Goal: Task Accomplishment & Management: Manage account settings

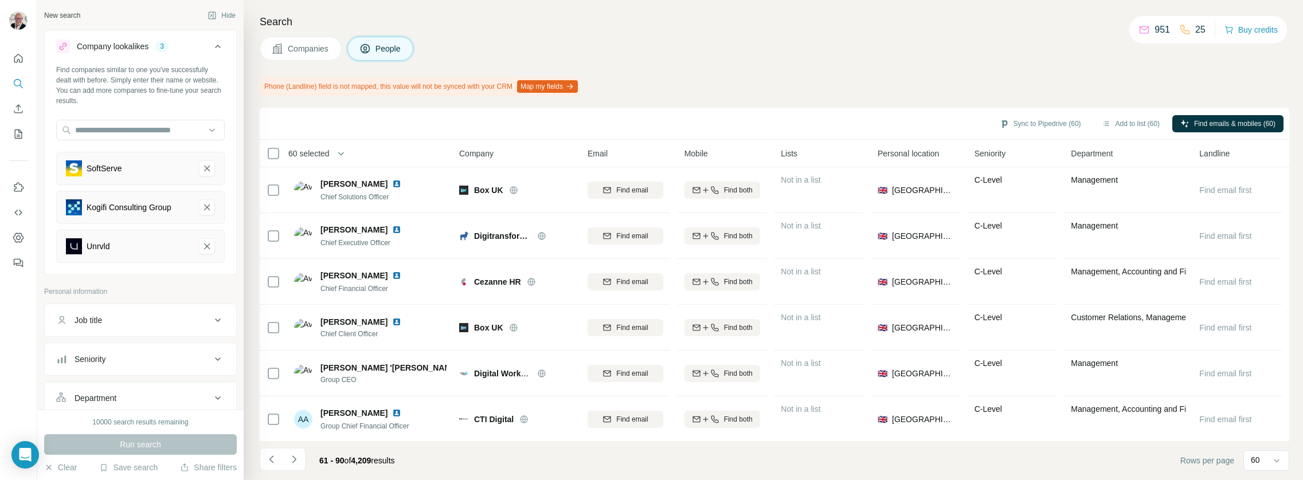
scroll to position [414, 0]
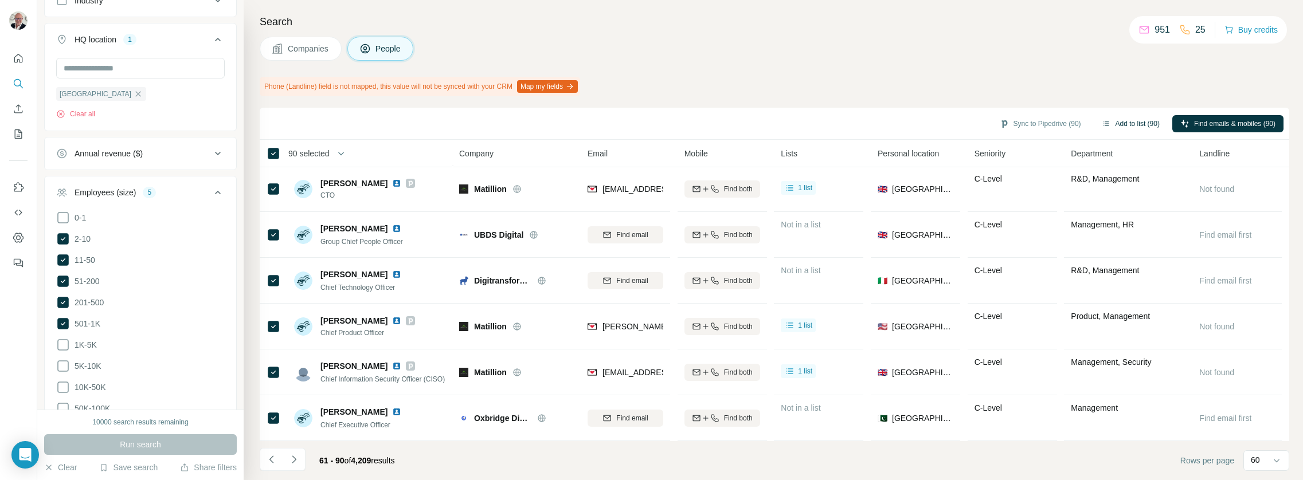
click at [1133, 122] on button "Add to list (90)" at bounding box center [1131, 123] width 74 height 17
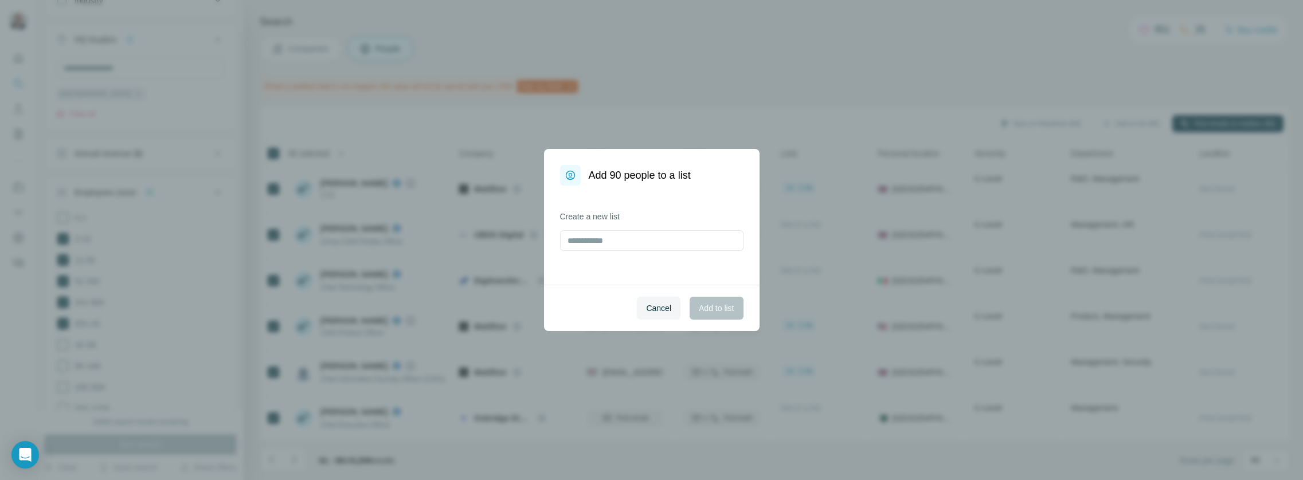
drag, startPoint x: 769, startPoint y: 229, endPoint x: 756, endPoint y: 232, distance: 13.5
click at [765, 229] on div "Add 90 people to a list Create a new list Cancel Add to list" at bounding box center [651, 240] width 1303 height 480
click at [662, 244] on input "text" at bounding box center [651, 240] width 183 height 21
click at [663, 312] on span "Cancel" at bounding box center [658, 308] width 25 height 11
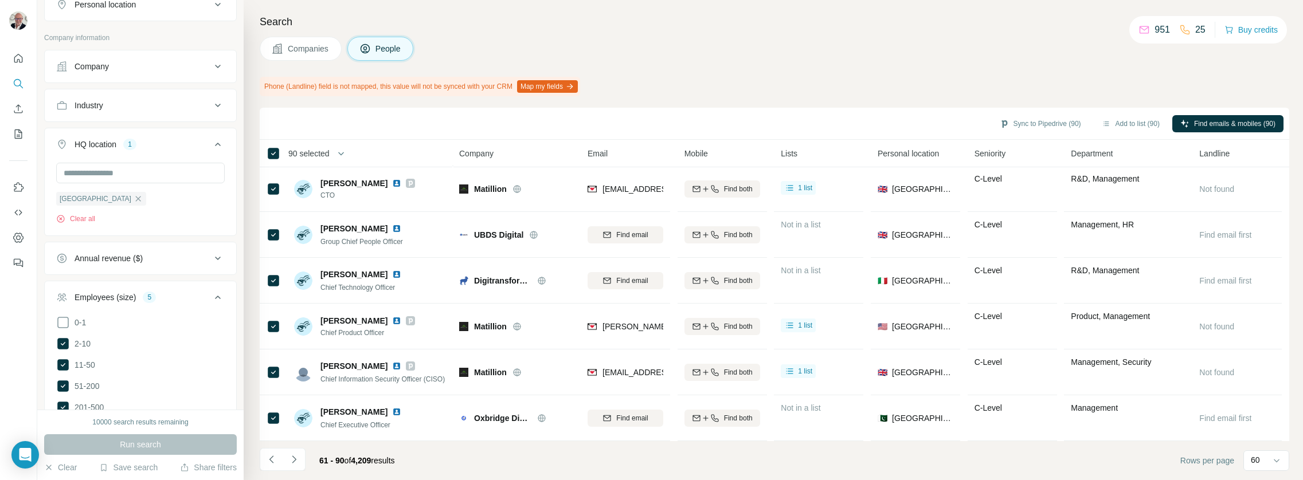
scroll to position [374, 0]
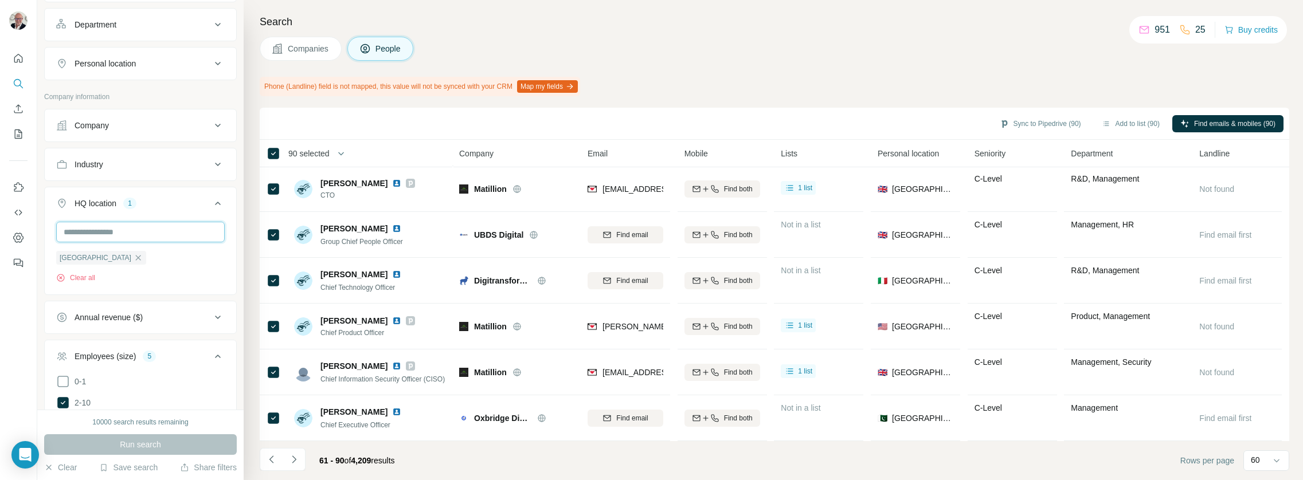
click at [154, 232] on input "text" at bounding box center [140, 232] width 169 height 21
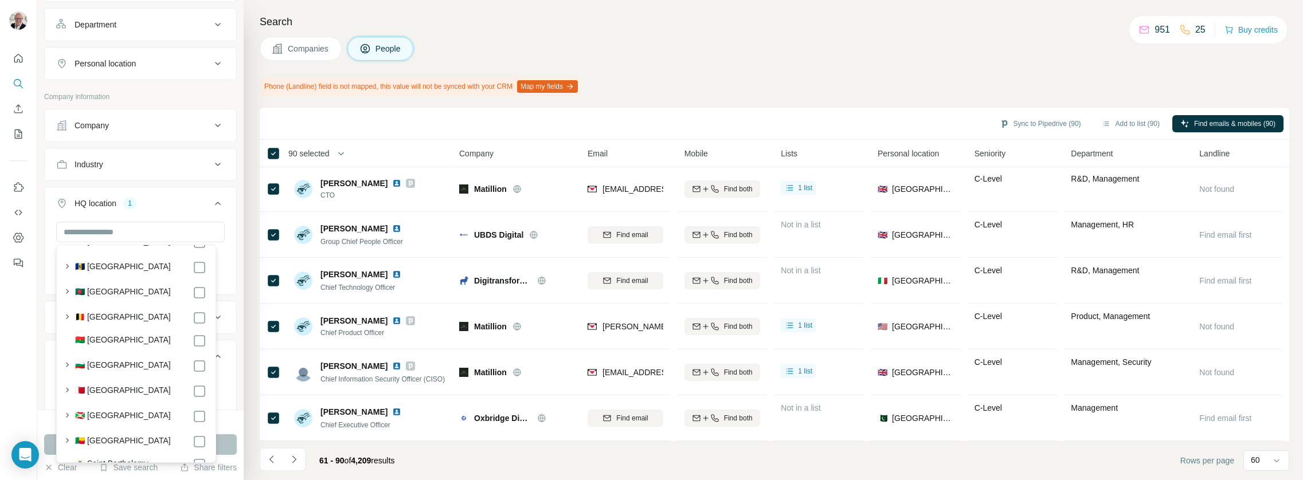
click at [248, 170] on div "Search Companies People Phone (Landline) field is not mapped, this value will n…" at bounding box center [773, 240] width 1059 height 480
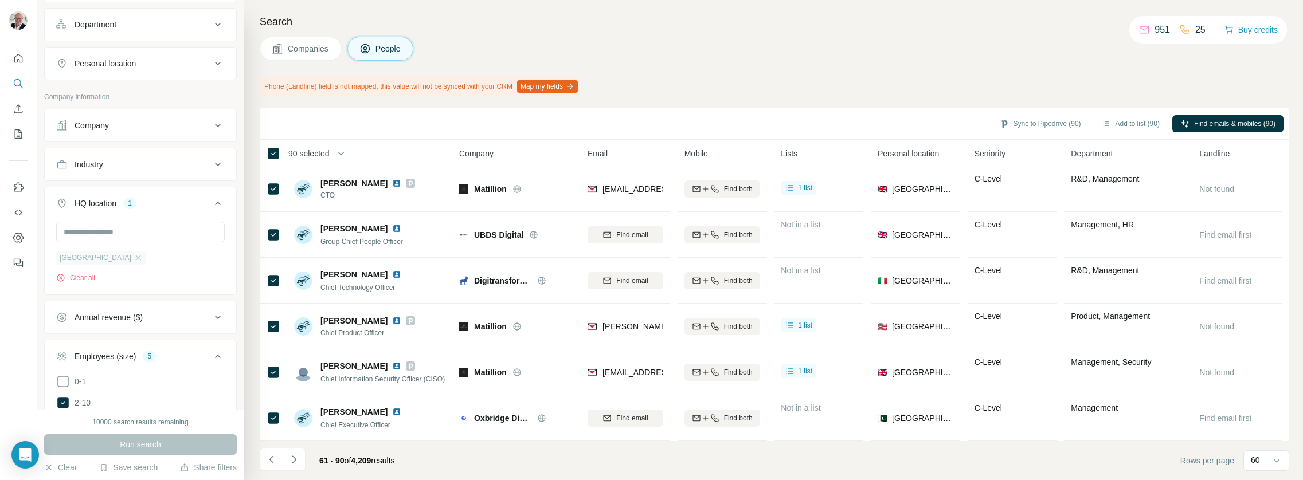
click at [112, 260] on div "[GEOGRAPHIC_DATA]" at bounding box center [101, 258] width 90 height 14
click at [134, 258] on icon "button" at bounding box center [138, 257] width 9 height 9
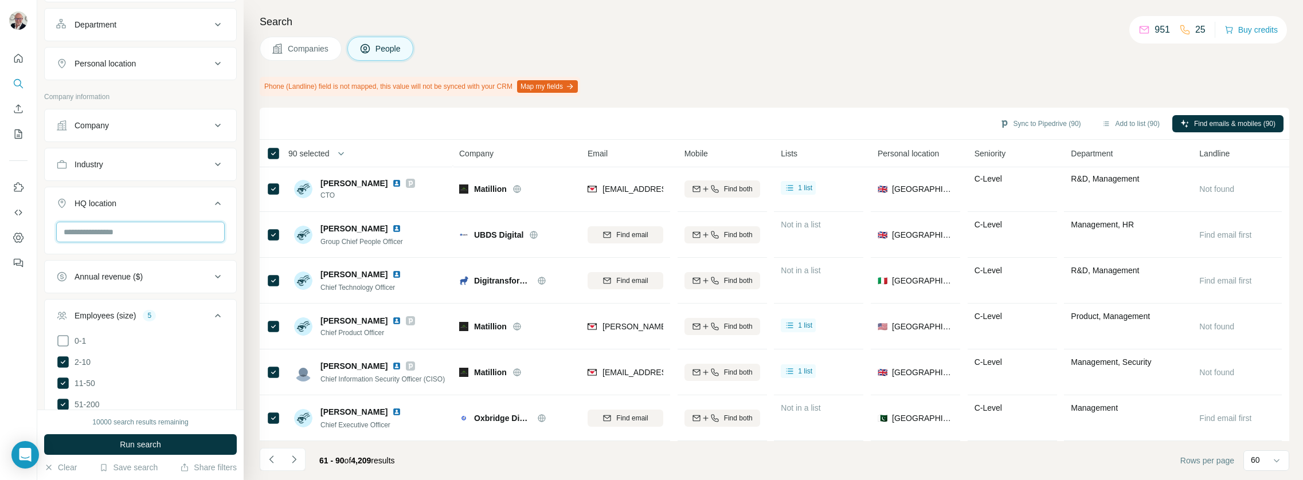
click at [104, 238] on input "text" at bounding box center [140, 232] width 169 height 21
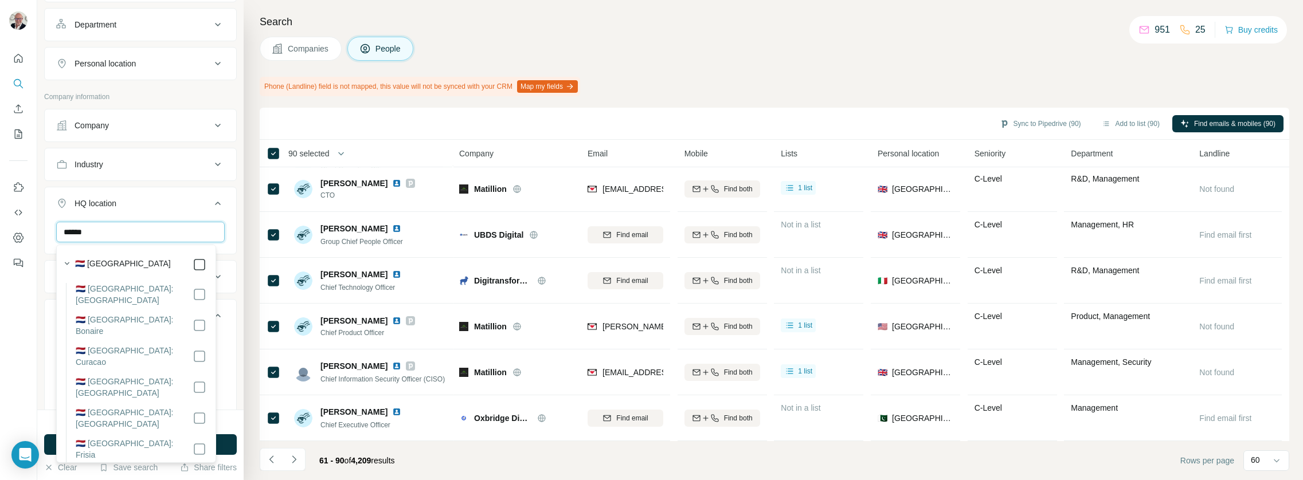
type input "******"
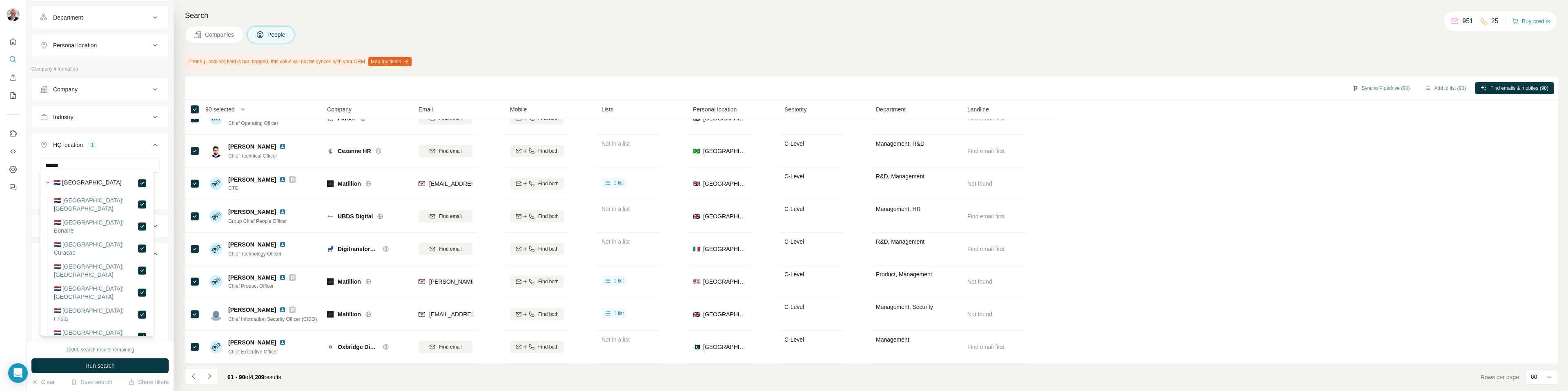
scroll to position [271, 0]
click at [150, 138] on icon at bounding box center [155, 140] width 10 height 10
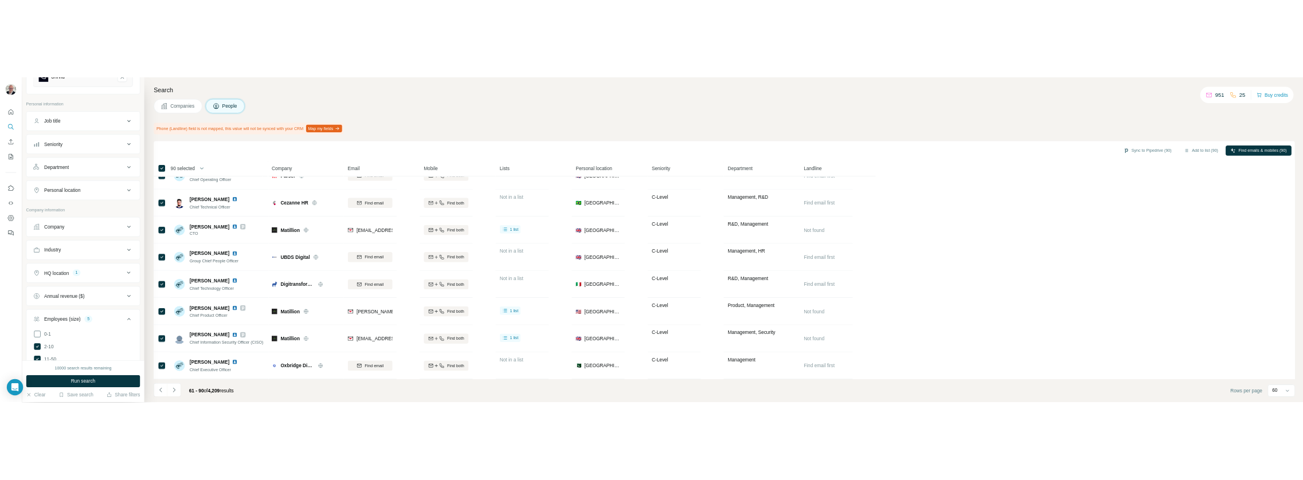
scroll to position [0, 0]
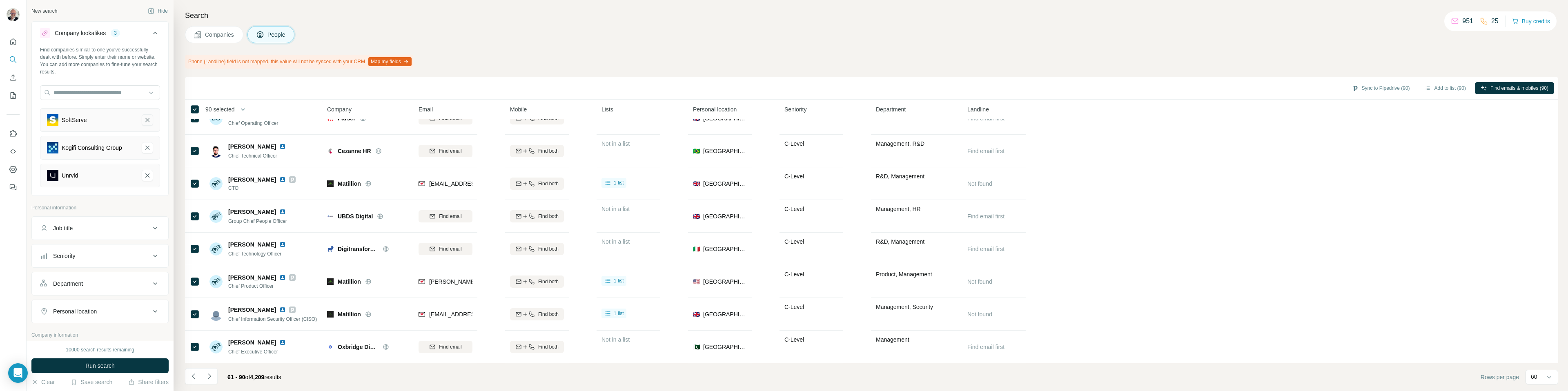
click at [144, 120] on icon "SoftServe-remove-button" at bounding box center [147, 120] width 7 height 8
click at [144, 119] on icon "Kogifi Consulting Group-remove-button" at bounding box center [147, 120] width 7 height 8
click at [144, 118] on icon "Unrvld-remove-button" at bounding box center [147, 120] width 7 height 8
click at [100, 97] on input "text" at bounding box center [100, 93] width 120 height 15
type input "**********"
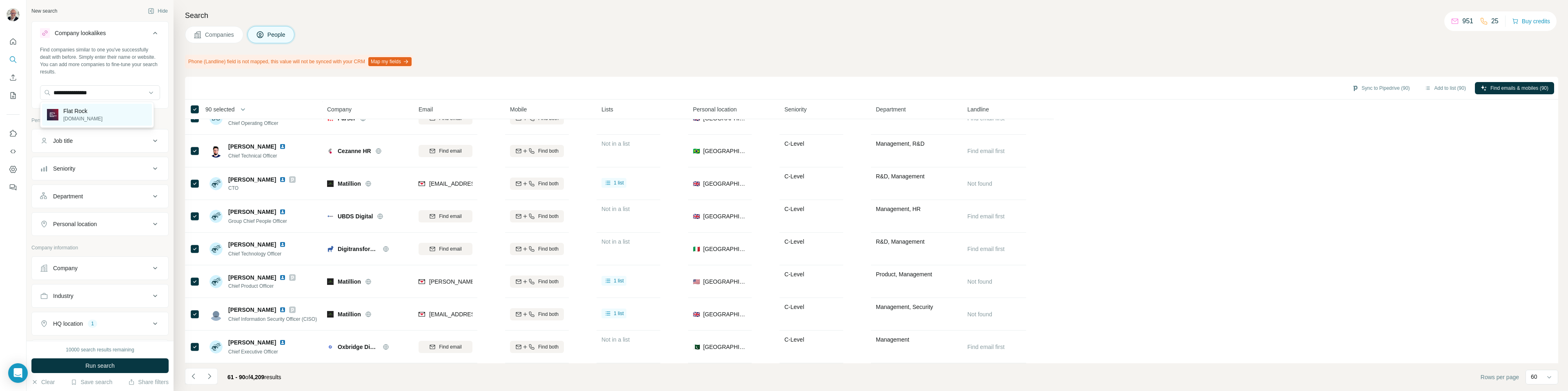
click at [63, 118] on p "[DOMAIN_NAME]" at bounding box center [83, 119] width 39 height 7
click at [90, 91] on input "text" at bounding box center [100, 93] width 120 height 15
click at [113, 77] on div "Find companies similar to one you've successfully dealt with before. Simply ent…" at bounding box center [100, 93] width 136 height 93
click at [147, 94] on input "text" at bounding box center [100, 93] width 120 height 15
click at [150, 78] on div "Find companies similar to one you've successfully dealt with before. Simply ent…" at bounding box center [100, 93] width 136 height 93
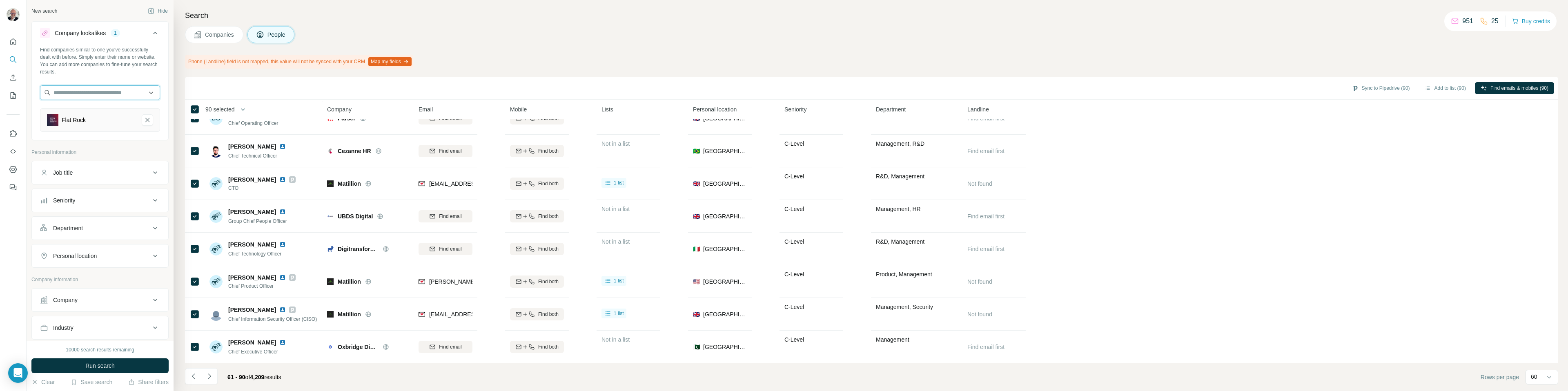
click at [95, 95] on input "text" at bounding box center [100, 93] width 120 height 15
click at [78, 145] on div "Company lookalikes 1 Find companies similar to one you've successfully dealt wi…" at bounding box center [100, 371] width 137 height 700
click at [97, 94] on input "text" at bounding box center [100, 93] width 120 height 15
type input "*****"
click at [121, 112] on p "Kogifi Consulting Group" at bounding box center [93, 110] width 61 height 8
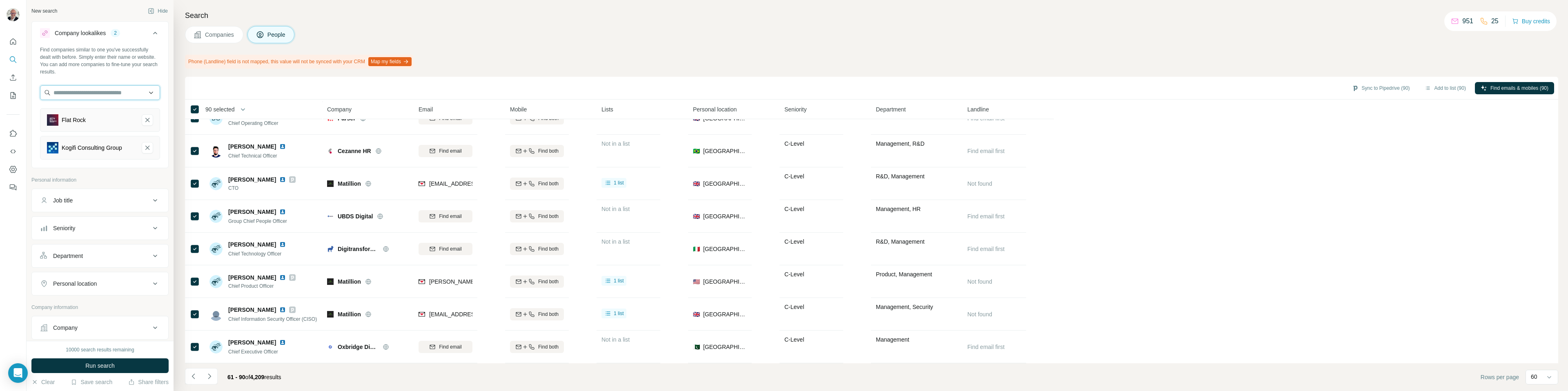
click at [110, 98] on input "text" at bounding box center [100, 93] width 120 height 15
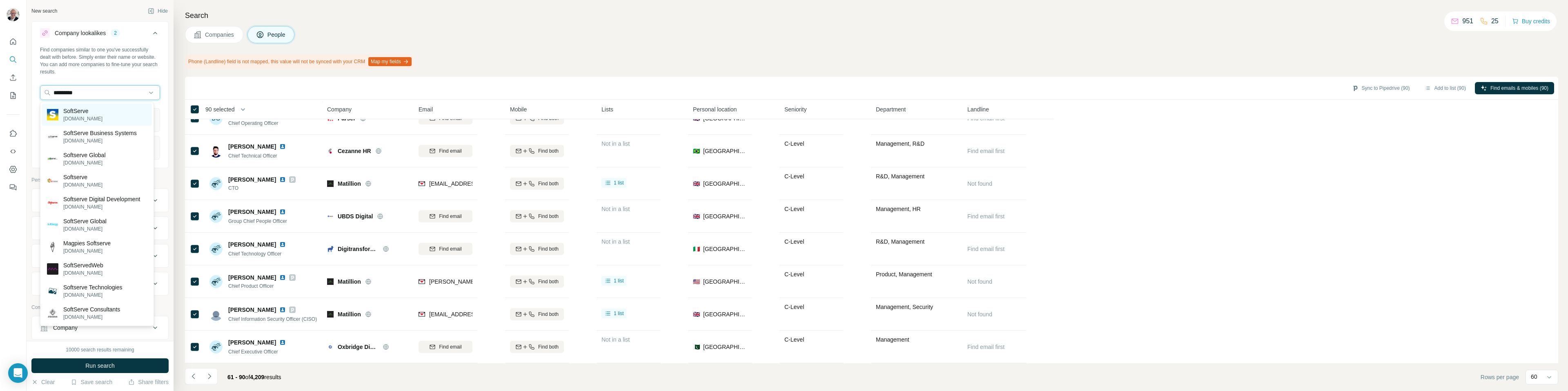
type input "*********"
click at [85, 105] on div "SoftServe [DOMAIN_NAME]" at bounding box center [97, 115] width 110 height 22
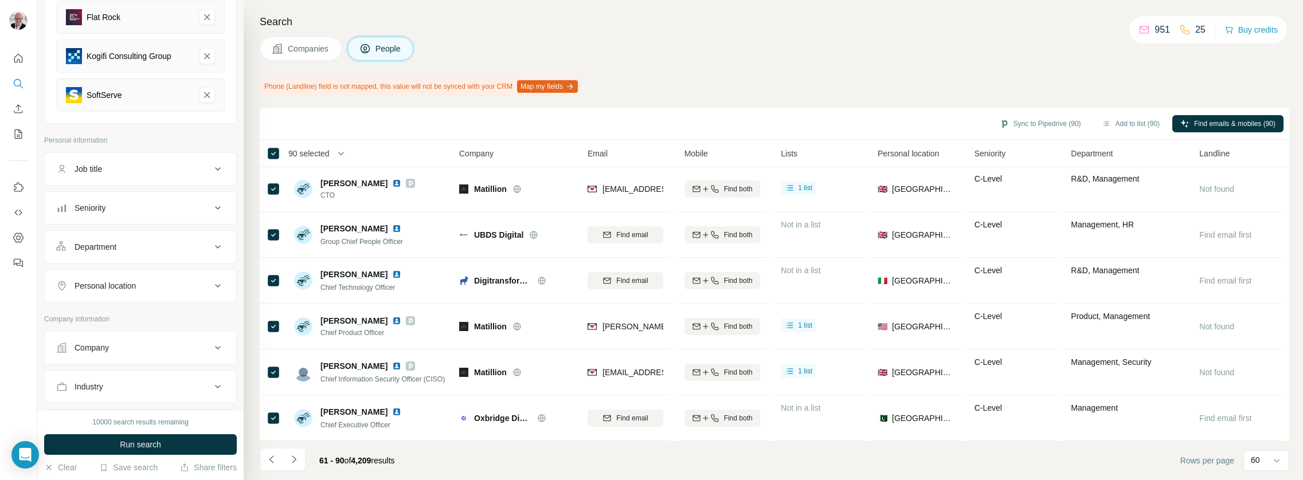
scroll to position [159, 0]
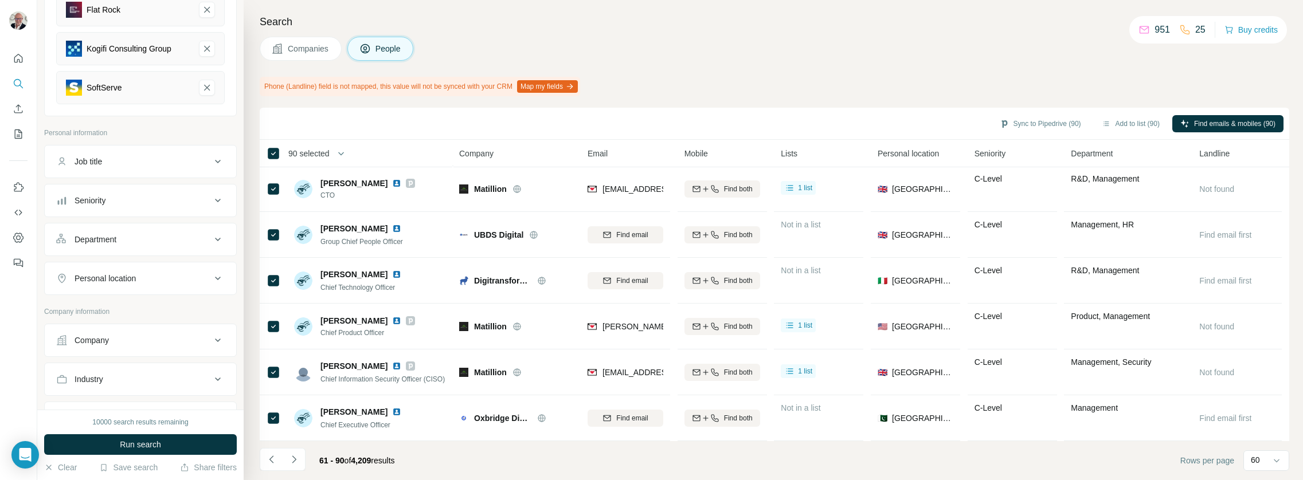
click at [173, 155] on button "Job title" at bounding box center [140, 162] width 191 height 28
click at [129, 186] on input "text" at bounding box center [129, 190] width 146 height 21
type input "*******"
click at [214, 194] on button "button" at bounding box center [215, 190] width 18 height 21
click at [163, 189] on input "text" at bounding box center [129, 190] width 146 height 21
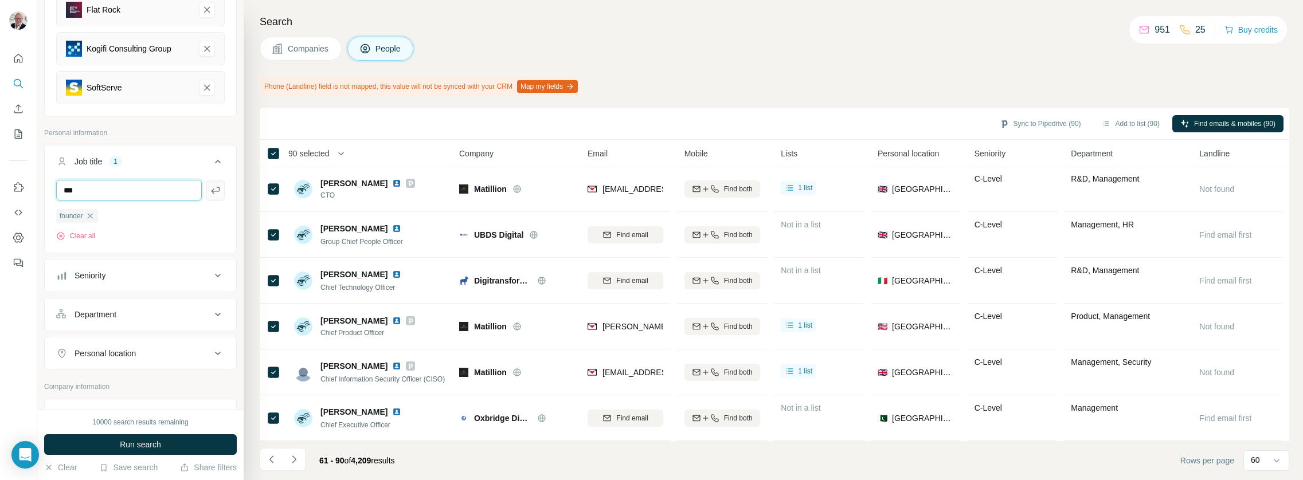
type input "***"
click at [210, 194] on icon "button" at bounding box center [215, 190] width 11 height 11
click at [132, 194] on input "text" at bounding box center [129, 190] width 146 height 21
type input "**********"
click at [206, 190] on button "button" at bounding box center [215, 190] width 18 height 21
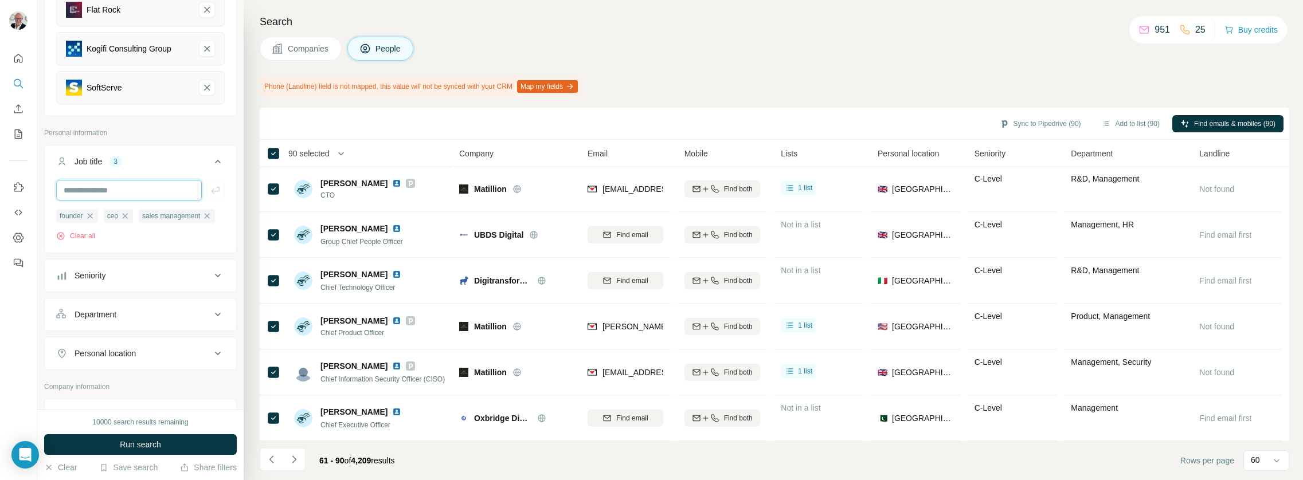
click at [138, 190] on input "text" at bounding box center [129, 190] width 146 height 21
type input "***"
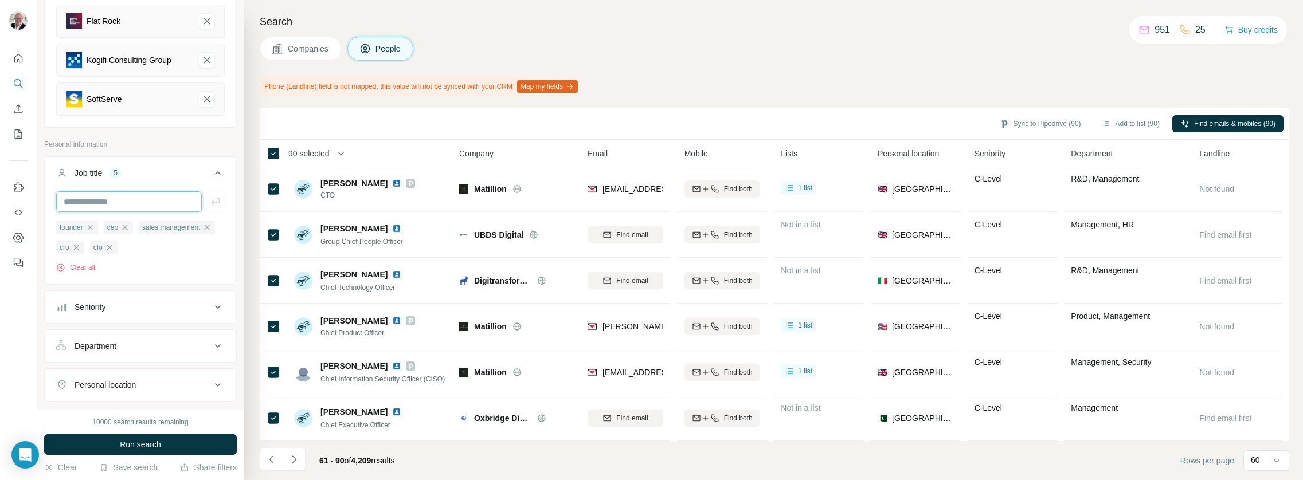
scroll to position [155, 0]
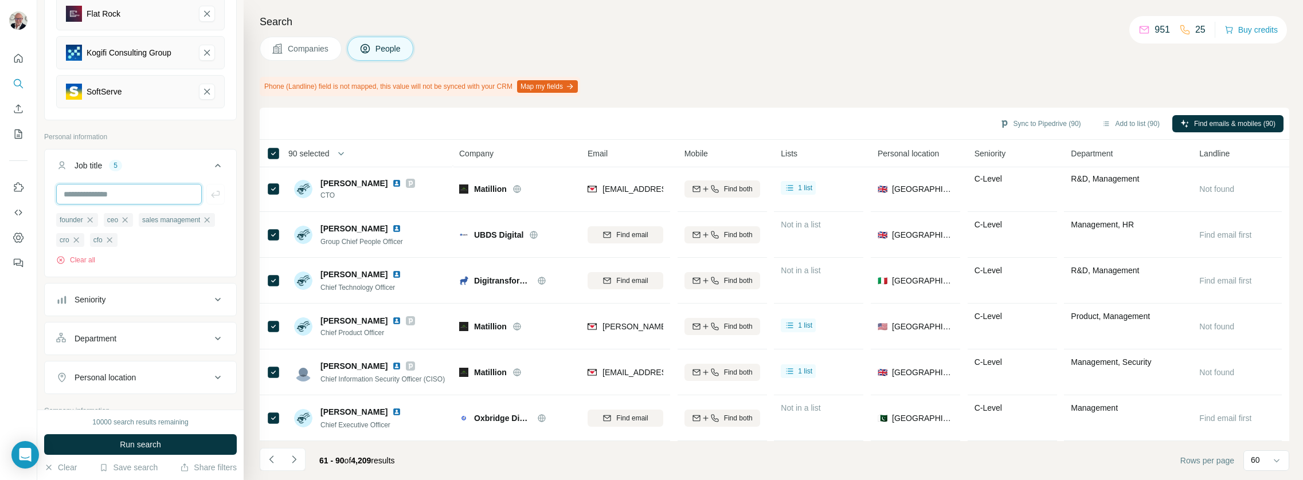
click at [154, 187] on input "text" at bounding box center [129, 194] width 146 height 21
type input "***"
type input "*"
type input "**"
type input "******"
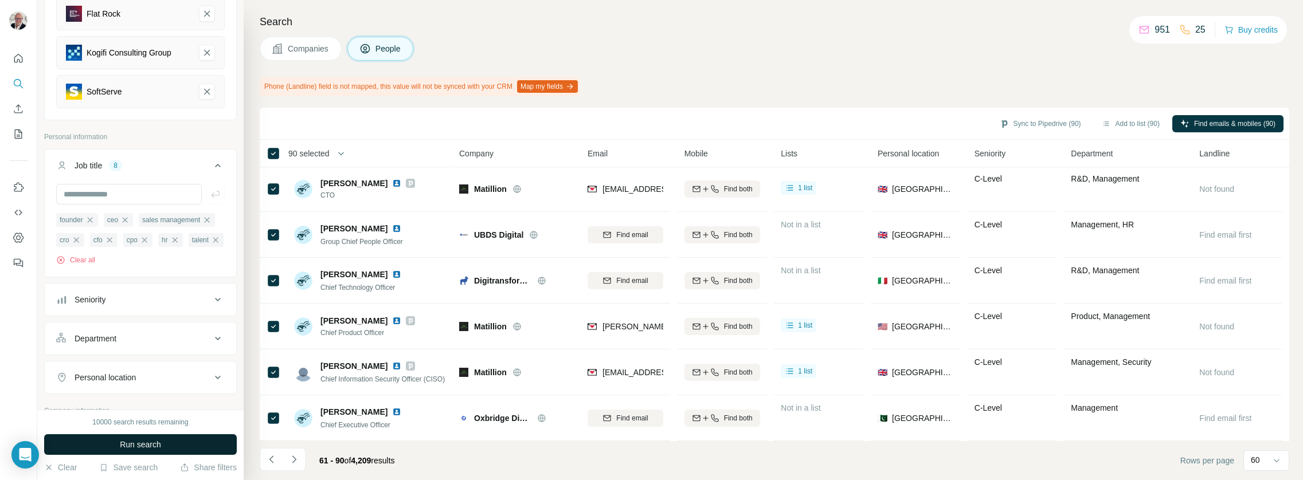
click at [138, 449] on span "Run search" at bounding box center [140, 444] width 41 height 11
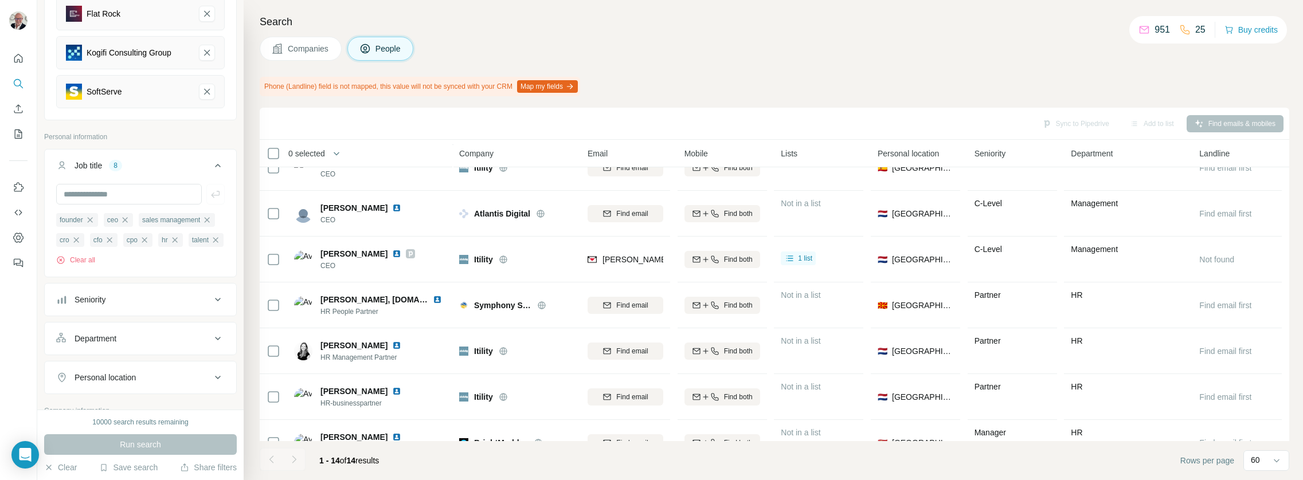
scroll to position [374, 0]
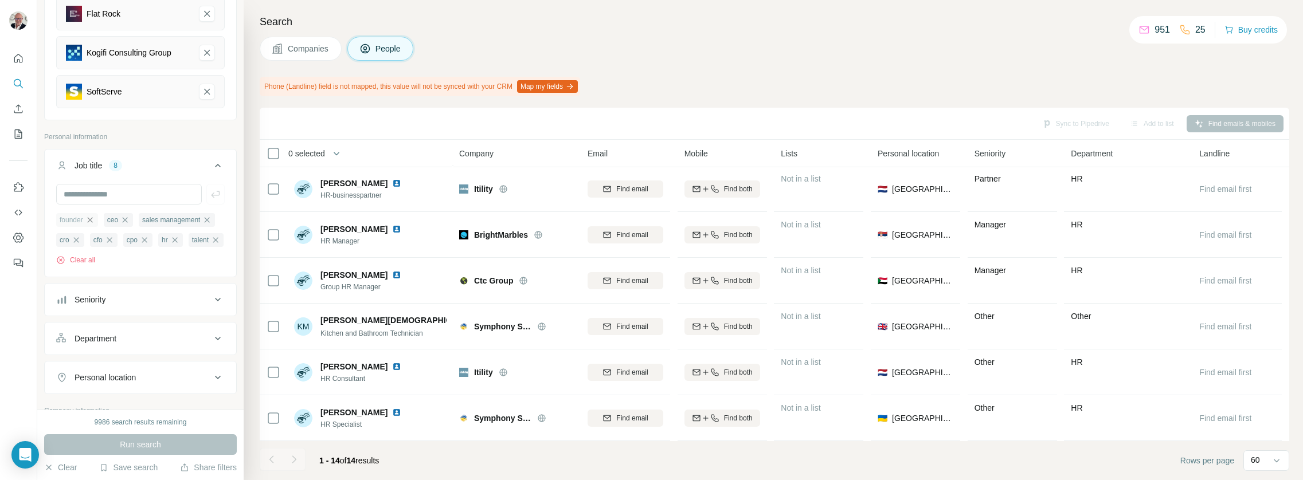
click at [89, 218] on icon "button" at bounding box center [89, 220] width 9 height 9
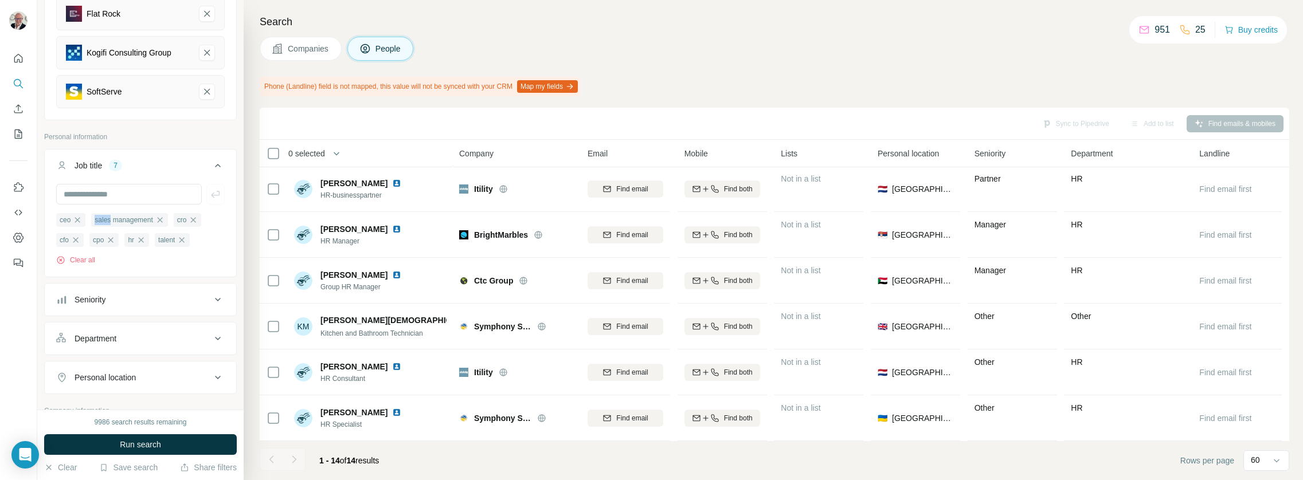
click at [90, 219] on ul "ceo sales management cro cfo cpo hr talent" at bounding box center [140, 230] width 169 height 34
click at [81, 218] on icon "button" at bounding box center [77, 220] width 9 height 9
click at [80, 218] on span "sales management" at bounding box center [89, 220] width 58 height 10
click at [125, 219] on icon "button" at bounding box center [124, 220] width 9 height 9
click at [81, 222] on icon "button" at bounding box center [76, 220] width 9 height 9
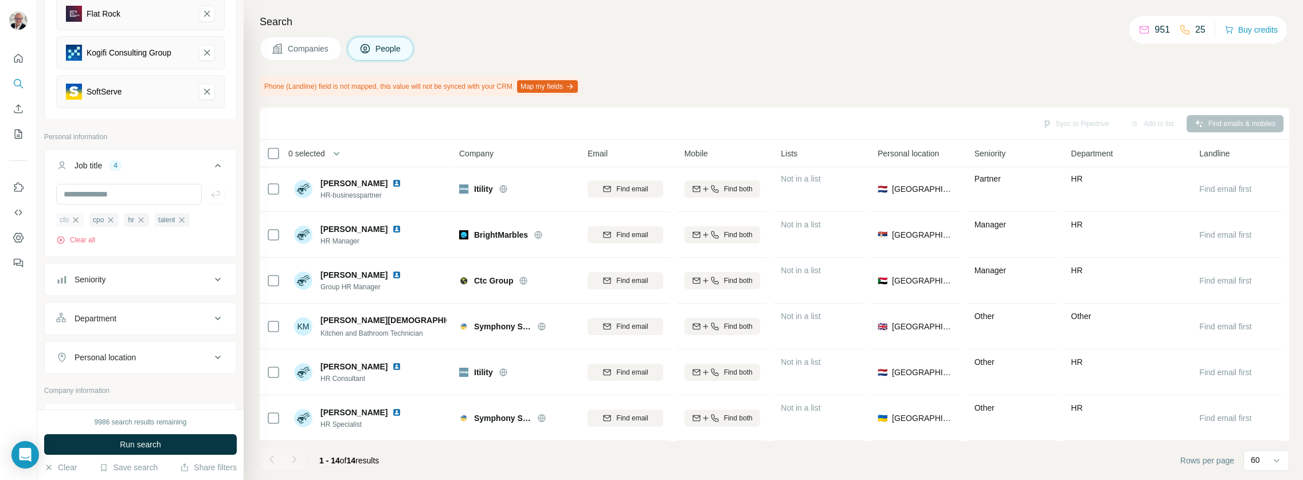
click at [76, 220] on icon "button" at bounding box center [75, 219] width 5 height 5
click at [76, 220] on icon "button" at bounding box center [77, 220] width 9 height 9
click at [77, 220] on icon "button" at bounding box center [72, 220] width 9 height 9
click at [82, 220] on icon "button" at bounding box center [83, 220] width 9 height 9
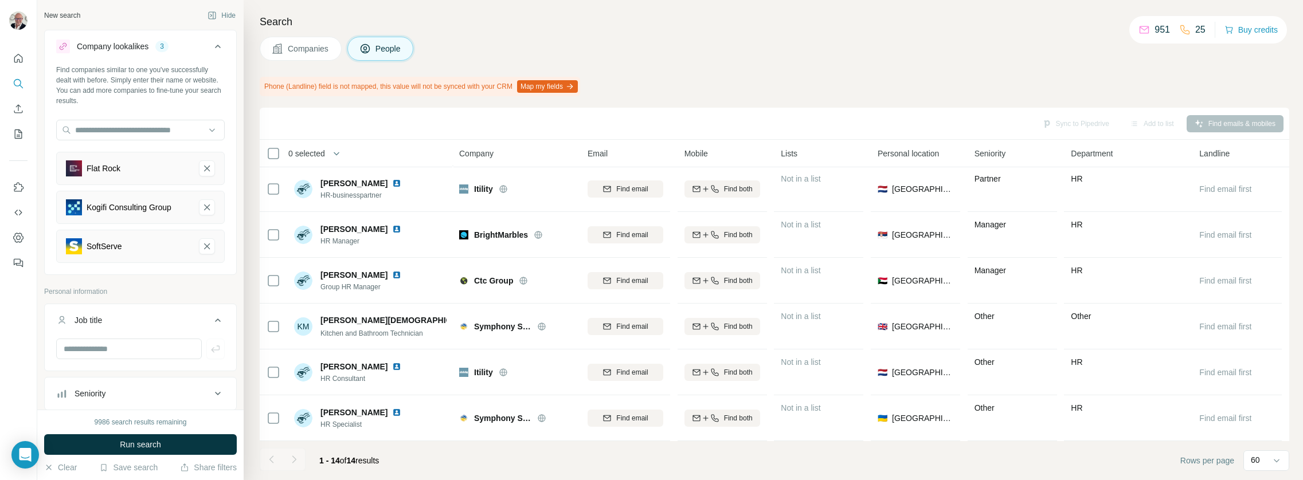
scroll to position [302, 0]
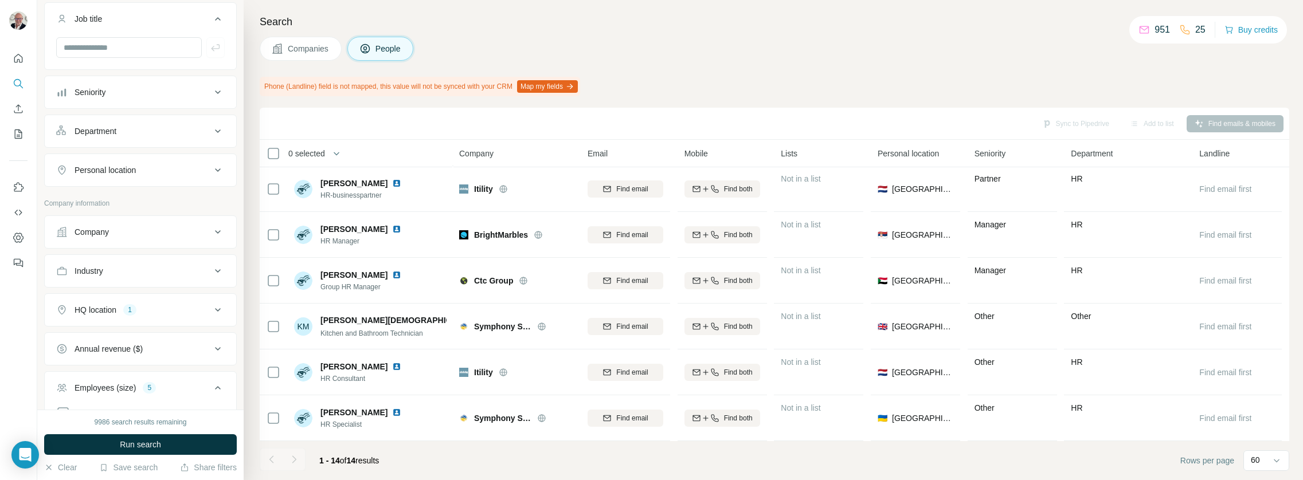
drag, startPoint x: 163, startPoint y: 298, endPoint x: 165, endPoint y: 305, distance: 7.1
click at [163, 298] on button "HQ location 1" at bounding box center [140, 310] width 191 height 28
click at [116, 342] on input "text" at bounding box center [140, 339] width 169 height 21
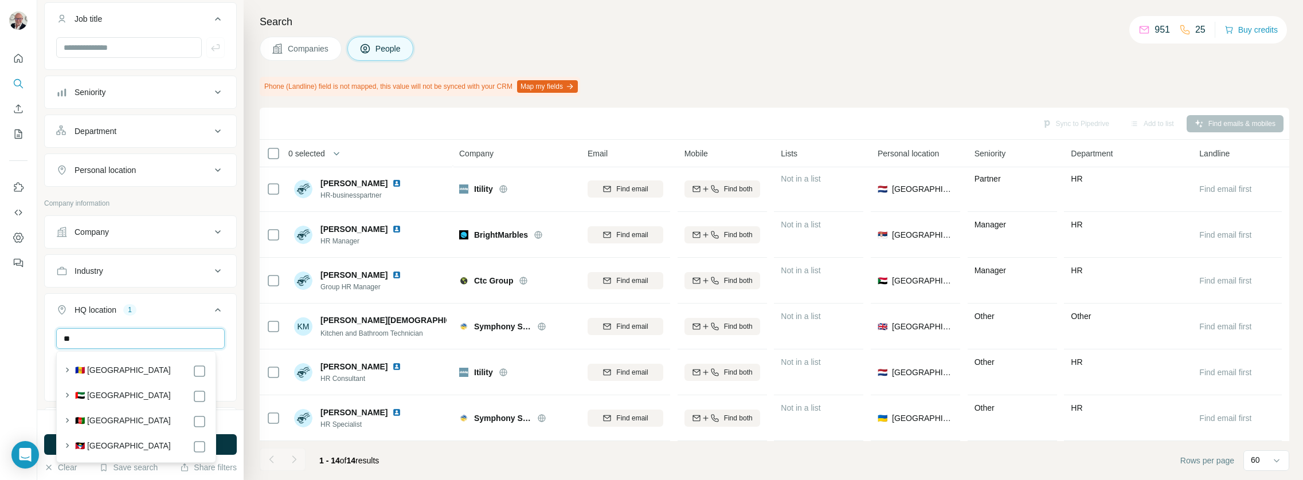
type input "*"
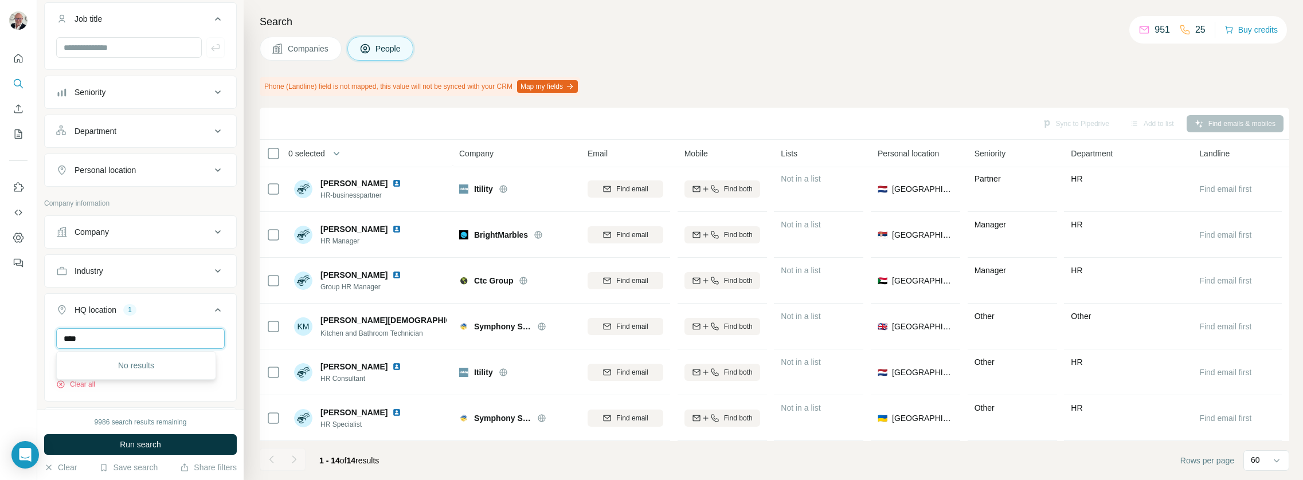
click at [136, 339] on input "****" at bounding box center [140, 339] width 169 height 21
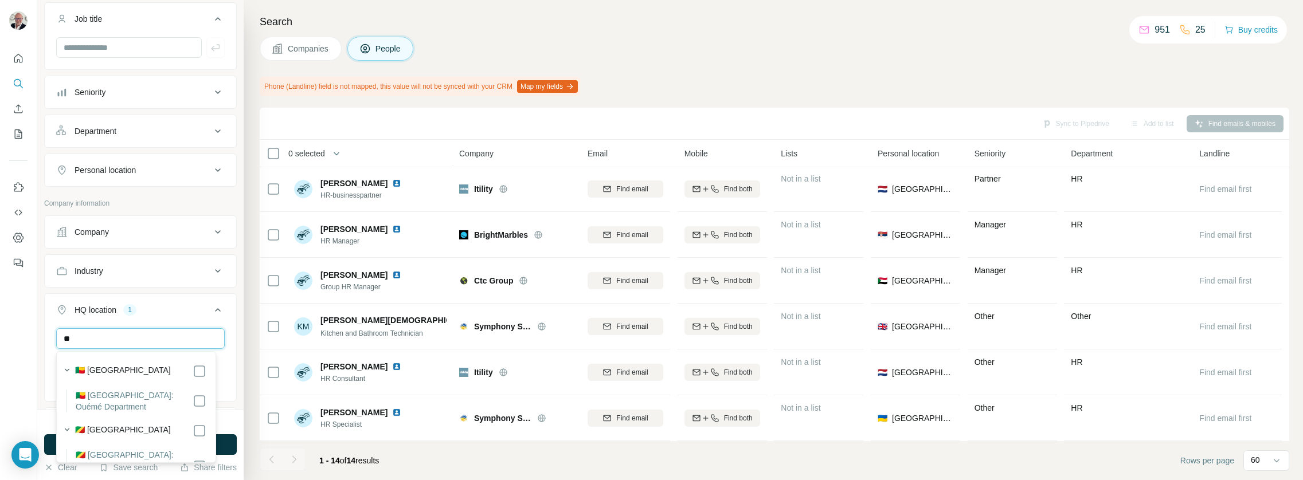
type input "*"
type input "**********"
click at [177, 371] on div "🇬🇧 United Kingdom" at bounding box center [140, 372] width 131 height 14
click at [166, 343] on input "**********" at bounding box center [140, 339] width 169 height 21
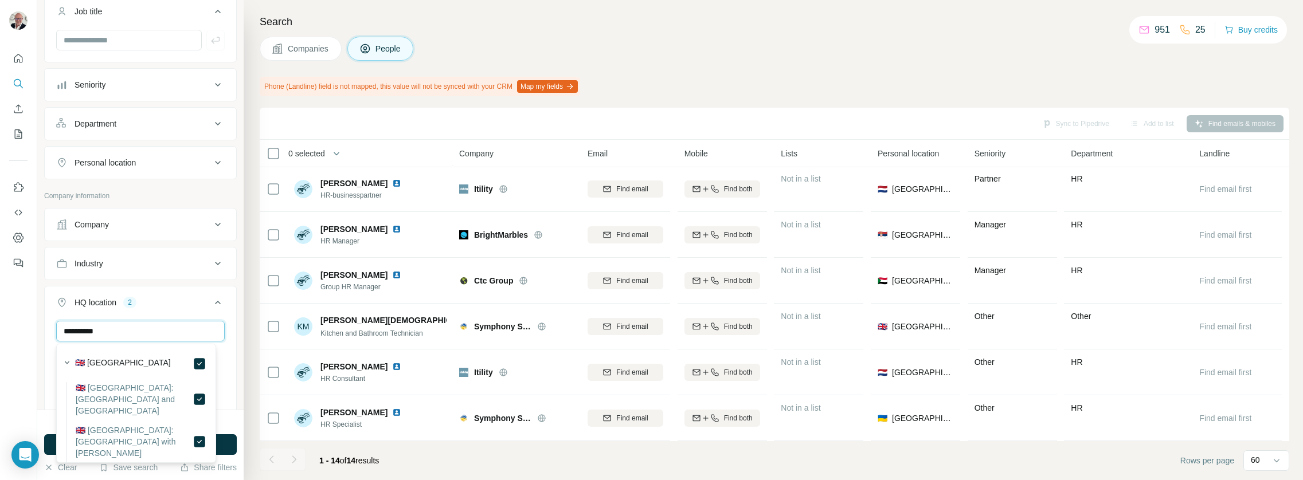
scroll to position [560, 0]
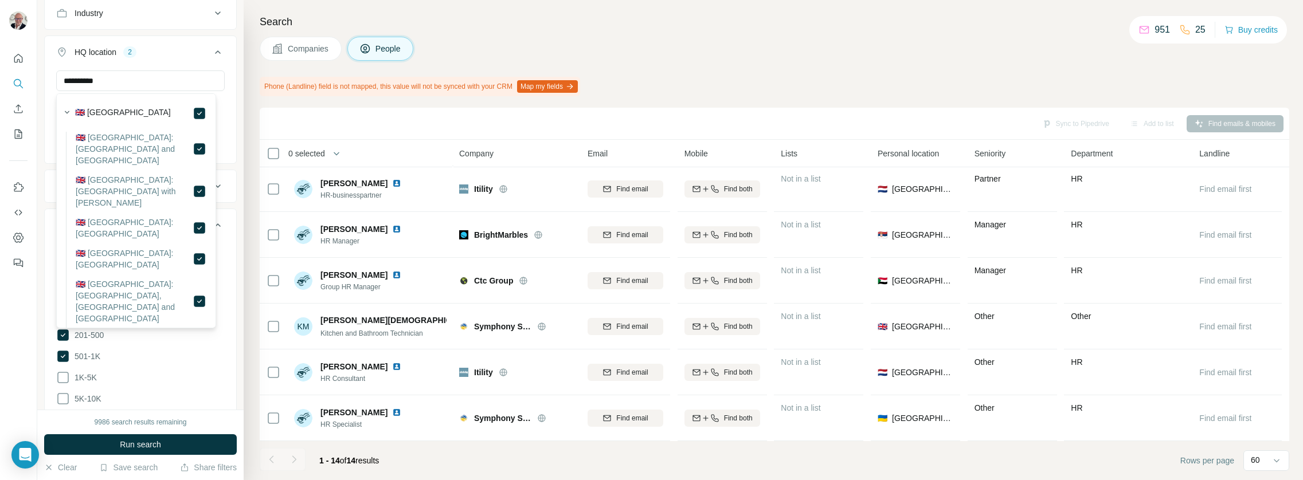
click at [64, 364] on ul "0-1 2-10 11-50 51-200 201-500 501-1K 1K-5K 5K-10K 10K-50K 50K-100K 100K-500K 50…" at bounding box center [140, 368] width 169 height 248
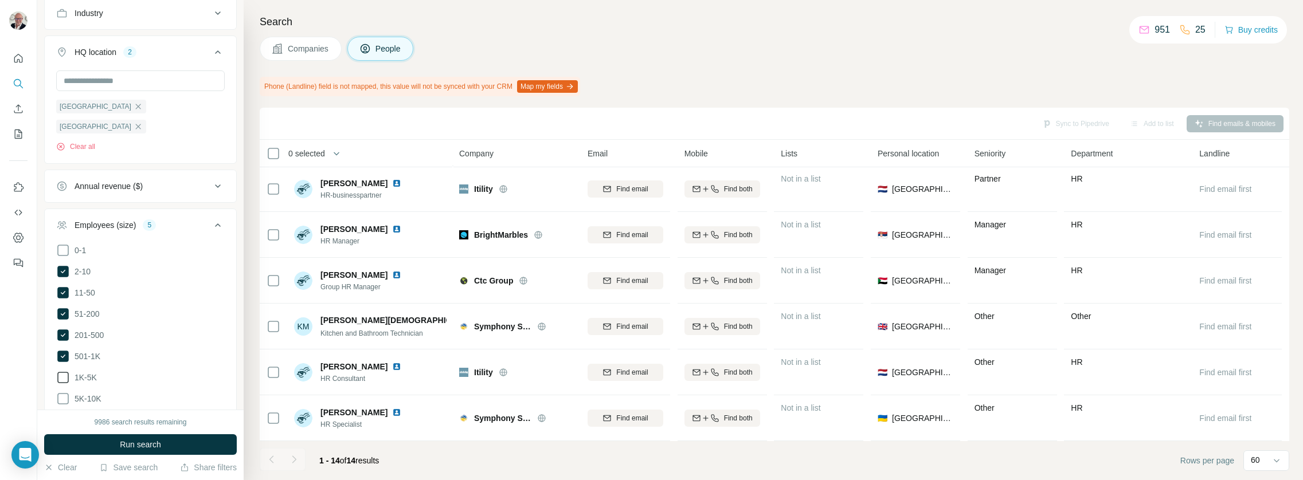
click at [61, 371] on icon at bounding box center [63, 378] width 14 height 14
click at [64, 392] on icon at bounding box center [63, 399] width 14 height 14
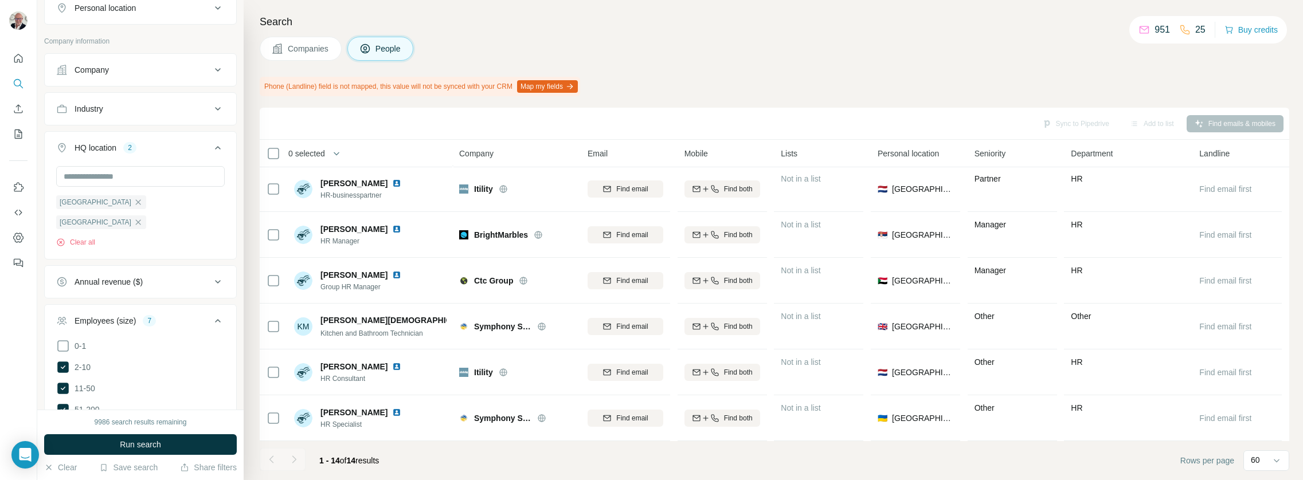
scroll to position [839, 0]
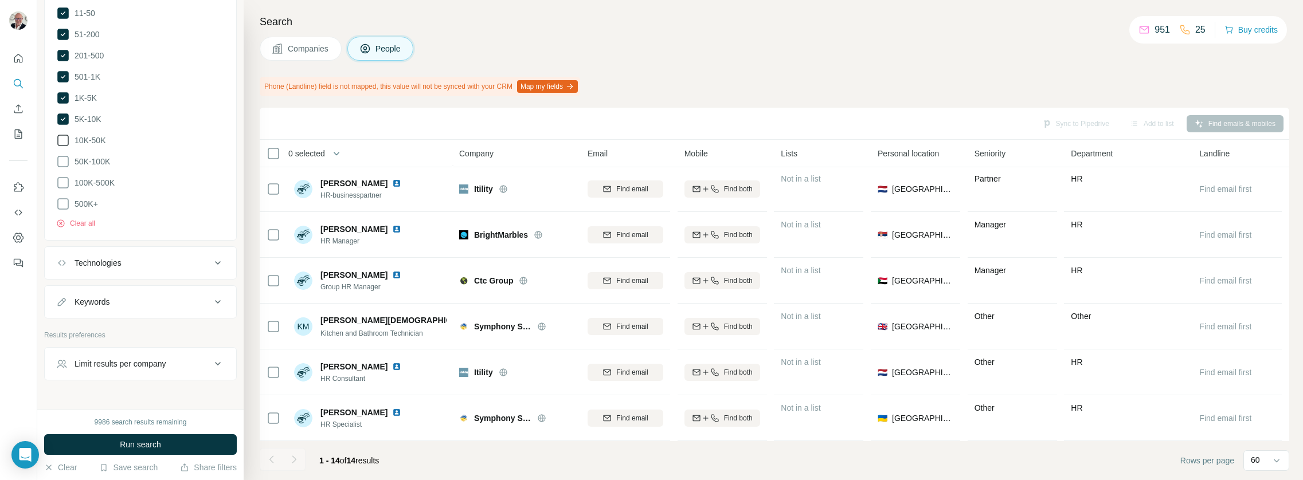
click at [67, 134] on icon at bounding box center [63, 141] width 14 height 14
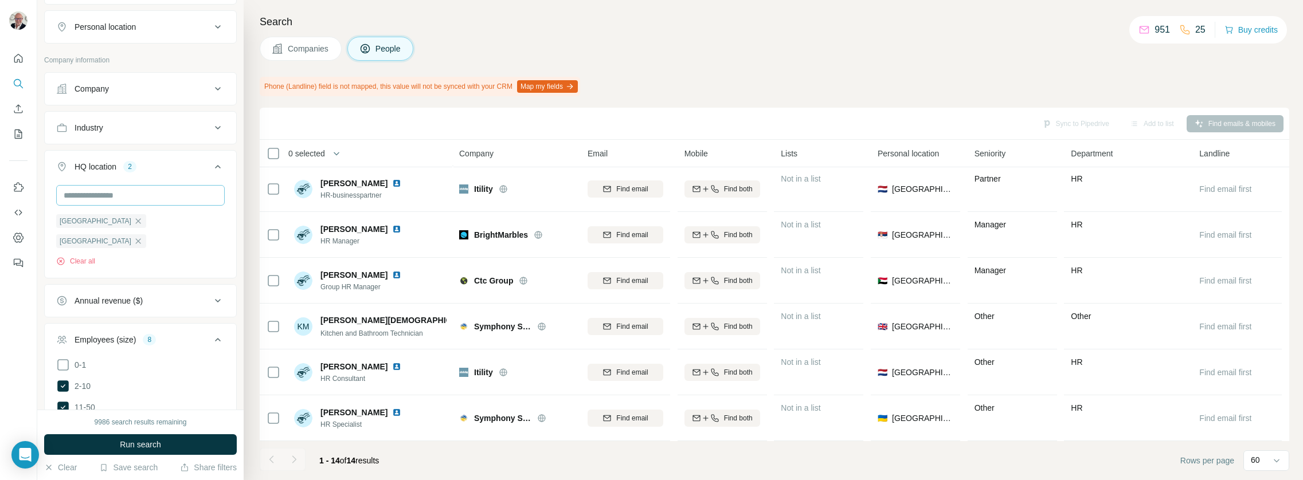
scroll to position [452, 0]
click at [192, 191] on input "text" at bounding box center [140, 188] width 169 height 21
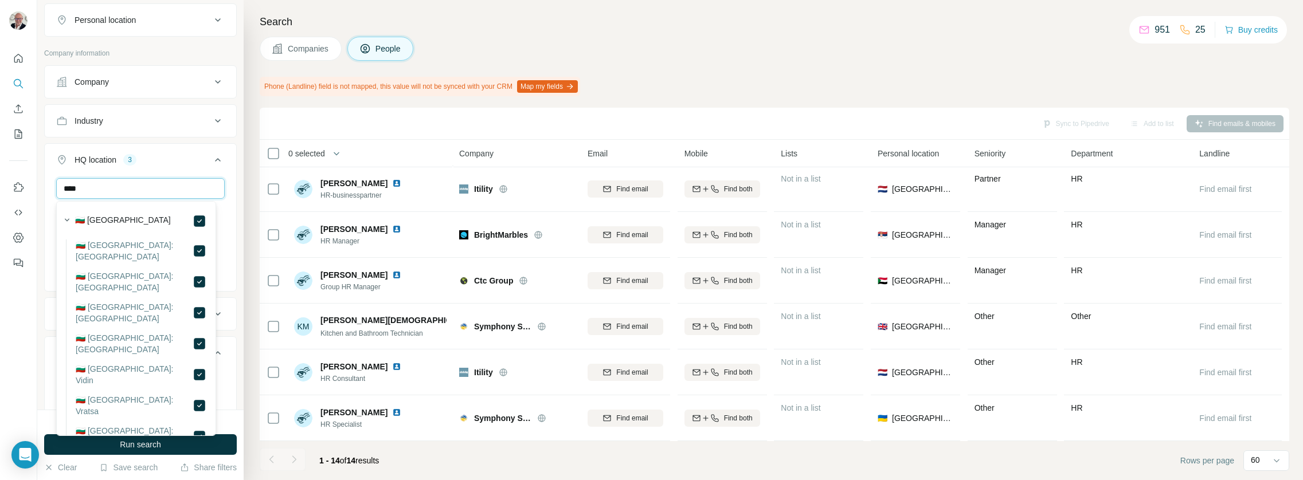
click at [167, 193] on input "****" at bounding box center [140, 188] width 169 height 21
click at [167, 192] on input "****" at bounding box center [140, 188] width 169 height 21
click at [168, 192] on input "****" at bounding box center [140, 188] width 169 height 21
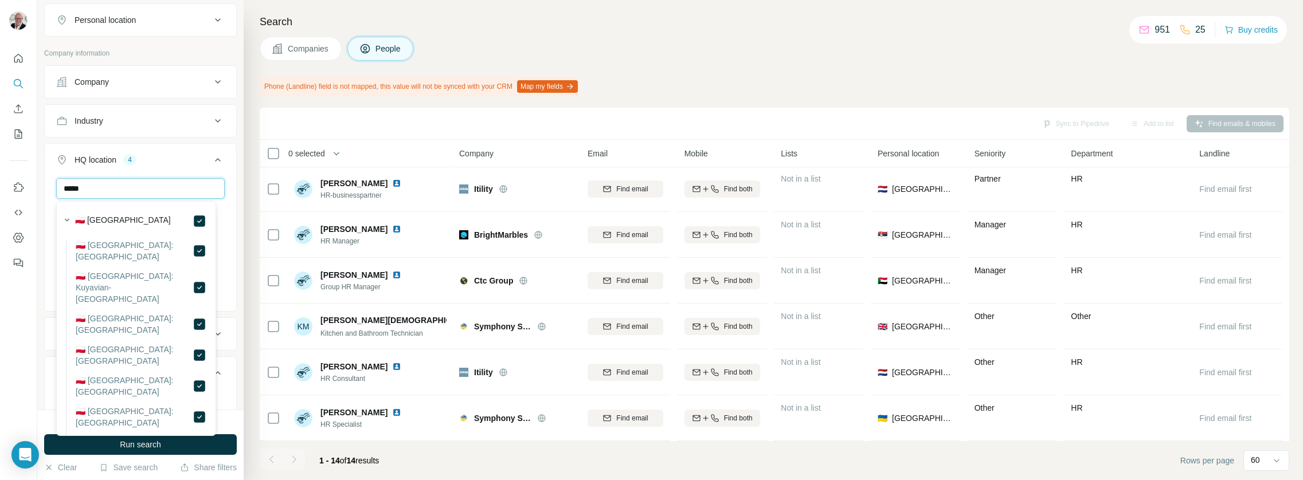
click at [156, 187] on input "*****" at bounding box center [140, 188] width 169 height 21
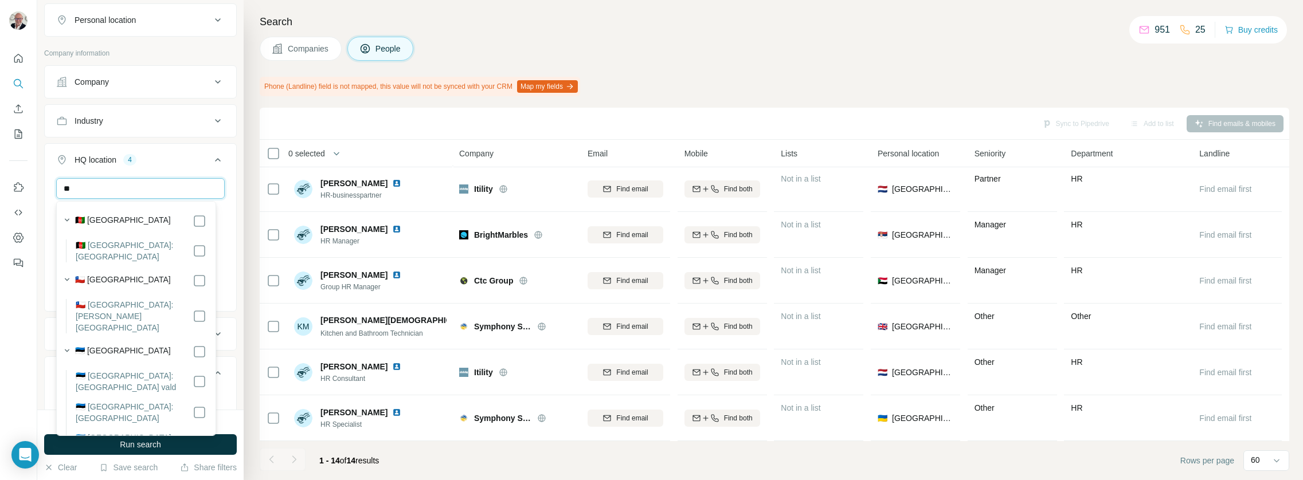
type input "*"
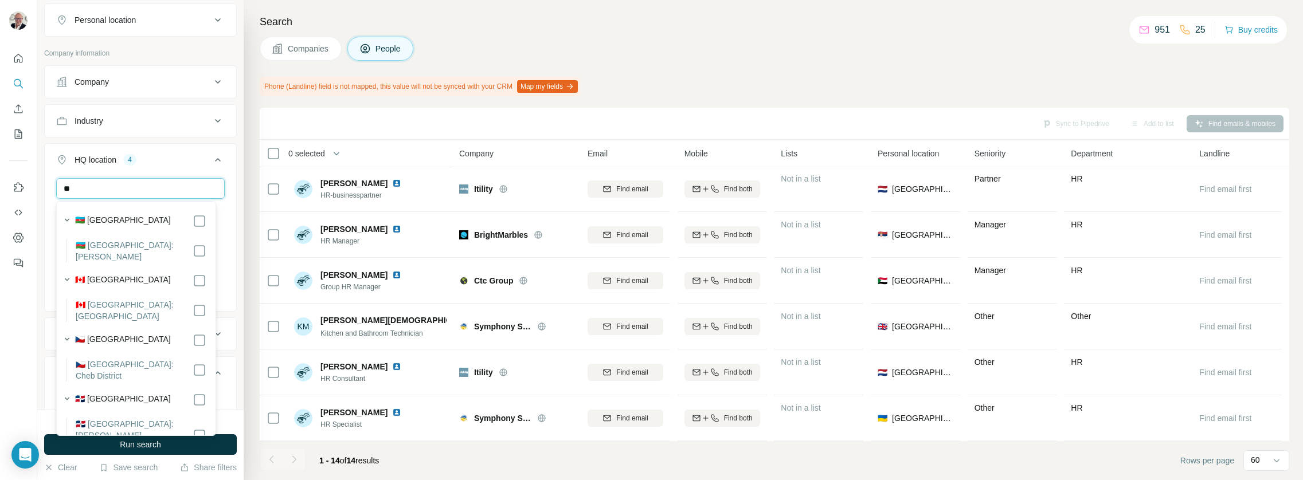
type input "*"
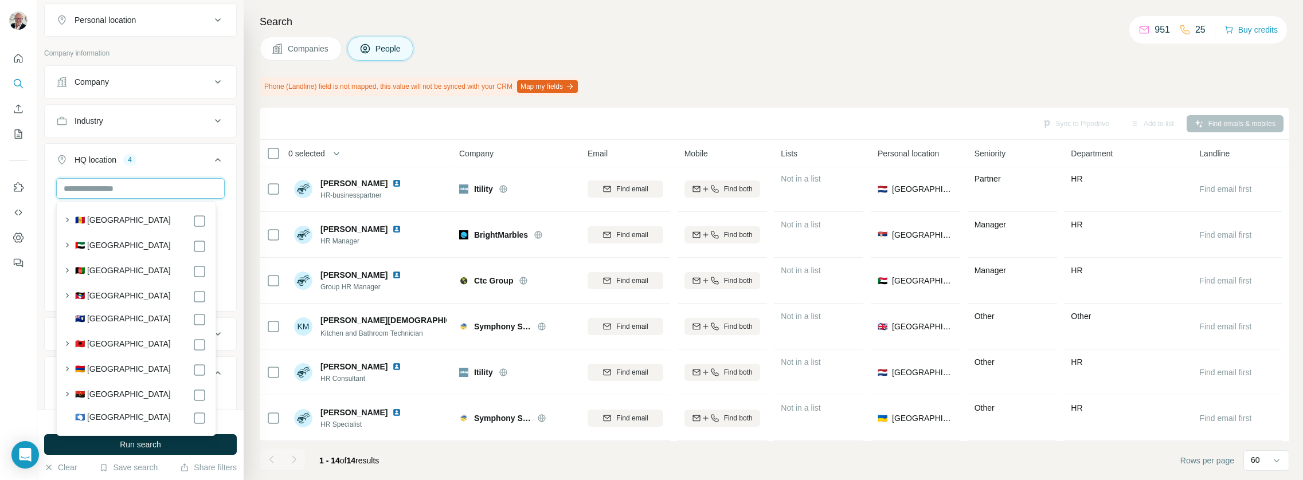
type input "*"
click at [31, 384] on div at bounding box center [18, 240] width 37 height 480
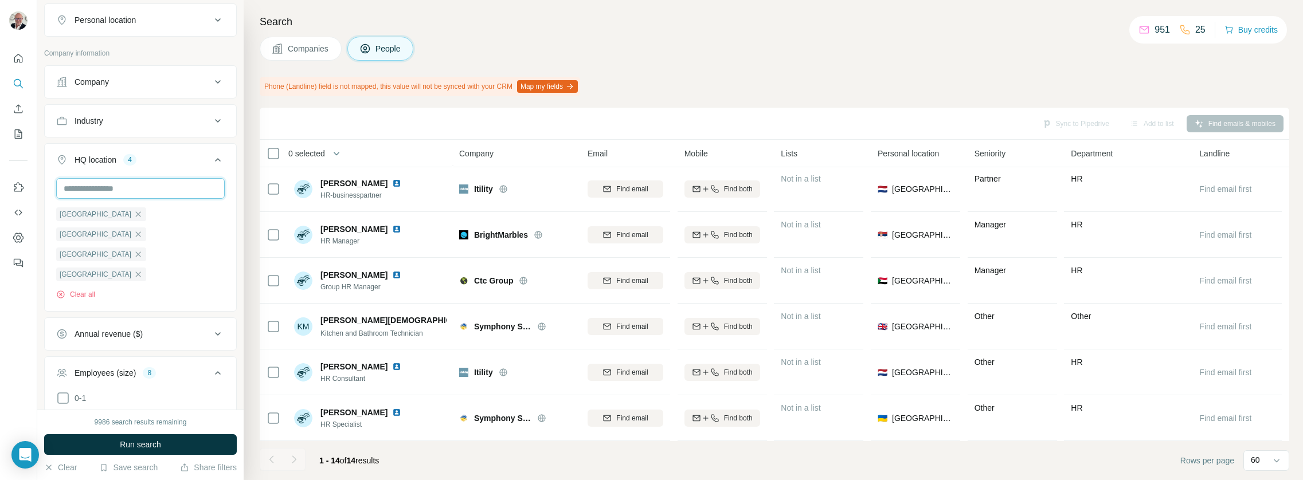
click at [144, 181] on input "text" at bounding box center [140, 188] width 169 height 21
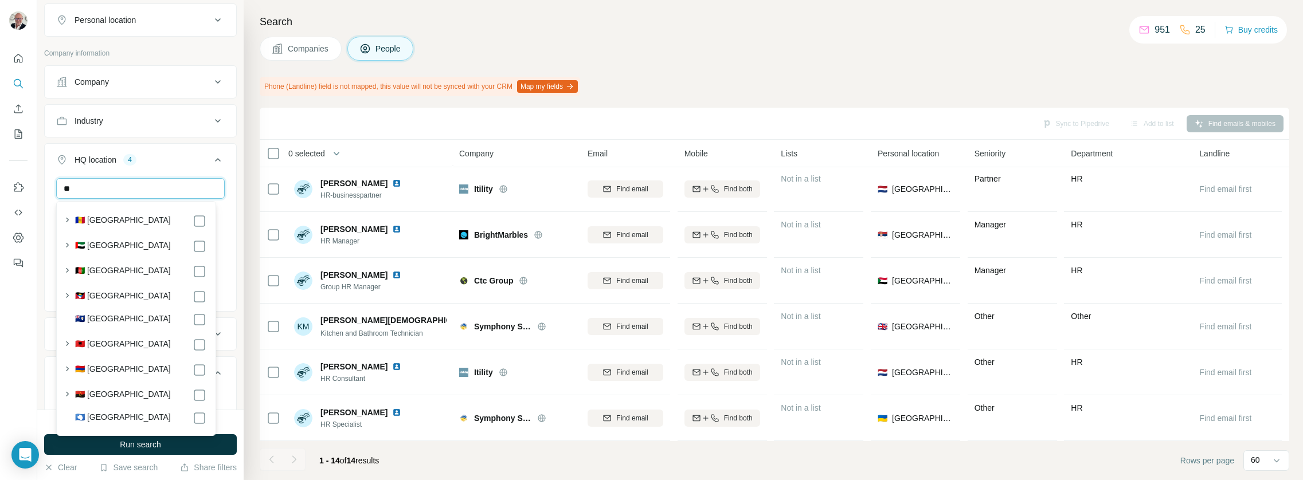
type input "*"
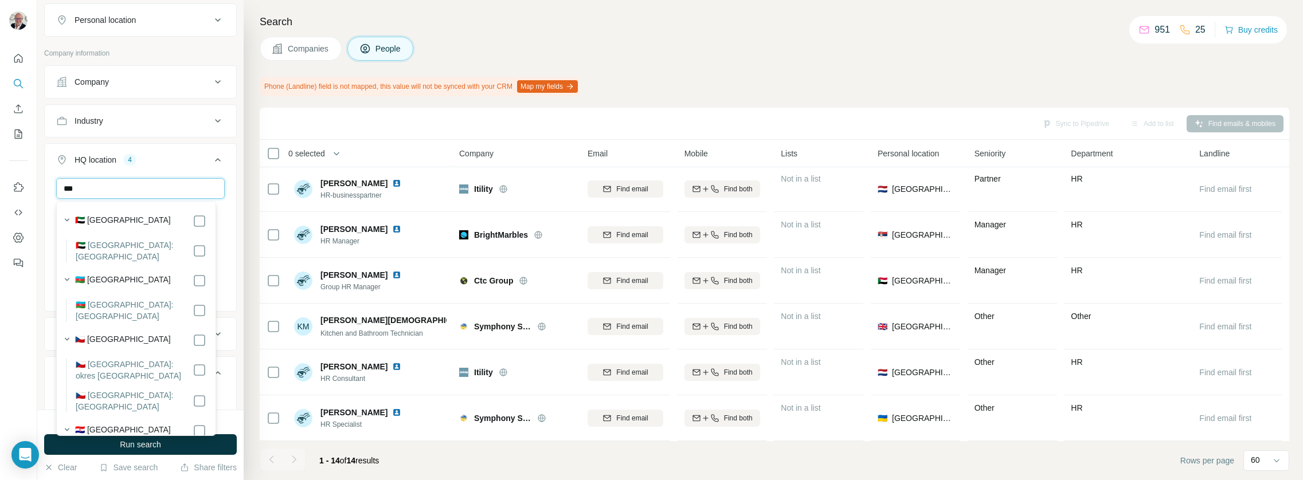
type input "***"
click at [78, 184] on input "***" at bounding box center [140, 188] width 169 height 21
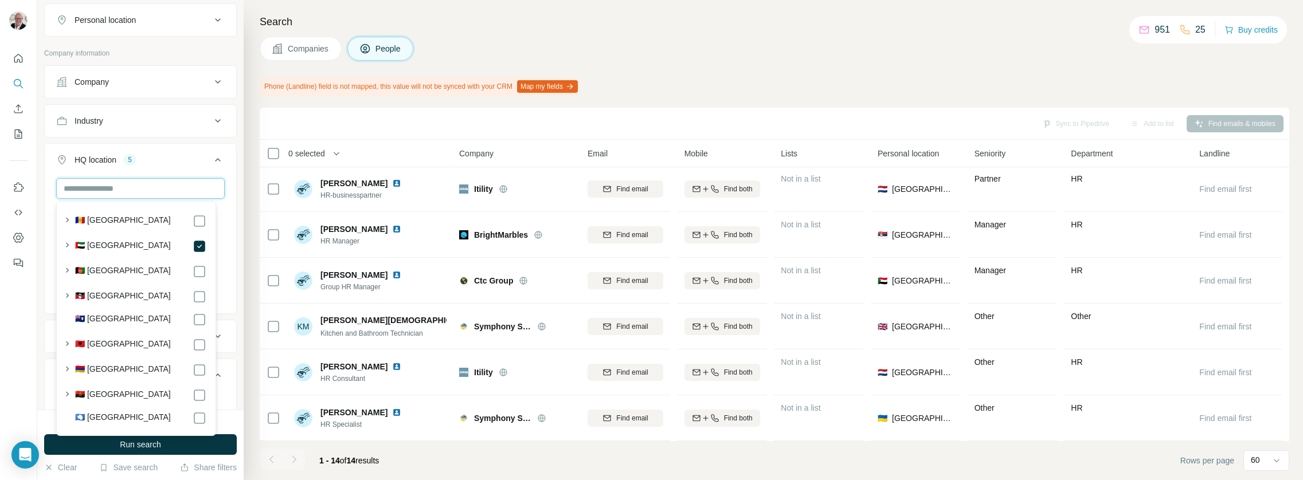
type input "*"
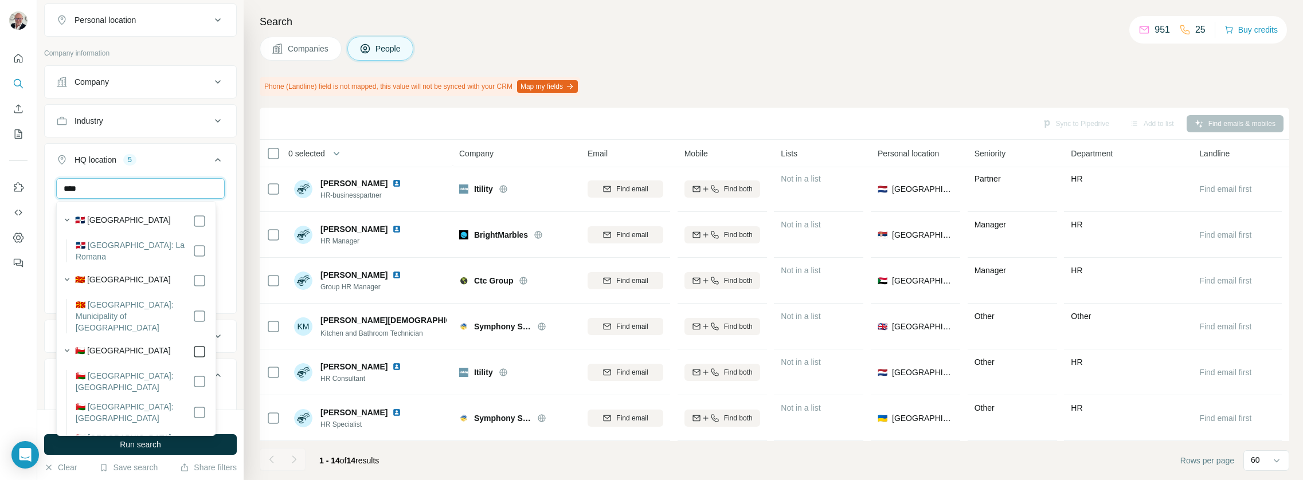
type input "****"
click at [136, 189] on input "****" at bounding box center [140, 188] width 169 height 21
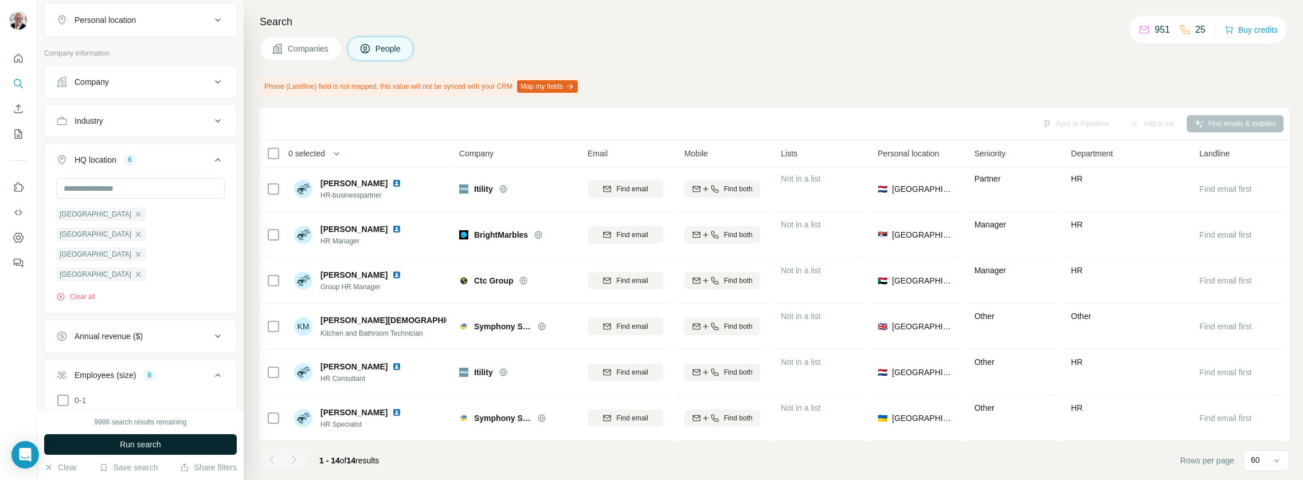
click at [139, 453] on button "Run search" at bounding box center [140, 445] width 193 height 21
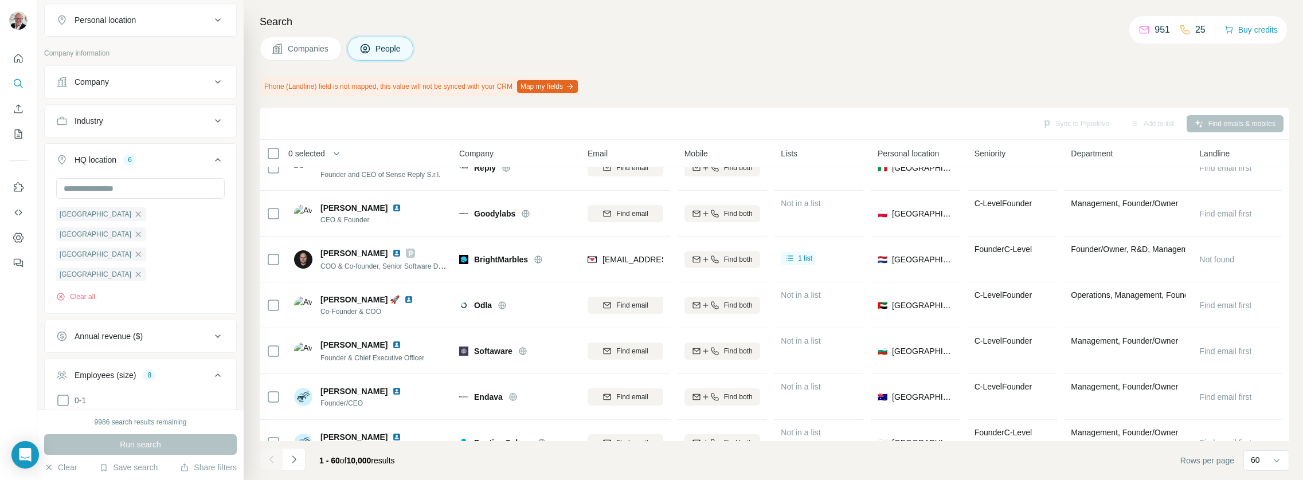
scroll to position [1102, 0]
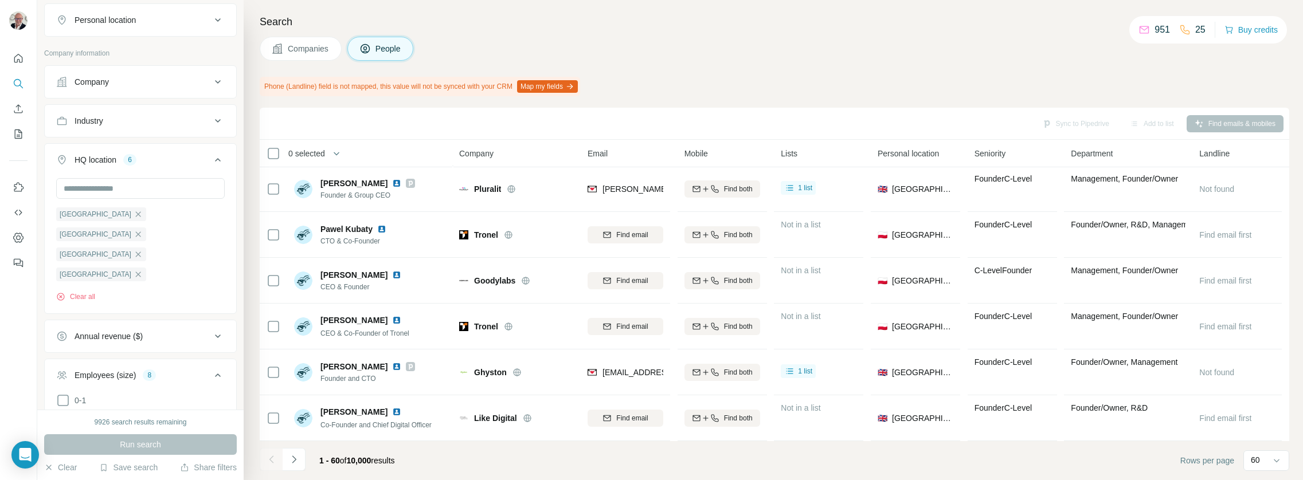
click at [299, 152] on span "0 selected" at bounding box center [306, 153] width 37 height 11
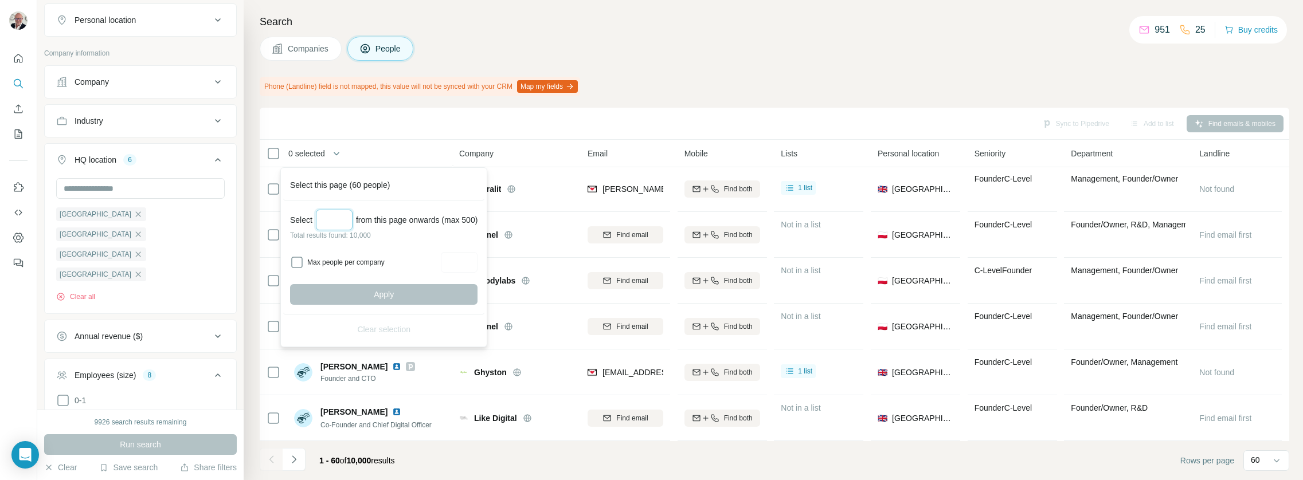
click at [342, 222] on input "Select a number (up to 500)" at bounding box center [334, 220] width 37 height 21
type input "***"
click at [424, 131] on div "Sync to Pipedrive Add to list Find emails & mobiles" at bounding box center [774, 124] width 1018 height 20
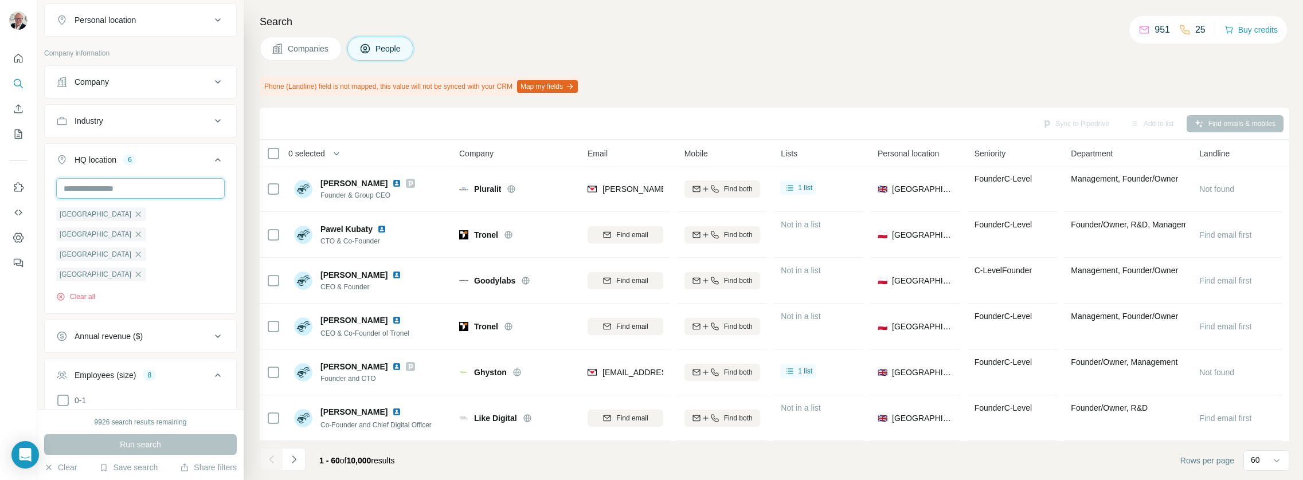
click at [132, 186] on input "text" at bounding box center [140, 188] width 169 height 21
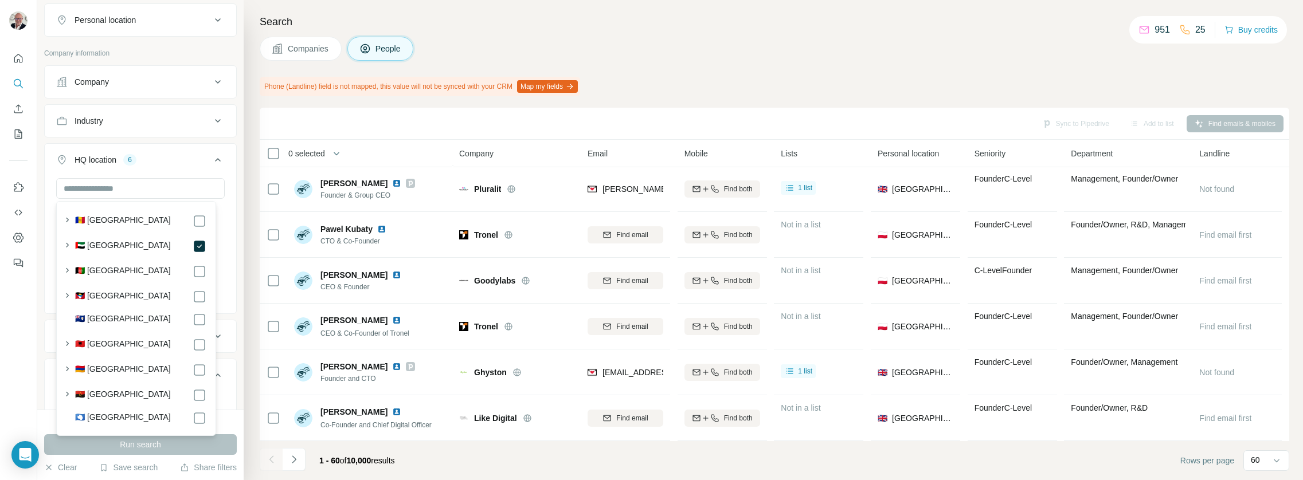
click at [255, 142] on div "Search Companies People Phone (Landline) field is not mapped, this value will n…" at bounding box center [773, 240] width 1059 height 480
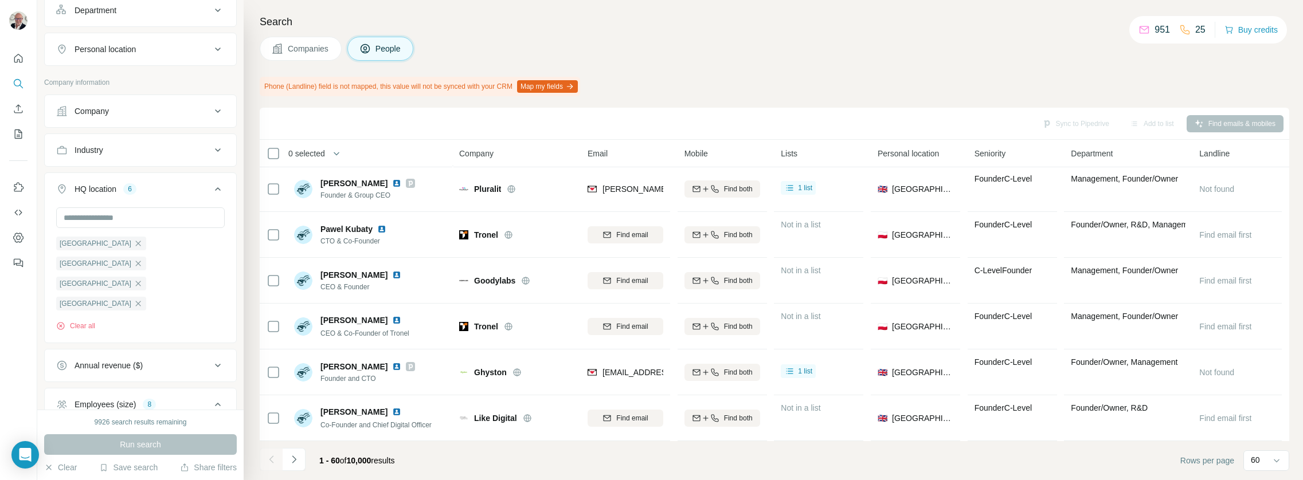
scroll to position [415, 0]
click at [189, 152] on div "Industry" at bounding box center [133, 157] width 155 height 11
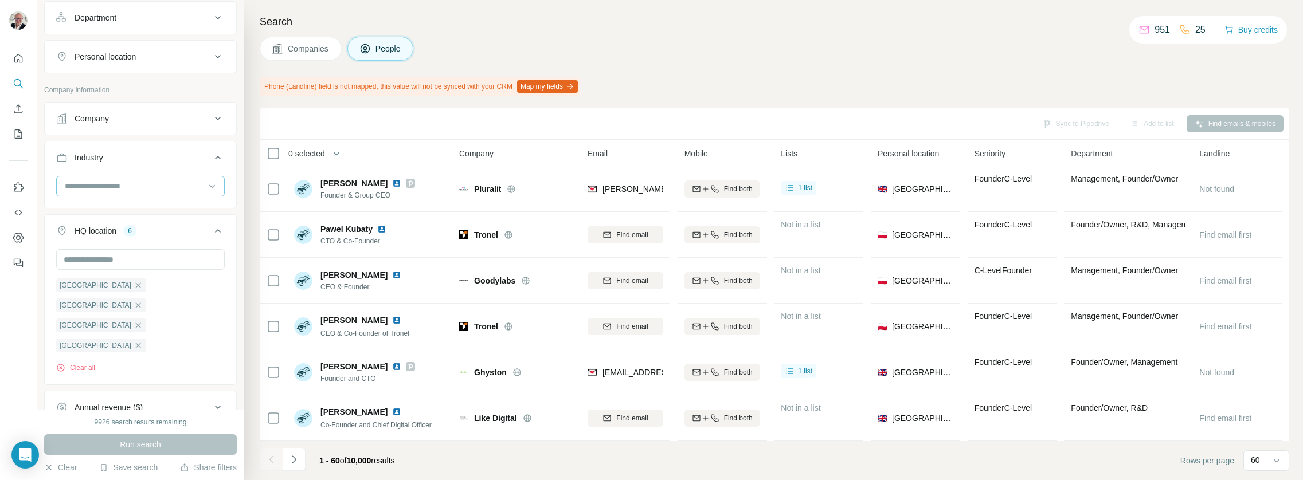
click at [162, 177] on div "Industry" at bounding box center [140, 175] width 193 height 68
click at [148, 186] on input at bounding box center [135, 186] width 142 height 13
type input "********"
click at [106, 204] on div "Internet" at bounding box center [136, 212] width 154 height 21
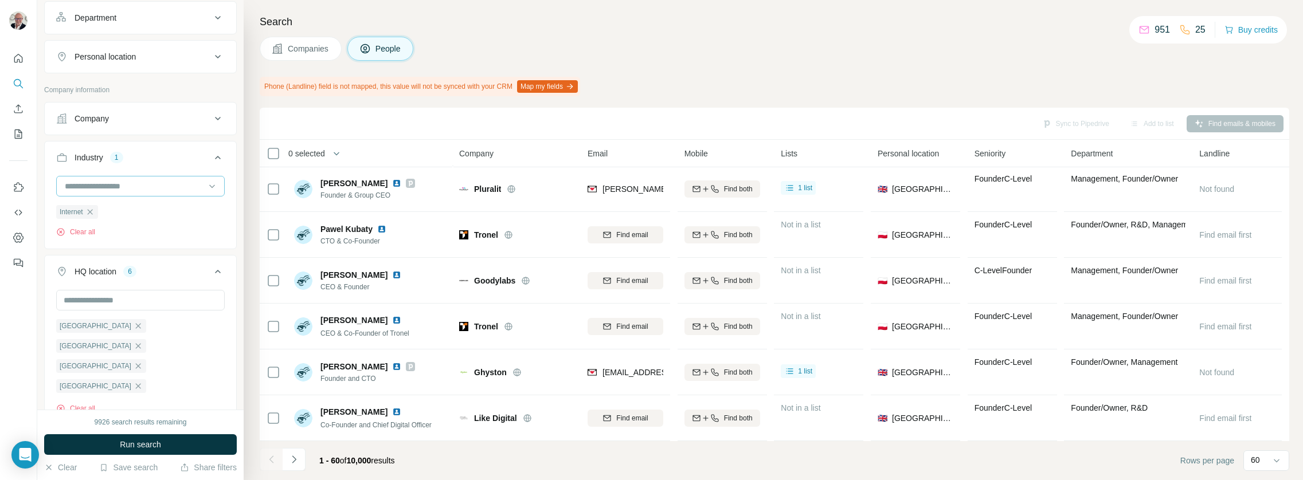
click at [148, 182] on input at bounding box center [135, 186] width 142 height 13
type input "******"
click at [144, 195] on div "******" at bounding box center [135, 186] width 142 height 19
click at [147, 182] on input at bounding box center [135, 186] width 142 height 13
drag, startPoint x: 146, startPoint y: 183, endPoint x: 152, endPoint y: 186, distance: 7.3
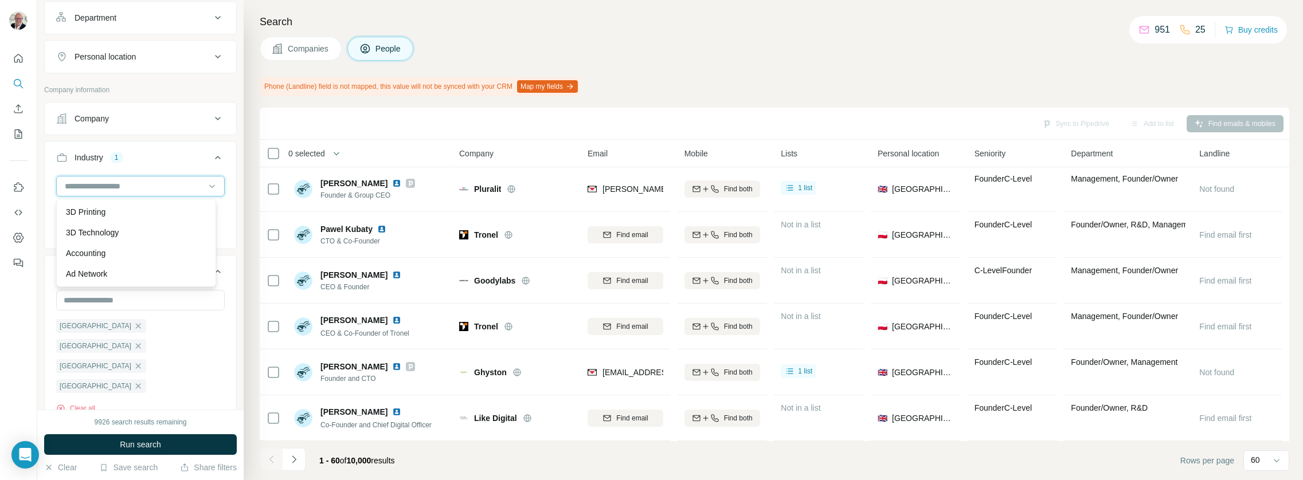
click at [146, 183] on div at bounding box center [135, 186] width 142 height 19
click at [152, 186] on div at bounding box center [135, 193] width 142 height 19
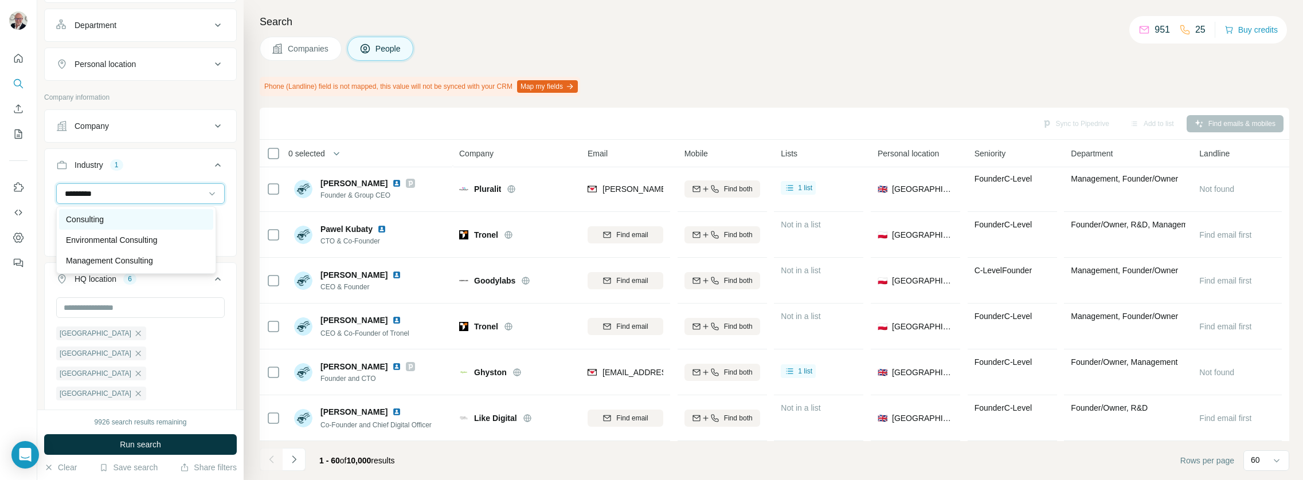
type input "*********"
click at [152, 215] on div "Consulting" at bounding box center [136, 219] width 140 height 11
click at [144, 193] on input at bounding box center [135, 193] width 142 height 13
click at [149, 194] on input at bounding box center [135, 193] width 142 height 13
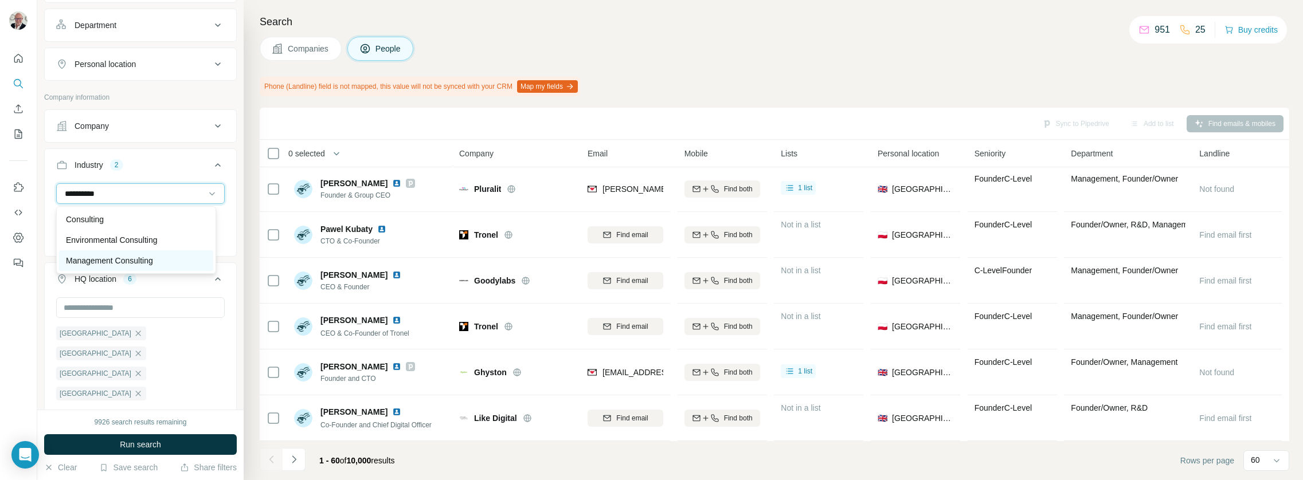
type input "**********"
click at [138, 255] on p "Management Consulting" at bounding box center [109, 260] width 87 height 11
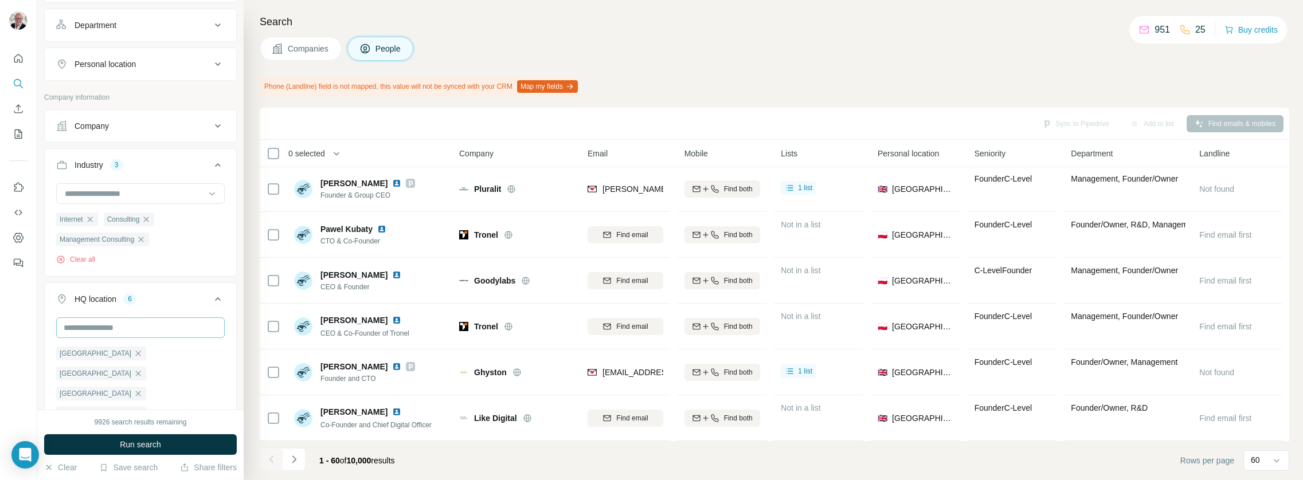
scroll to position [414, 0]
click at [147, 442] on span "Run search" at bounding box center [140, 444] width 41 height 11
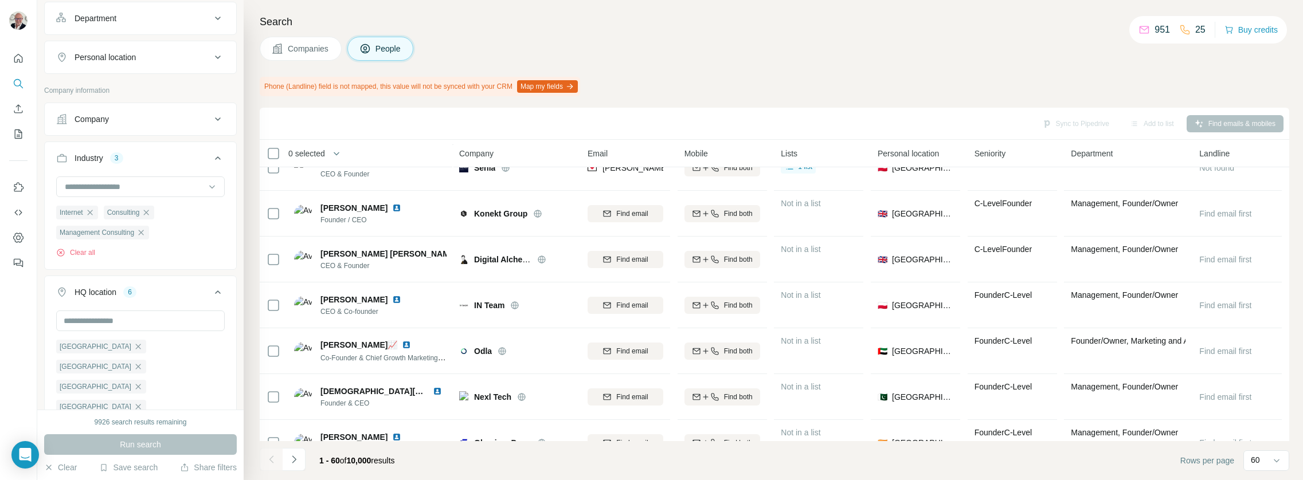
scroll to position [1102, 0]
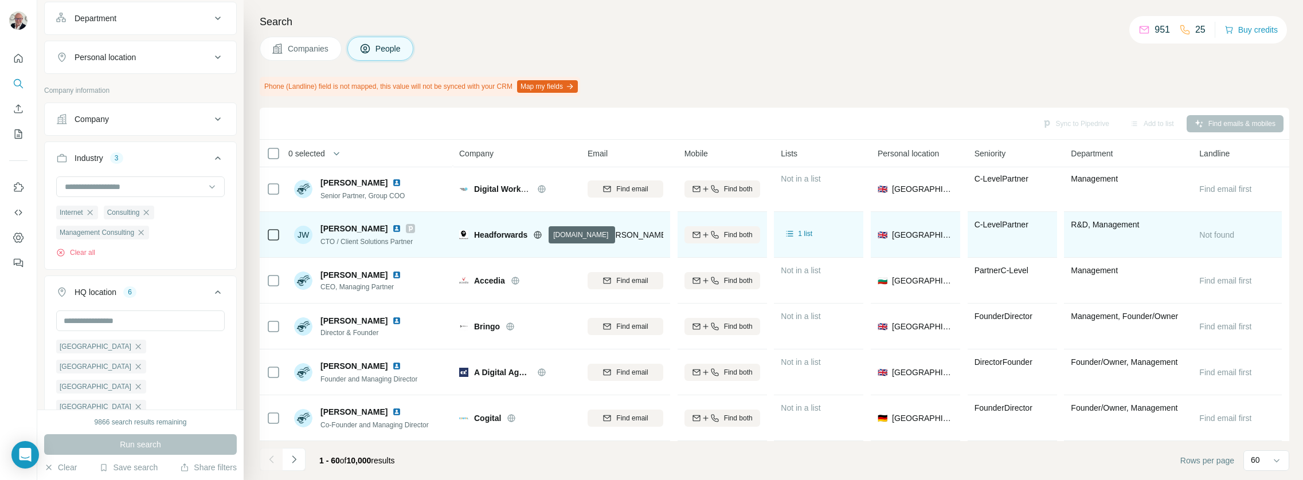
click at [542, 232] on icon at bounding box center [537, 234] width 9 height 9
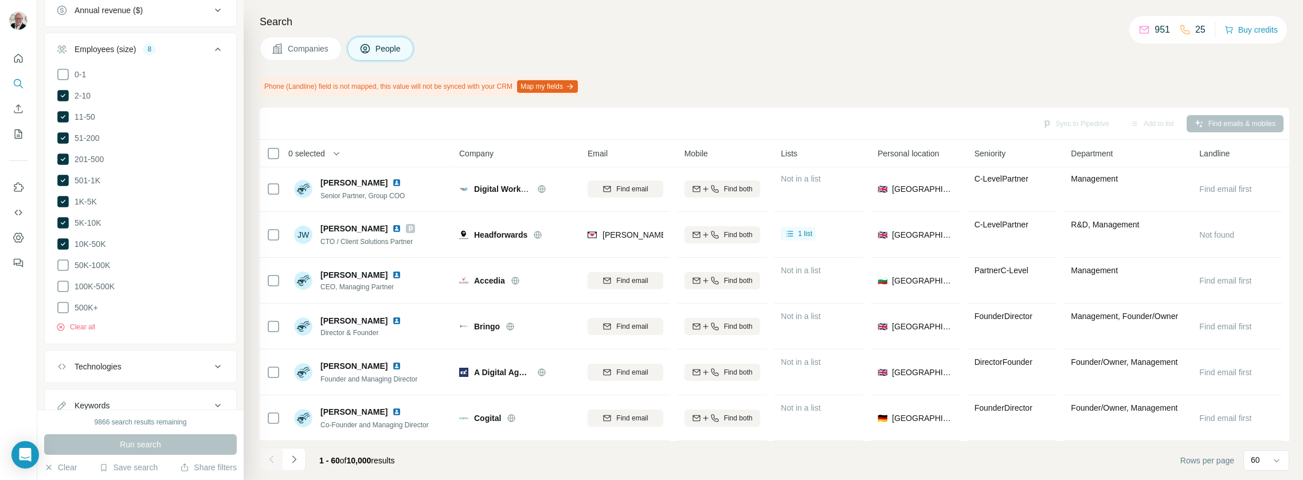
scroll to position [888, 0]
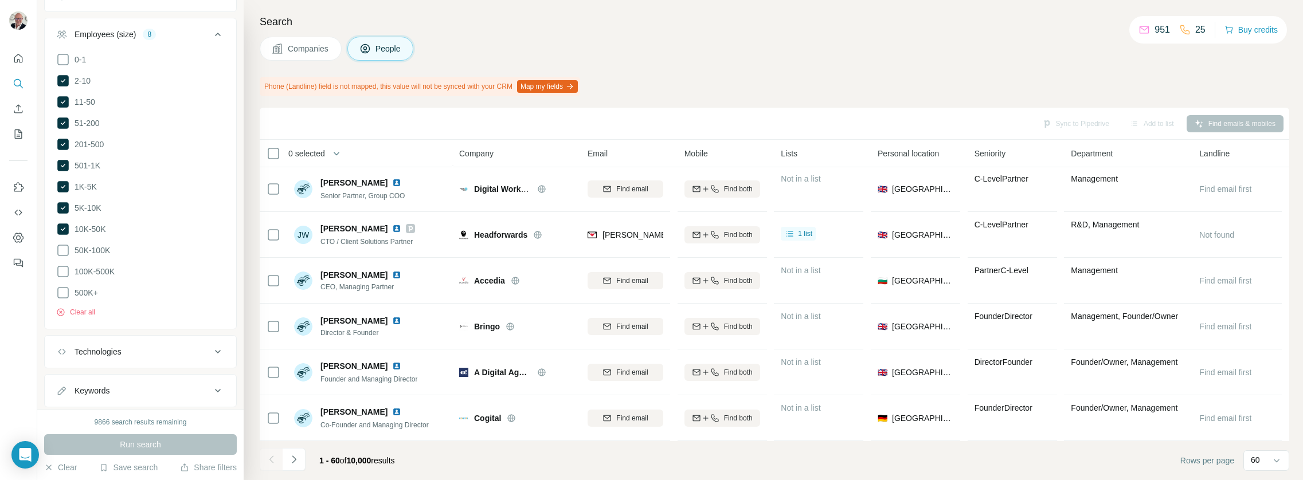
click at [193, 346] on div "Technologies" at bounding box center [133, 351] width 155 height 11
click at [215, 379] on icon at bounding box center [218, 380] width 6 height 3
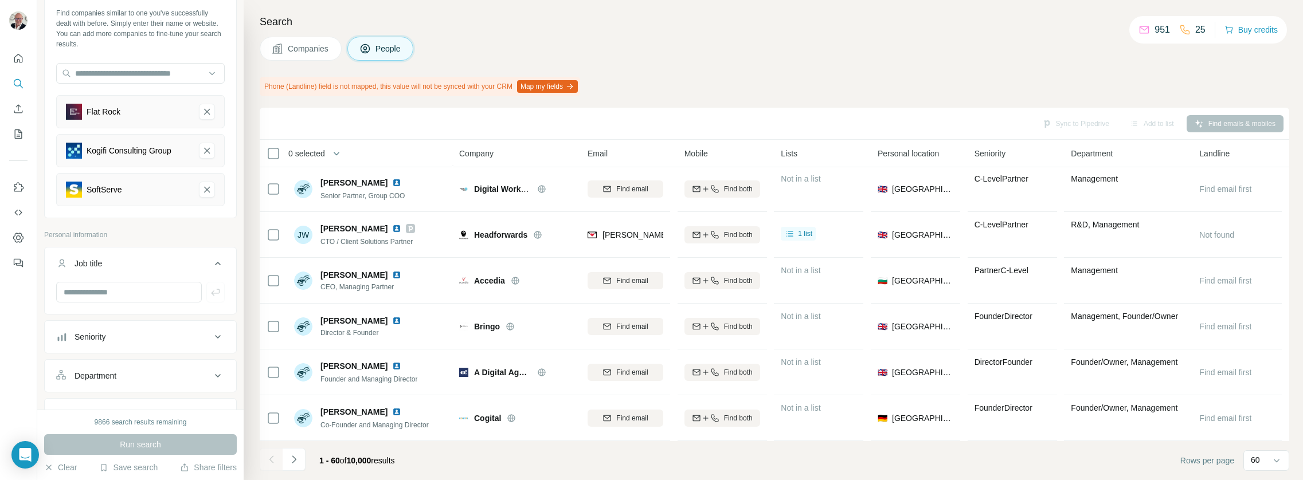
scroll to position [103, 0]
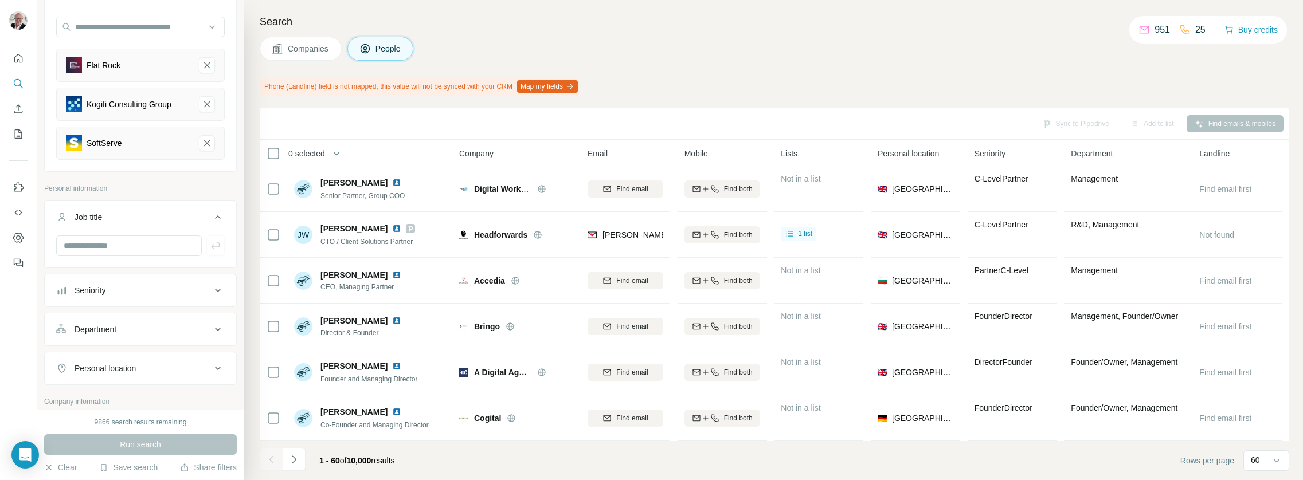
click at [211, 326] on icon at bounding box center [218, 330] width 14 height 14
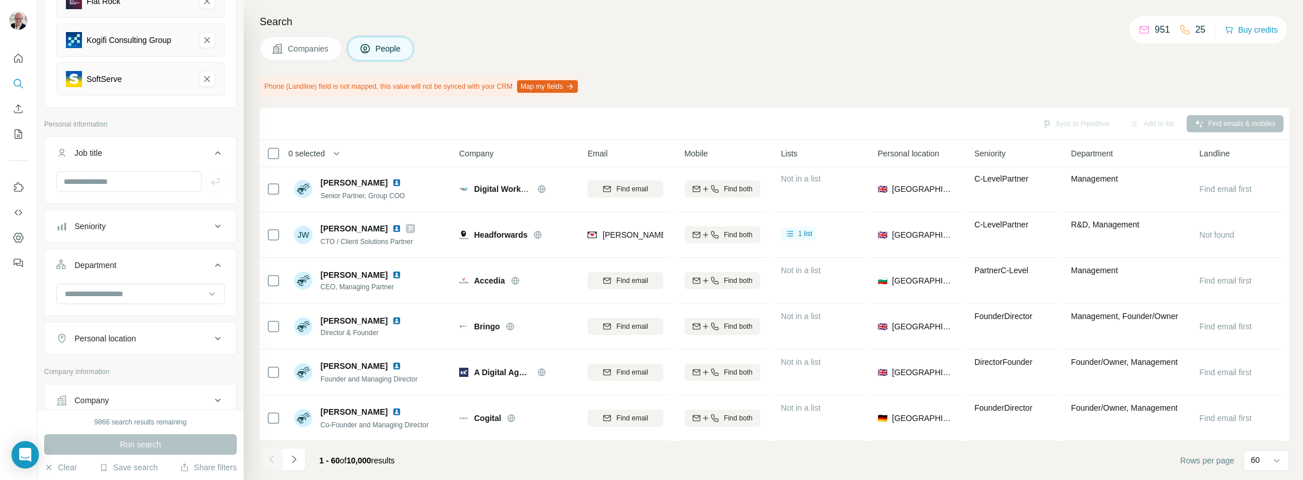
scroll to position [182, 0]
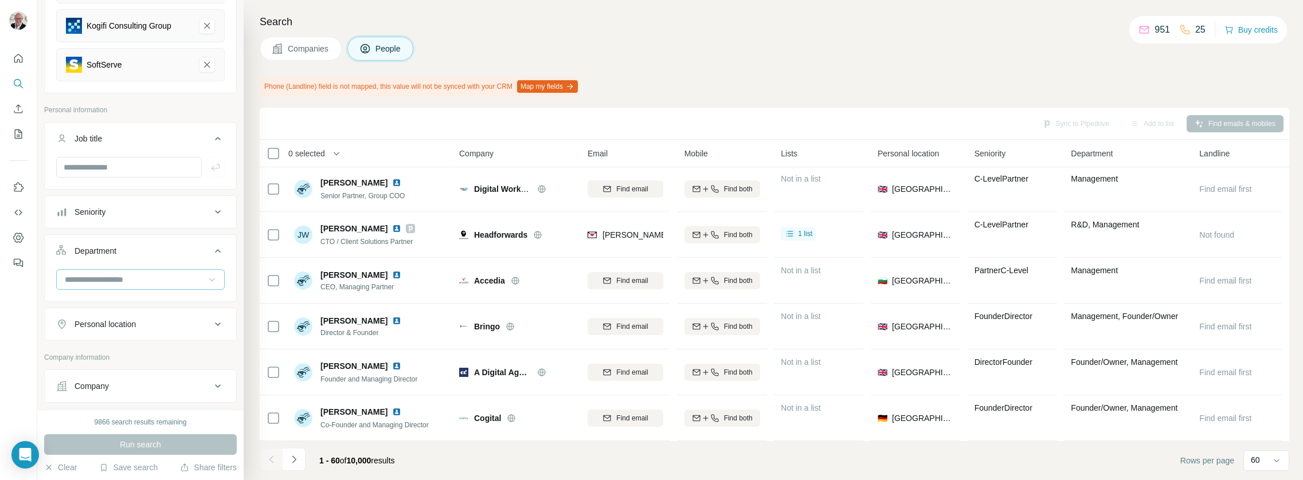
click at [206, 276] on icon at bounding box center [211, 279] width 11 height 11
click at [132, 329] on div "Founder/Owner" at bounding box center [136, 326] width 140 height 11
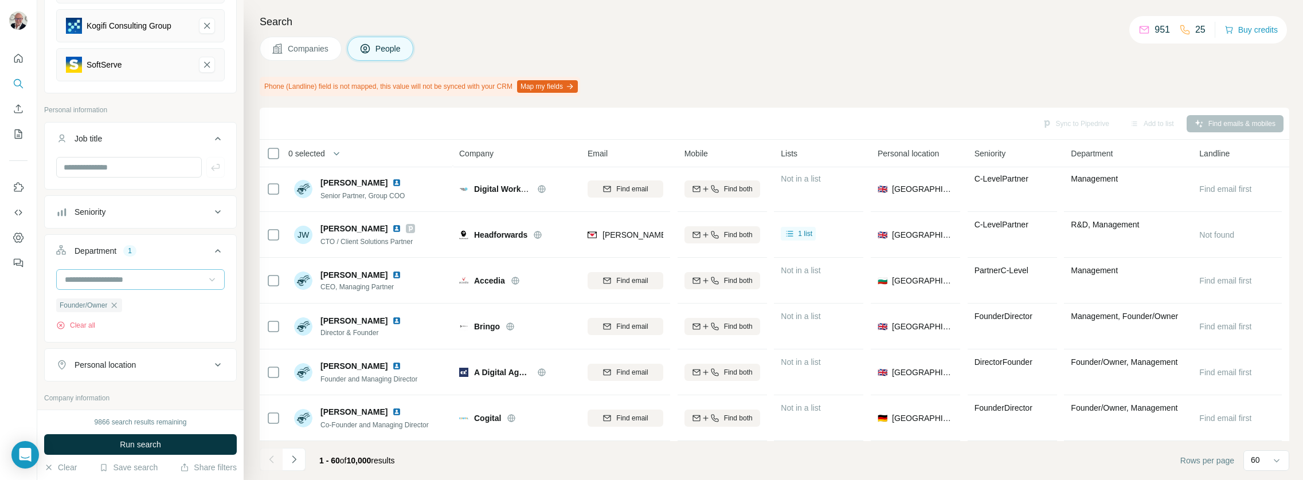
click at [191, 281] on input at bounding box center [135, 279] width 142 height 13
click at [143, 328] on div "HR" at bounding box center [136, 330] width 140 height 11
click at [192, 276] on input at bounding box center [135, 279] width 142 height 13
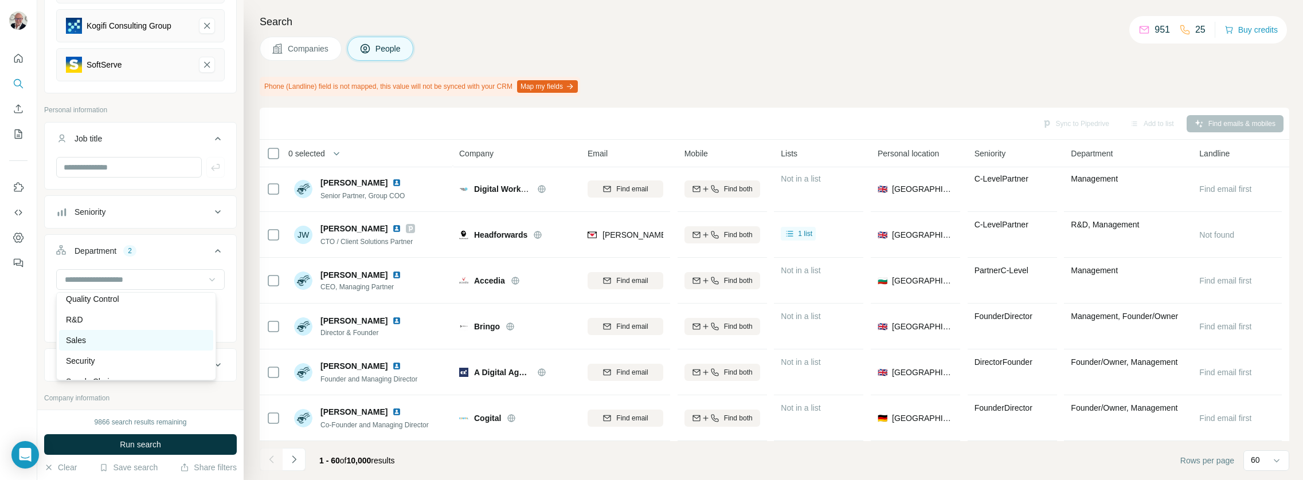
click at [129, 340] on div "Sales" at bounding box center [136, 340] width 140 height 11
click at [210, 276] on div at bounding box center [140, 279] width 169 height 21
click at [143, 331] on div "Business Support" at bounding box center [136, 326] width 140 height 11
click at [159, 446] on span "Run search" at bounding box center [140, 444] width 41 height 11
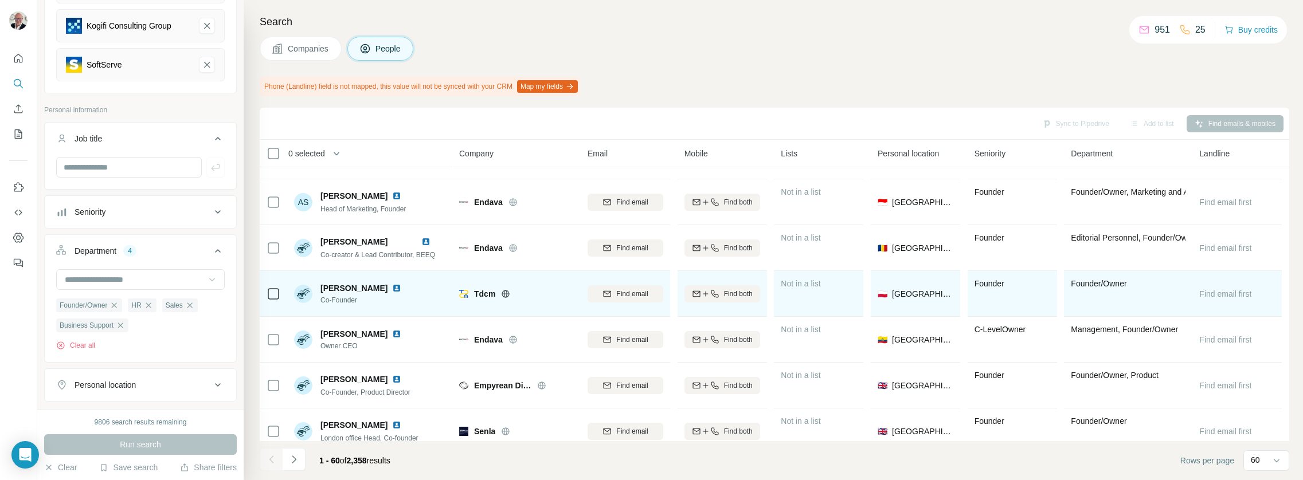
scroll to position [1652, 0]
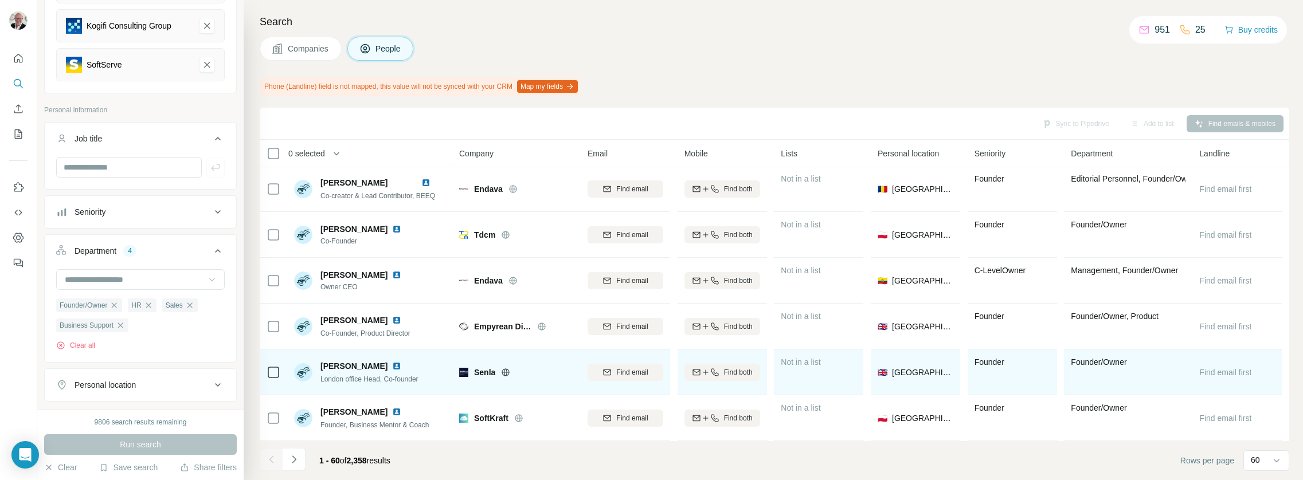
click at [507, 371] on icon at bounding box center [505, 372] width 9 height 9
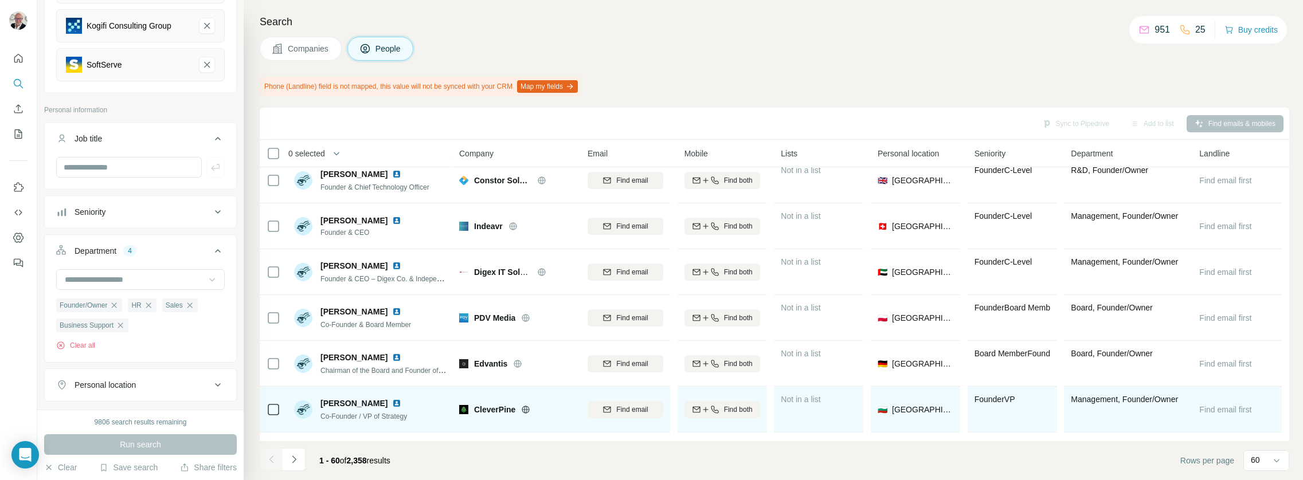
scroll to position [0, 0]
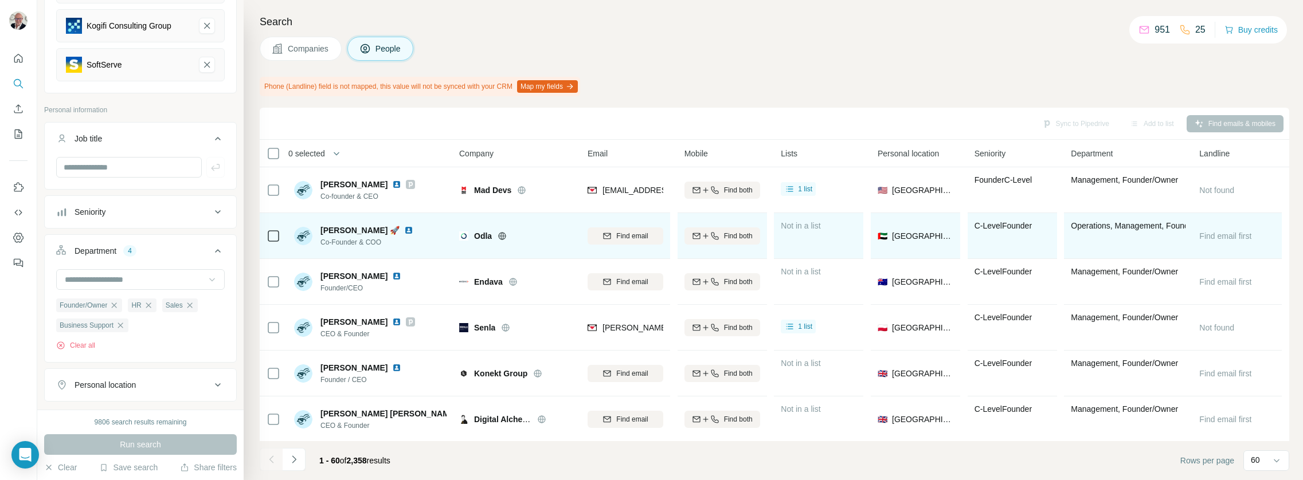
click at [404, 229] on img at bounding box center [408, 230] width 9 height 9
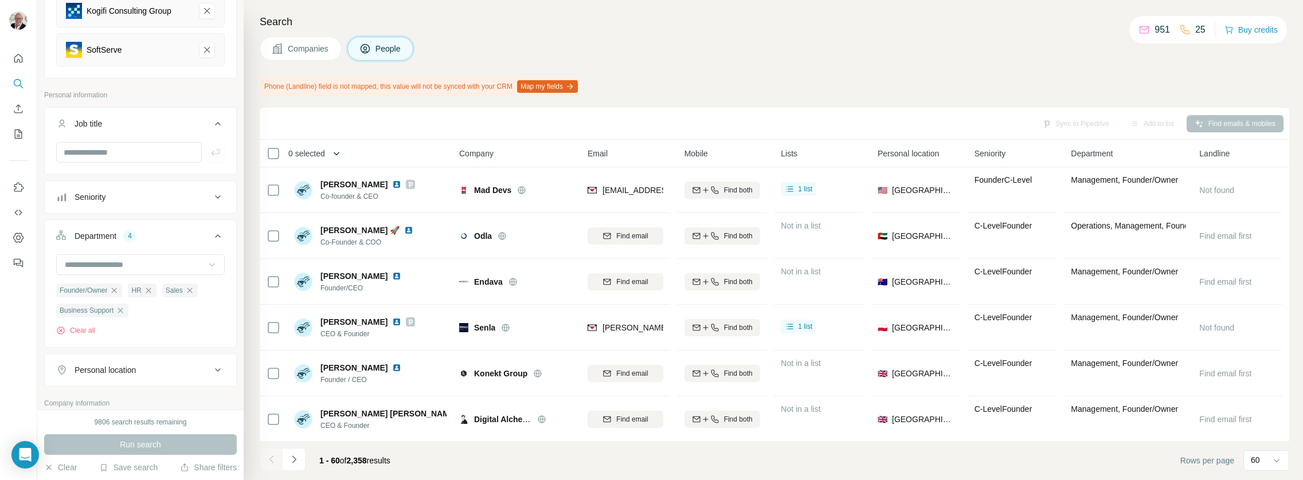
click at [339, 150] on icon "button" at bounding box center [336, 153] width 11 height 11
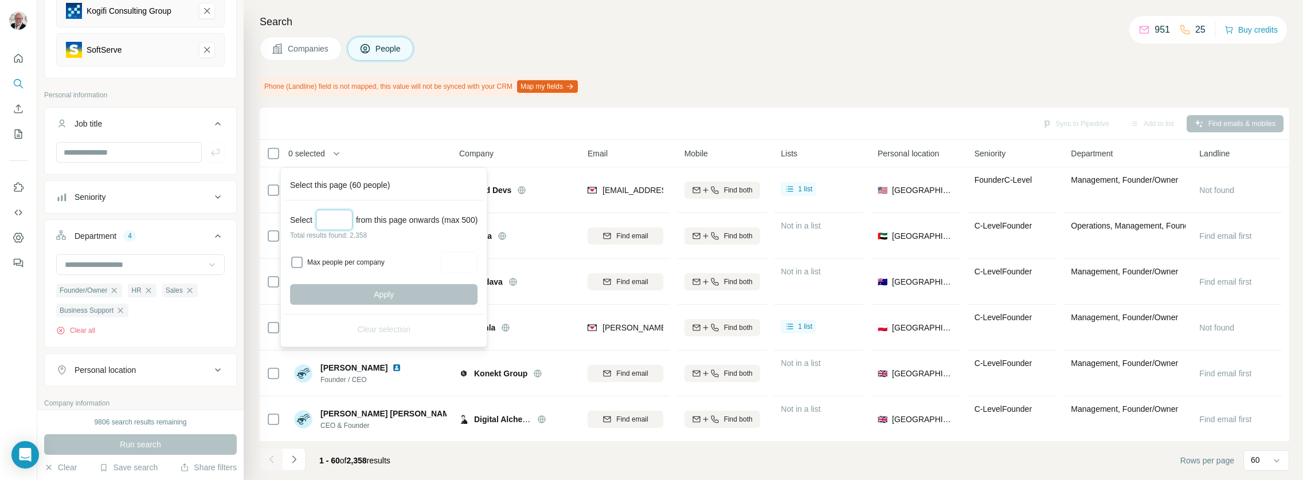
click at [339, 220] on input "Select a number (up to 500)" at bounding box center [334, 220] width 37 height 21
type input "***"
click at [378, 289] on span "Apply" at bounding box center [384, 294] width 20 height 11
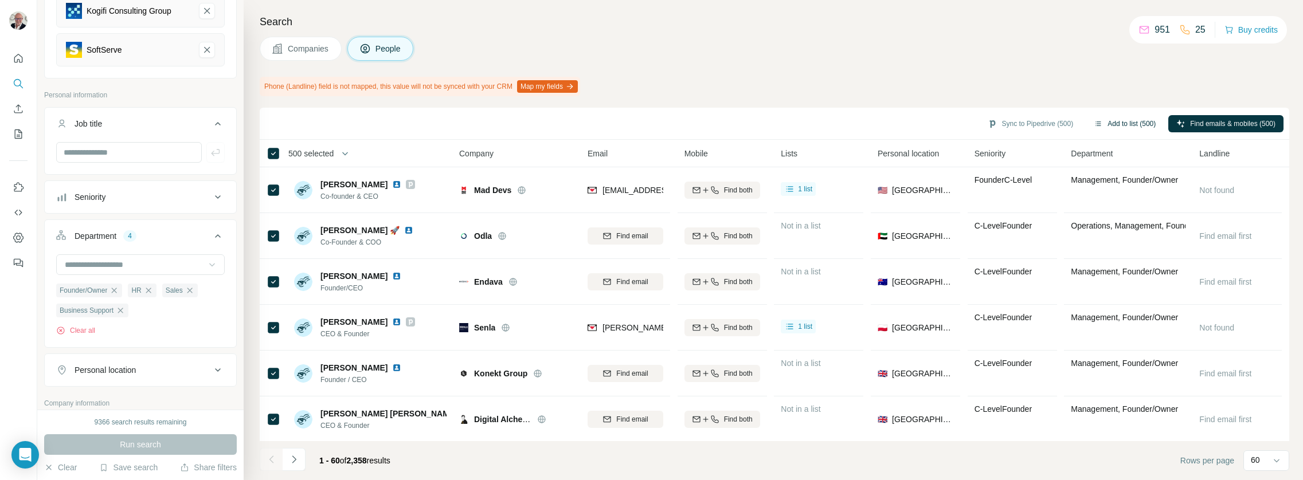
click at [1120, 120] on button "Add to list (500)" at bounding box center [1125, 123] width 78 height 17
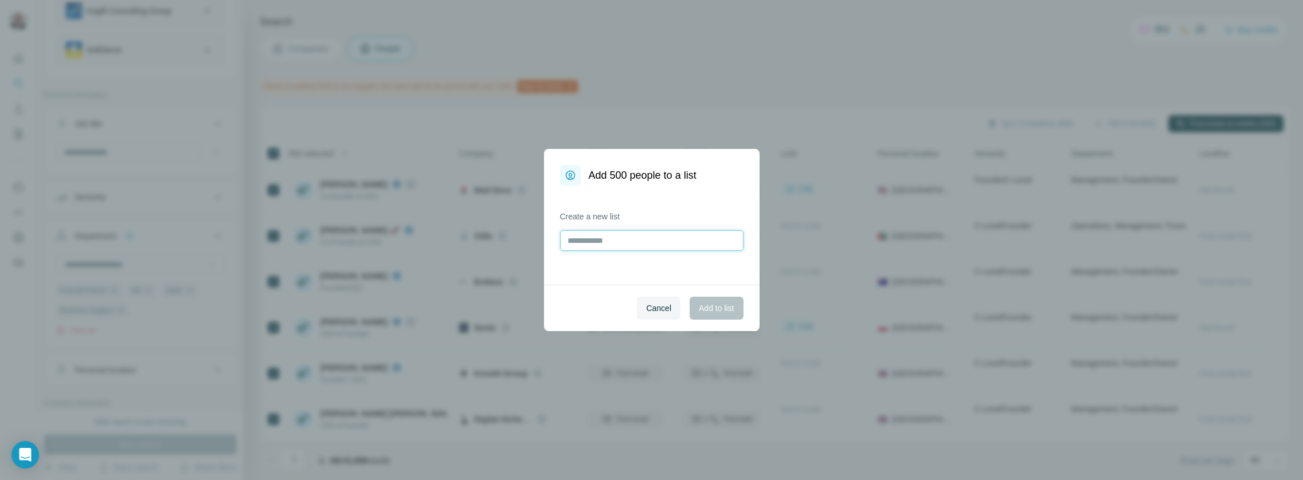
click at [670, 245] on input "text" at bounding box center [651, 240] width 183 height 21
type input "****"
click at [726, 309] on span "Add to list" at bounding box center [716, 308] width 35 height 11
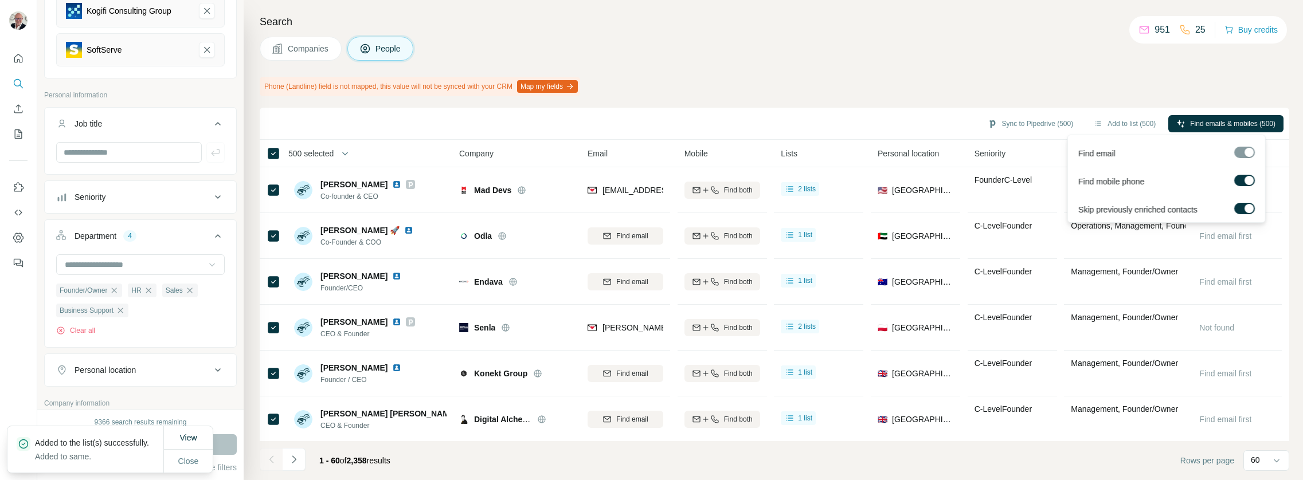
click at [1249, 187] on div at bounding box center [1244, 182] width 21 height 14
click at [1249, 182] on div at bounding box center [1249, 180] width 9 height 9
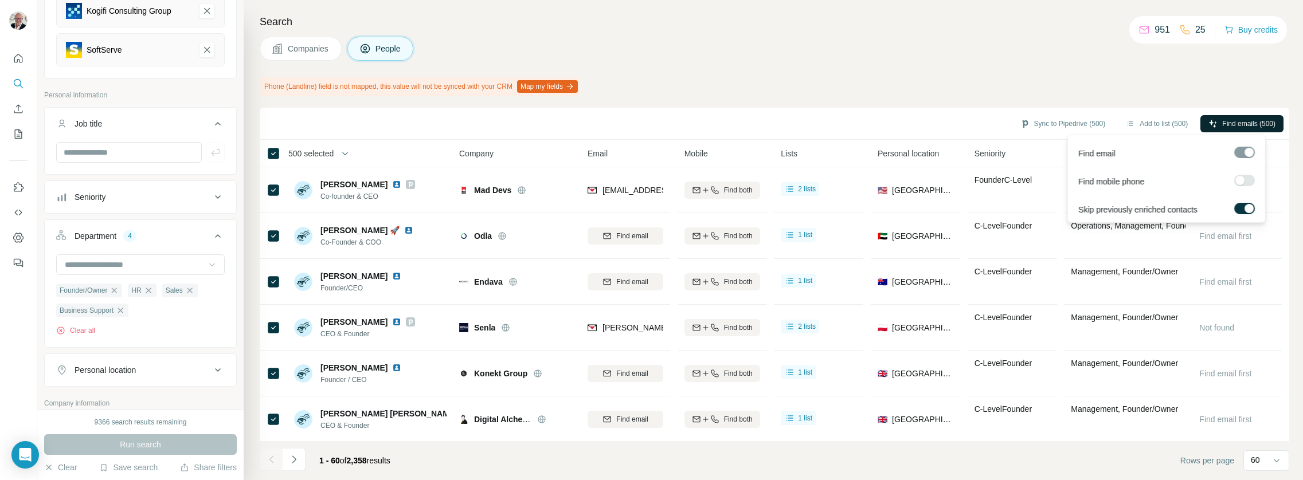
click at [1230, 122] on span "Find emails (500)" at bounding box center [1248, 124] width 53 height 10
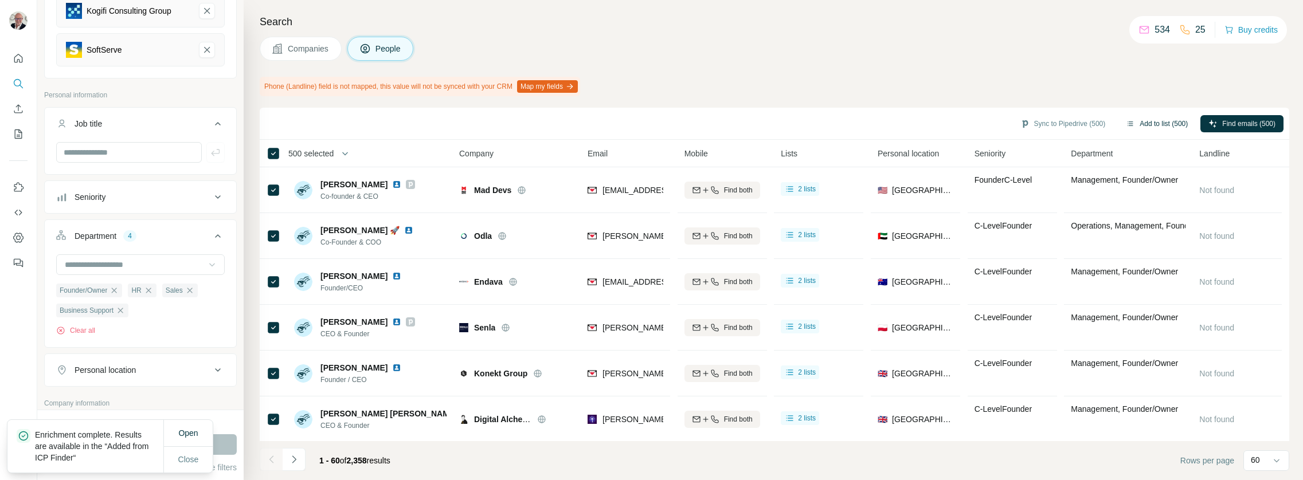
click at [1169, 121] on button "Add to list (500)" at bounding box center [1157, 123] width 78 height 17
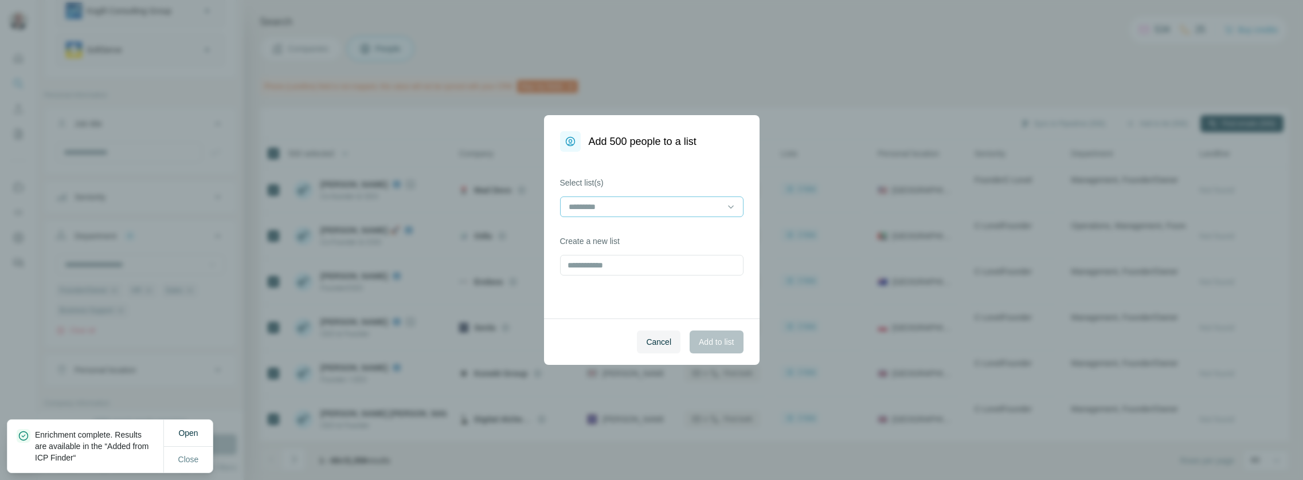
click at [659, 209] on input at bounding box center [645, 207] width 155 height 13
click at [627, 229] on div "same" at bounding box center [652, 232] width 164 height 11
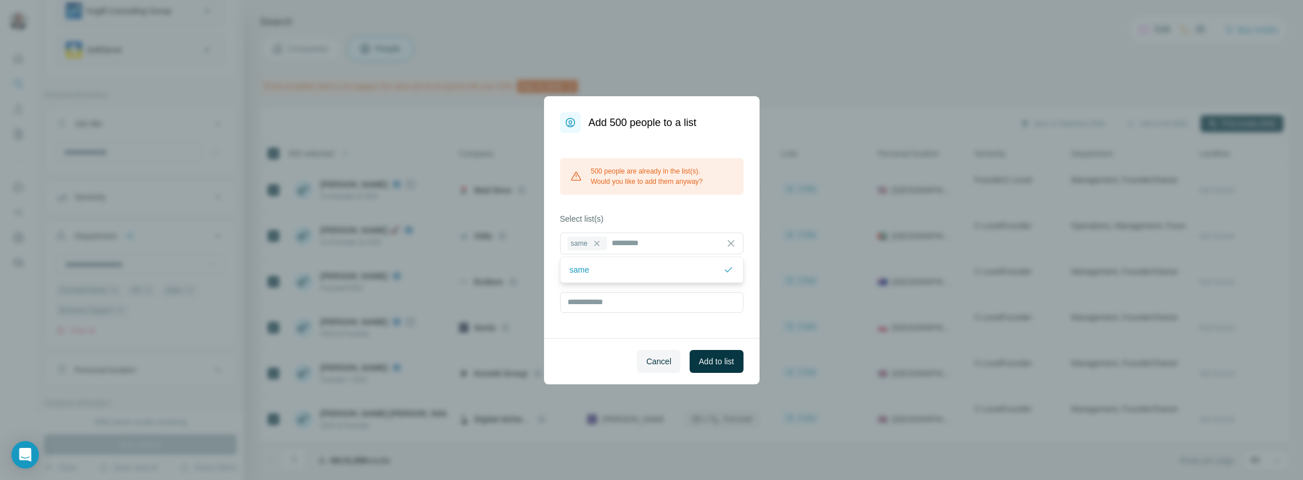
click at [597, 343] on div "Cancel Add to list" at bounding box center [652, 361] width 216 height 46
click at [722, 360] on span "Add to list" at bounding box center [716, 361] width 35 height 11
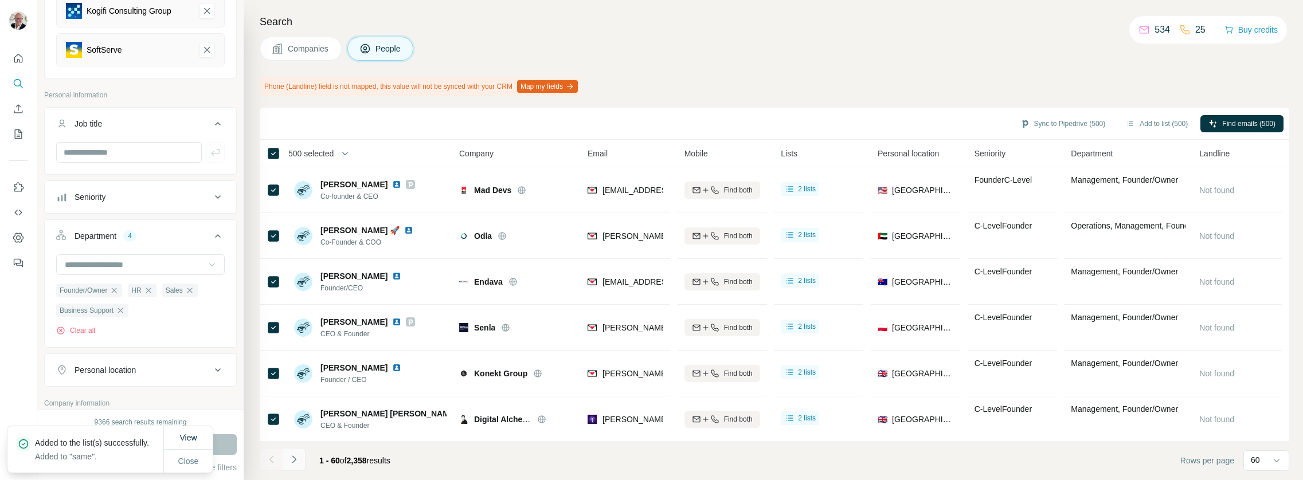
click at [297, 463] on icon "Navigate to next page" at bounding box center [293, 459] width 11 height 11
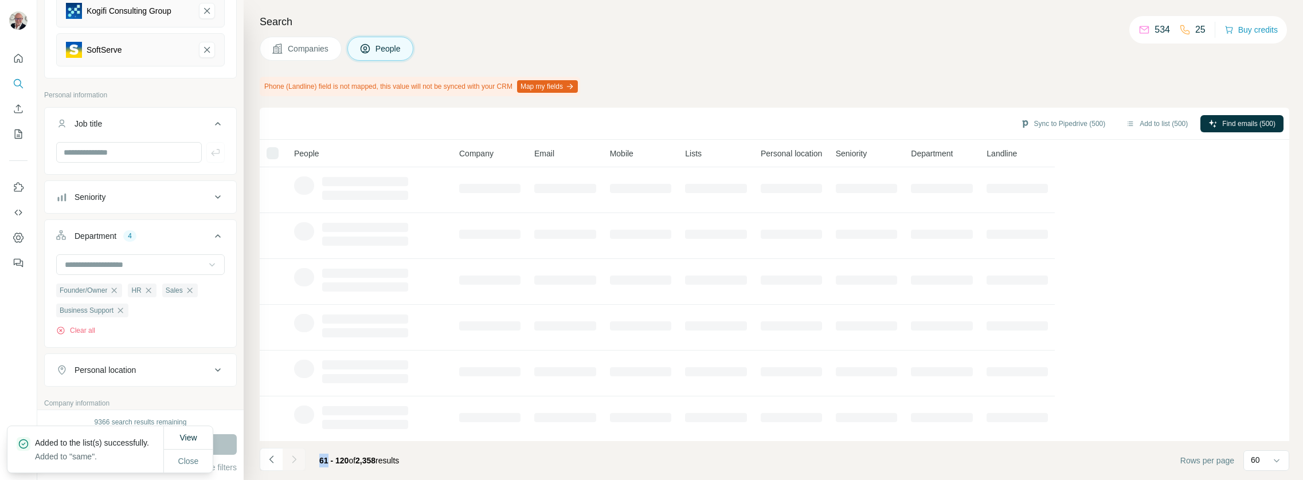
click at [297, 463] on div at bounding box center [294, 459] width 23 height 23
click at [297, 463] on icon "Navigate to next page" at bounding box center [293, 459] width 11 height 11
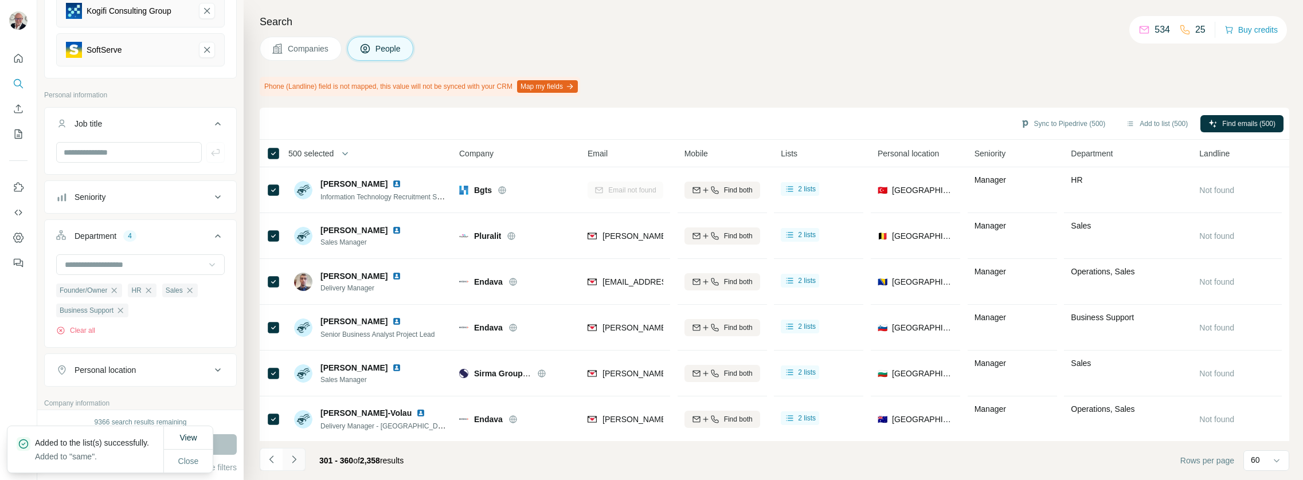
click at [297, 463] on icon "Navigate to next page" at bounding box center [293, 459] width 11 height 11
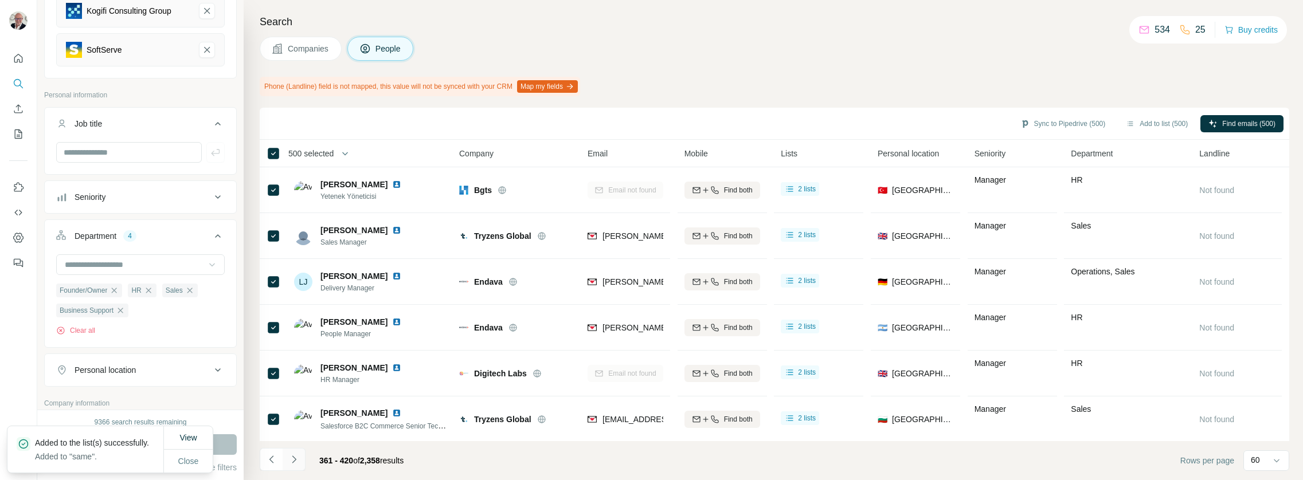
click at [297, 463] on icon "Navigate to next page" at bounding box center [293, 459] width 11 height 11
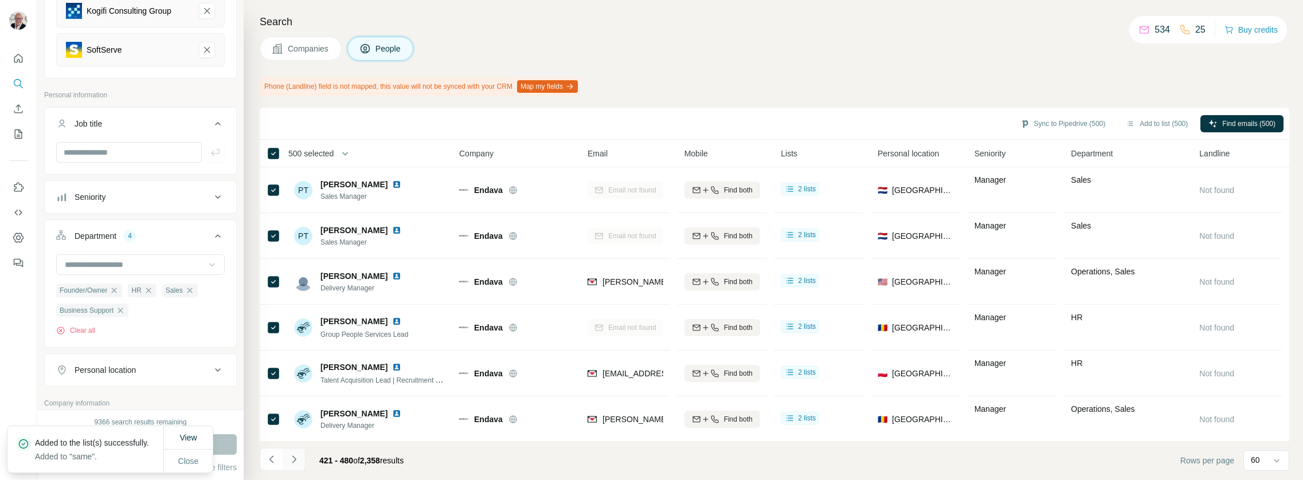
click at [297, 463] on icon "Navigate to next page" at bounding box center [293, 459] width 11 height 11
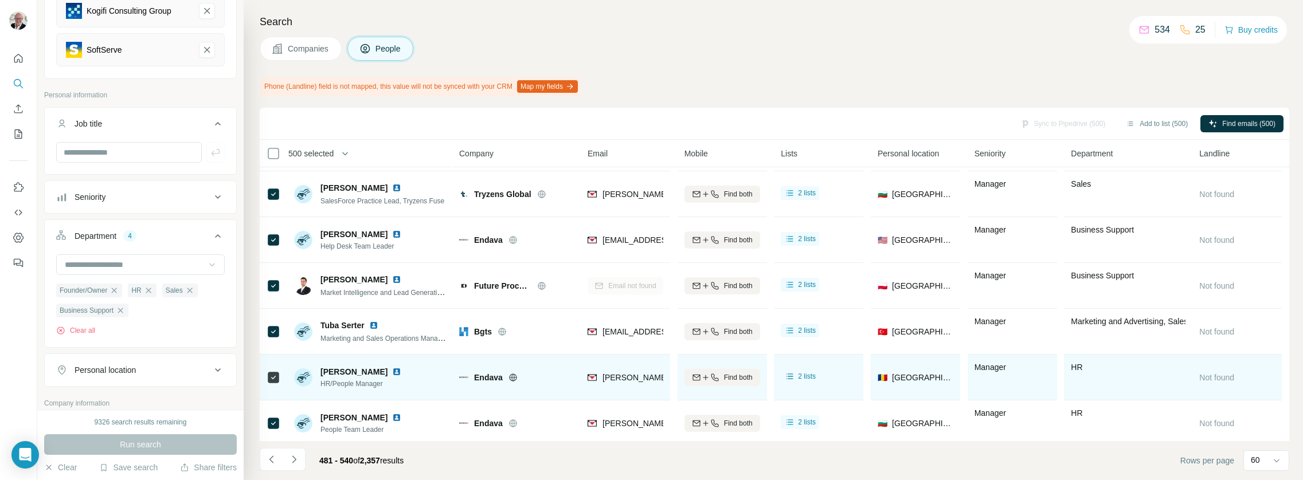
scroll to position [870, 0]
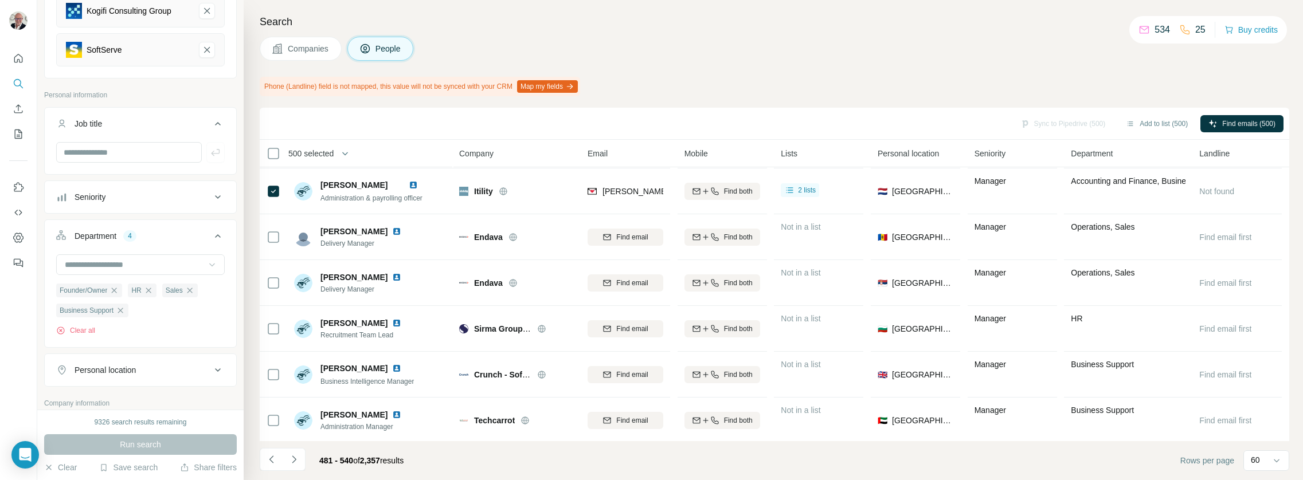
click at [329, 154] on span "500 selected" at bounding box center [310, 153] width 45 height 11
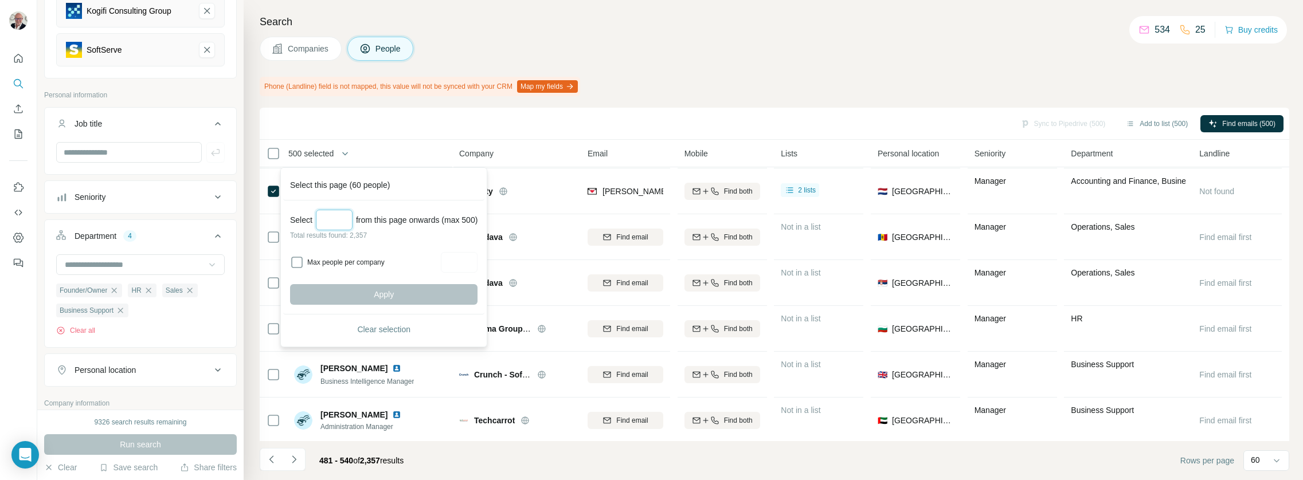
click at [342, 216] on input "Select a number (up to 500)" at bounding box center [334, 220] width 37 height 21
type input "***"
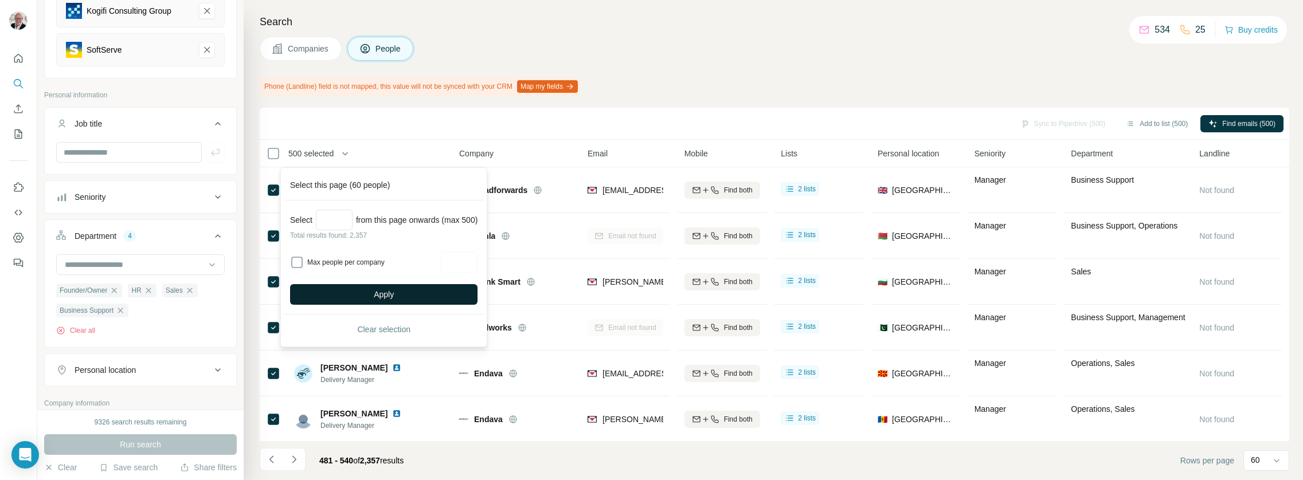
scroll to position [20, 0]
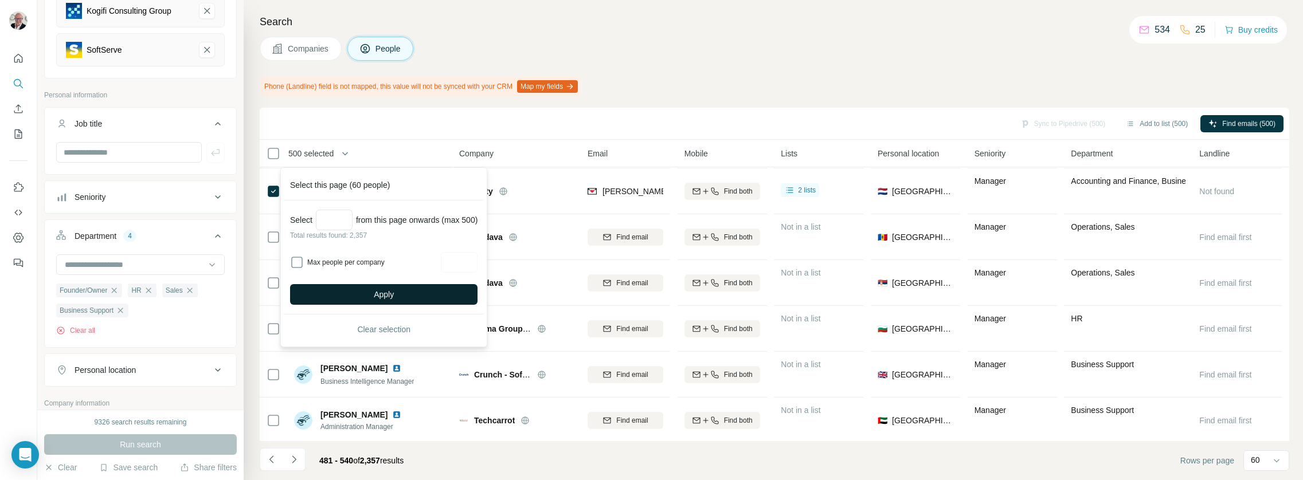
type input "***"
click at [416, 295] on button "Apply" at bounding box center [383, 294] width 187 height 21
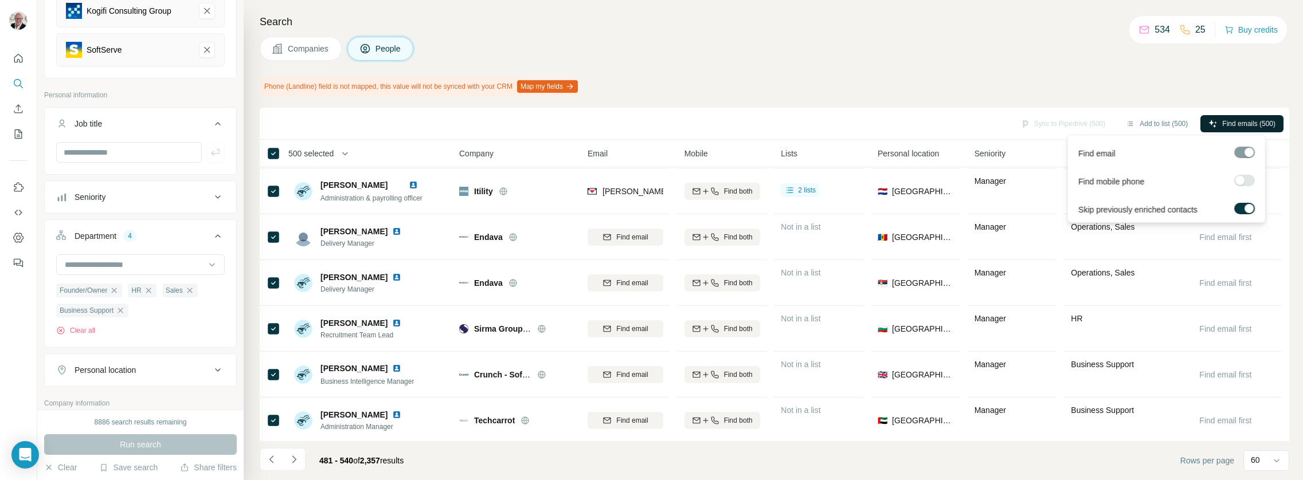
click at [1261, 120] on span "Find emails (500)" at bounding box center [1248, 124] width 53 height 10
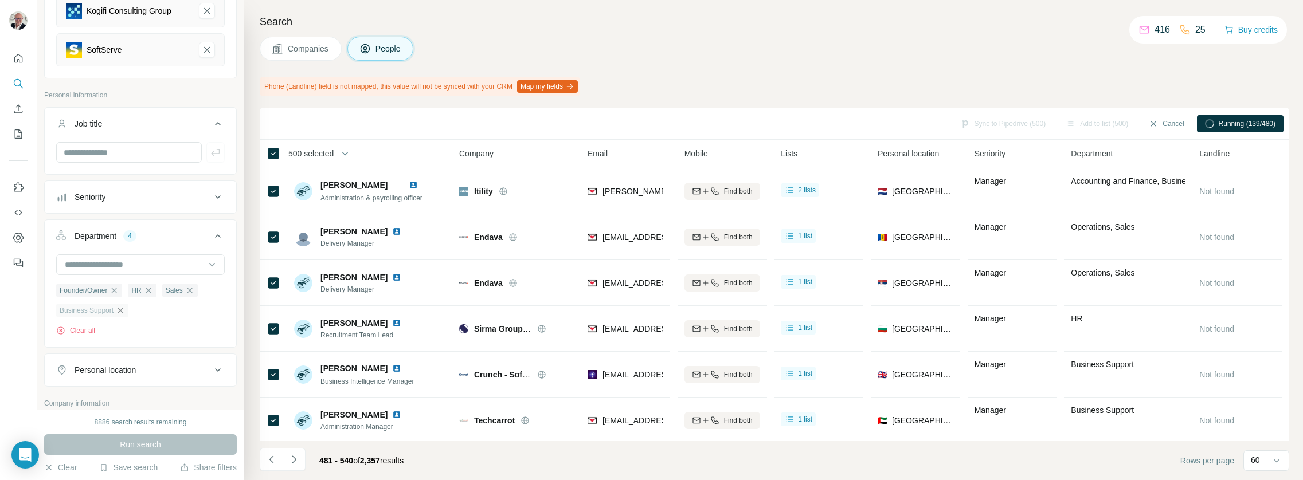
click at [124, 311] on icon "button" at bounding box center [120, 310] width 9 height 9
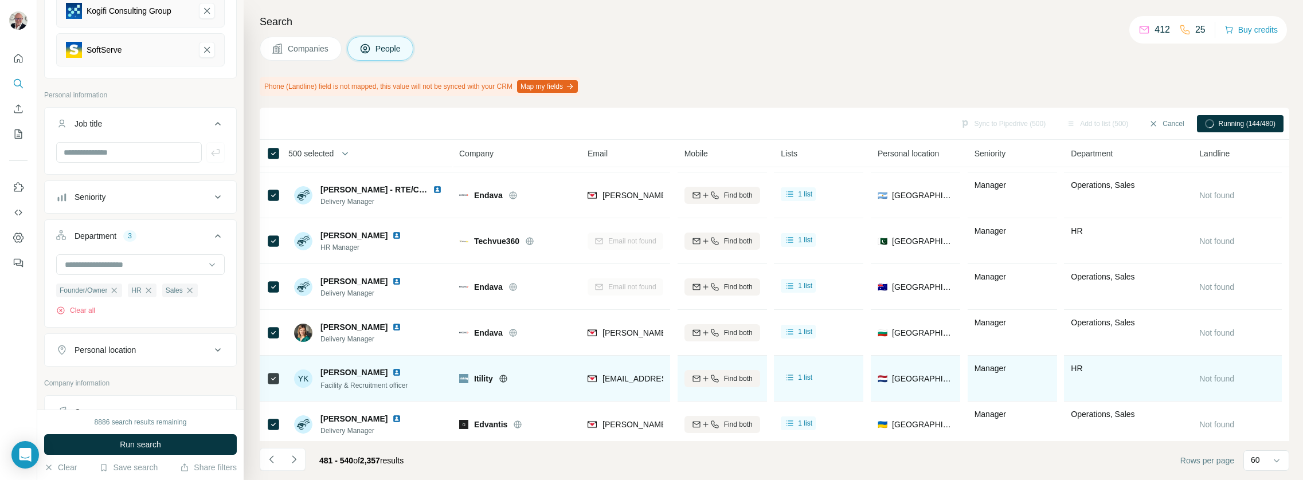
scroll to position [1180, 0]
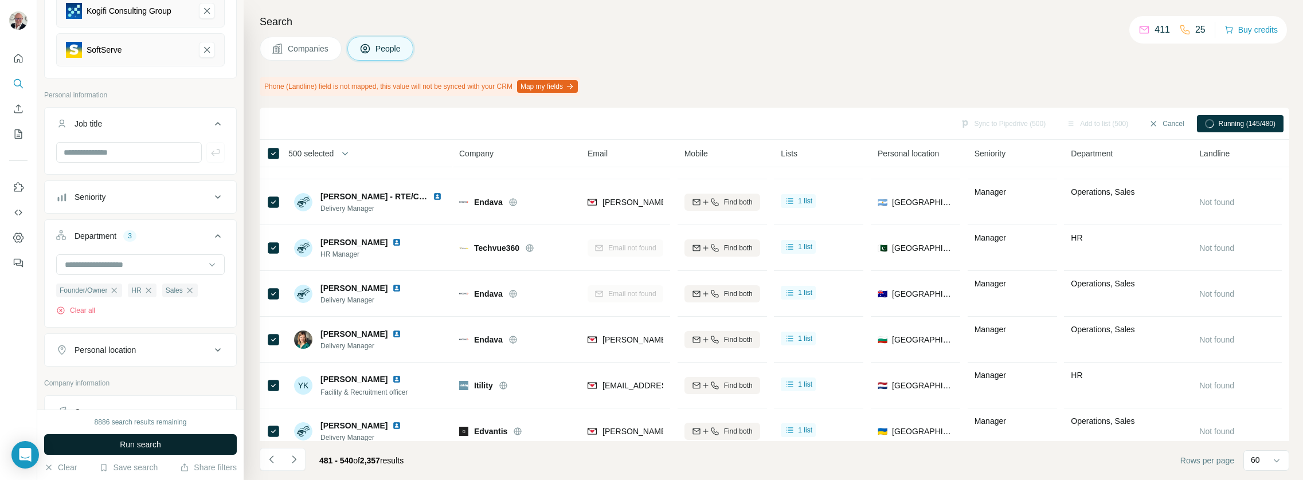
click at [158, 444] on span "Run search" at bounding box center [140, 444] width 41 height 11
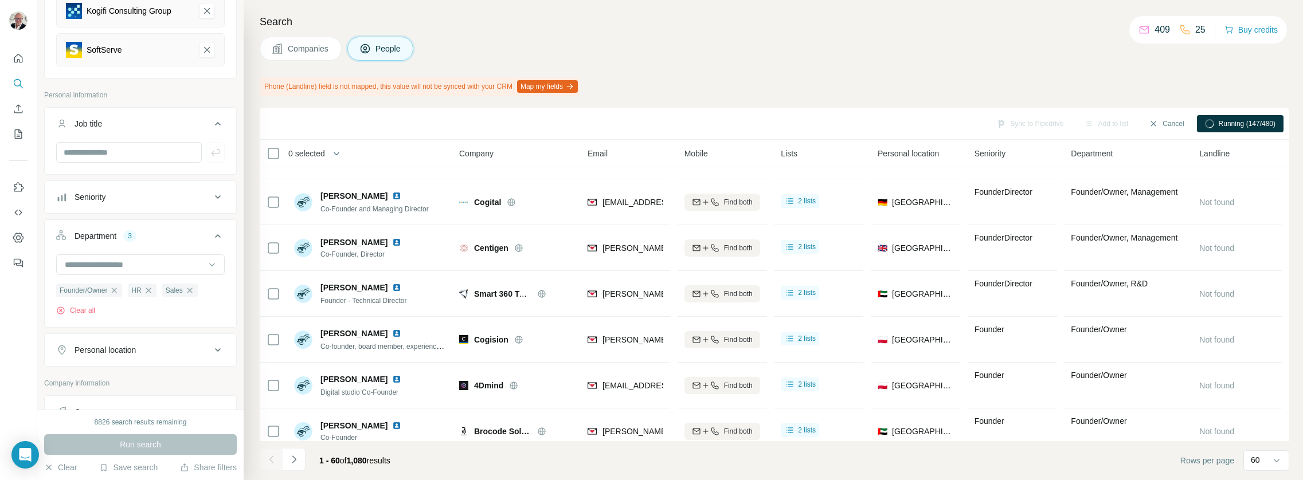
click at [1219, 124] on span "Running (147/480)" at bounding box center [1247, 124] width 57 height 10
click at [344, 152] on icon "button" at bounding box center [340, 153] width 11 height 11
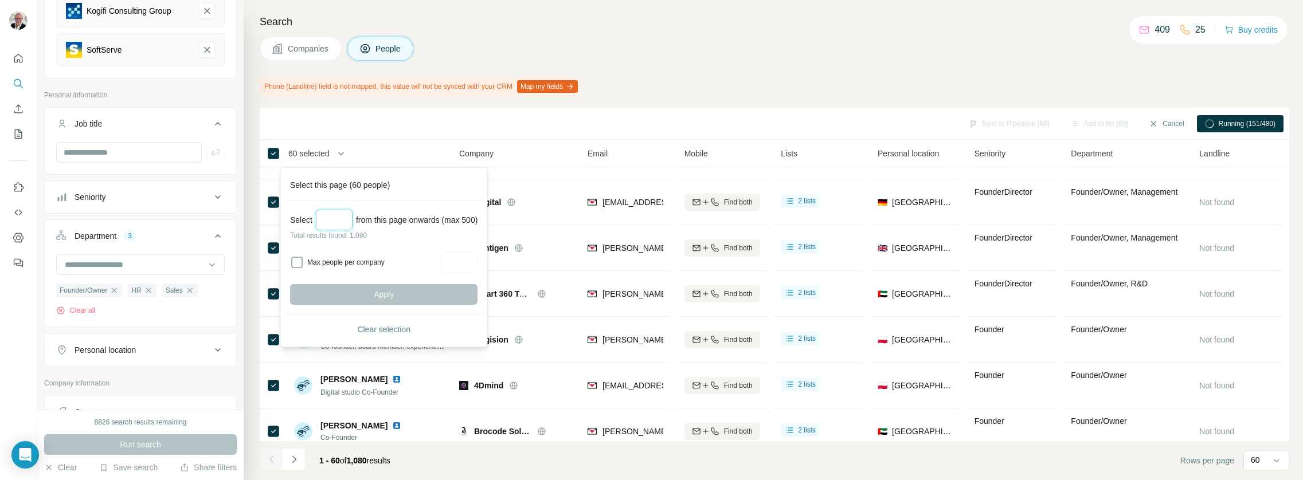
click at [333, 222] on input "Select a number (up to 500)" at bounding box center [334, 220] width 37 height 21
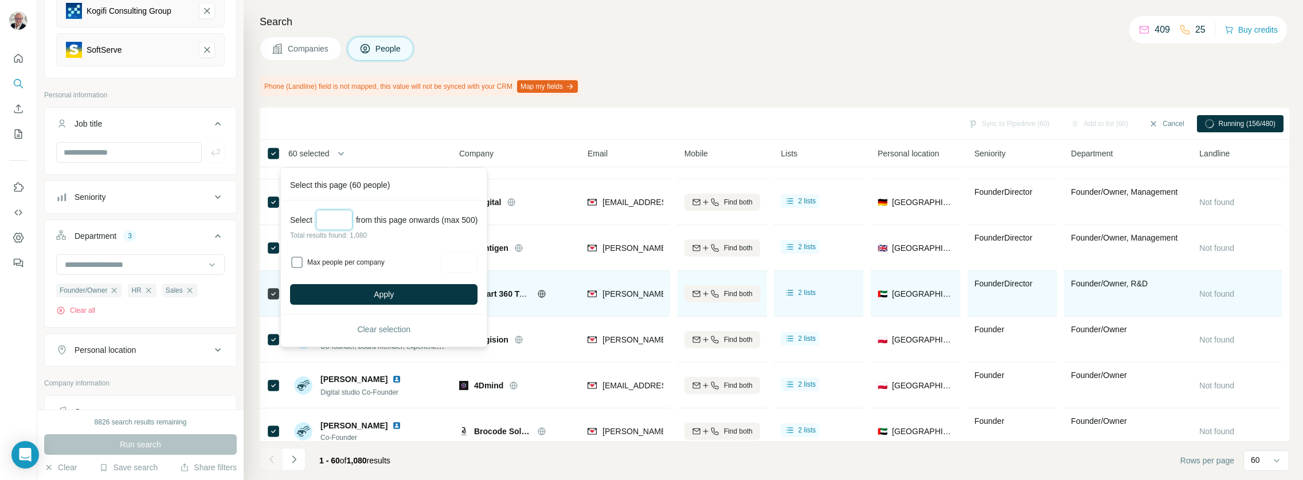
type input "***"
click at [448, 294] on button "Apply" at bounding box center [383, 294] width 187 height 21
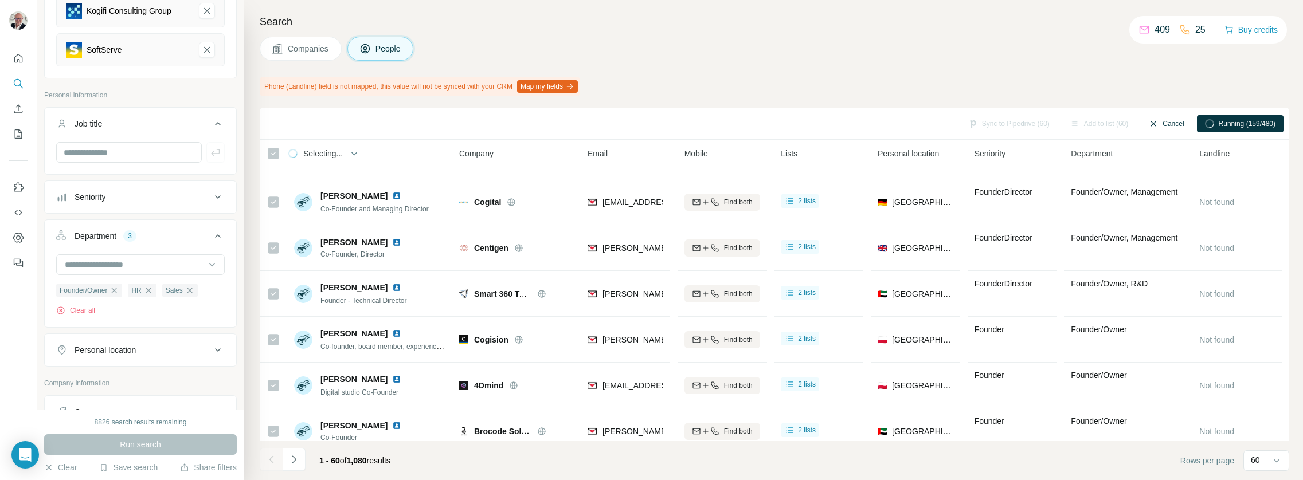
click at [1167, 124] on button "Cancel" at bounding box center [1166, 123] width 51 height 17
click at [351, 154] on icon "button" at bounding box center [344, 153] width 11 height 11
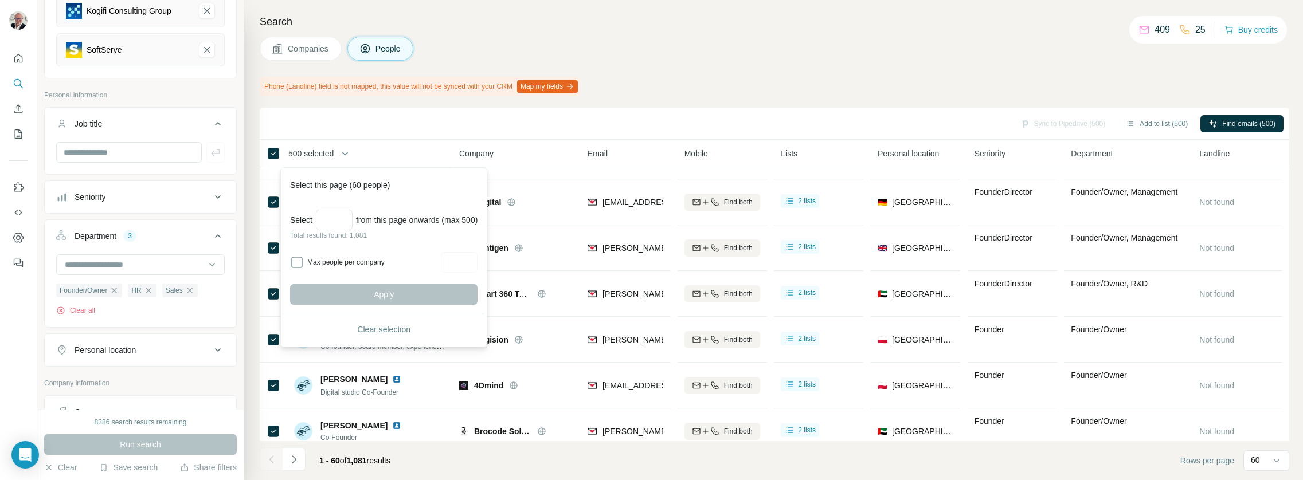
click at [435, 141] on th "500 selected" at bounding box center [351, 154] width 183 height 28
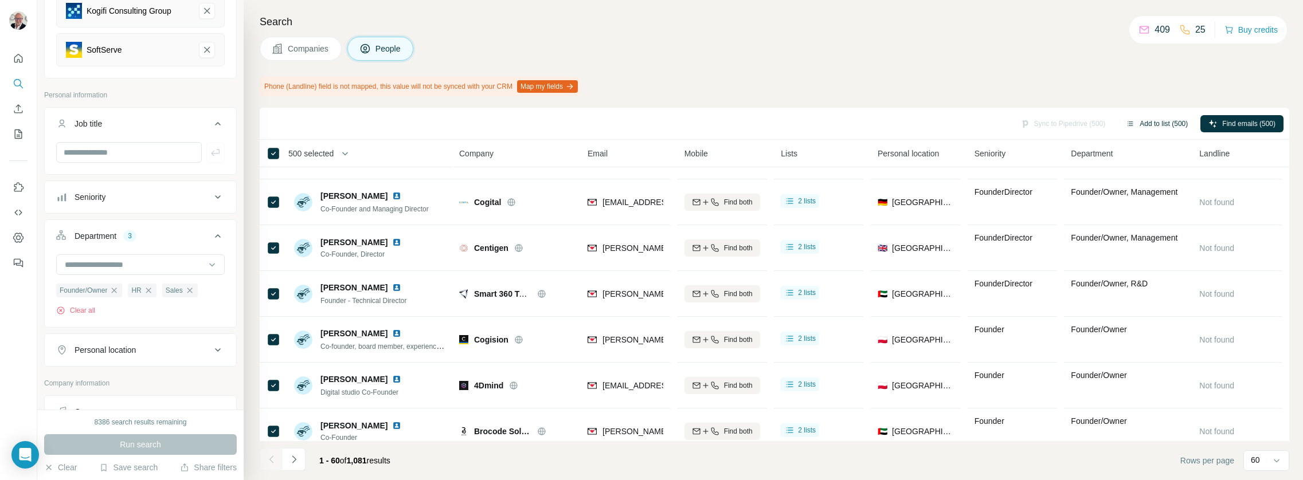
click at [1136, 120] on button "Add to list (500)" at bounding box center [1157, 123] width 78 height 17
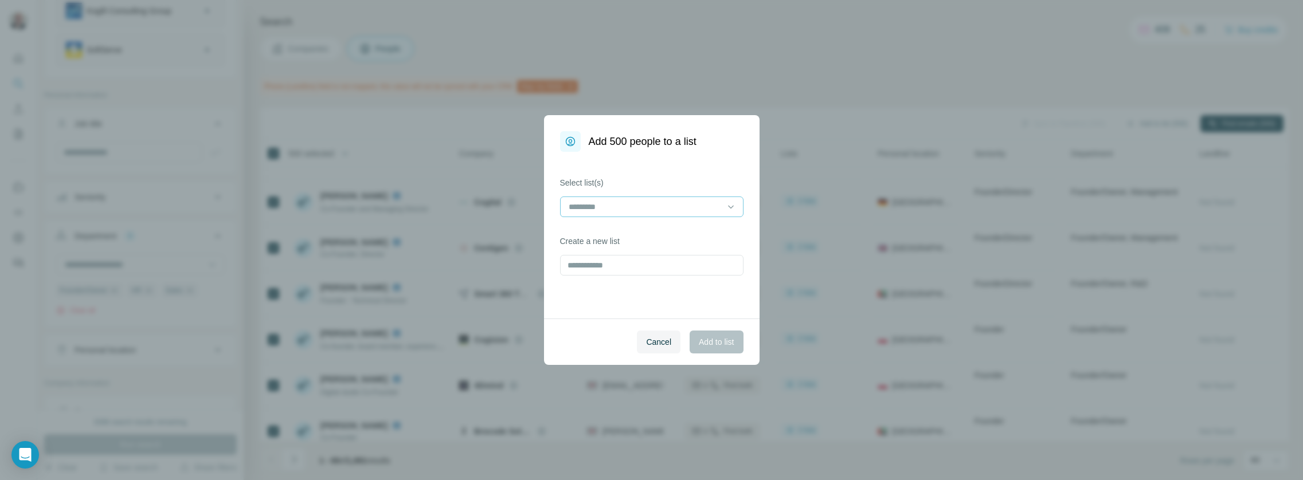
click at [653, 214] on div at bounding box center [645, 206] width 155 height 19
click at [620, 233] on div "same" at bounding box center [652, 232] width 164 height 11
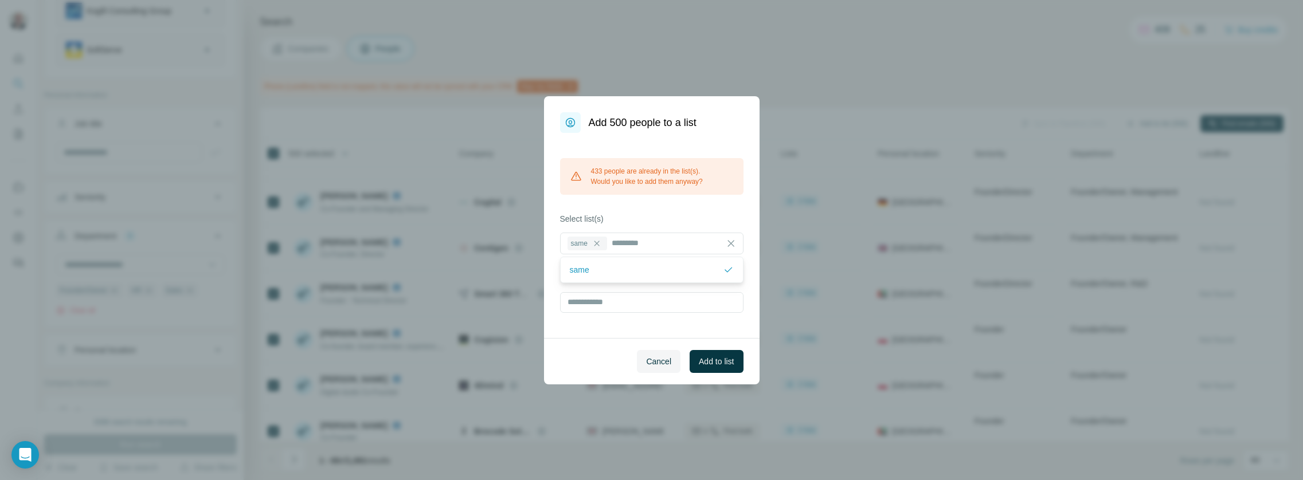
click at [691, 212] on div "433 people are already in the list(s). Would you like to add them anyway? Selec…" at bounding box center [652, 235] width 216 height 205
click at [713, 357] on span "Add to list" at bounding box center [716, 361] width 35 height 11
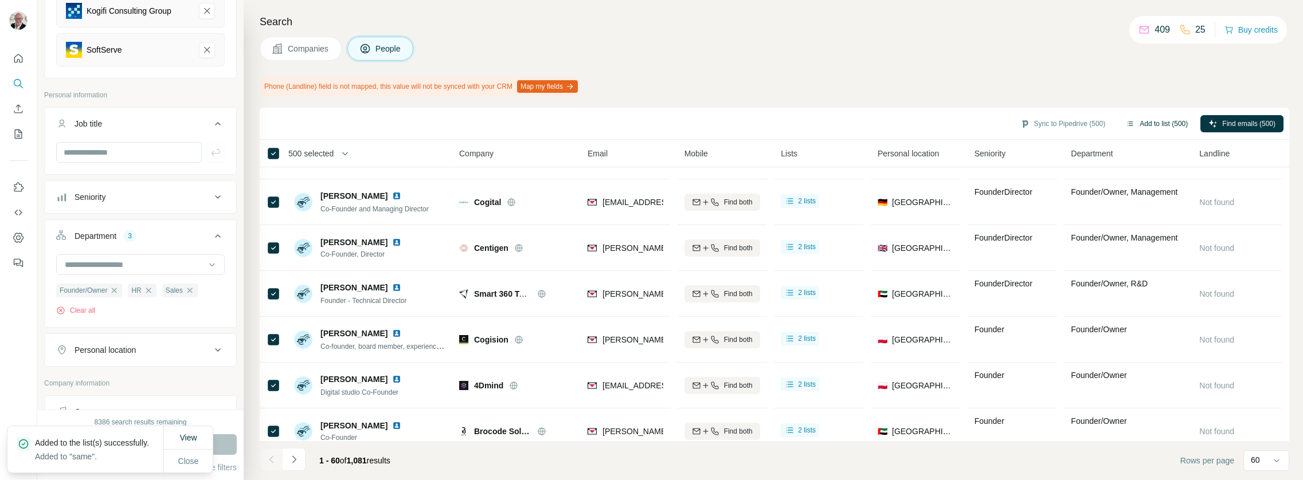
click at [1154, 121] on button "Add to list (500)" at bounding box center [1157, 123] width 78 height 17
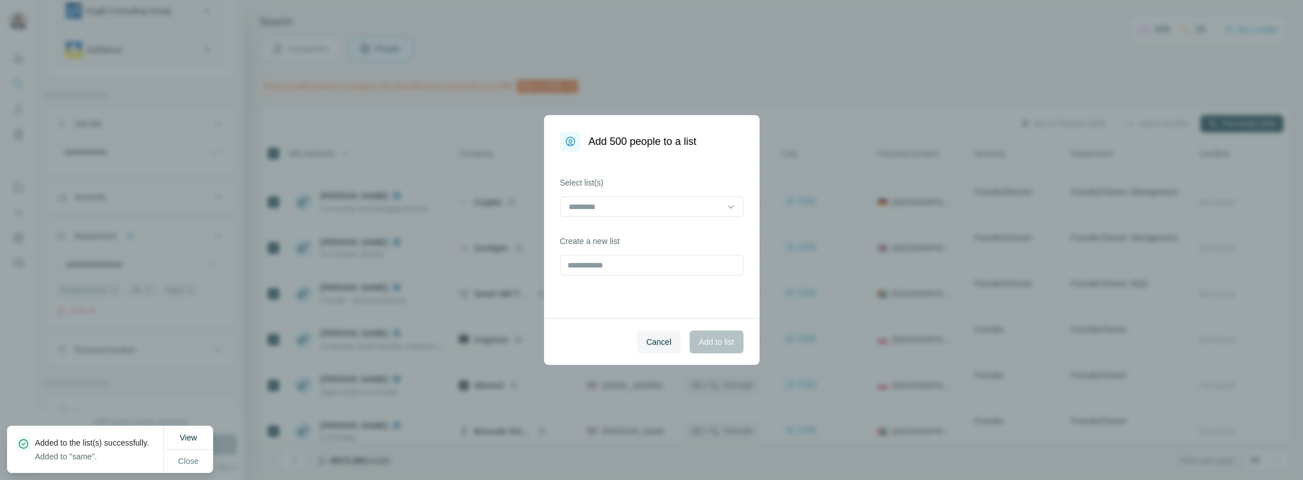
click at [702, 188] on label "Select list(s)" at bounding box center [651, 182] width 183 height 11
click at [685, 206] on input at bounding box center [645, 207] width 155 height 13
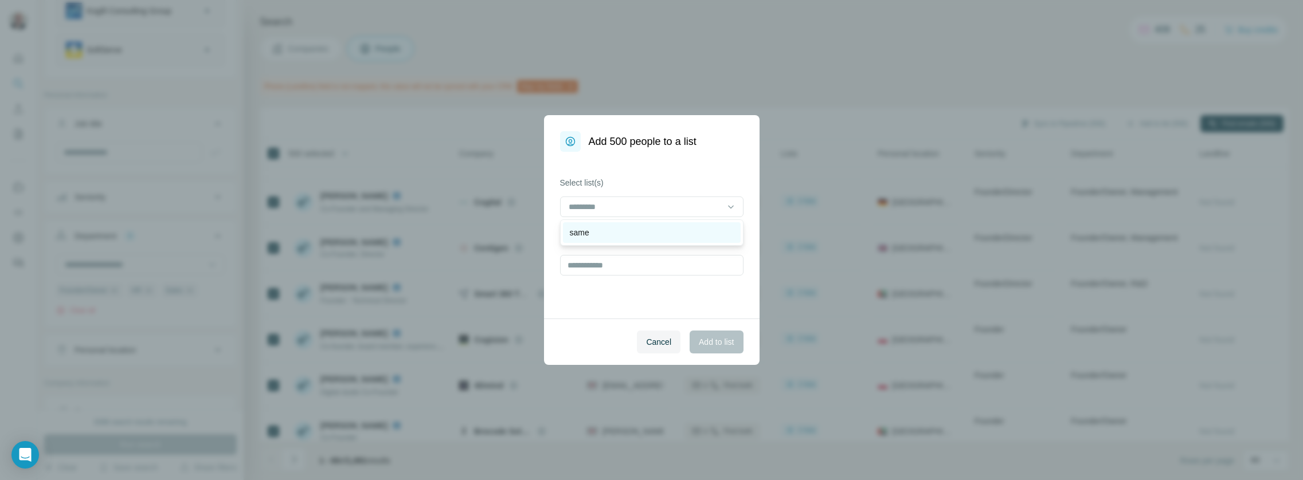
click at [648, 229] on div "same" at bounding box center [652, 232] width 164 height 11
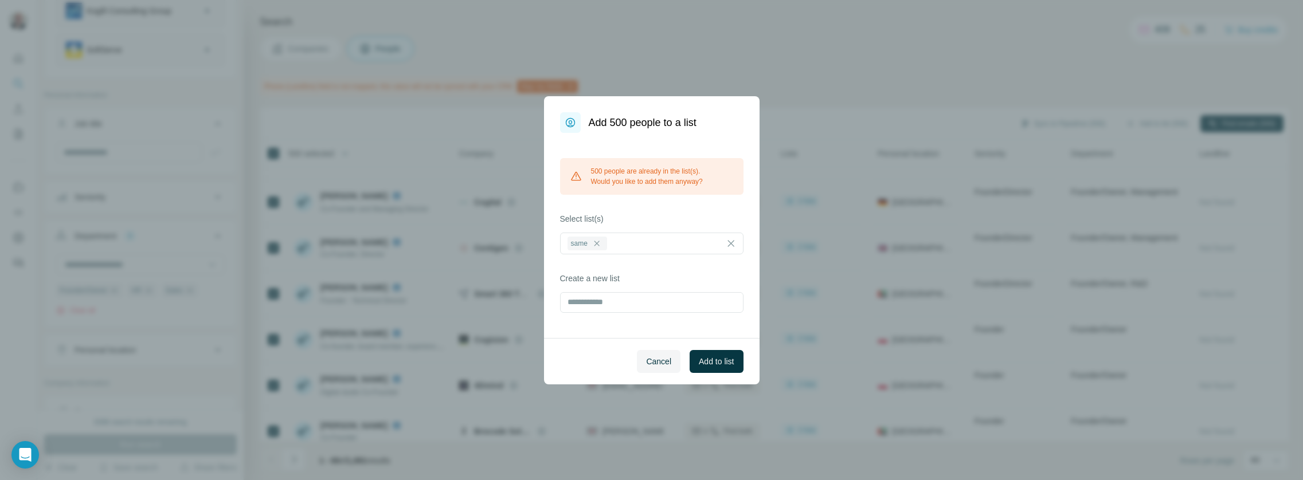
click at [691, 341] on div "Cancel Add to list" at bounding box center [652, 361] width 216 height 46
click at [702, 357] on span "Add to list" at bounding box center [716, 361] width 35 height 11
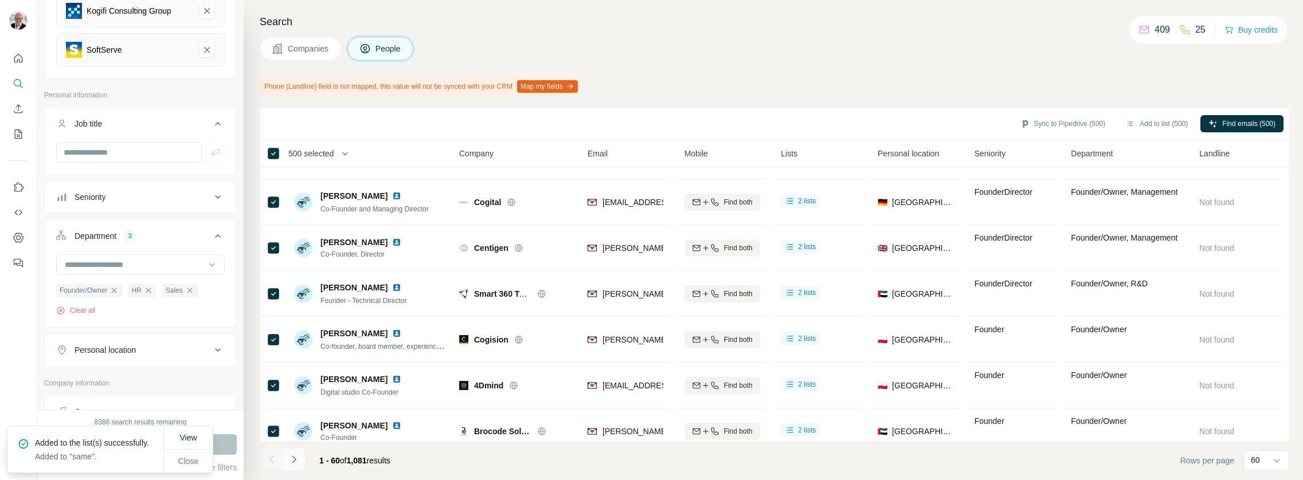
click at [298, 462] on icon "Navigate to next page" at bounding box center [293, 459] width 11 height 11
click at [298, 462] on div at bounding box center [294, 459] width 23 height 23
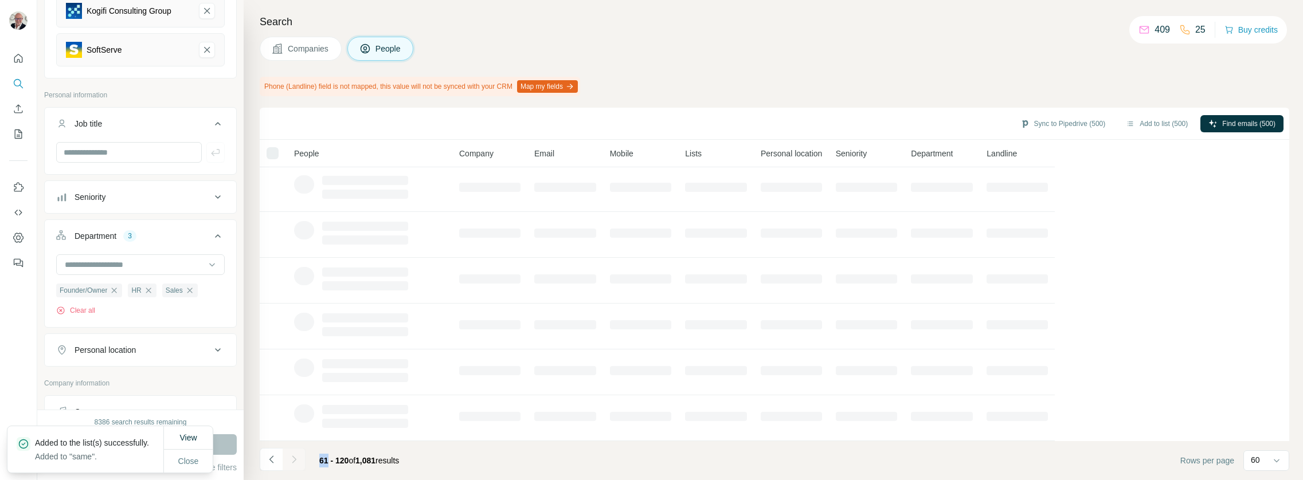
click at [298, 462] on icon "Navigate to next page" at bounding box center [293, 459] width 11 height 11
click at [298, 462] on div at bounding box center [294, 459] width 23 height 23
click at [298, 462] on icon "Navigate to next page" at bounding box center [293, 459] width 11 height 11
click at [298, 462] on div at bounding box center [294, 459] width 23 height 23
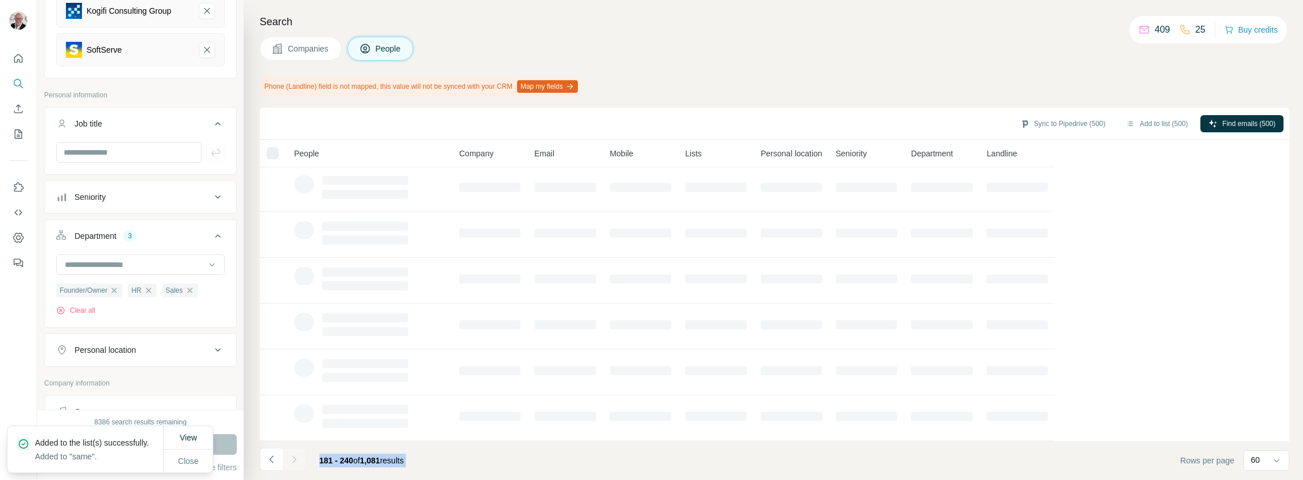
click at [297, 463] on icon "Navigate to next page" at bounding box center [293, 459] width 11 height 11
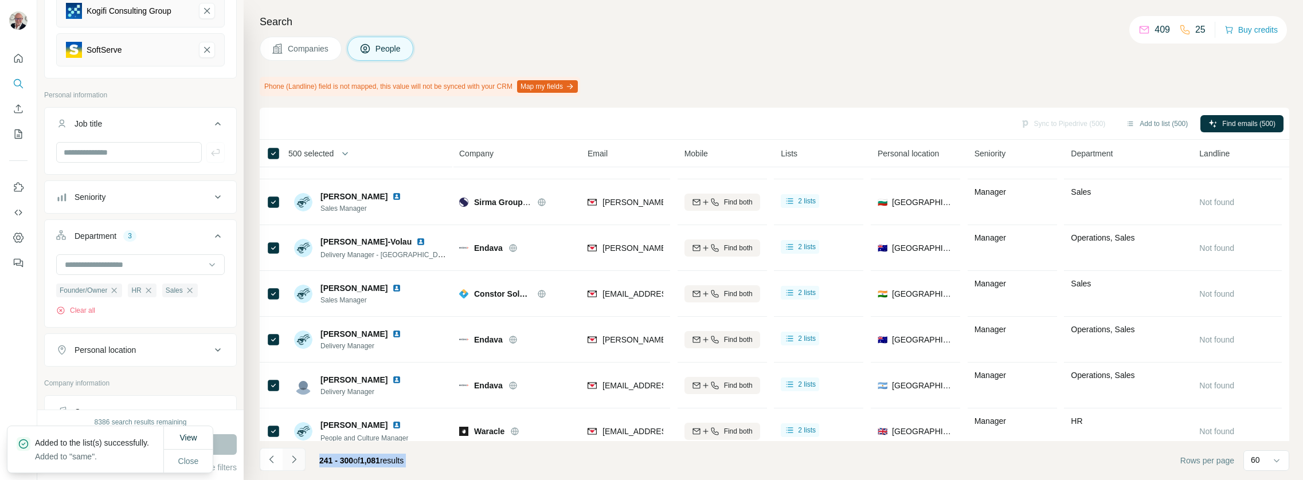
click at [295, 459] on icon "Navigate to next page" at bounding box center [294, 459] width 4 height 7
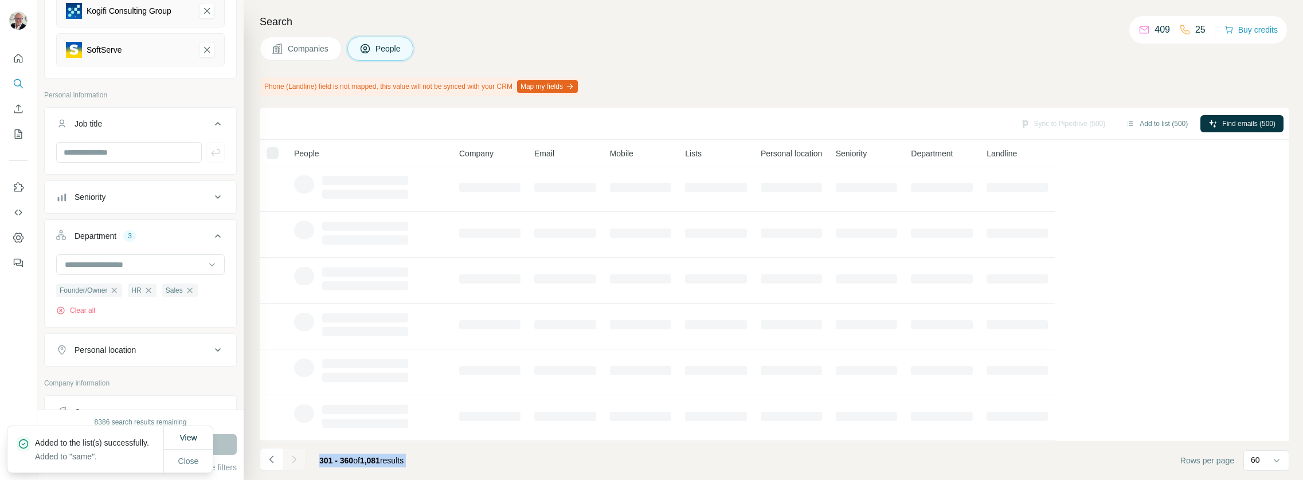
click at [295, 459] on icon "Navigate to next page" at bounding box center [294, 459] width 4 height 7
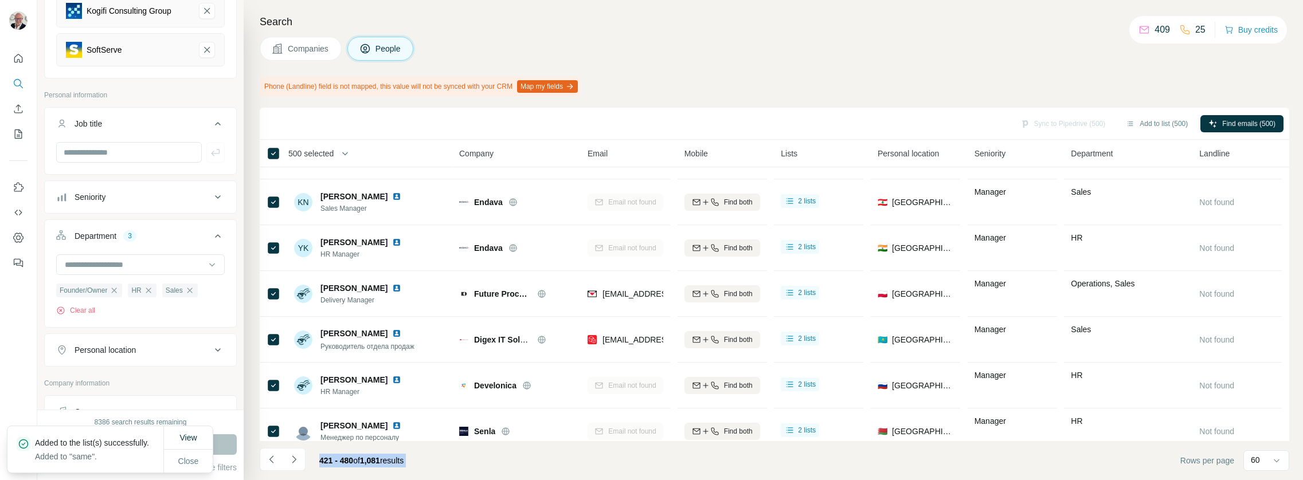
click at [295, 459] on icon "Navigate to next page" at bounding box center [294, 459] width 4 height 7
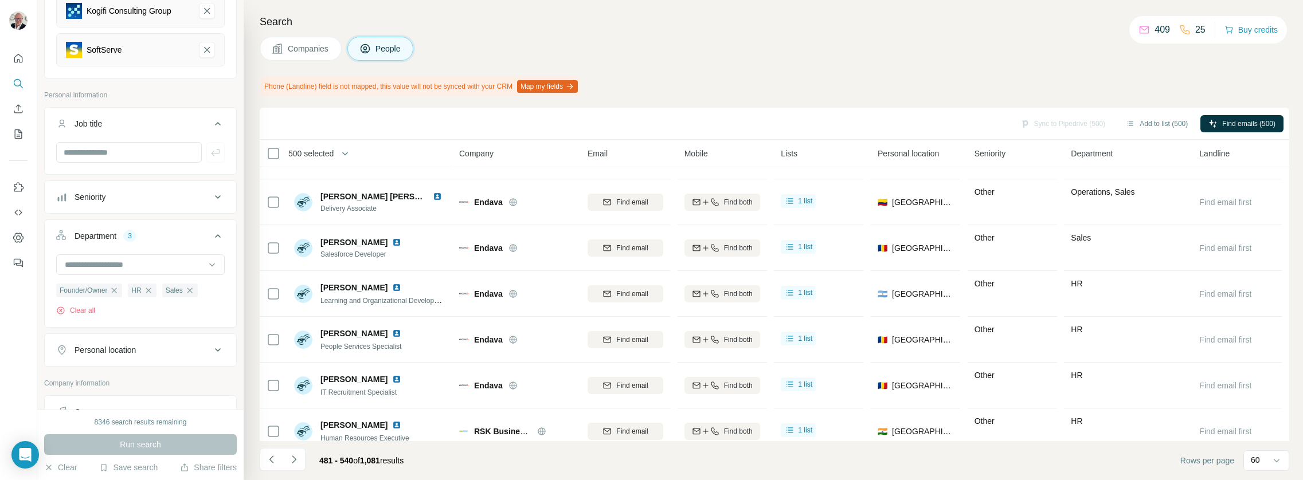
click at [334, 157] on span "500 selected" at bounding box center [310, 153] width 45 height 11
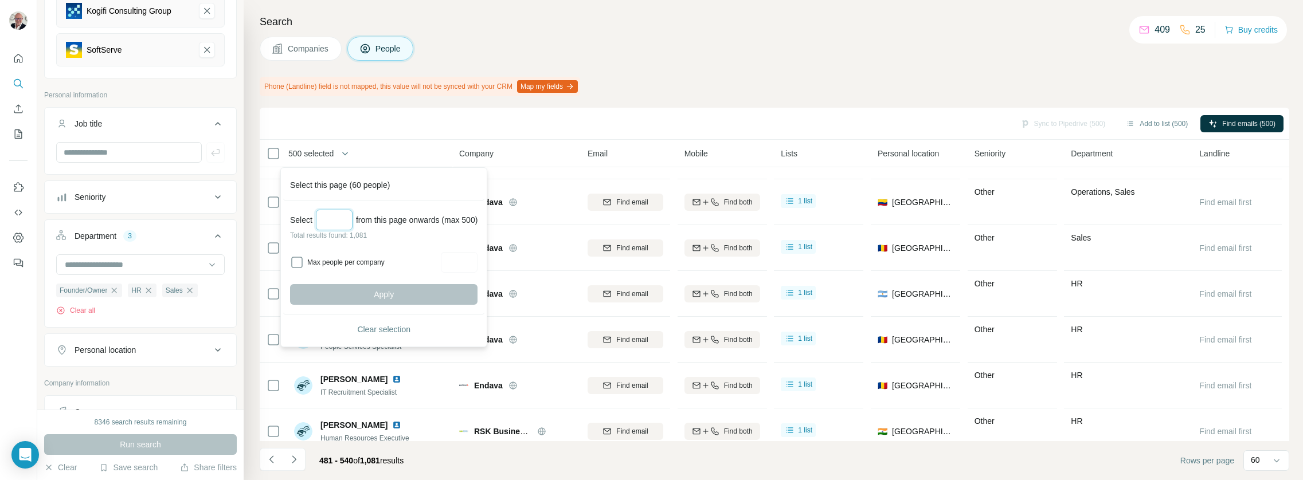
click at [335, 210] on input "Select a number (up to 500)" at bounding box center [334, 220] width 37 height 21
type input "***"
click at [357, 296] on button "Apply" at bounding box center [383, 294] width 187 height 21
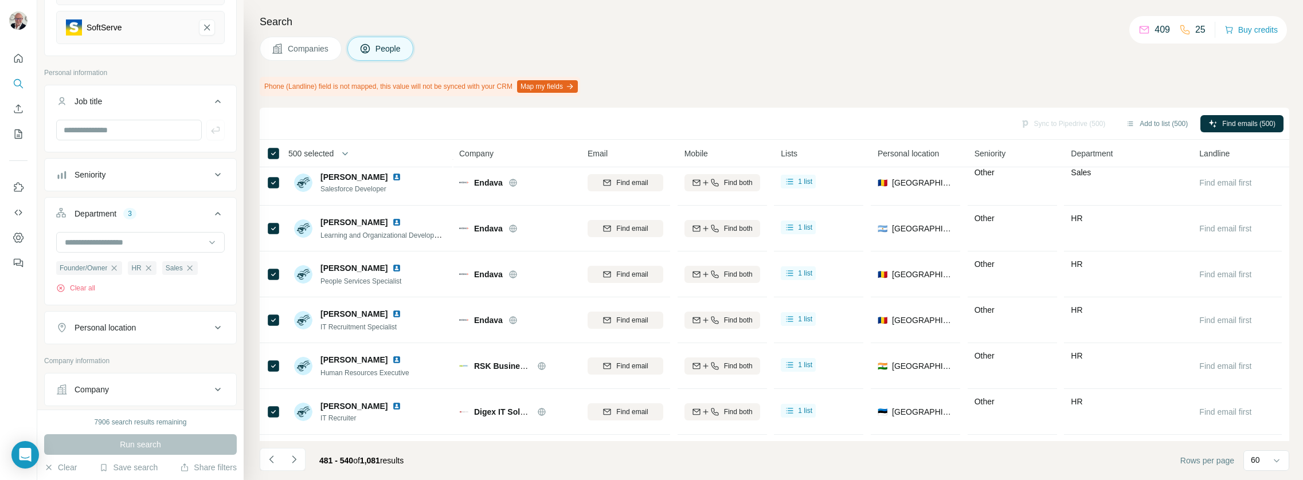
scroll to position [187, 0]
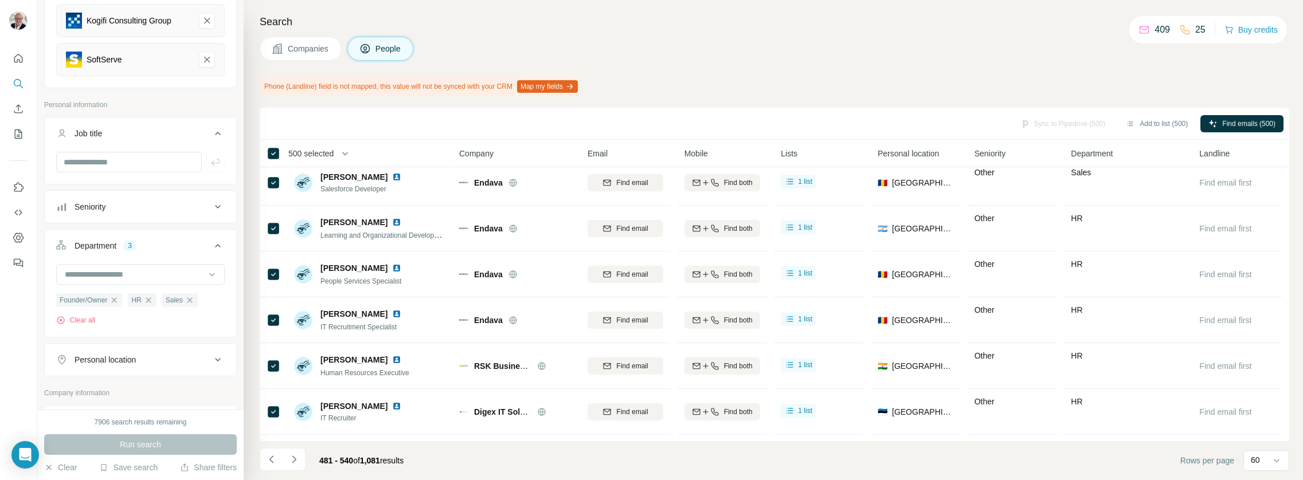
click at [159, 173] on div at bounding box center [140, 167] width 191 height 30
click at [158, 166] on input "text" at bounding box center [129, 162] width 146 height 21
type input "**********"
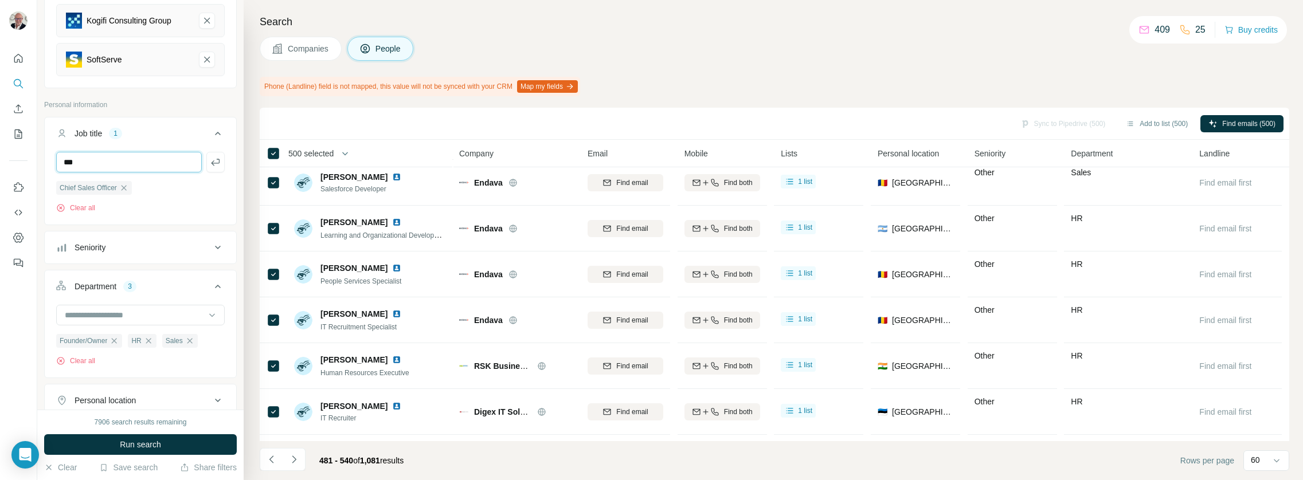
type input "***"
type input "*"
type input "*******"
type input "***"
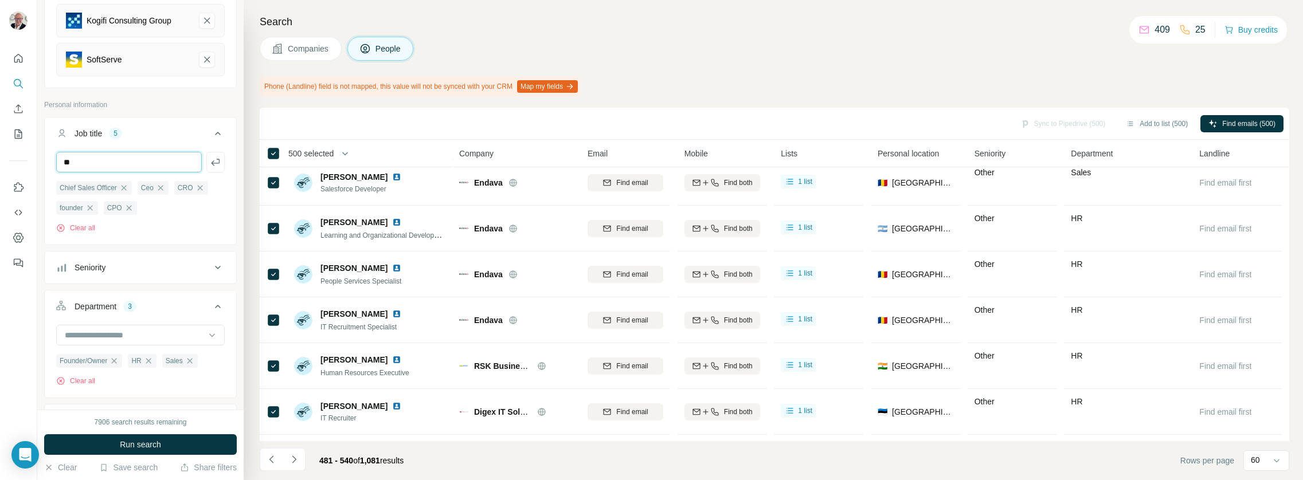
type input "**"
type input "**********"
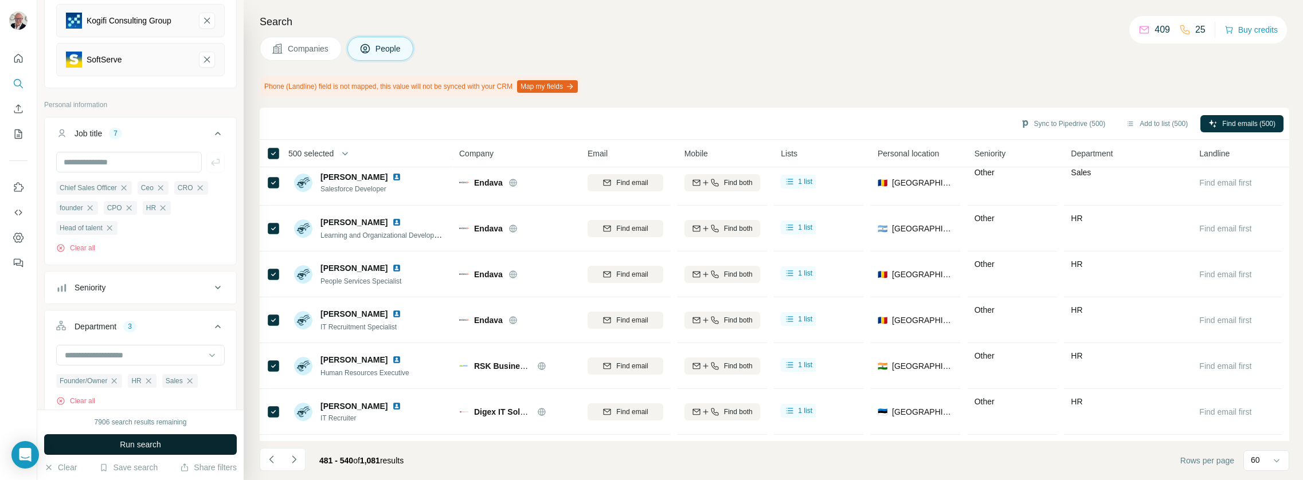
click at [146, 440] on span "Run search" at bounding box center [140, 444] width 41 height 11
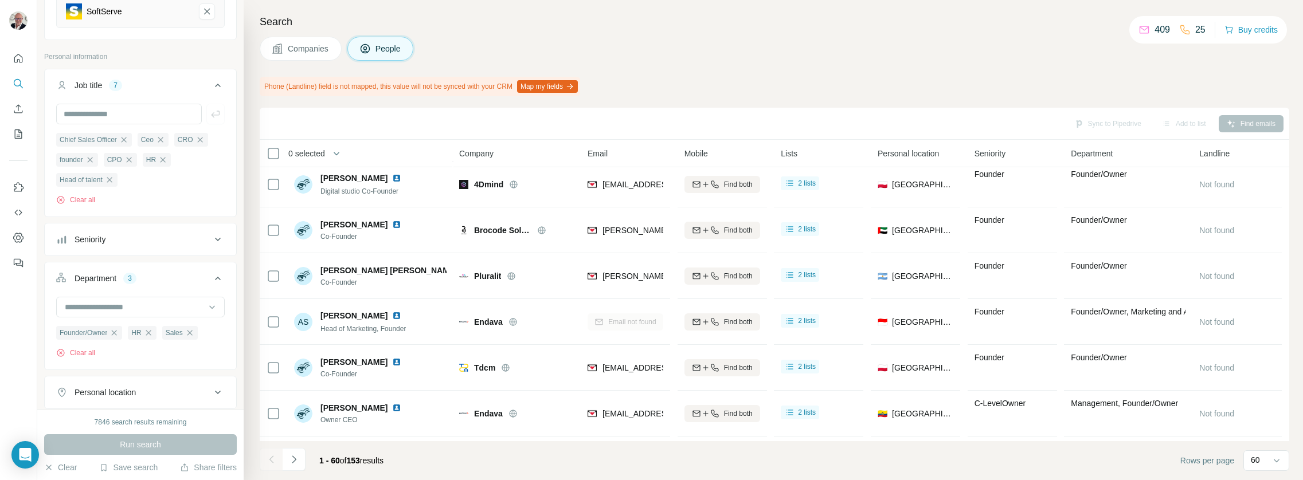
scroll to position [349, 0]
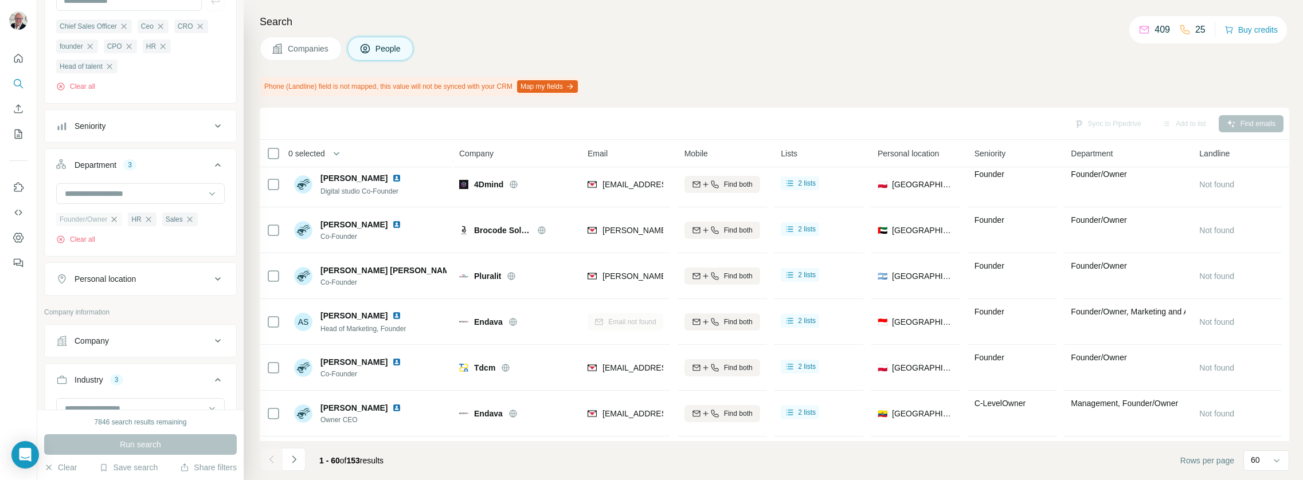
click at [117, 221] on icon "button" at bounding box center [114, 219] width 9 height 9
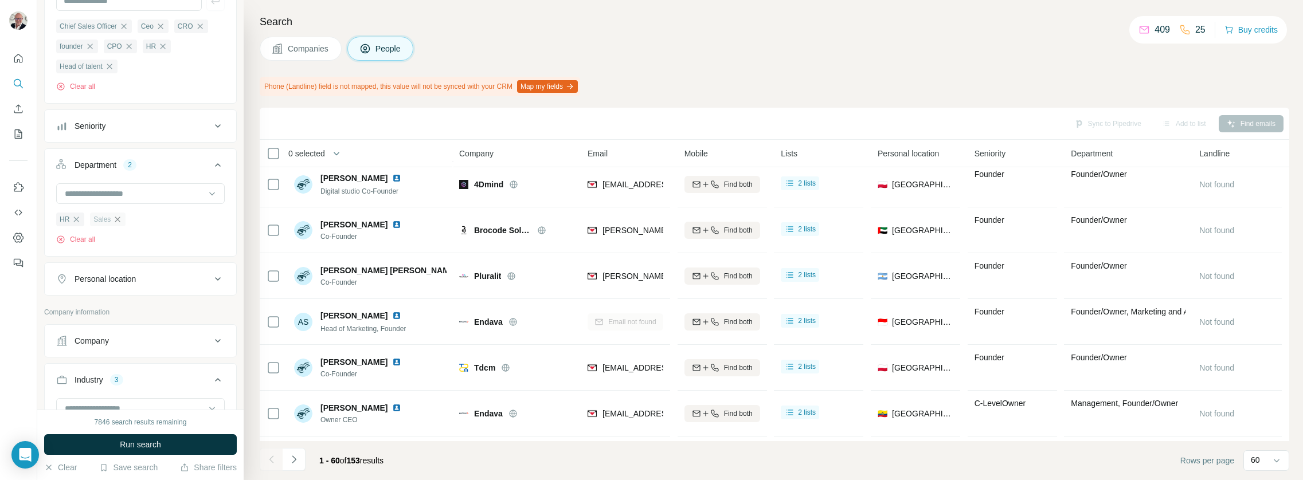
click at [118, 220] on icon "button" at bounding box center [117, 219] width 5 height 5
click at [73, 224] on icon "button" at bounding box center [76, 219] width 9 height 9
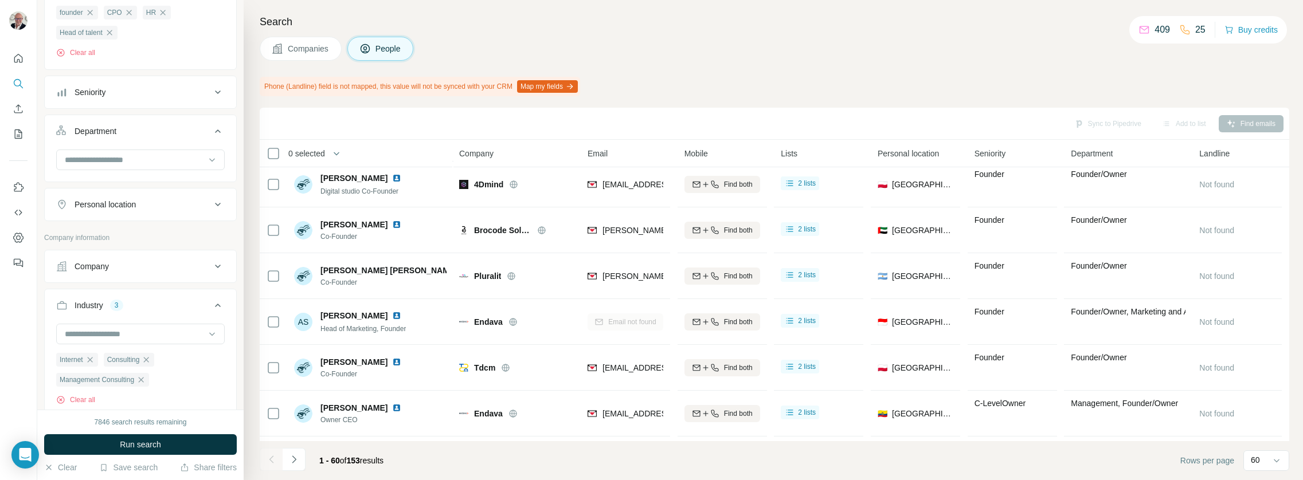
scroll to position [492, 0]
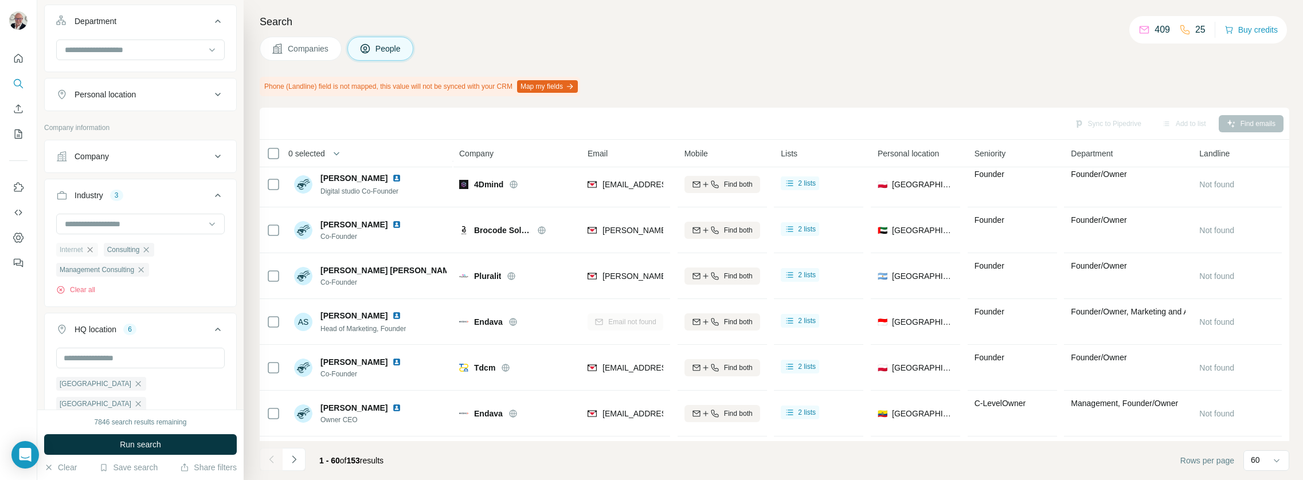
click at [92, 249] on icon "button" at bounding box center [89, 249] width 9 height 9
click at [96, 250] on div "Consulting" at bounding box center [81, 250] width 51 height 14
click at [98, 252] on icon "button" at bounding box center [99, 249] width 9 height 9
click at [142, 249] on icon "button" at bounding box center [140, 249] width 9 height 9
click at [128, 444] on span "Run search" at bounding box center [140, 444] width 41 height 11
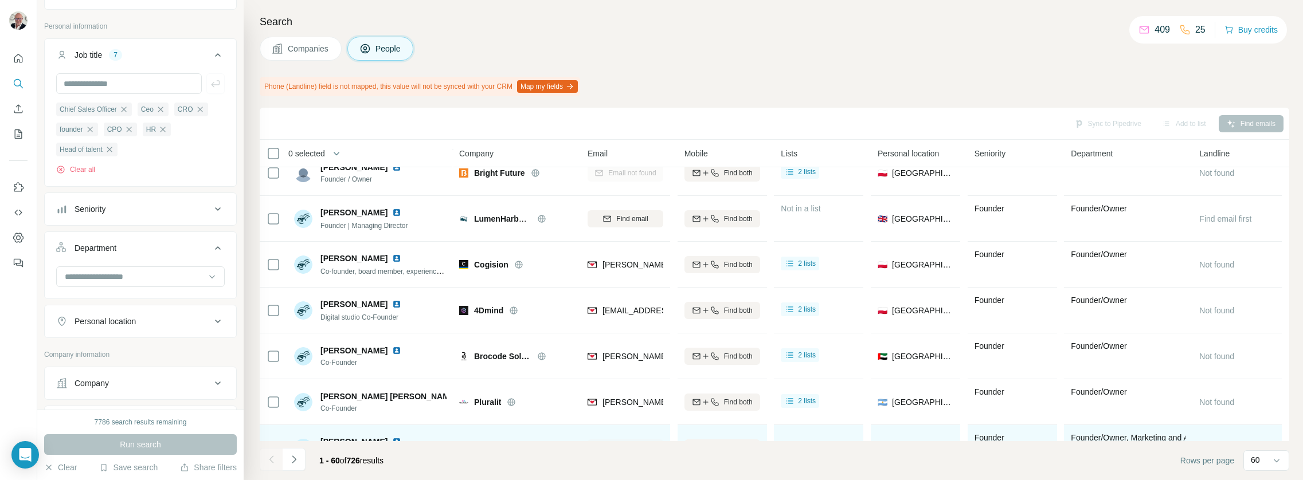
scroll to position [2484, 0]
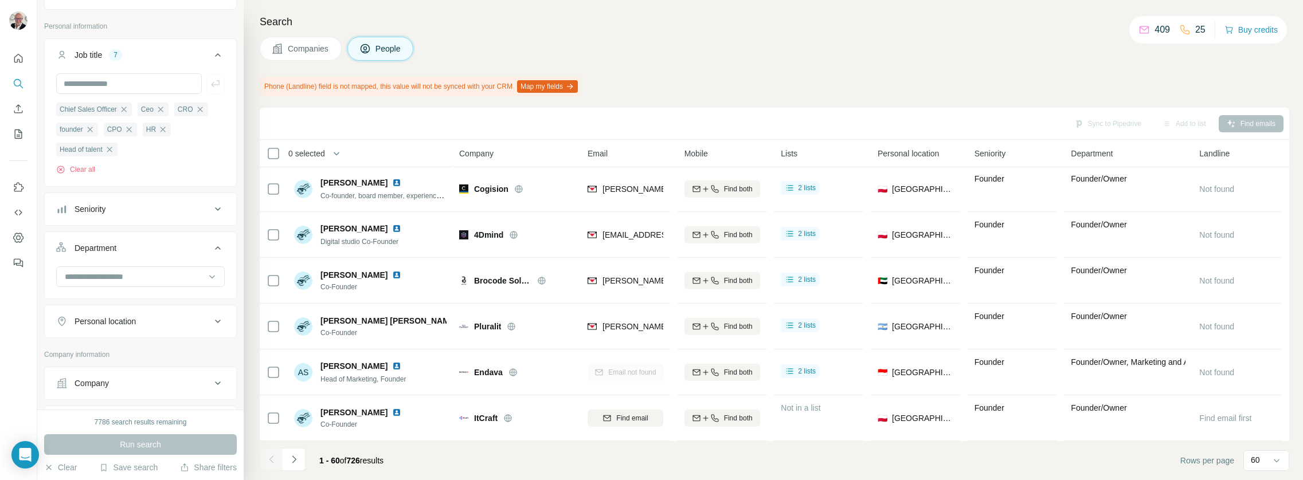
click at [201, 210] on div "Seniority" at bounding box center [133, 209] width 155 height 11
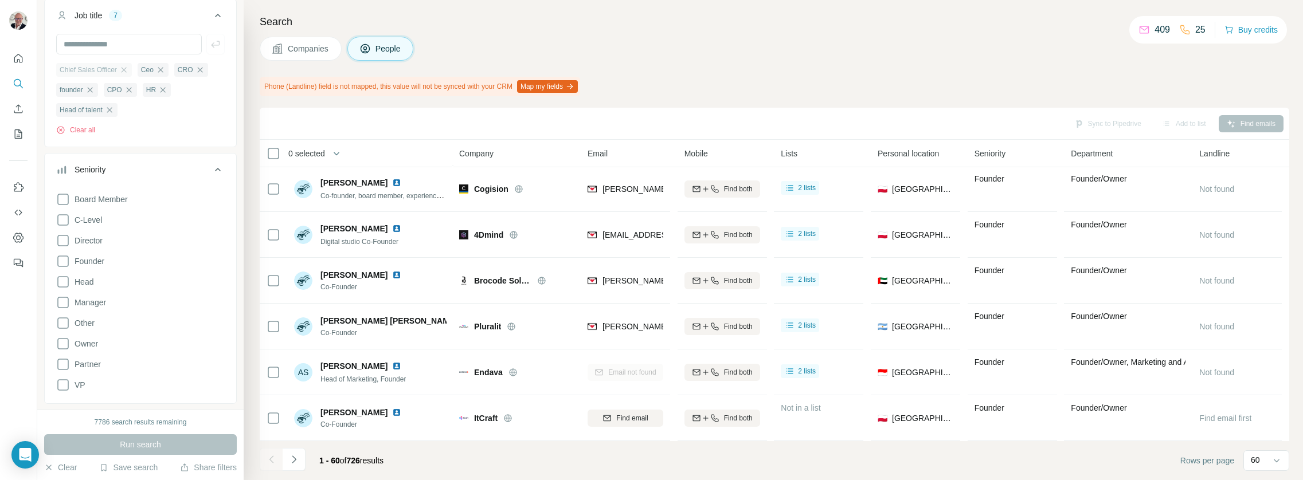
scroll to position [217, 0]
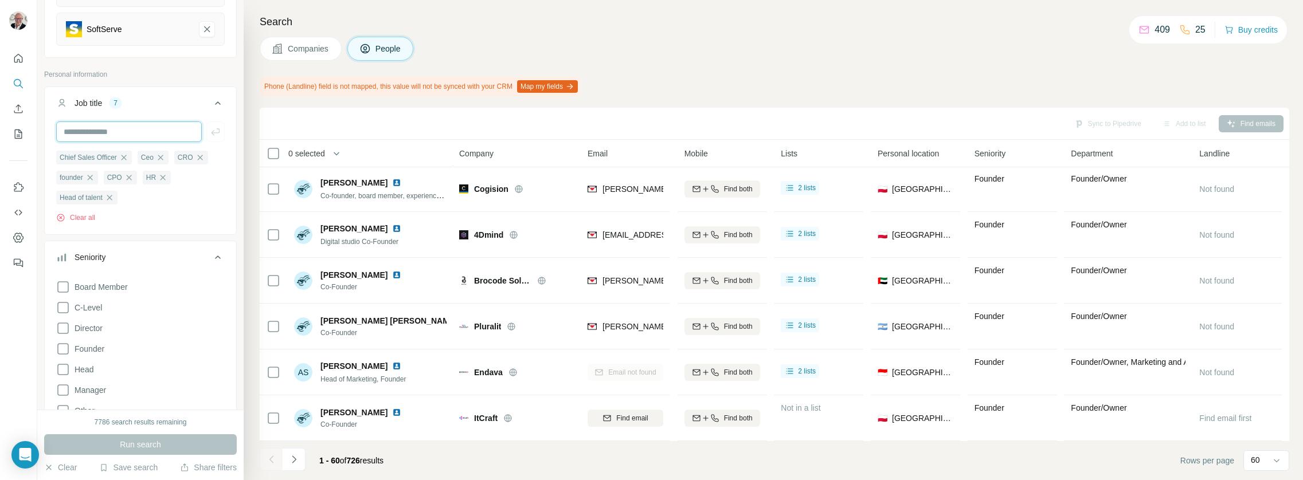
click at [124, 132] on input "text" at bounding box center [129, 132] width 146 height 21
type input "********"
drag, startPoint x: 139, startPoint y: 447, endPoint x: 143, endPoint y: 443, distance: 6.1
click at [140, 447] on span "Run search" at bounding box center [140, 444] width 41 height 11
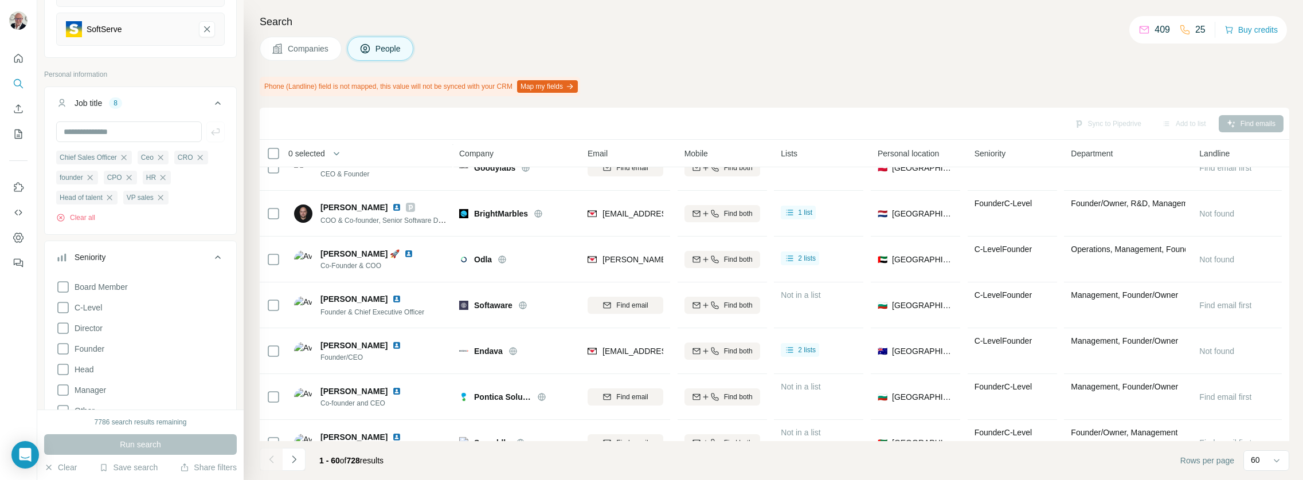
scroll to position [2484, 0]
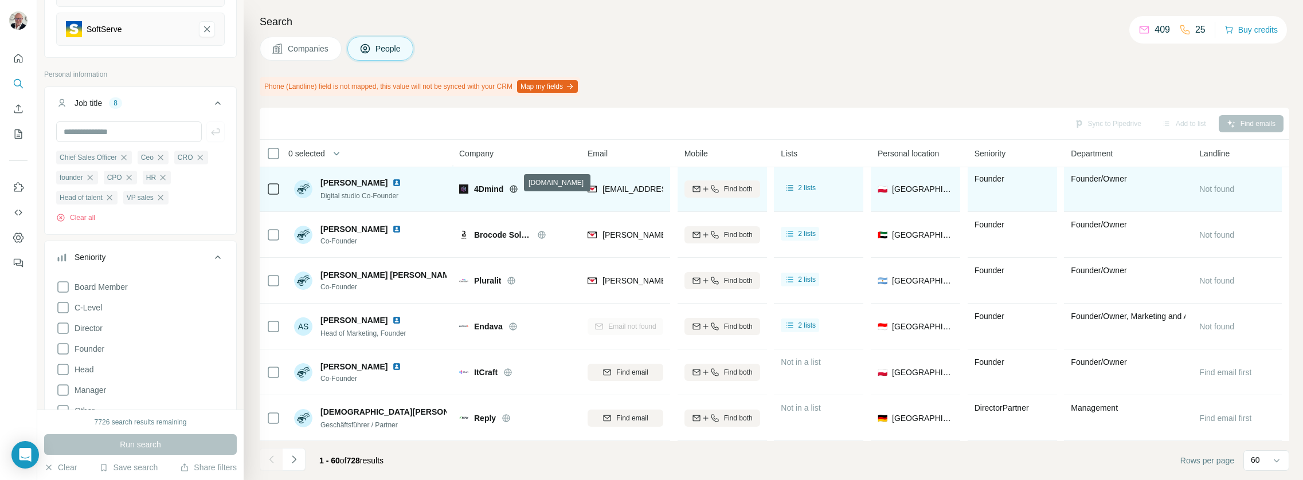
click at [514, 185] on icon at bounding box center [514, 188] width 3 height 7
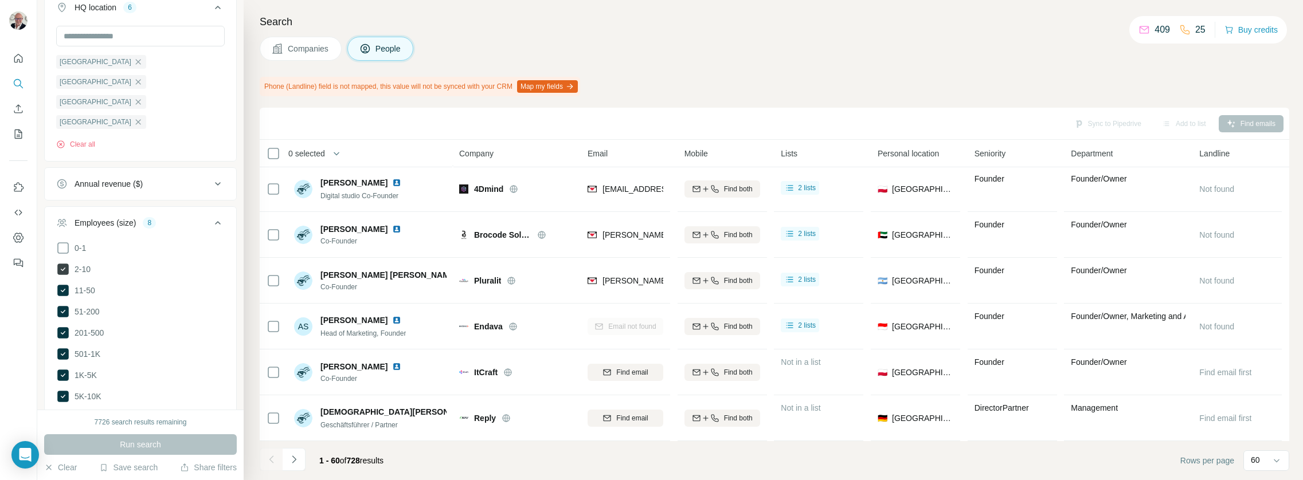
scroll to position [965, 0]
click at [60, 271] on icon at bounding box center [62, 276] width 11 height 11
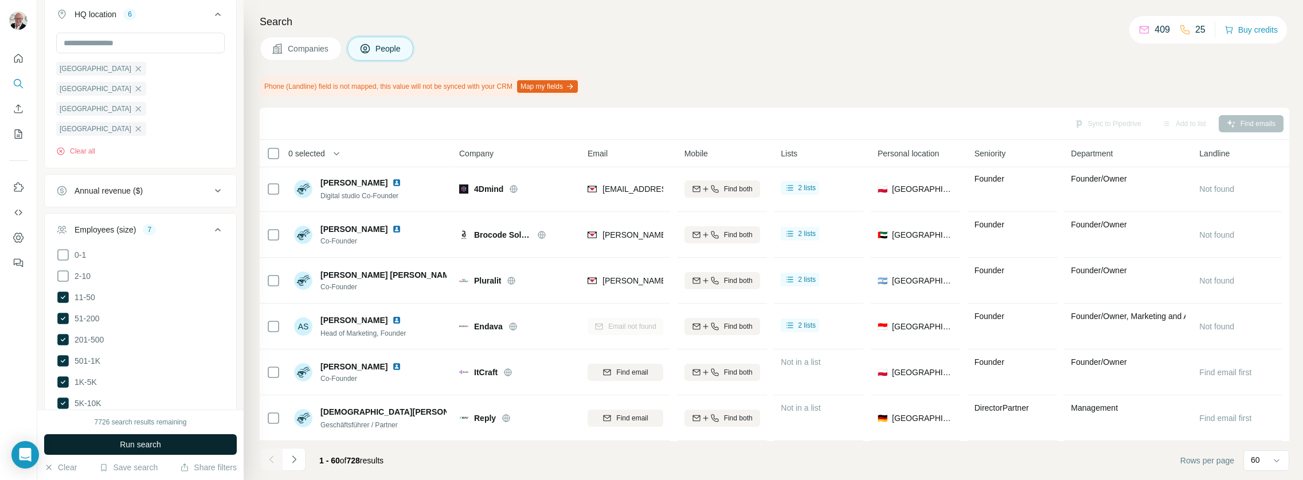
click at [158, 451] on button "Run search" at bounding box center [140, 445] width 193 height 21
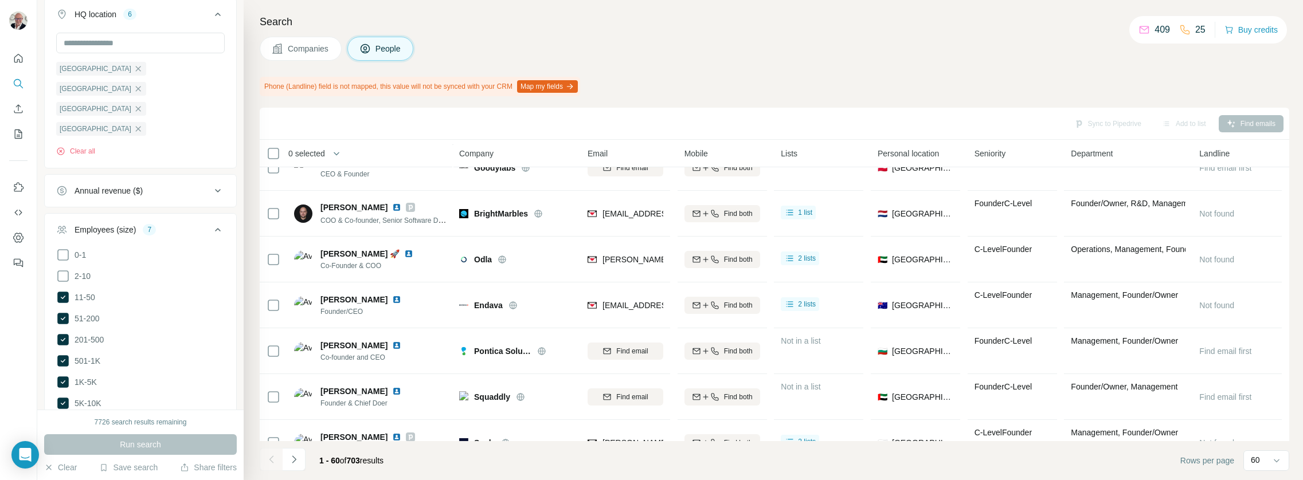
scroll to position [2484, 0]
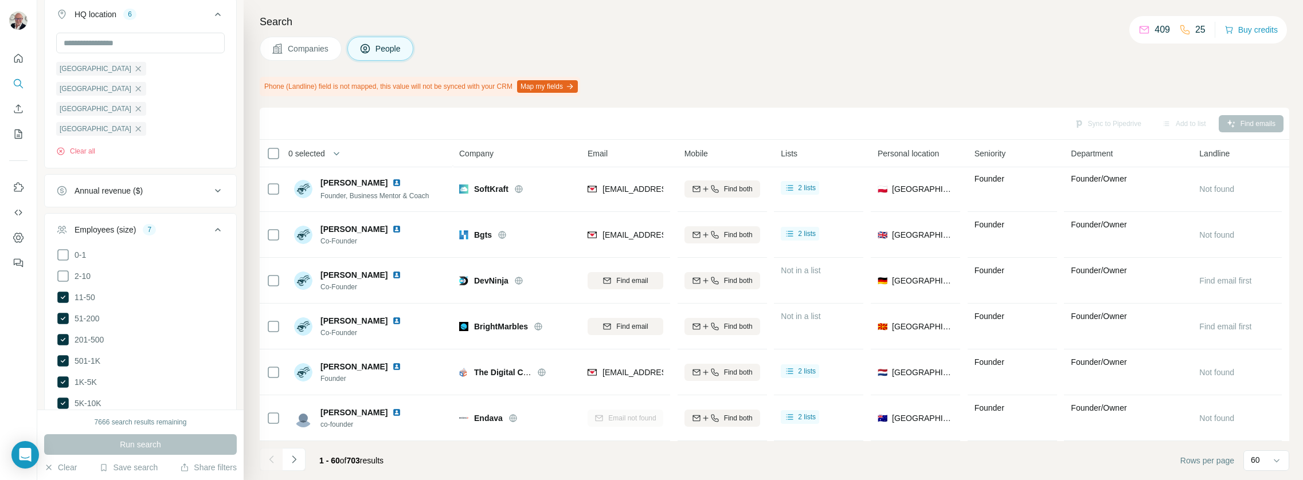
click at [357, 162] on th "0 selected" at bounding box center [351, 154] width 183 height 28
click at [333, 154] on button "button" at bounding box center [336, 153] width 23 height 23
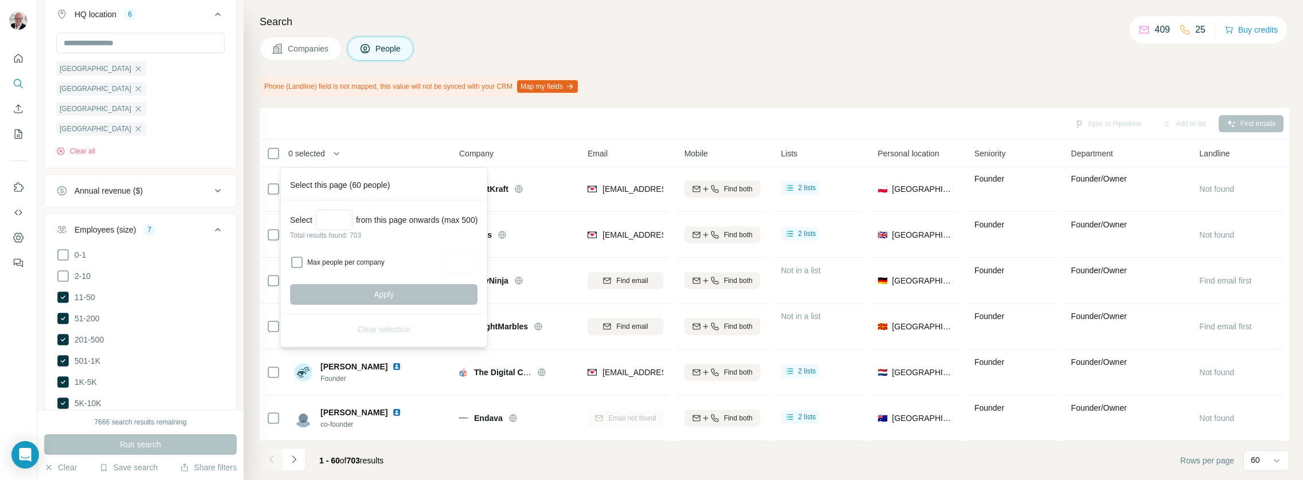
click at [342, 203] on div "Select from this page onwards (max 500) Total results found: 703 Max people per…" at bounding box center [383, 258] width 201 height 114
click at [339, 214] on input "Select a number (up to 500)" at bounding box center [334, 220] width 37 height 21
type input "***"
click at [370, 277] on div "Select *** from this page onwards (max 500) Total results found: 703 Max people…" at bounding box center [383, 258] width 201 height 114
click at [372, 281] on div "Select *** from this page onwards (max 500) Total results found: 703 Max people…" at bounding box center [383, 258] width 201 height 114
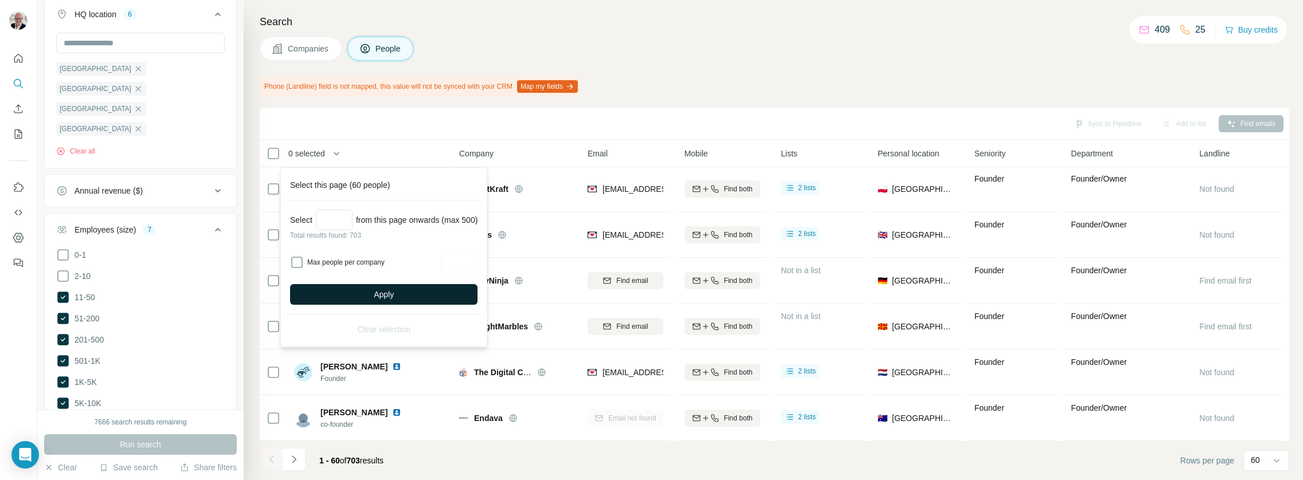
click at [374, 286] on button "Apply" at bounding box center [383, 294] width 187 height 21
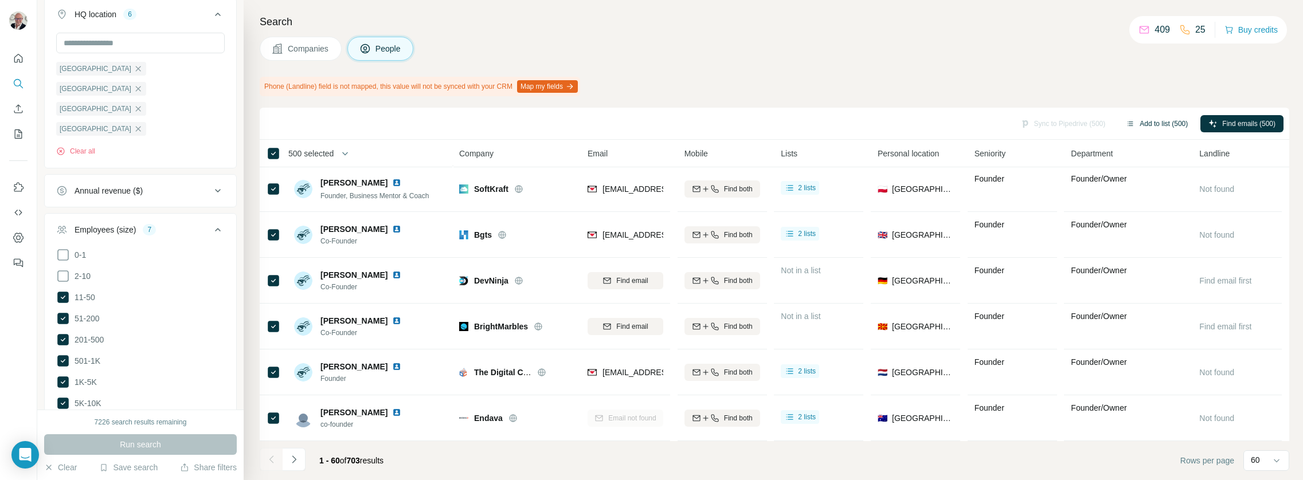
click at [1145, 120] on button "Add to list (500)" at bounding box center [1157, 123] width 78 height 17
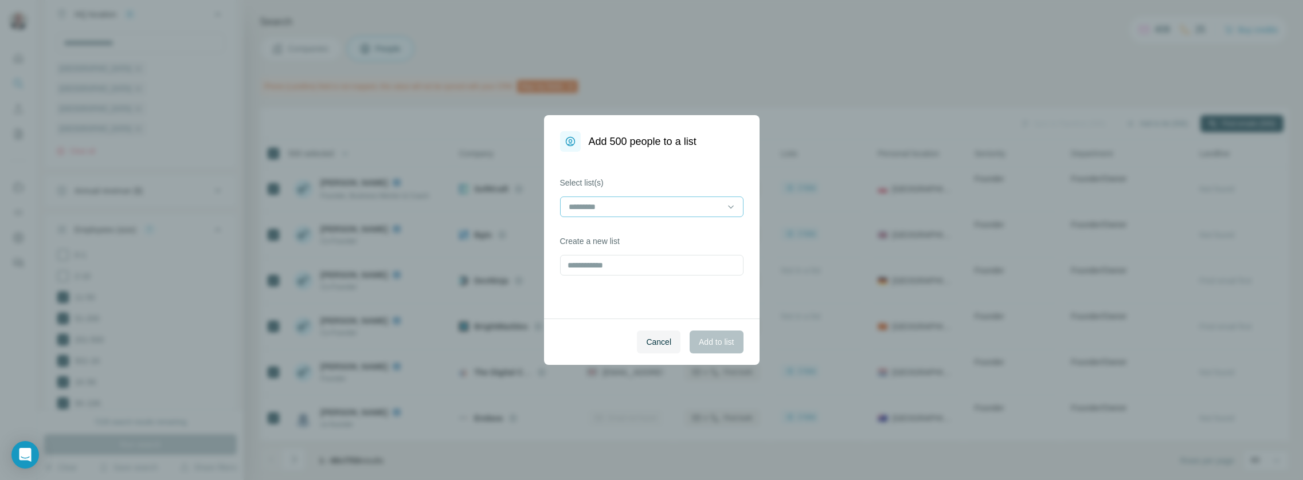
click at [678, 202] on input at bounding box center [645, 207] width 155 height 13
click at [654, 230] on div "same" at bounding box center [652, 232] width 164 height 11
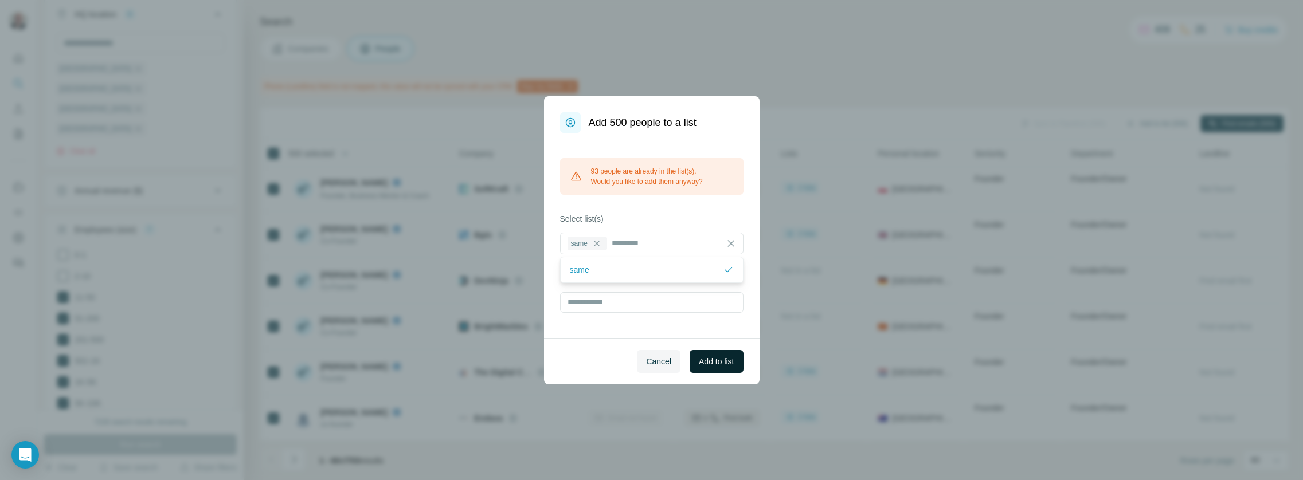
click at [714, 358] on span "Add to list" at bounding box center [716, 361] width 35 height 11
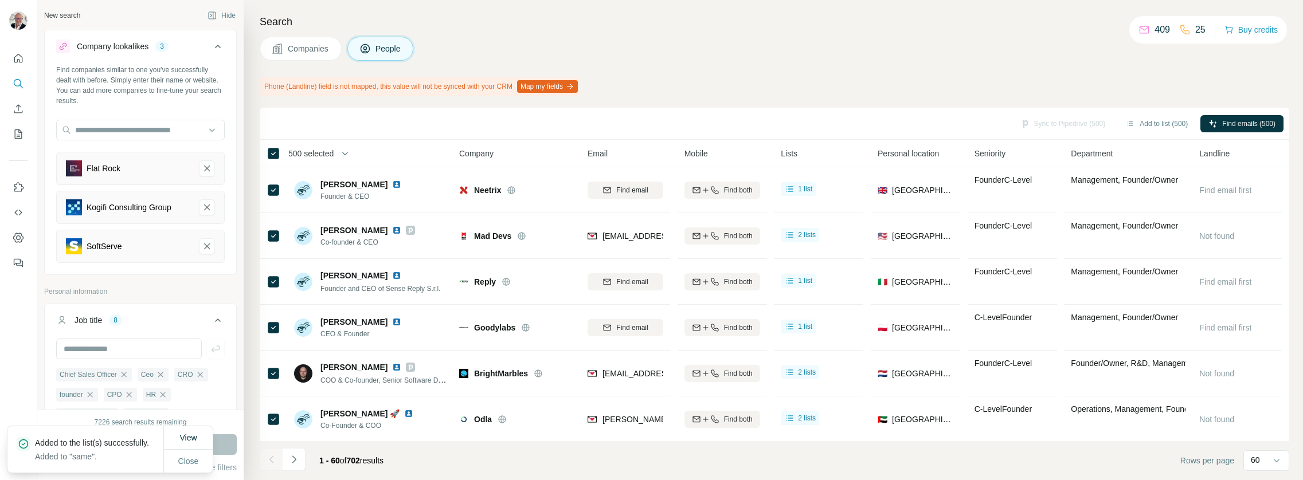
scroll to position [20, 0]
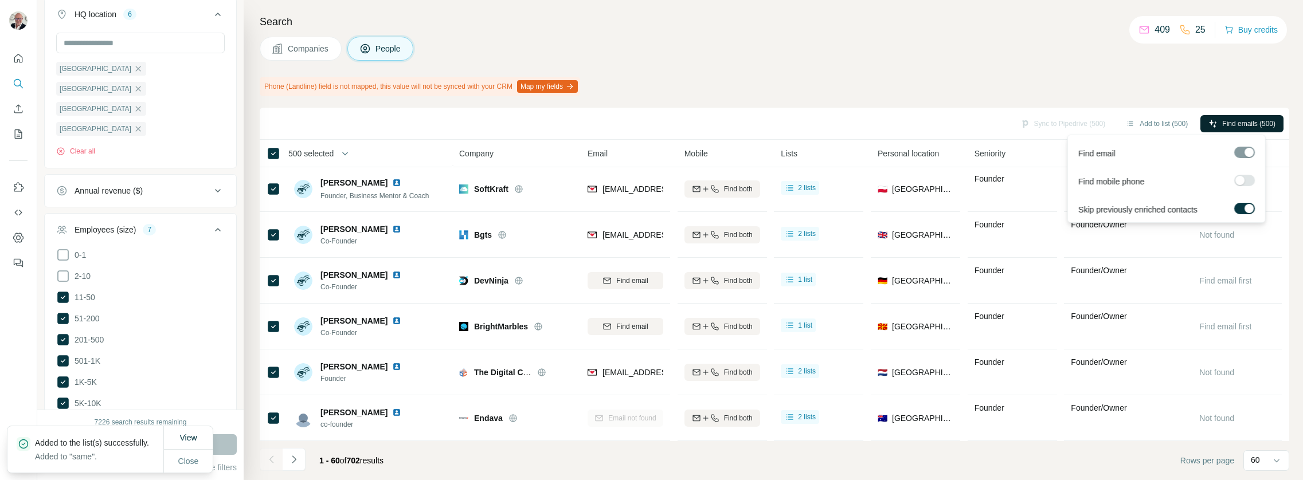
click at [1246, 121] on span "Find emails (500)" at bounding box center [1248, 124] width 53 height 10
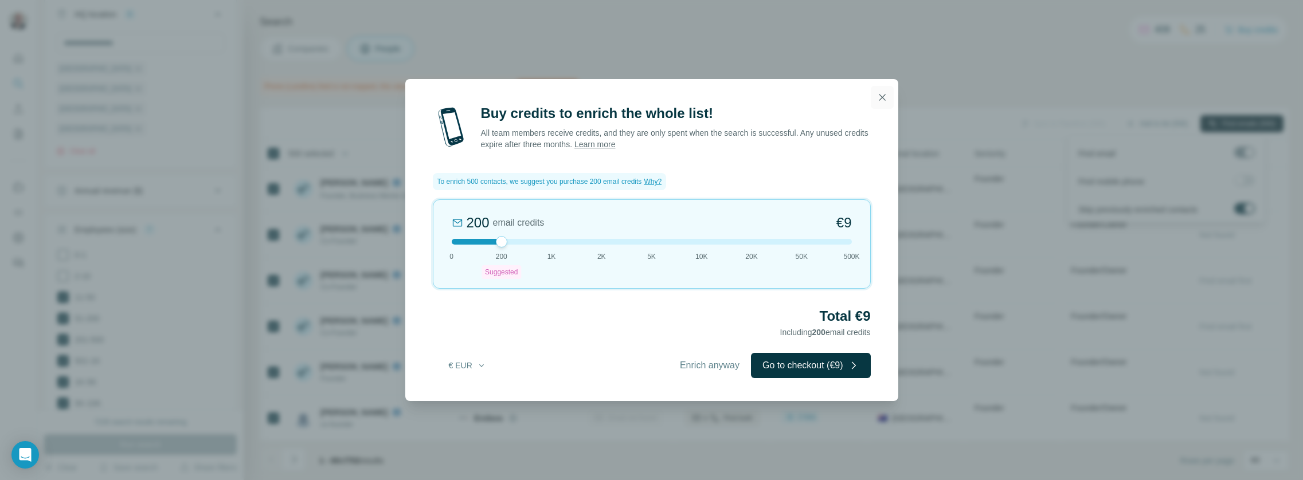
click at [879, 93] on icon "button" at bounding box center [882, 97] width 11 height 11
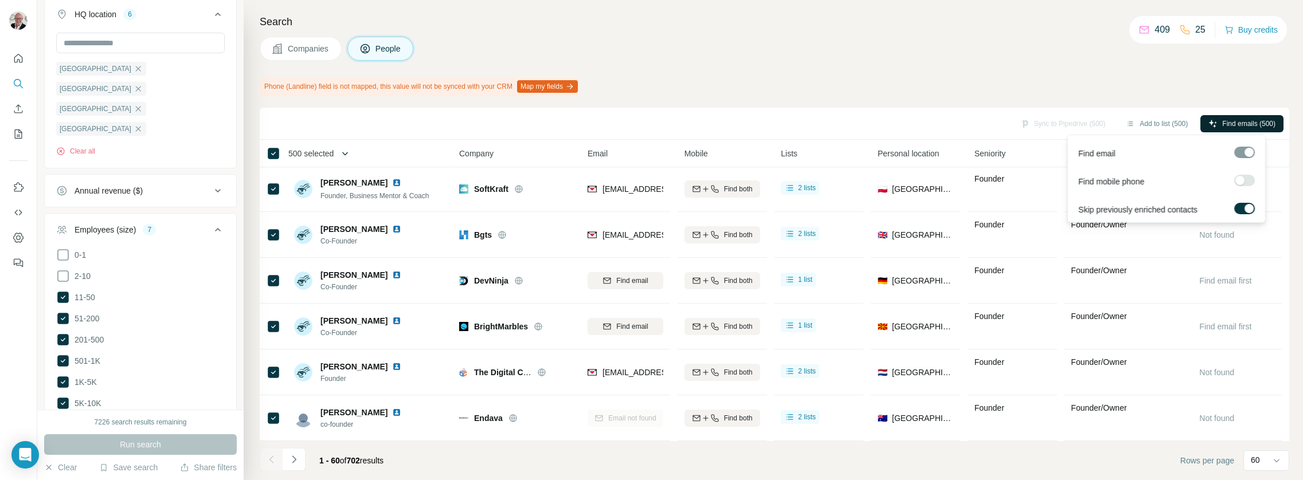
click at [350, 152] on icon "button" at bounding box center [344, 153] width 11 height 11
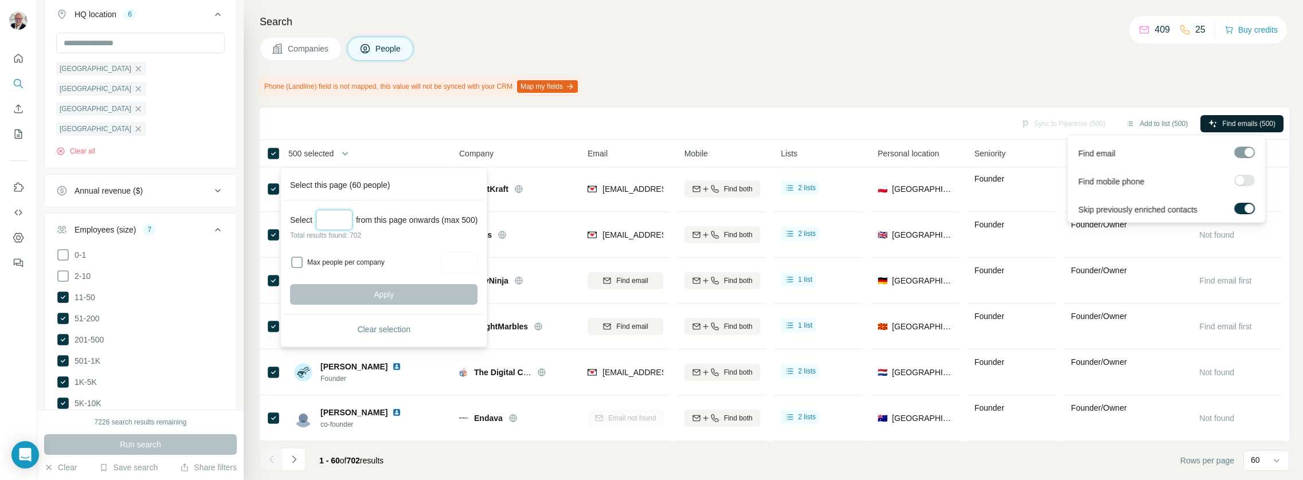
click at [350, 219] on input "Select a number (up to 500)" at bounding box center [334, 220] width 37 height 21
type input "***"
click at [394, 293] on span "Apply" at bounding box center [384, 294] width 20 height 11
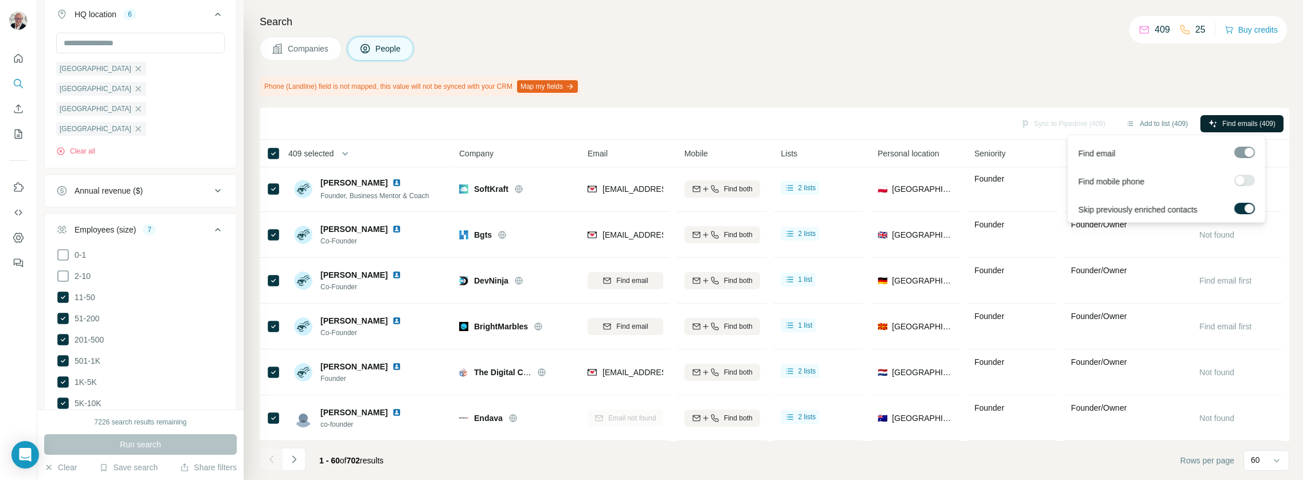
click at [1222, 124] on span "Find emails (409)" at bounding box center [1248, 124] width 53 height 10
click at [1156, 122] on button "Add to list (500)" at bounding box center [1157, 123] width 78 height 17
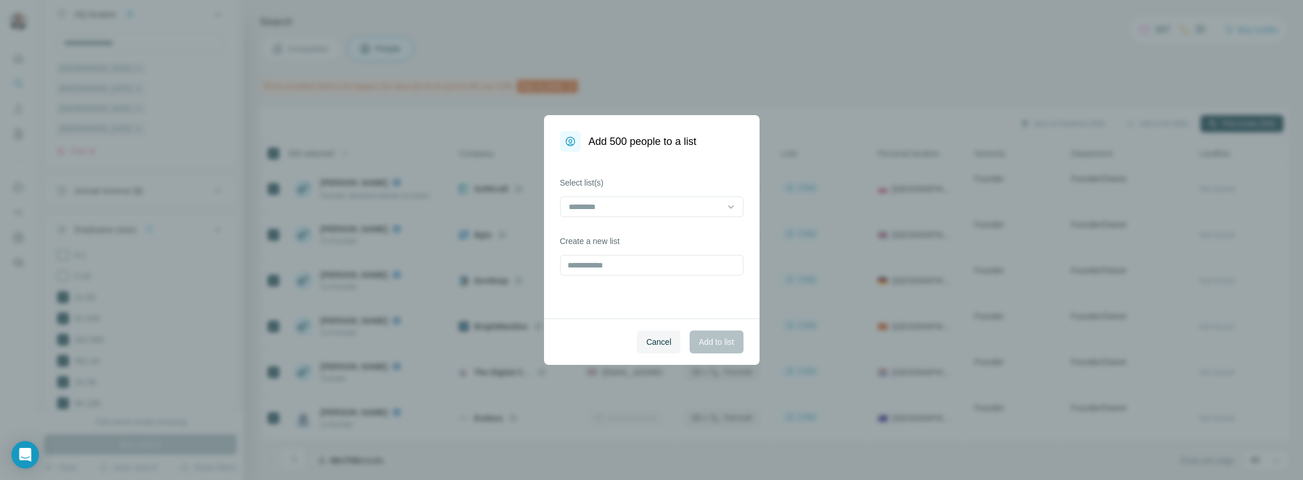
click at [621, 220] on div "Select list(s) Create a new list" at bounding box center [652, 235] width 216 height 167
click at [623, 216] on div at bounding box center [645, 206] width 155 height 19
drag, startPoint x: 633, startPoint y: 225, endPoint x: 638, endPoint y: 229, distance: 6.1
click at [633, 225] on div "same" at bounding box center [652, 232] width 178 height 21
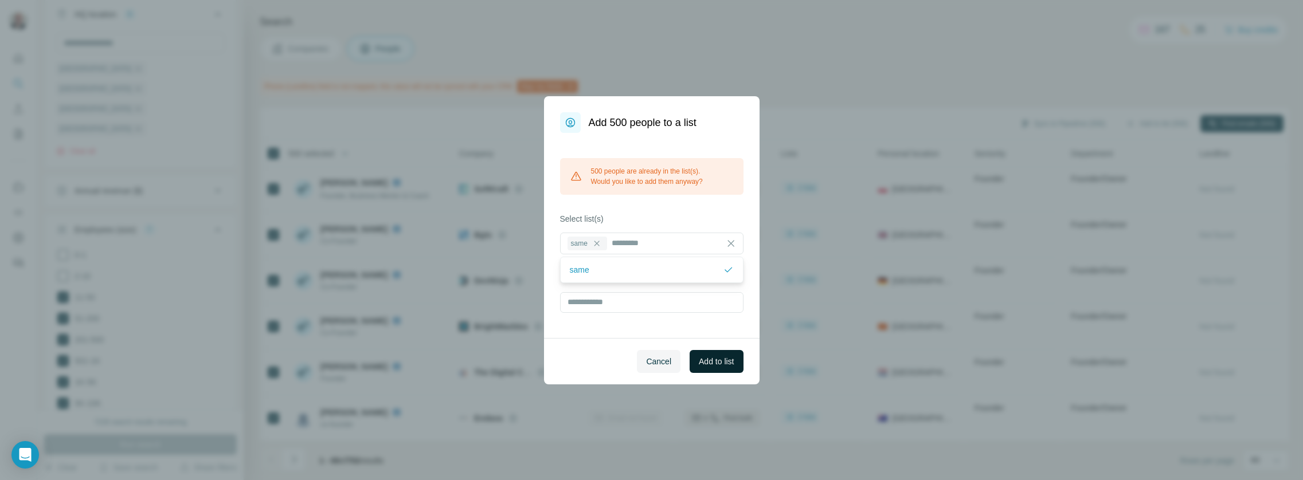
click at [724, 367] on button "Add to list" at bounding box center [716, 361] width 53 height 23
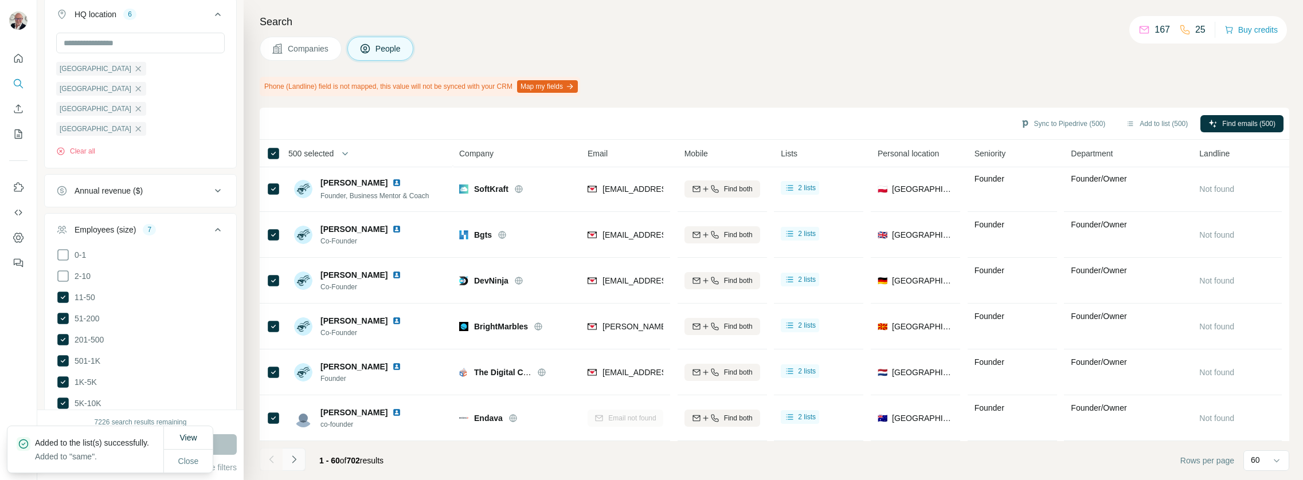
click at [296, 455] on icon "Navigate to next page" at bounding box center [293, 459] width 11 height 11
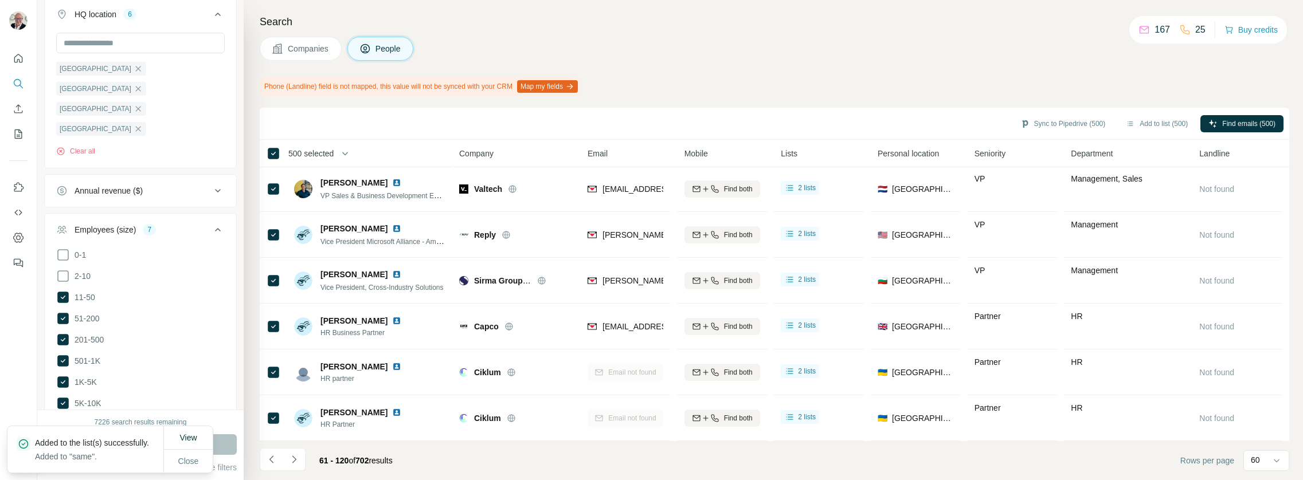
click at [296, 455] on icon "Navigate to next page" at bounding box center [293, 459] width 11 height 11
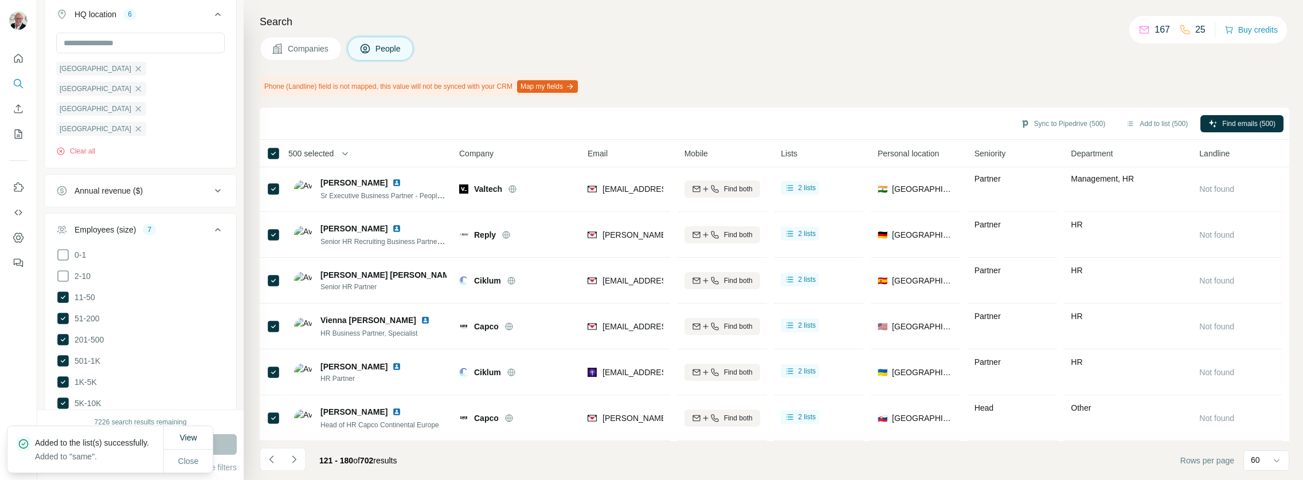
click at [290, 458] on icon "Navigate to next page" at bounding box center [293, 459] width 11 height 11
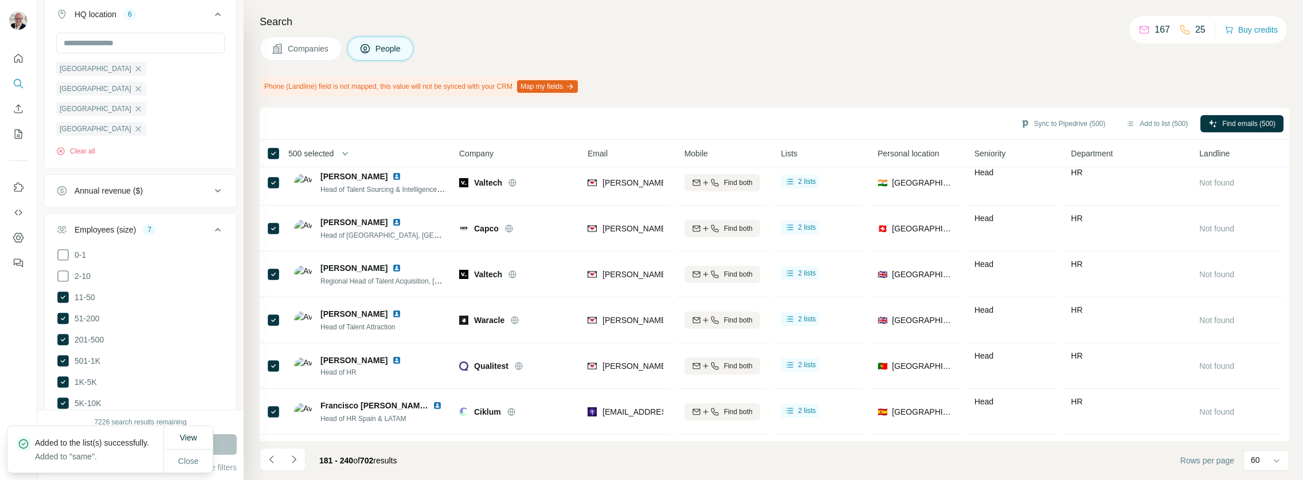
click at [292, 455] on icon "Navigate to next page" at bounding box center [293, 459] width 11 height 11
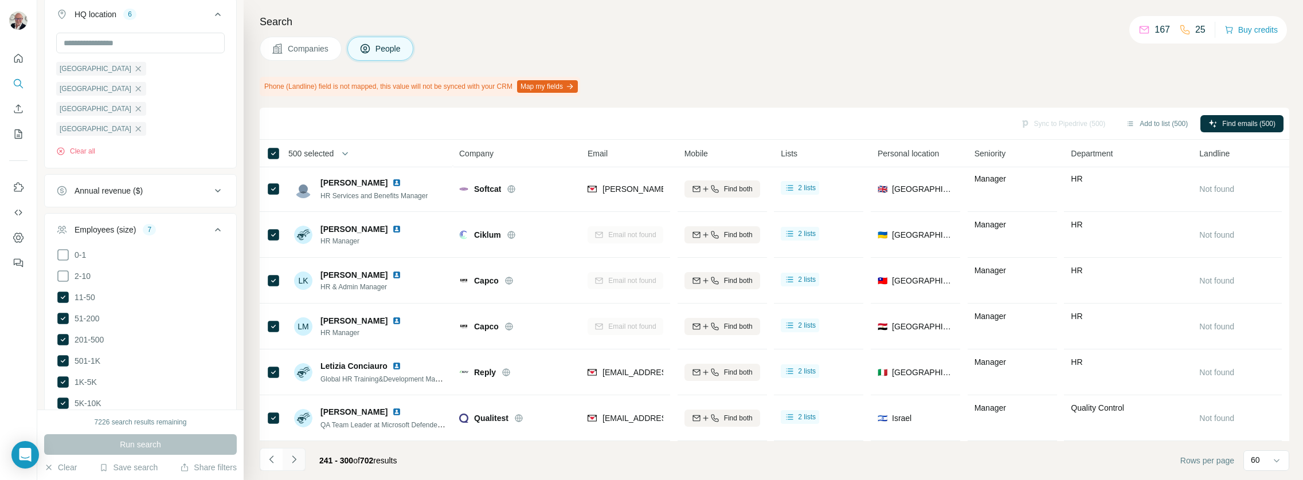
click at [289, 458] on icon "Navigate to next page" at bounding box center [293, 459] width 11 height 11
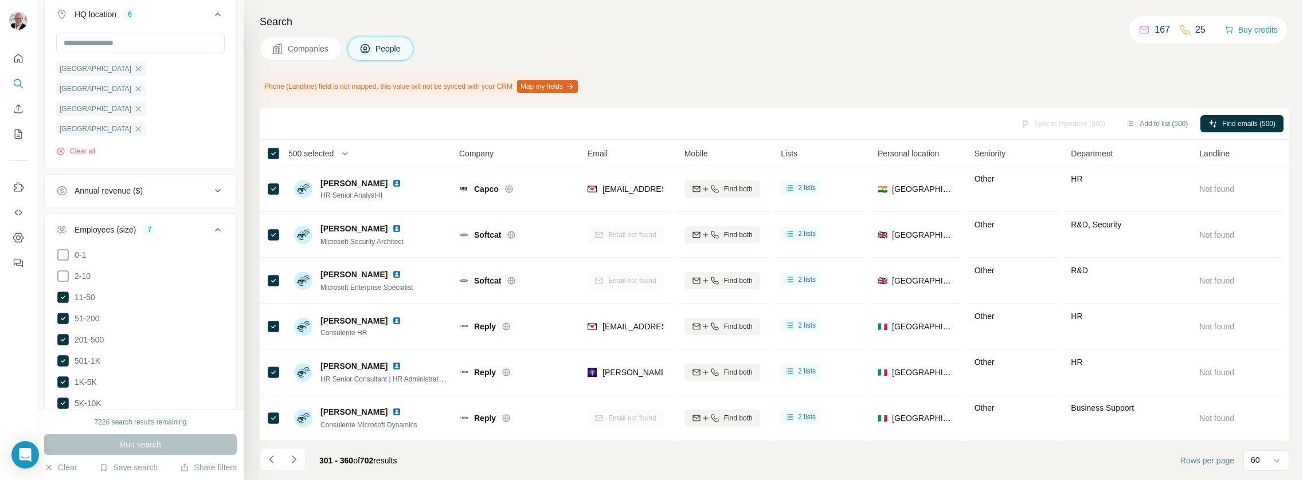
click at [289, 458] on icon "Navigate to next page" at bounding box center [293, 459] width 11 height 11
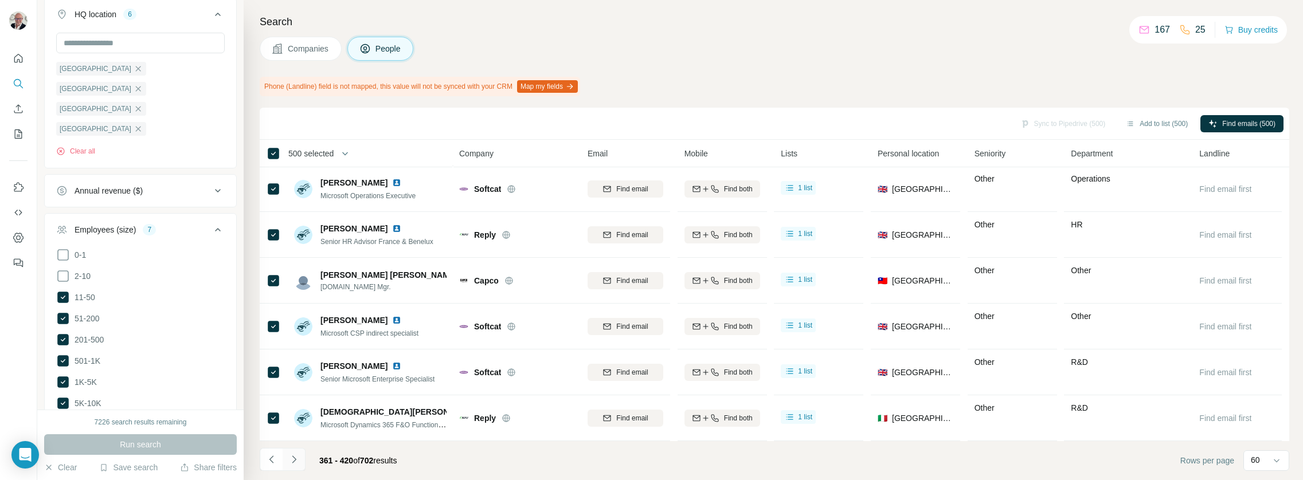
click at [290, 458] on icon "Navigate to next page" at bounding box center [293, 459] width 11 height 11
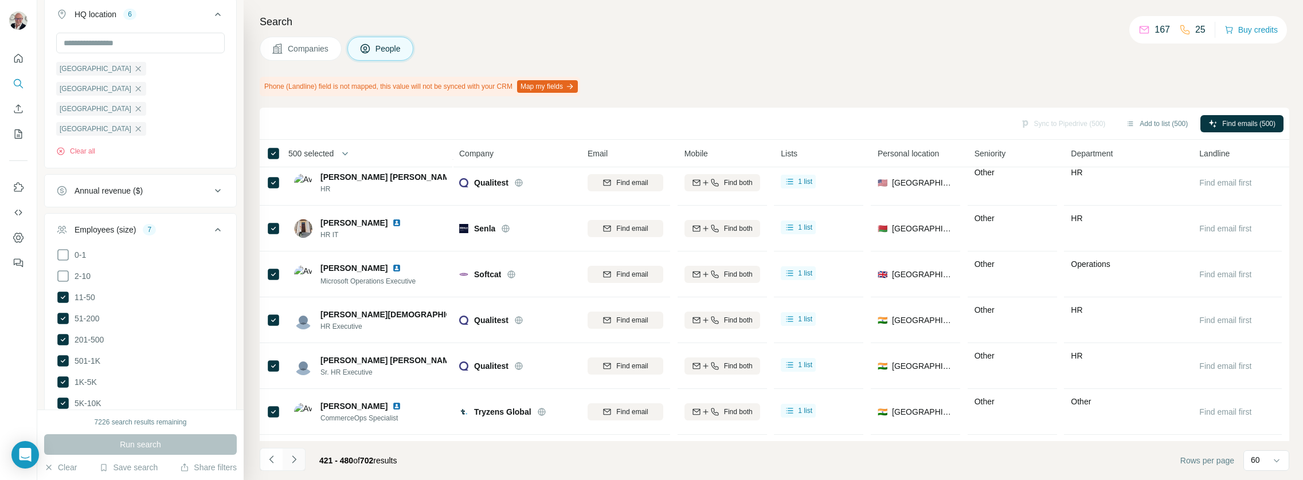
click at [290, 458] on icon "Navigate to next page" at bounding box center [293, 459] width 11 height 11
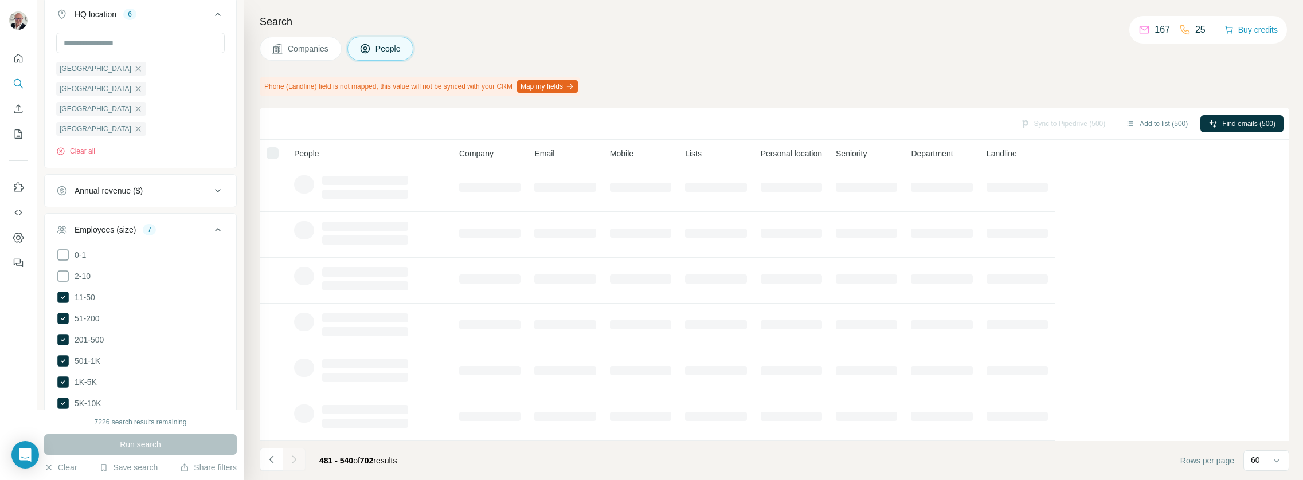
drag, startPoint x: 273, startPoint y: 462, endPoint x: 286, endPoint y: 460, distance: 12.7
click at [273, 462] on icon "Navigate to previous page" at bounding box center [271, 459] width 11 height 11
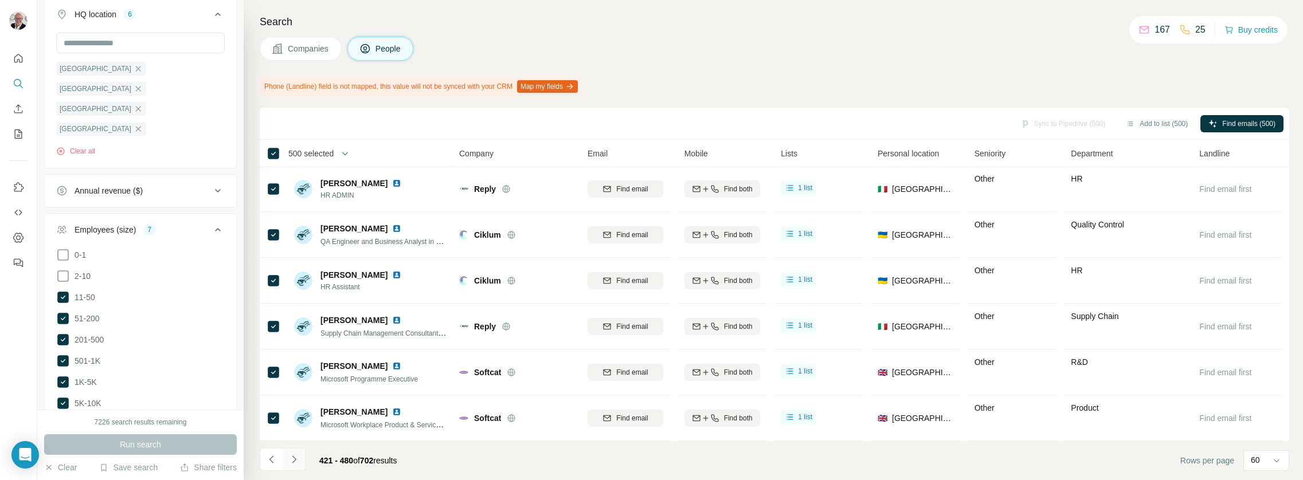
click at [302, 467] on button "Navigate to next page" at bounding box center [294, 459] width 23 height 23
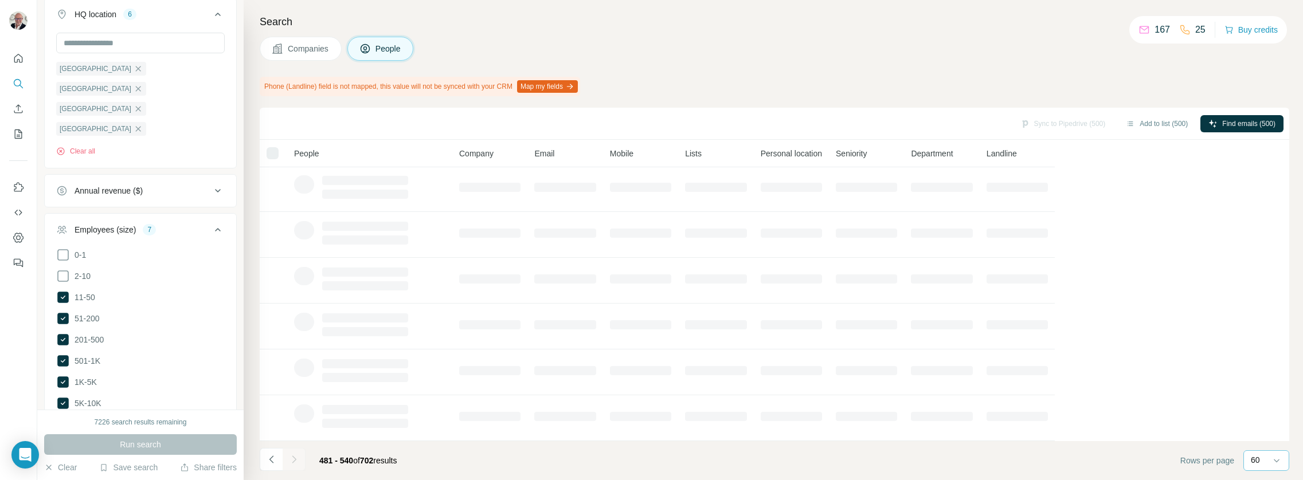
click at [1263, 456] on div "60" at bounding box center [1265, 460] width 29 height 11
click at [1266, 392] on div "40" at bounding box center [1266, 393] width 26 height 11
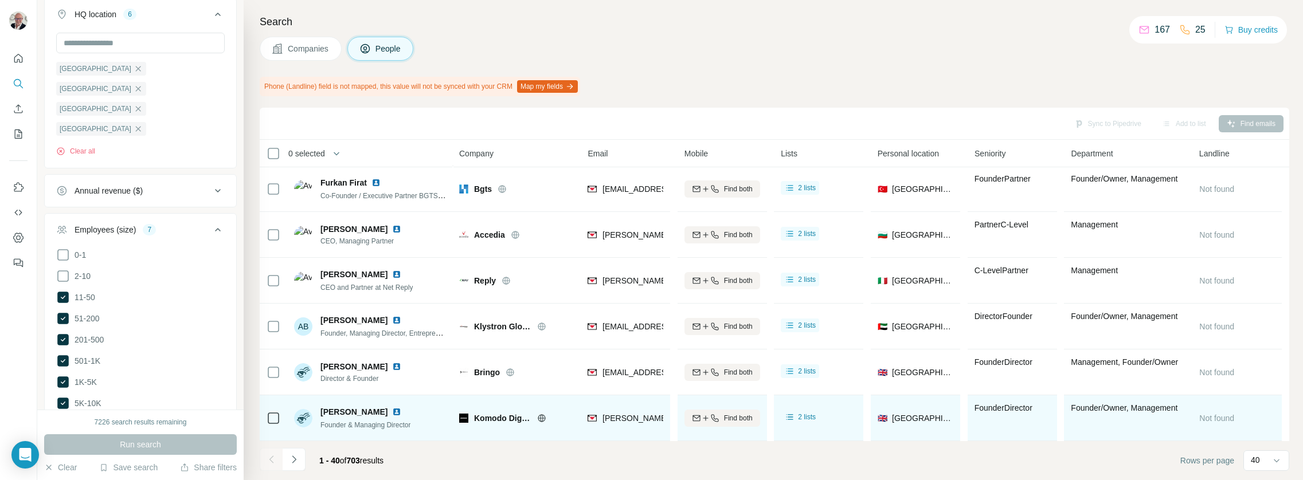
scroll to position [1567, 0]
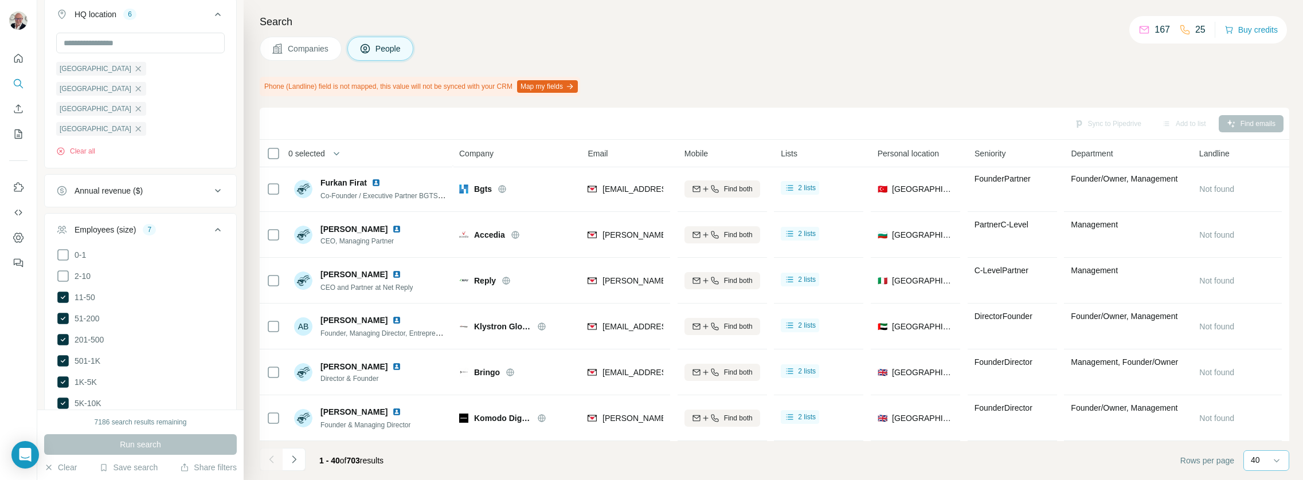
click at [1267, 470] on div "40" at bounding box center [1265, 460] width 29 height 19
click at [295, 468] on button "Navigate to next page" at bounding box center [294, 459] width 23 height 23
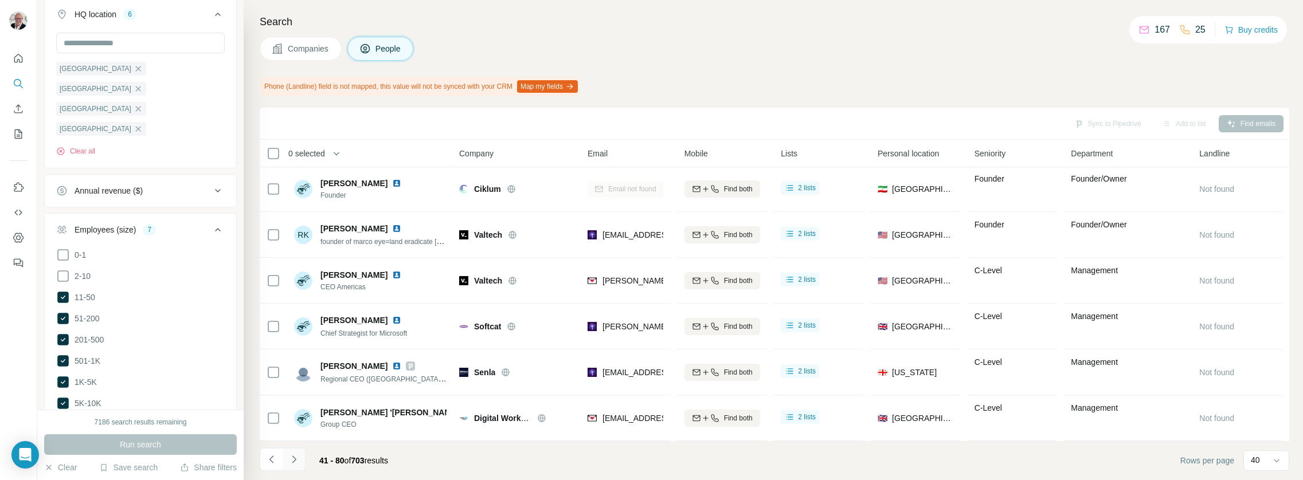
click at [298, 469] on button "Navigate to next page" at bounding box center [294, 459] width 23 height 23
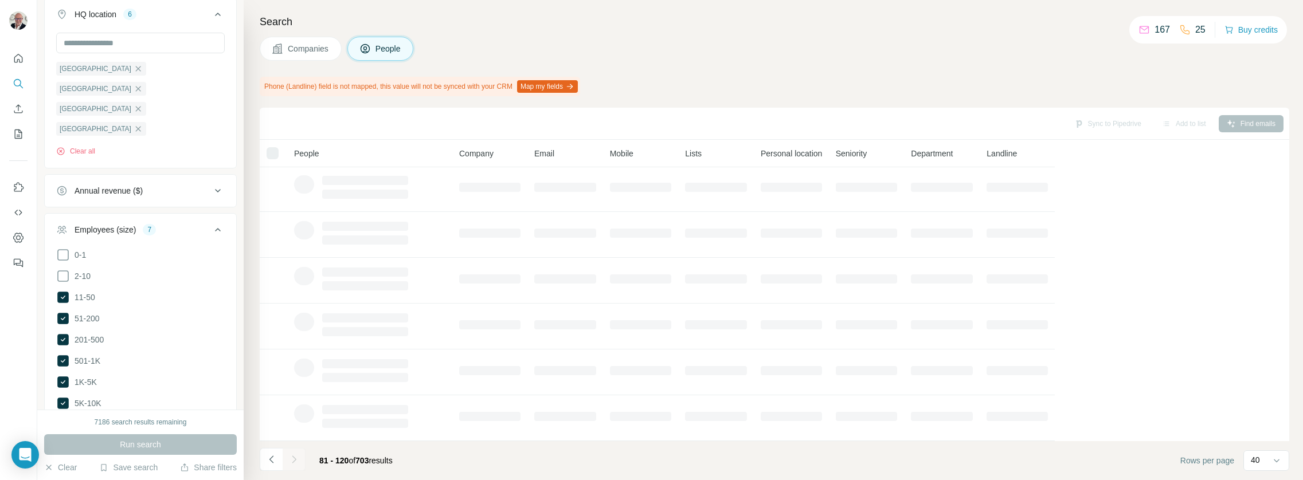
click at [298, 463] on icon "Navigate to next page" at bounding box center [293, 459] width 11 height 11
click at [297, 462] on icon "Navigate to next page" at bounding box center [293, 459] width 11 height 11
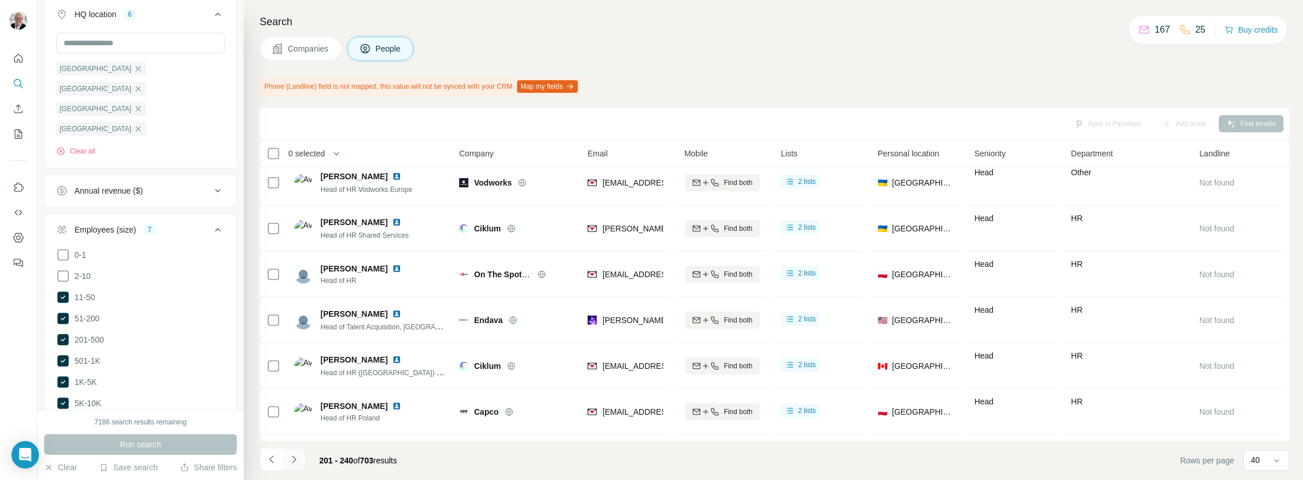
click at [297, 461] on icon "Navigate to next page" at bounding box center [293, 459] width 11 height 11
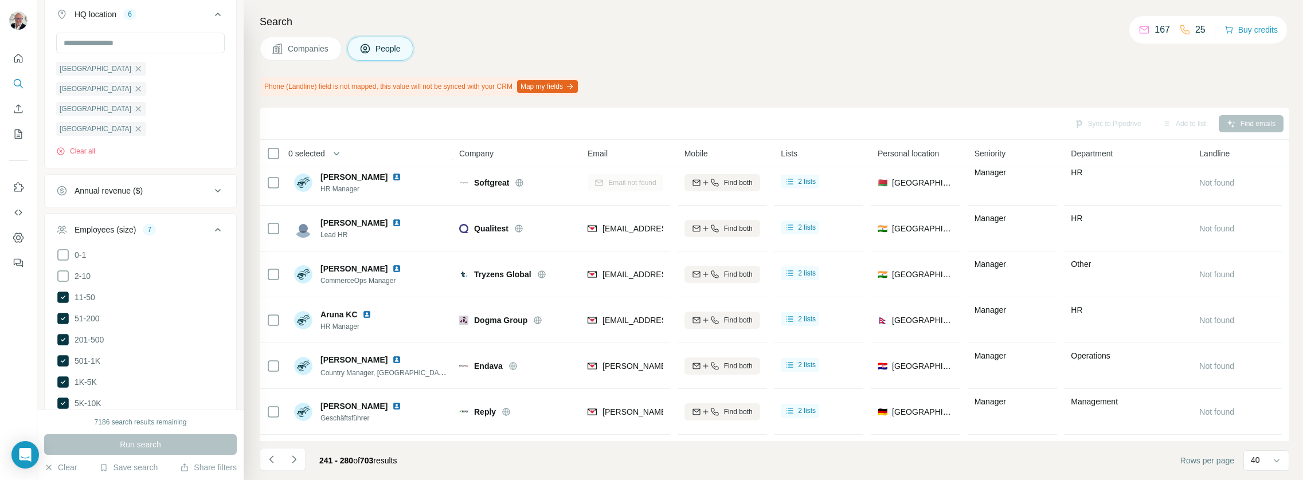
click at [298, 460] on icon "Navigate to next page" at bounding box center [293, 459] width 11 height 11
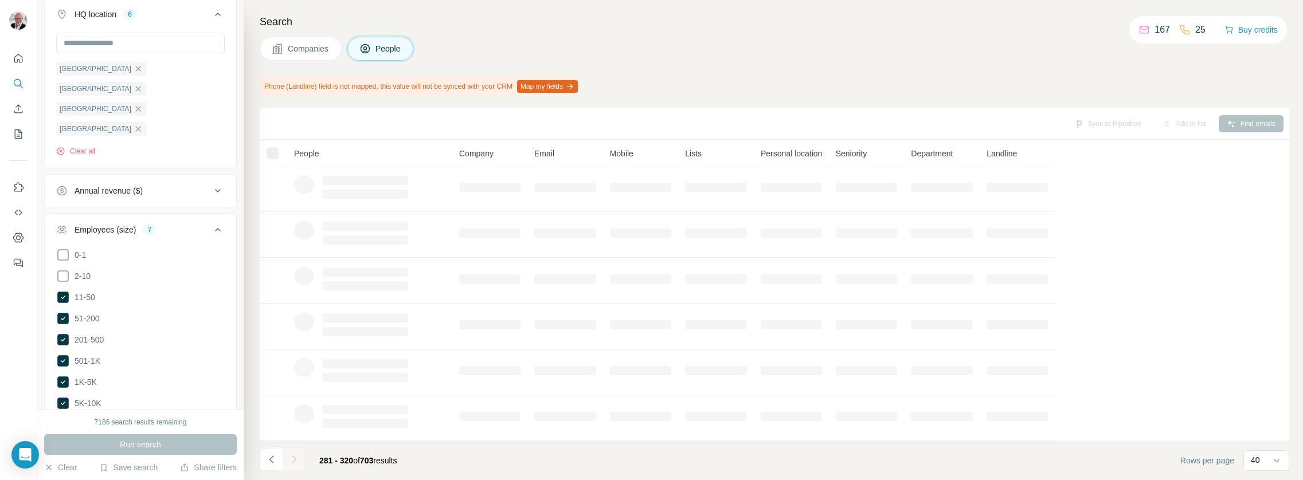
click at [300, 460] on button "Navigate to next page" at bounding box center [294, 459] width 23 height 23
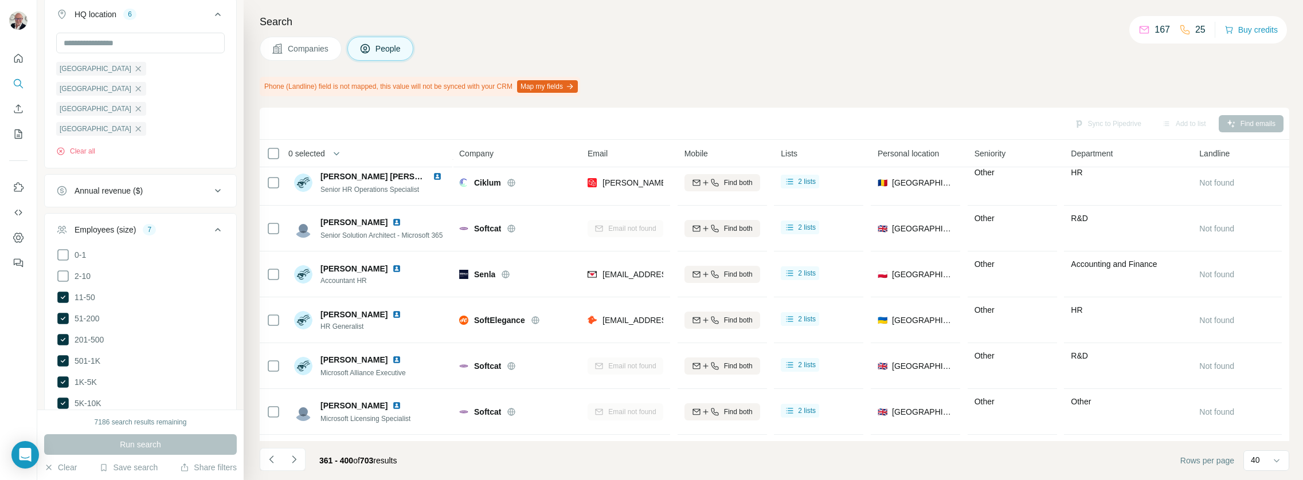
scroll to position [1567, 0]
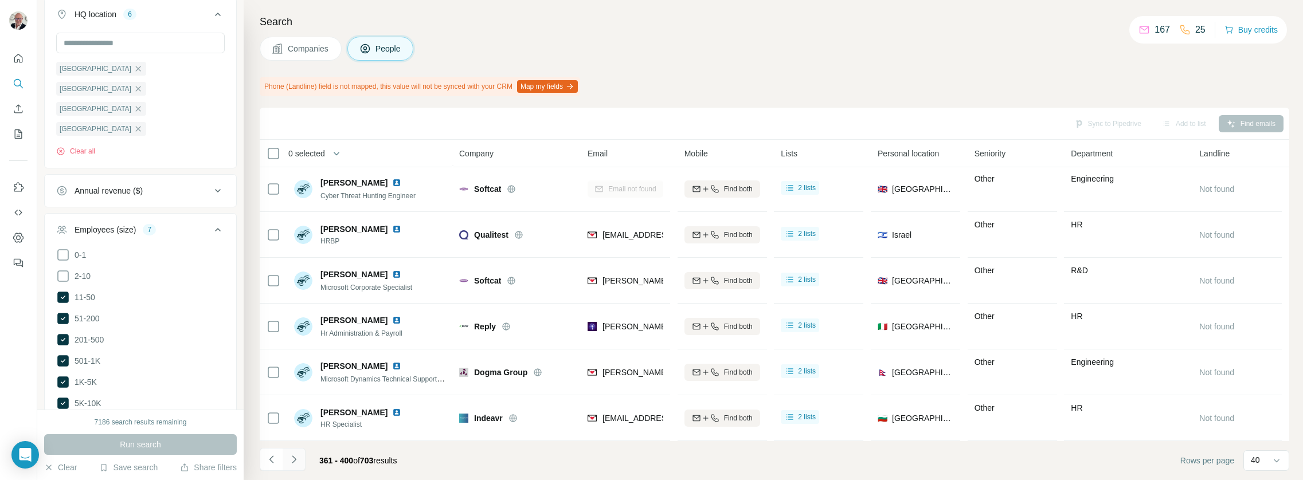
click at [296, 457] on icon "Navigate to next page" at bounding box center [293, 459] width 11 height 11
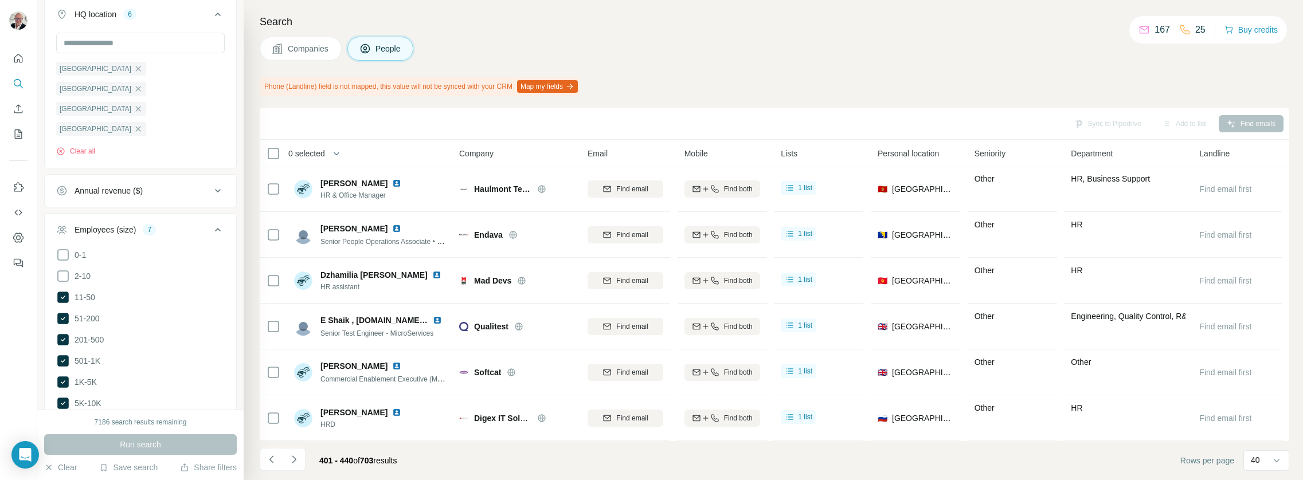
click at [316, 150] on span "0 selected" at bounding box center [306, 153] width 37 height 11
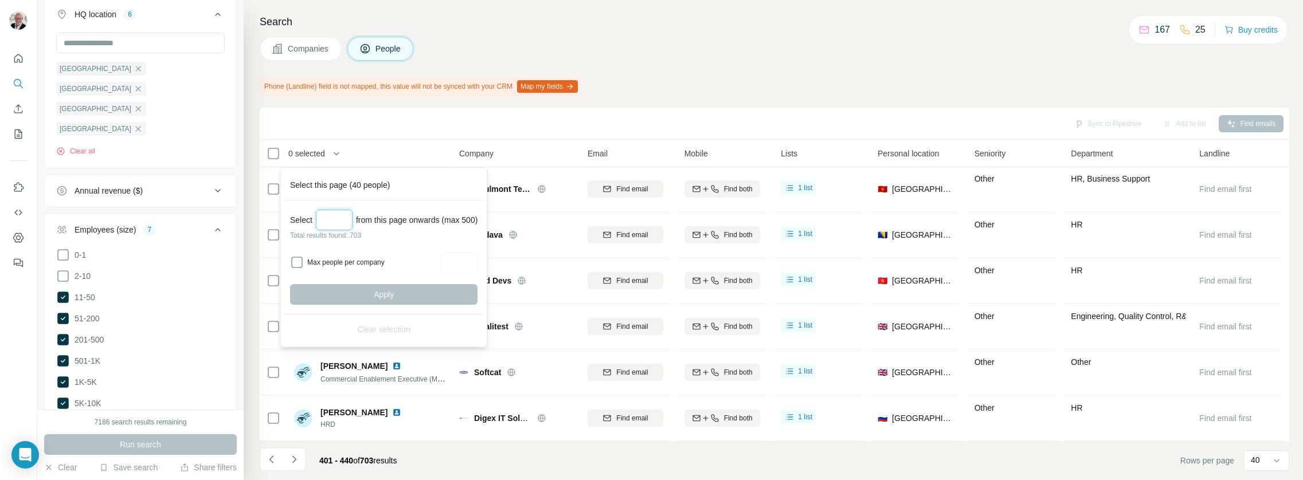
click at [342, 224] on input "Select a number (up to 500)" at bounding box center [334, 220] width 37 height 21
type input "***"
click at [394, 290] on span "Apply" at bounding box center [384, 294] width 20 height 11
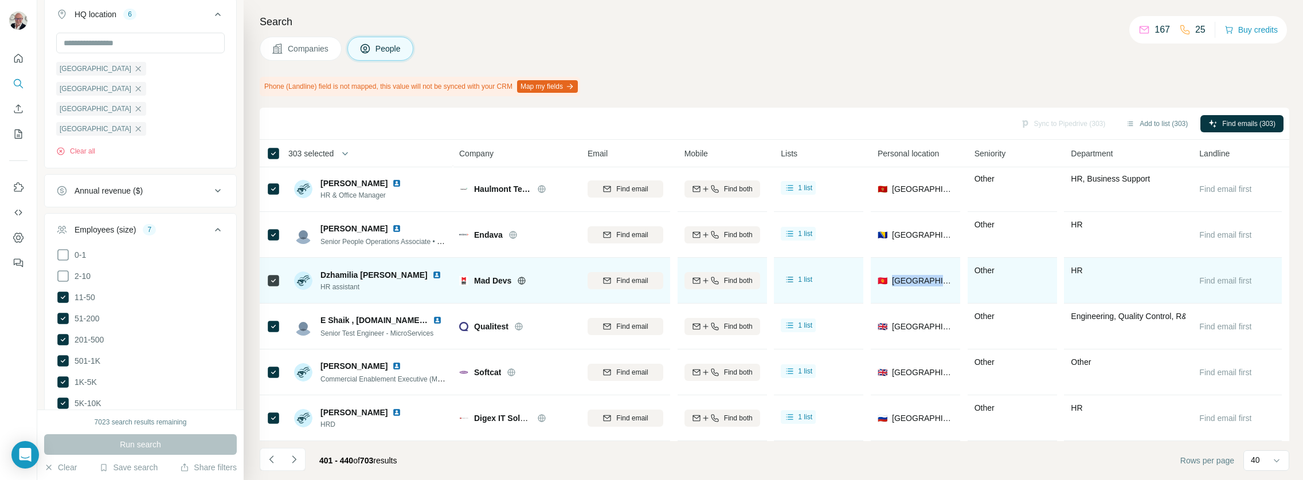
drag, startPoint x: 933, startPoint y: 272, endPoint x: 884, endPoint y: 275, distance: 48.8
click at [884, 275] on div "🇰🇬 Kyrgyzstan" at bounding box center [916, 281] width 76 height 32
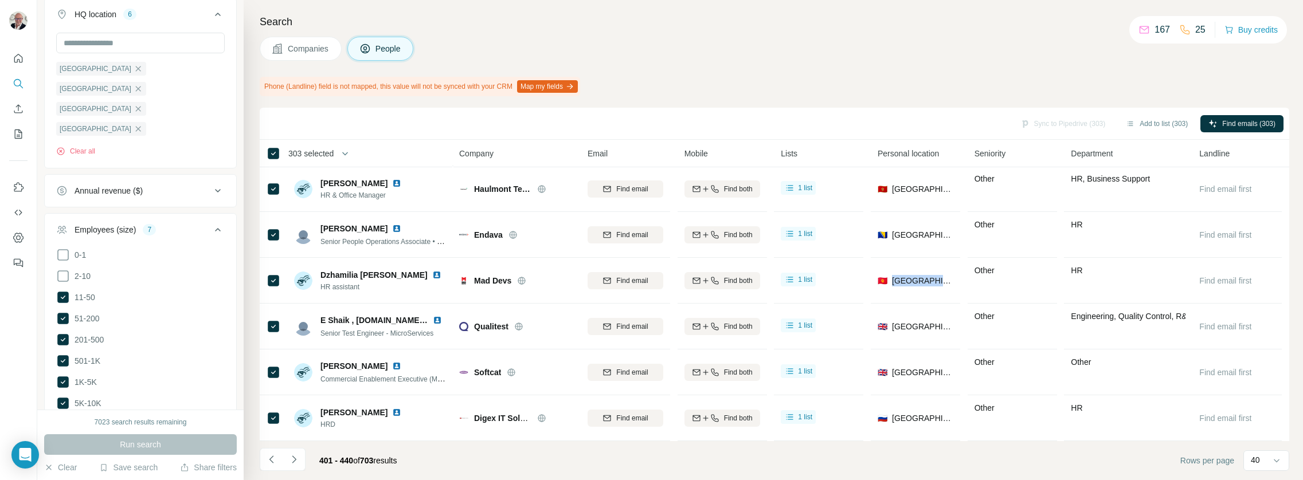
copy span "🇰🇬 Kyrgyzstan"
click at [1226, 122] on span "Find emails (303)" at bounding box center [1248, 124] width 53 height 10
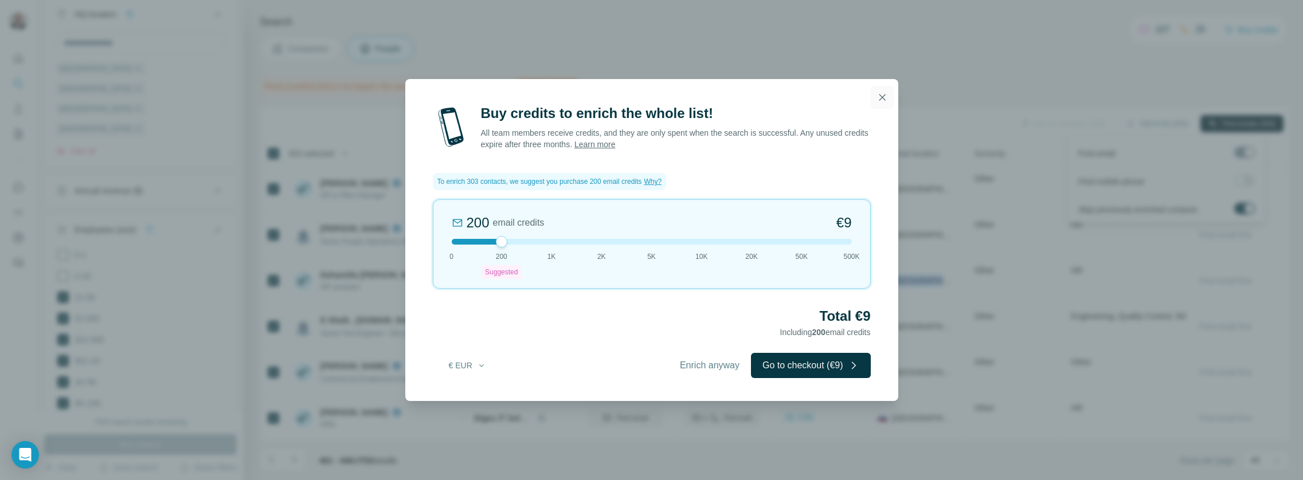
click at [882, 101] on icon "button" at bounding box center [882, 97] width 11 height 11
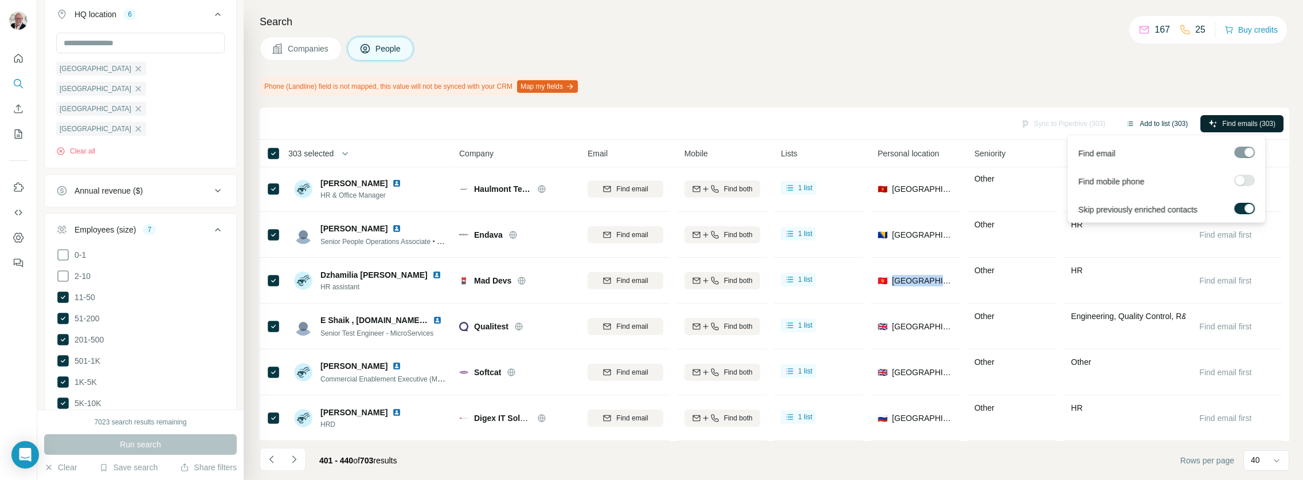
click at [1170, 120] on button "Add to list (303)" at bounding box center [1157, 123] width 78 height 17
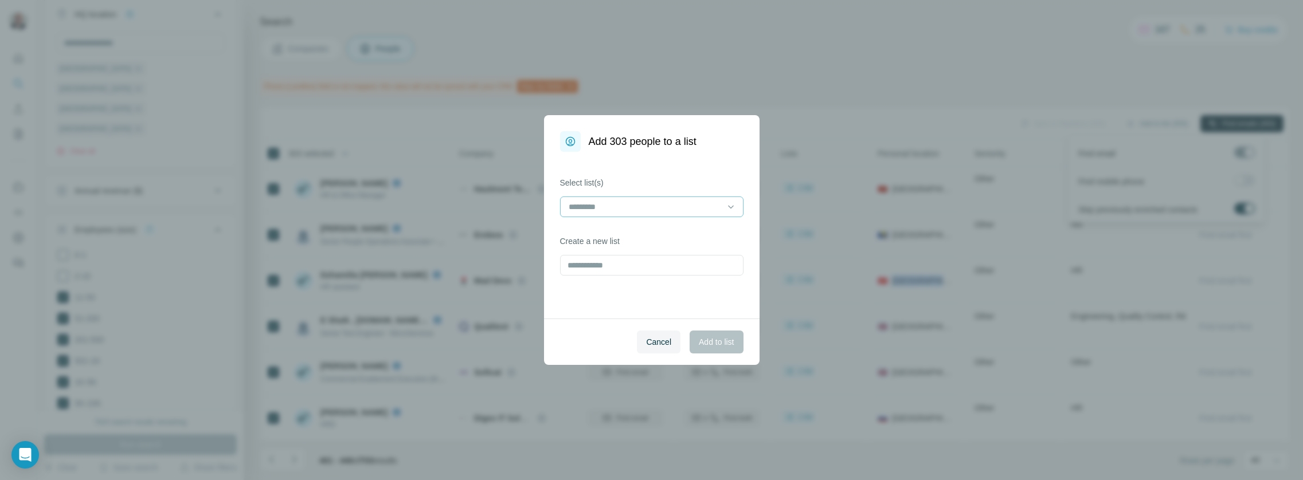
click at [664, 206] on input at bounding box center [645, 207] width 155 height 13
click at [654, 228] on div "same" at bounding box center [652, 232] width 164 height 11
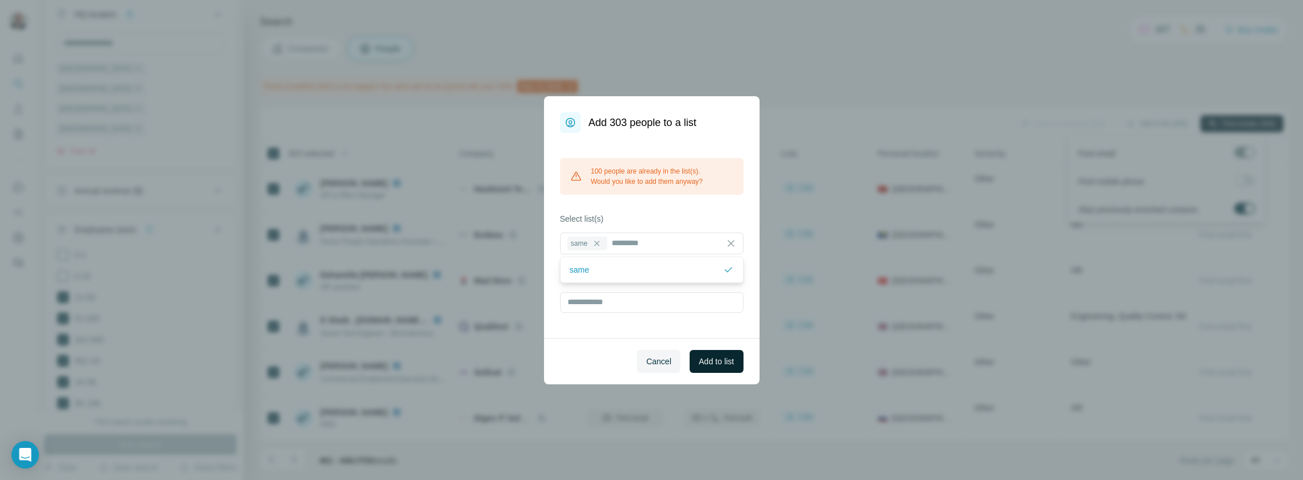
click at [721, 359] on span "Add to list" at bounding box center [716, 361] width 35 height 11
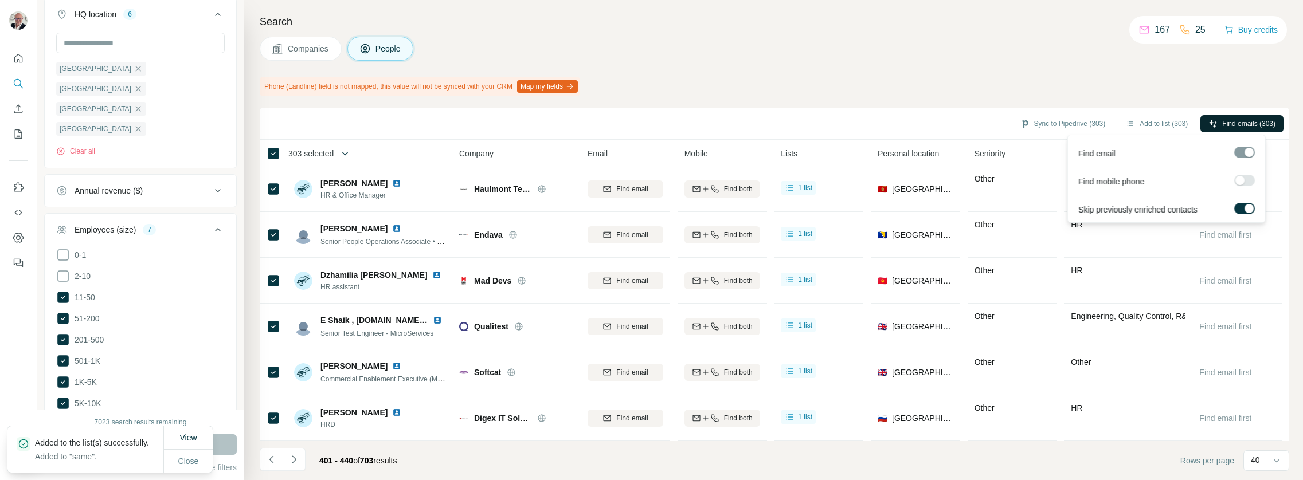
click at [345, 149] on icon "button" at bounding box center [344, 153] width 11 height 11
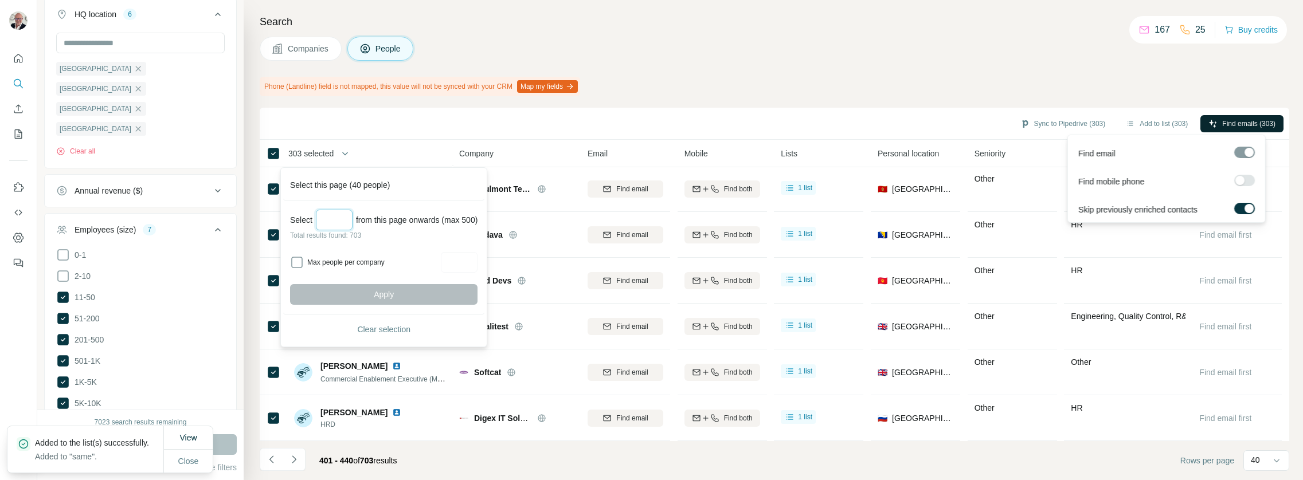
click at [349, 213] on input "Select a number (up to 500)" at bounding box center [334, 220] width 37 height 21
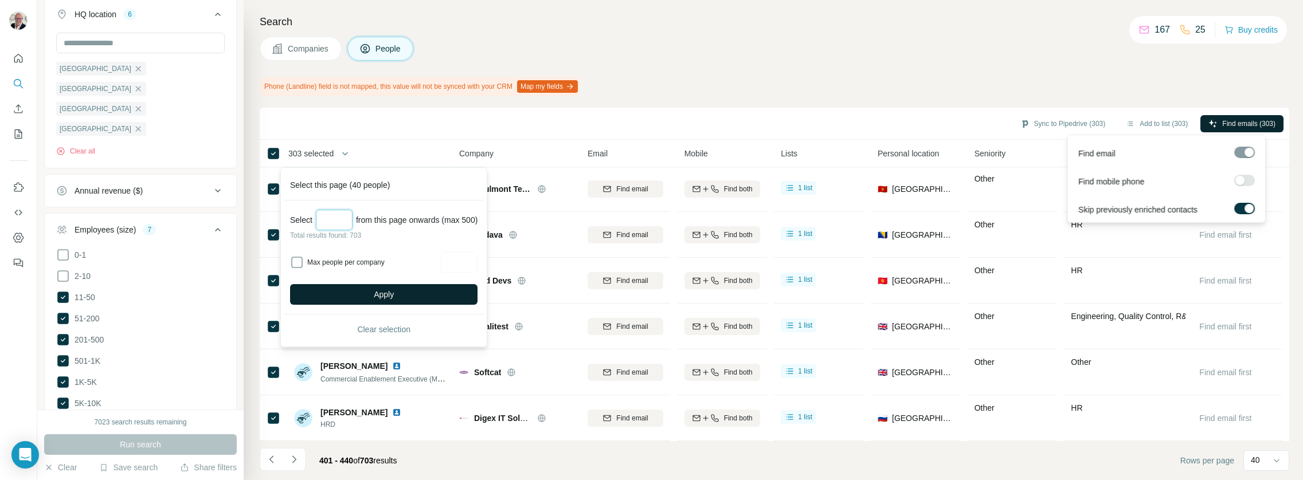
type input "***"
click at [394, 298] on span "Apply" at bounding box center [384, 294] width 20 height 11
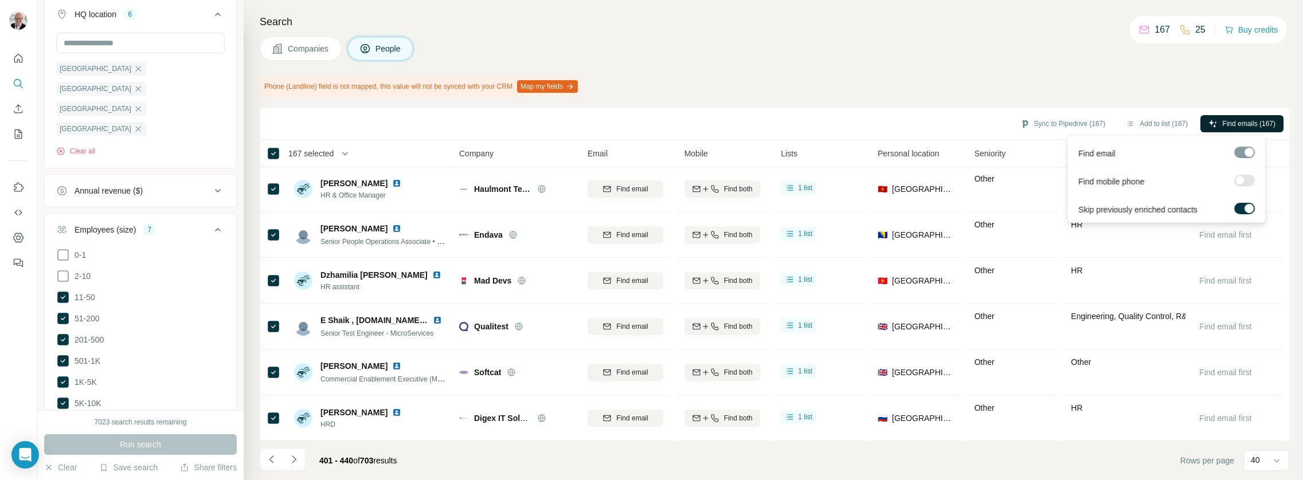
click at [1242, 120] on span "Find emails (167)" at bounding box center [1248, 124] width 53 height 10
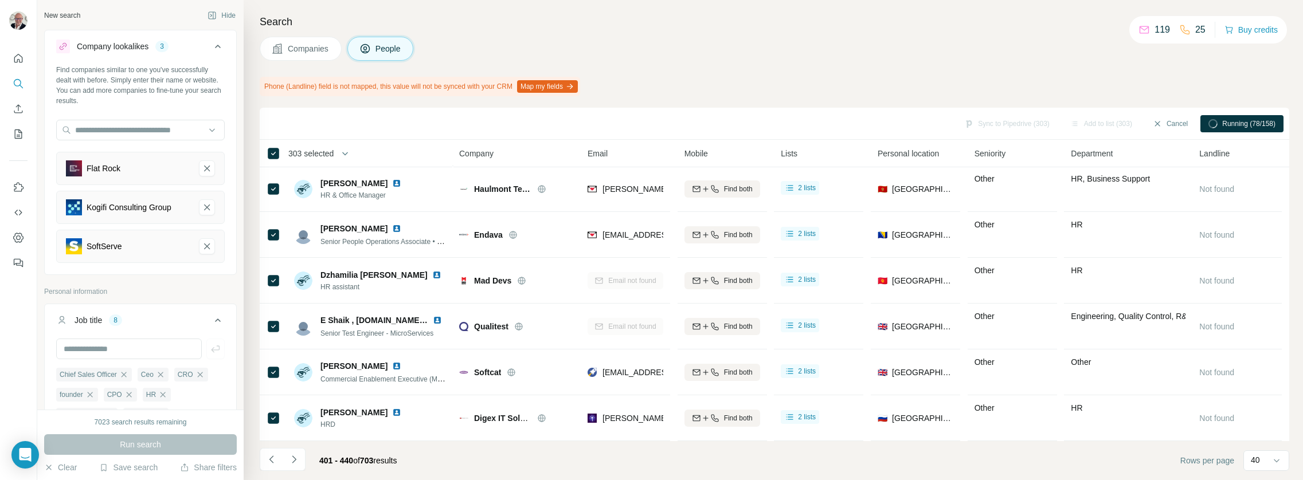
scroll to position [0, 0]
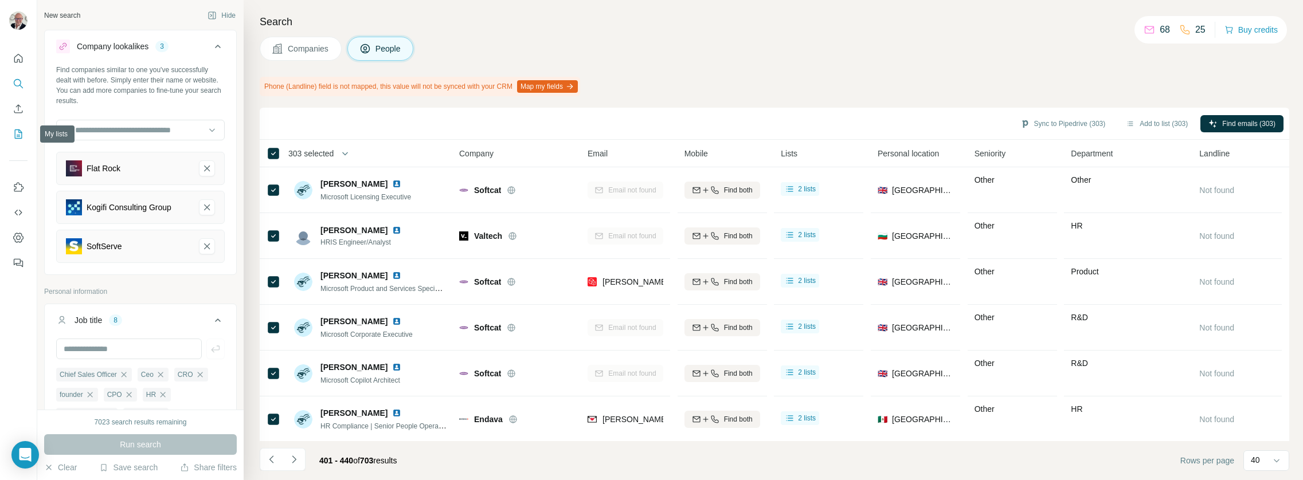
click at [21, 131] on icon "My lists" at bounding box center [18, 134] width 7 height 9
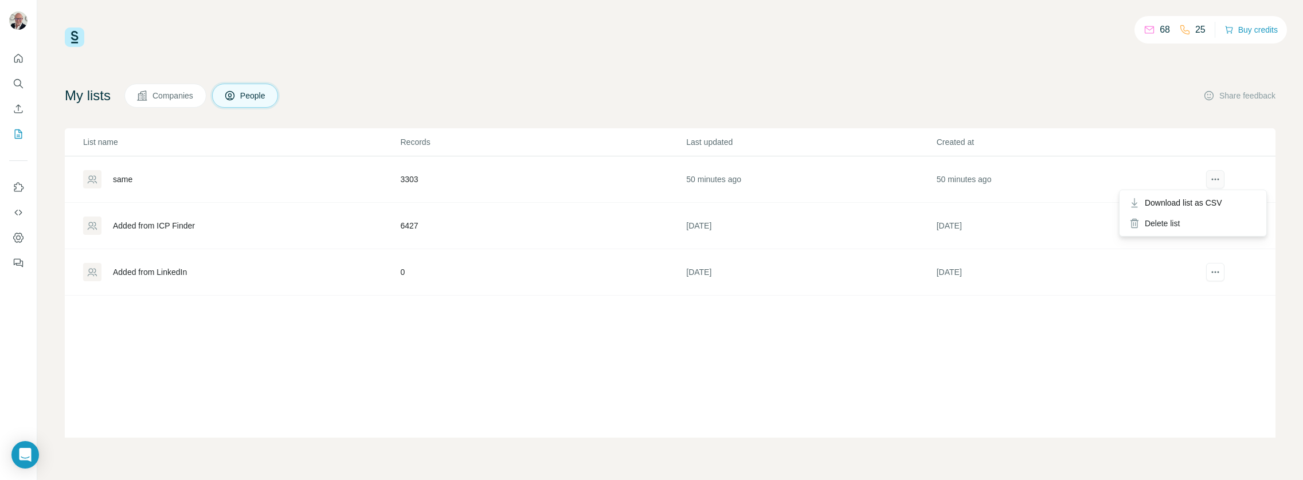
click at [1215, 178] on icon "actions" at bounding box center [1215, 179] width 11 height 11
click at [1191, 205] on span "Download list as CSV" at bounding box center [1183, 202] width 77 height 11
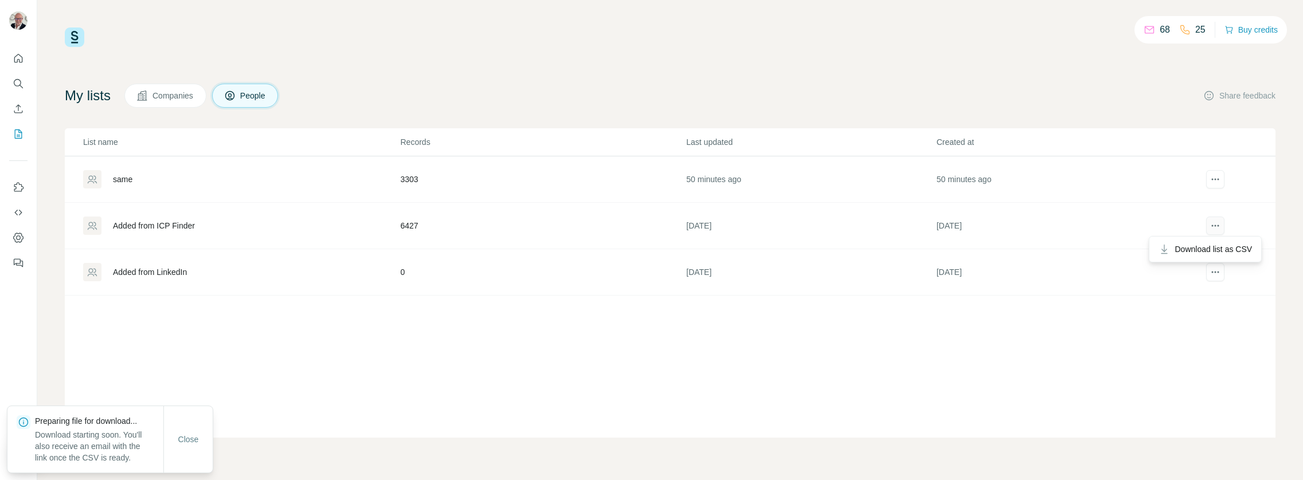
click at [1214, 219] on button "actions" at bounding box center [1215, 226] width 18 height 18
click at [1214, 248] on span "Download list as CSV" at bounding box center [1213, 249] width 77 height 11
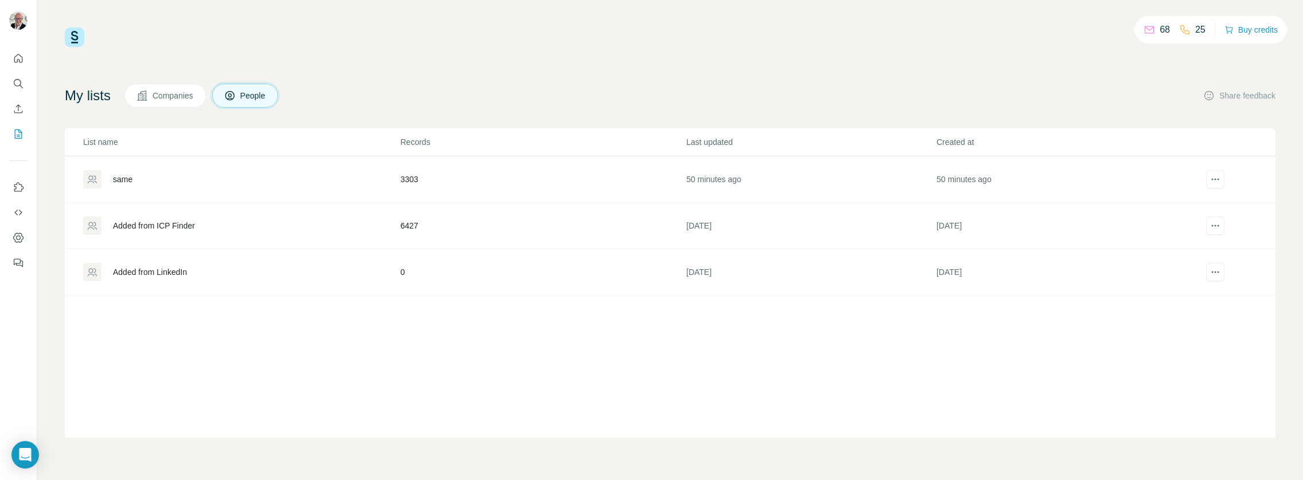
click at [1192, 147] on th at bounding box center [1230, 142] width 89 height 28
click at [1216, 170] on button "actions" at bounding box center [1215, 179] width 18 height 18
click at [1159, 225] on div "Delete list" at bounding box center [1193, 223] width 142 height 21
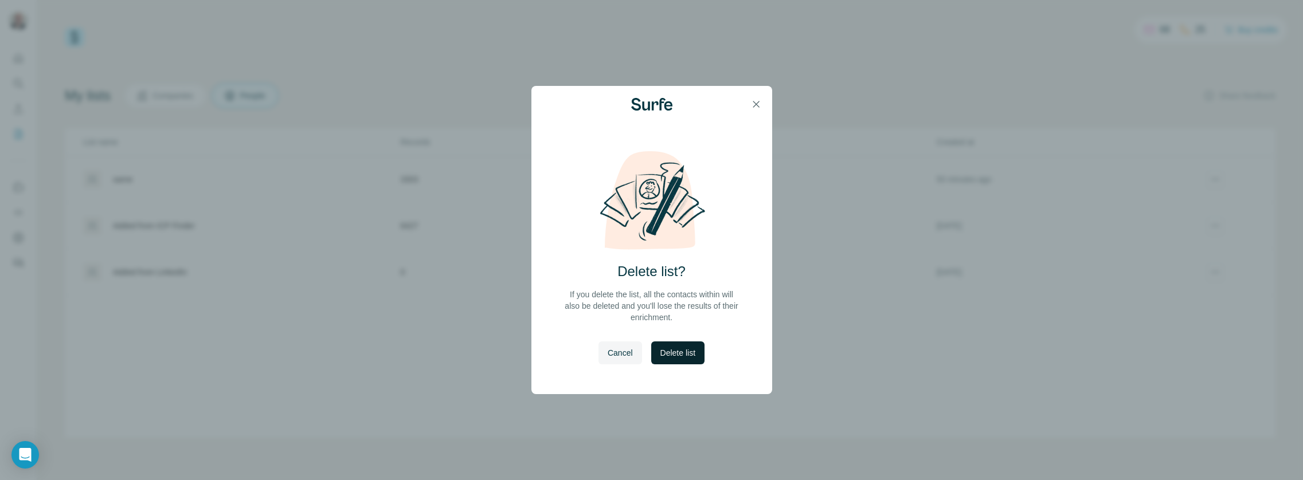
click at [670, 358] on span "Delete list" at bounding box center [677, 352] width 35 height 11
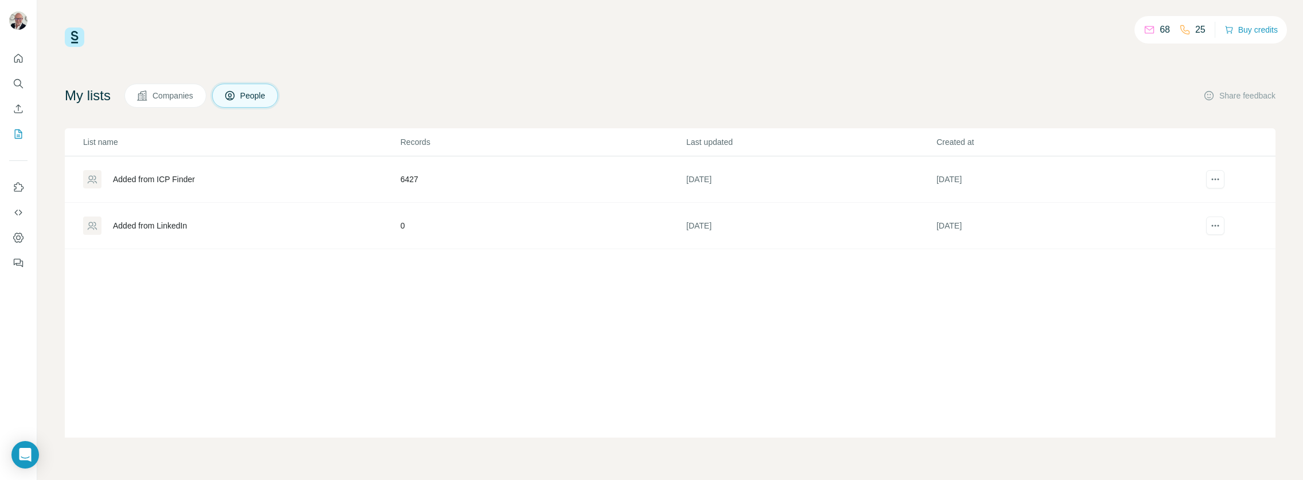
click at [167, 178] on div "Added from ICP Finder" at bounding box center [154, 179] width 82 height 11
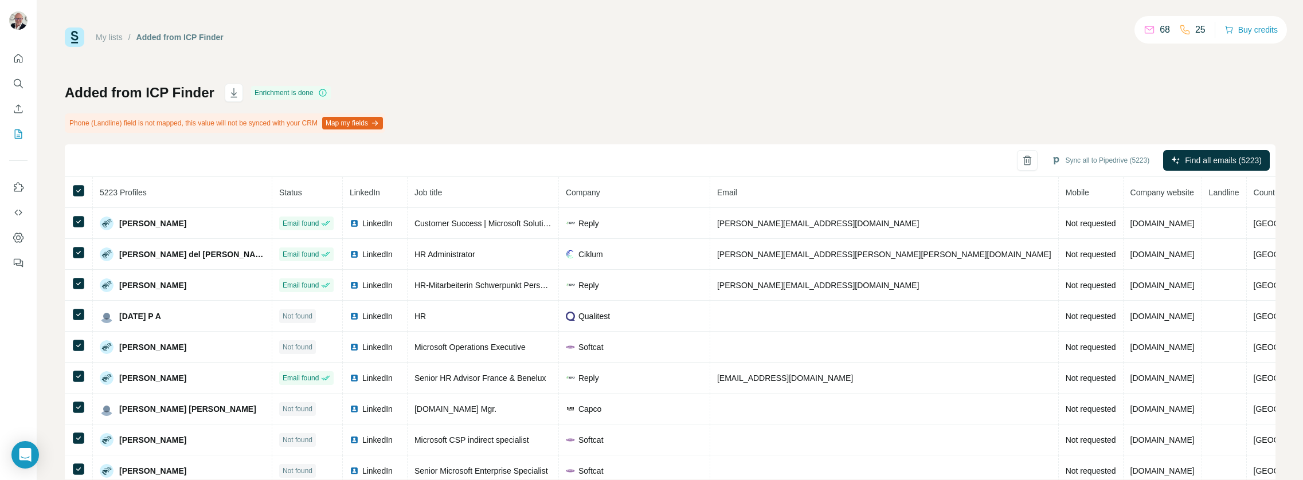
scroll to position [27, 0]
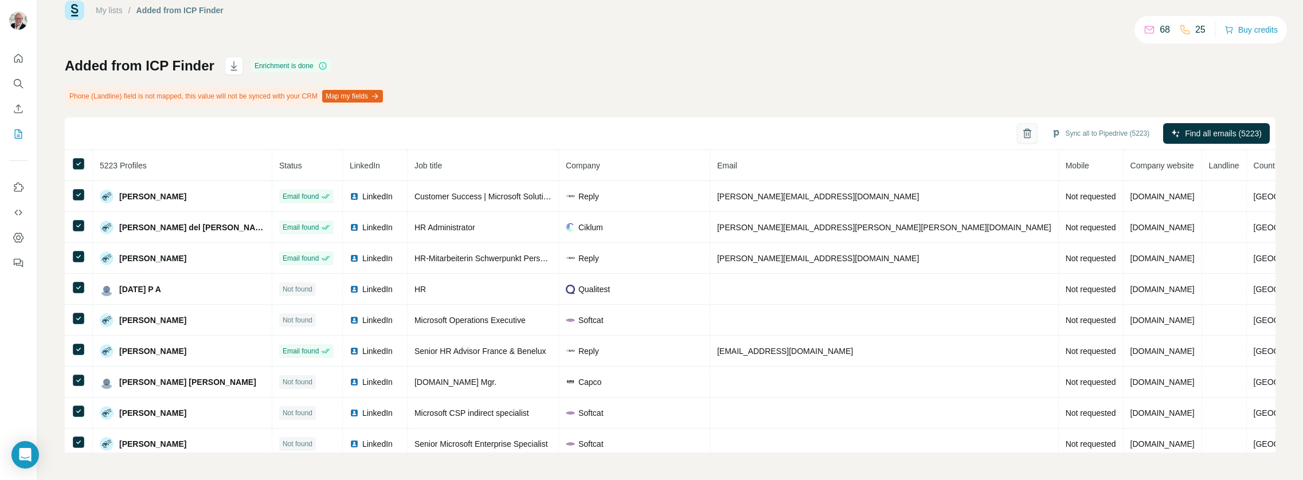
click at [1026, 134] on icon "button" at bounding box center [1027, 134] width 3 height 4
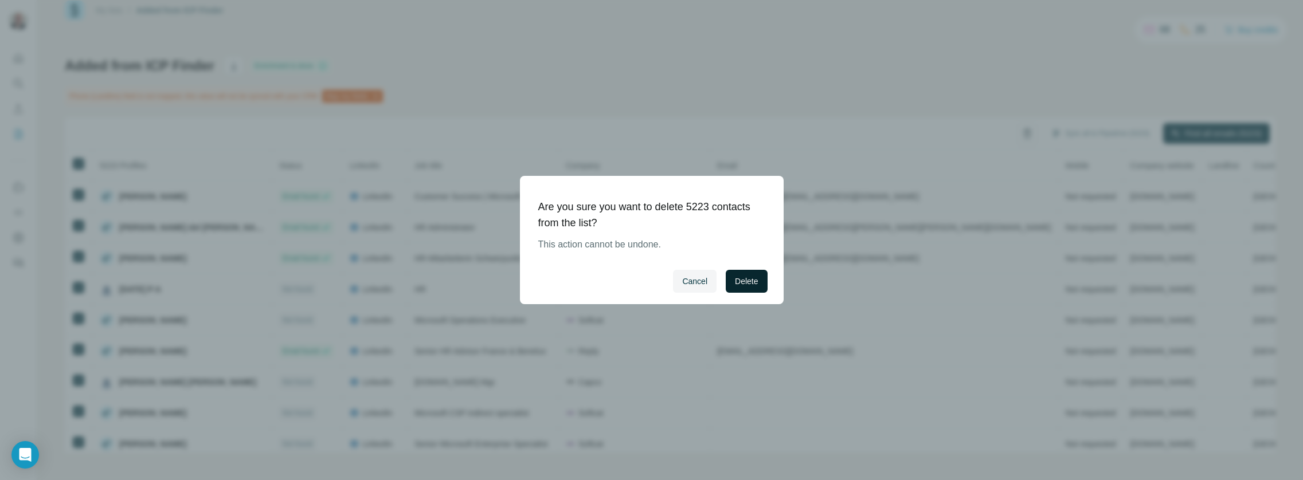
click at [736, 276] on span "Delete" at bounding box center [746, 281] width 23 height 11
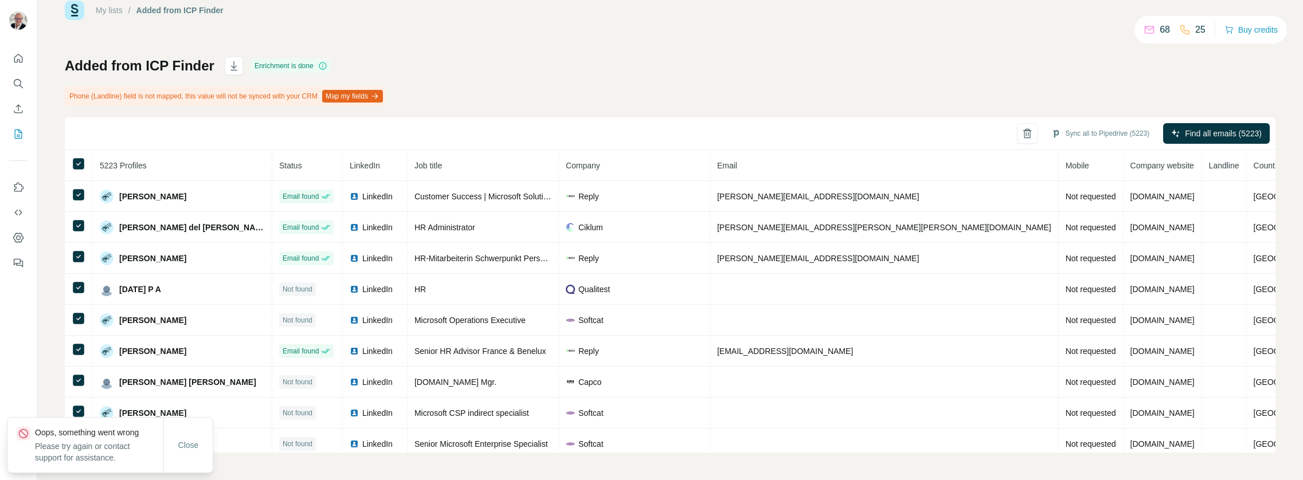
click at [683, 115] on div "Added from ICP Finder Enrichment is done Phone (Landline) field is not mapped, …" at bounding box center [670, 255] width 1211 height 396
drag, startPoint x: 188, startPoint y: 65, endPoint x: 136, endPoint y: 67, distance: 52.2
click at [136, 67] on h1 "Added from ICP Finder" at bounding box center [140, 66] width 150 height 18
click at [141, 65] on h1 "Added from ICP Finder" at bounding box center [140, 66] width 150 height 18
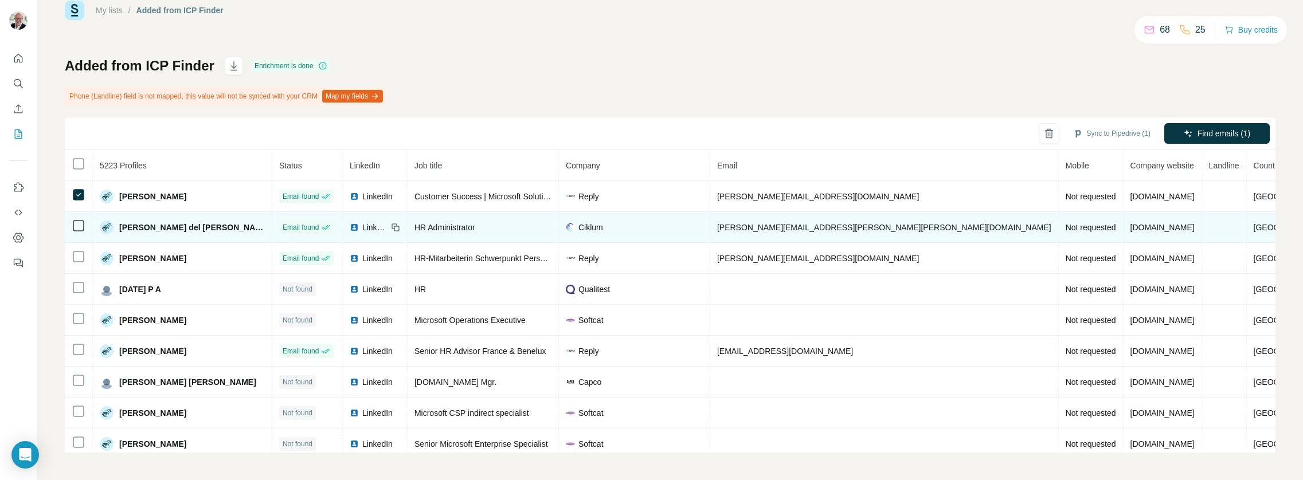
click at [83, 217] on td at bounding box center [79, 227] width 28 height 31
click at [85, 229] on td at bounding box center [79, 227] width 28 height 31
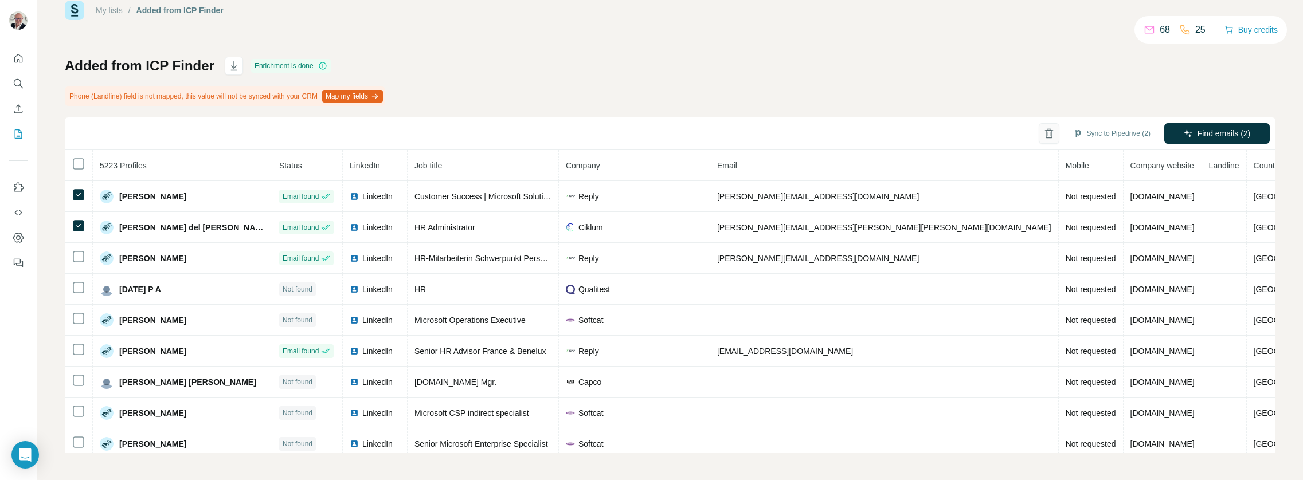
click at [1039, 131] on button "button" at bounding box center [1049, 133] width 21 height 21
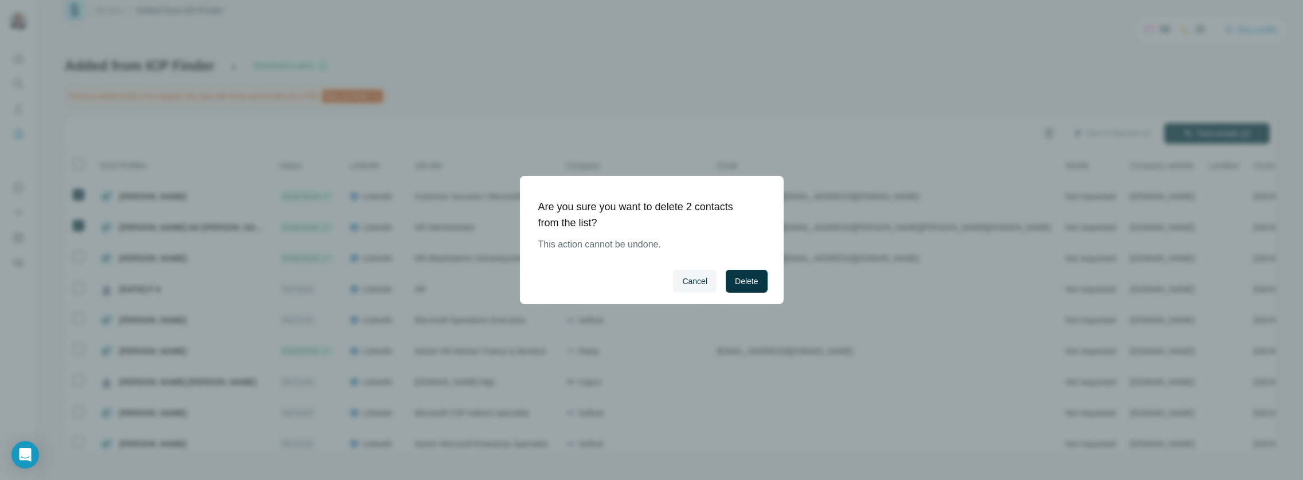
click at [768, 280] on div "Cancel Delete" at bounding box center [652, 282] width 264 height 46
click at [762, 284] on button "Delete" at bounding box center [746, 281] width 41 height 23
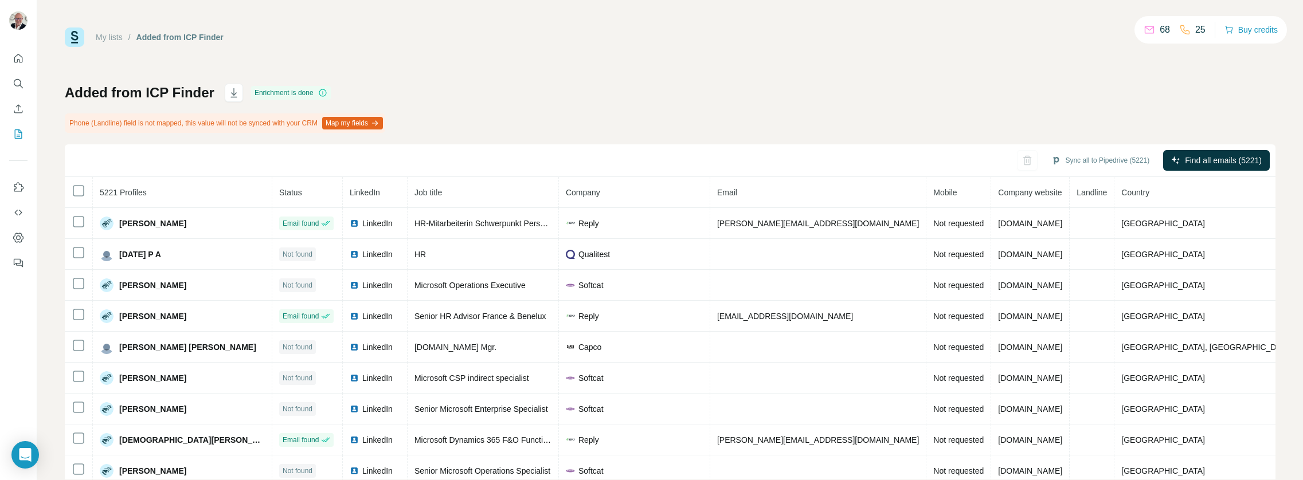
scroll to position [27, 0]
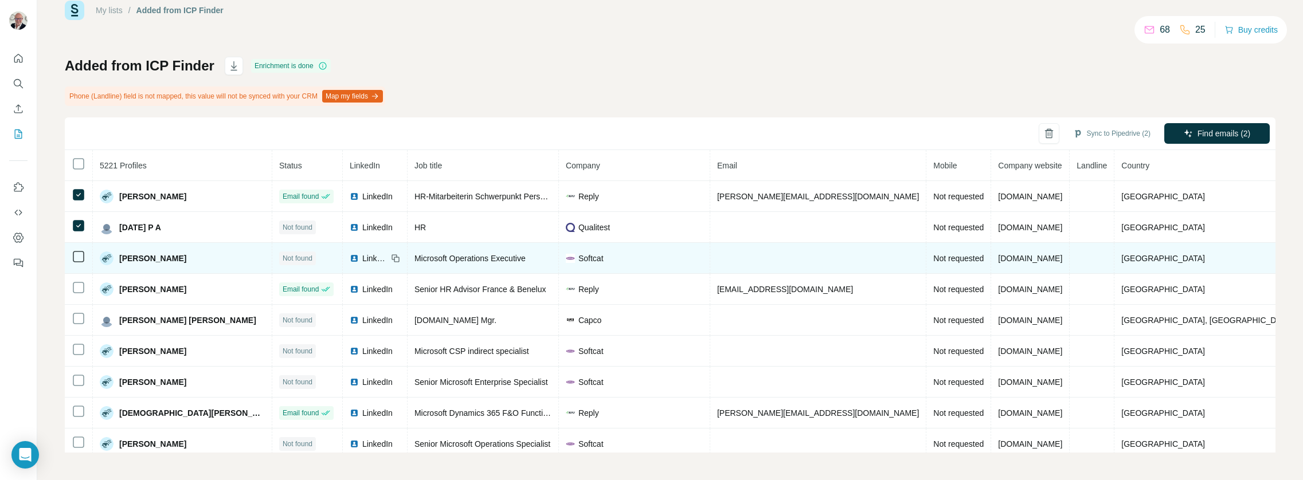
click at [80, 248] on td at bounding box center [79, 258] width 28 height 31
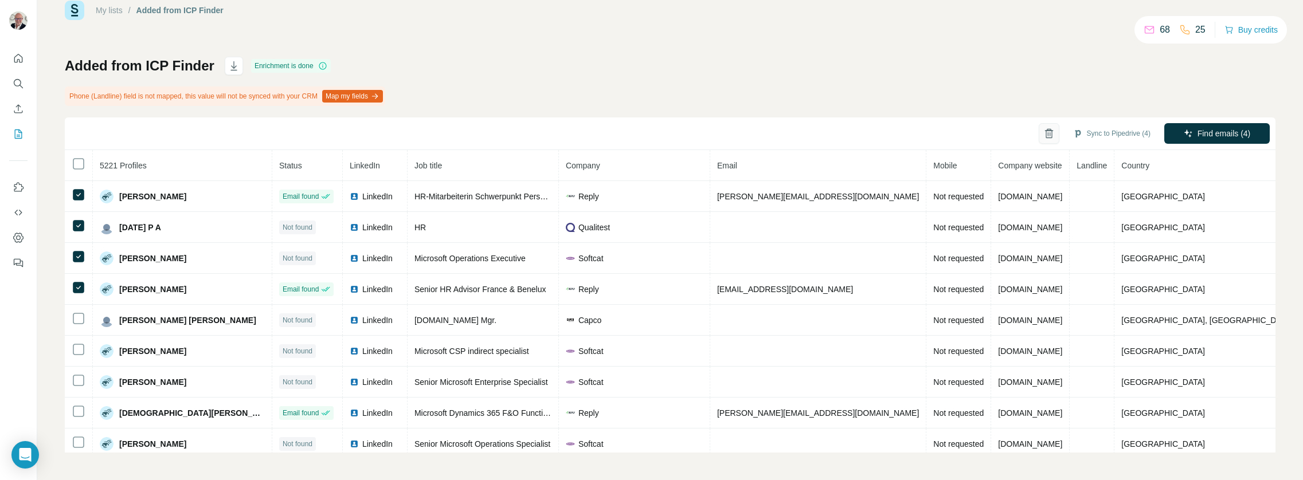
click at [1043, 136] on icon "button" at bounding box center [1048, 133] width 11 height 11
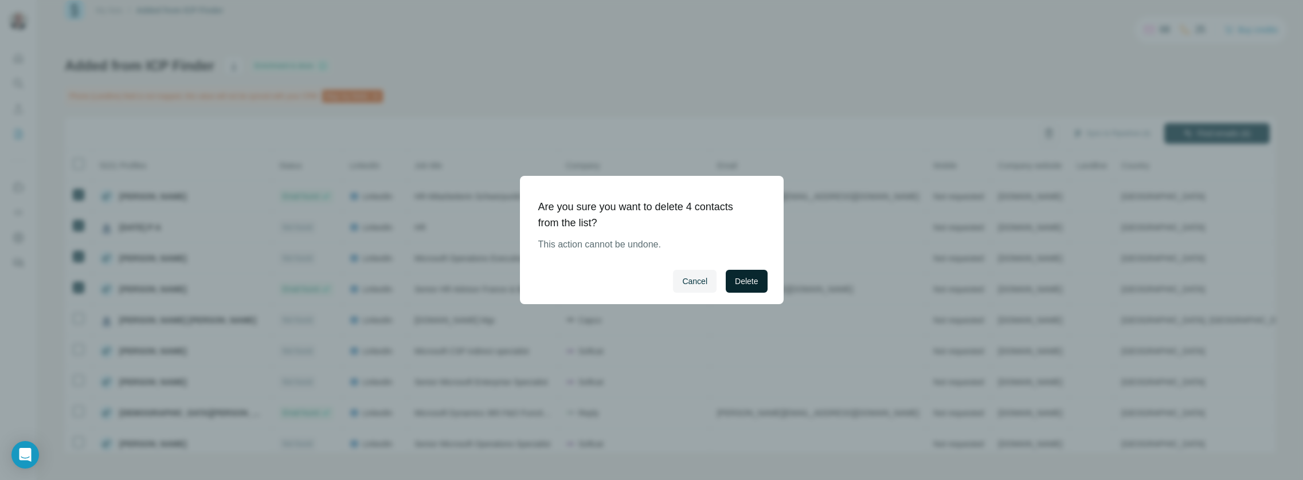
click at [732, 280] on button "Delete" at bounding box center [746, 281] width 41 height 23
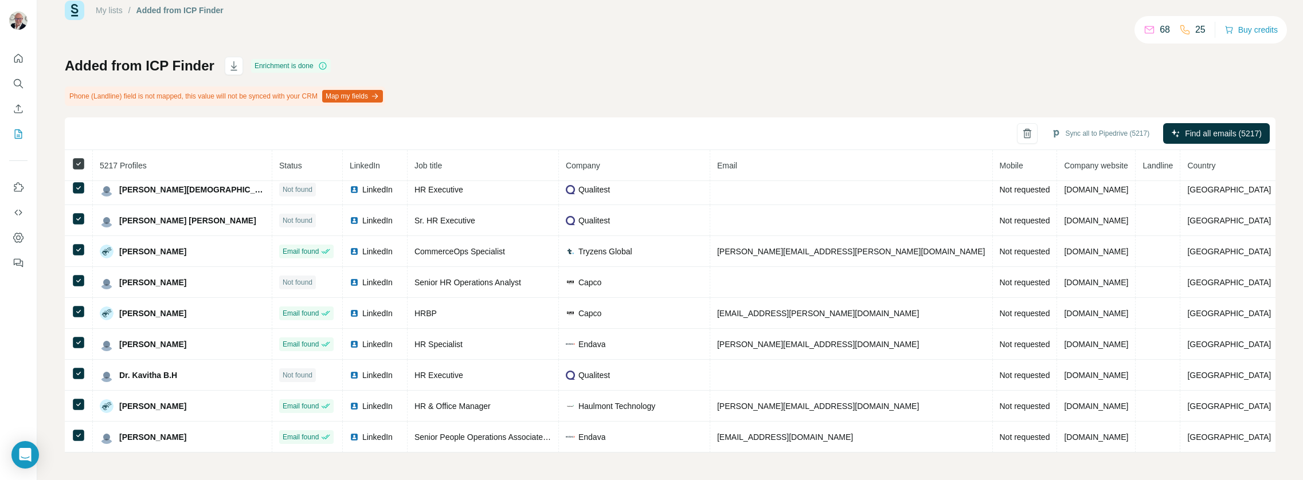
scroll to position [53, 0]
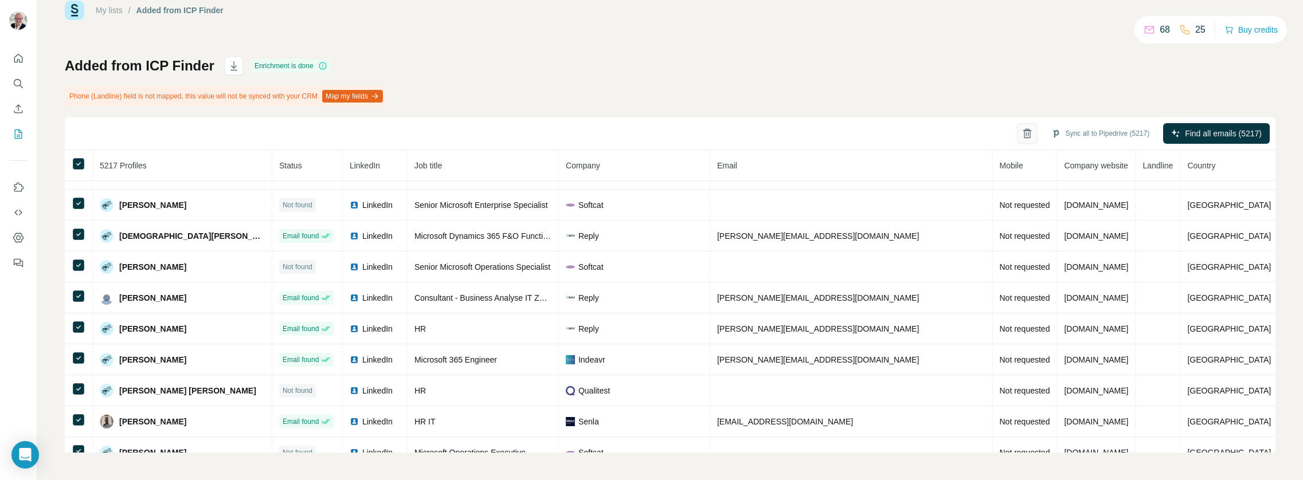
click at [1018, 132] on button "button" at bounding box center [1027, 133] width 21 height 21
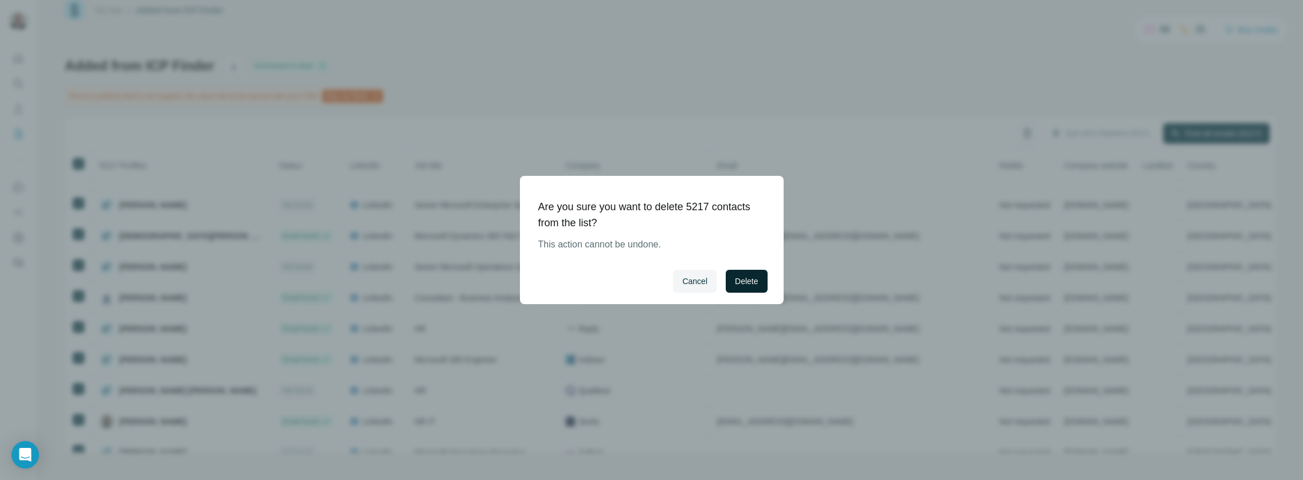
click at [743, 280] on span "Delete" at bounding box center [746, 281] width 23 height 11
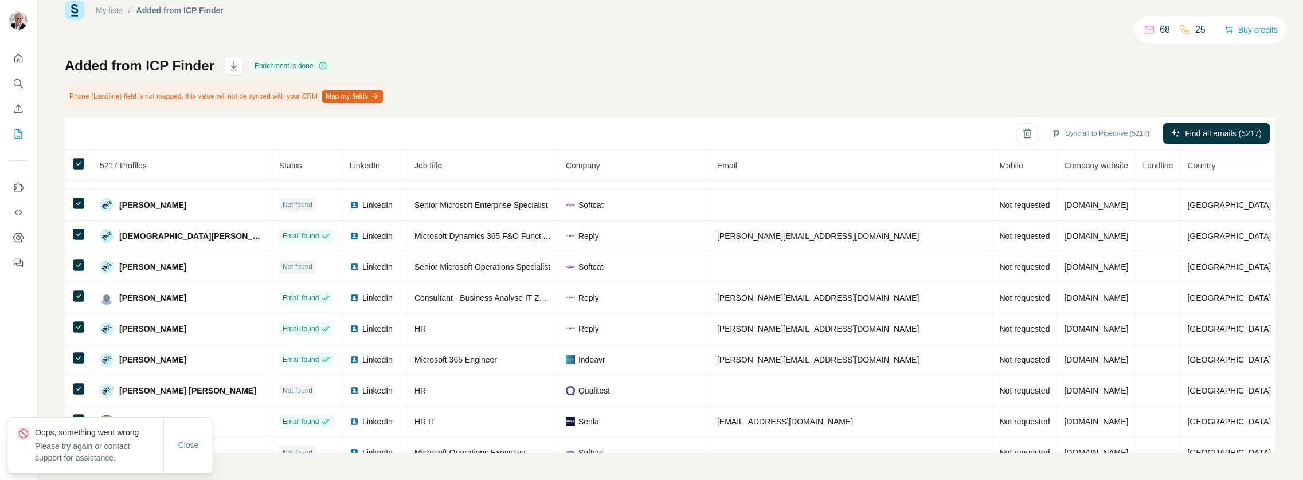
click at [964, 37] on div "My lists / Added from ICP Finder 68 25 Buy credits Added from ICP Finder Enrich…" at bounding box center [670, 227] width 1211 height 452
click at [156, 72] on h1 "Added from ICP Finder" at bounding box center [140, 66] width 150 height 18
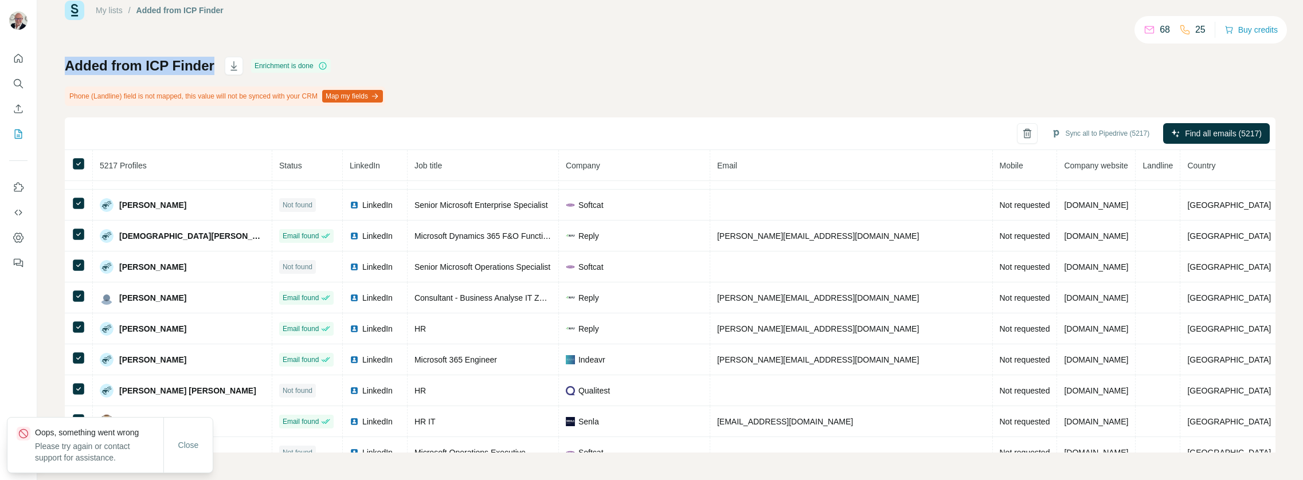
copy div "Added from ICP Finder"
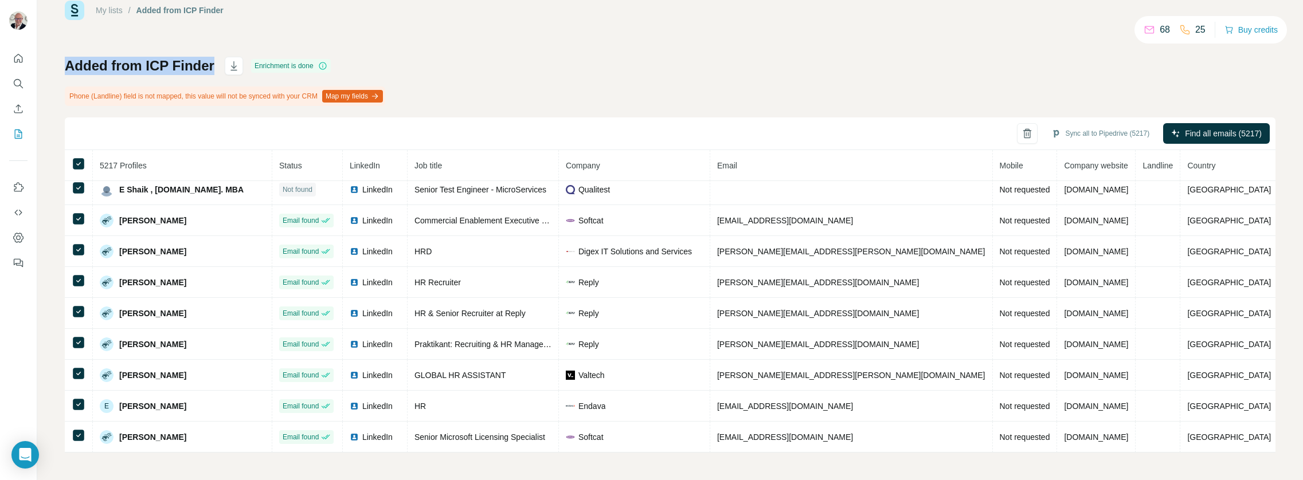
scroll to position [967, 0]
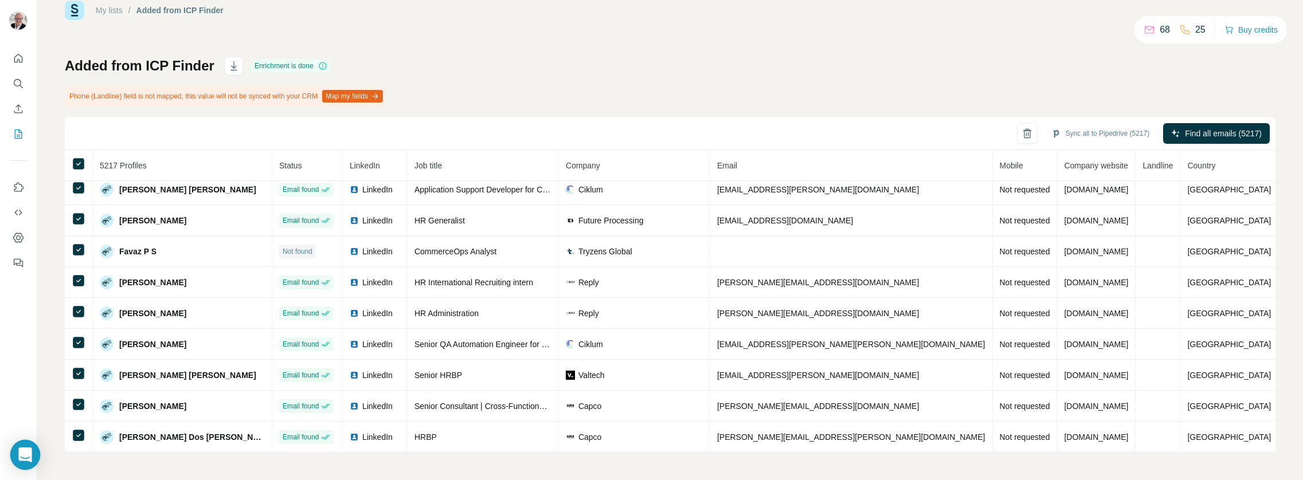
click at [15, 458] on div "Open Intercom Messenger" at bounding box center [25, 455] width 30 height 30
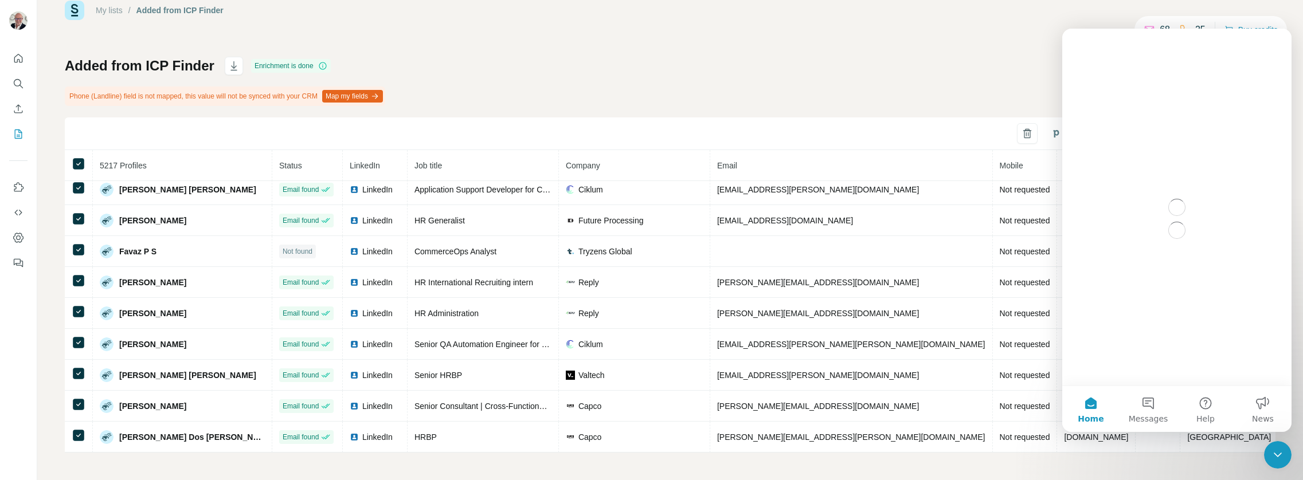
scroll to position [0, 0]
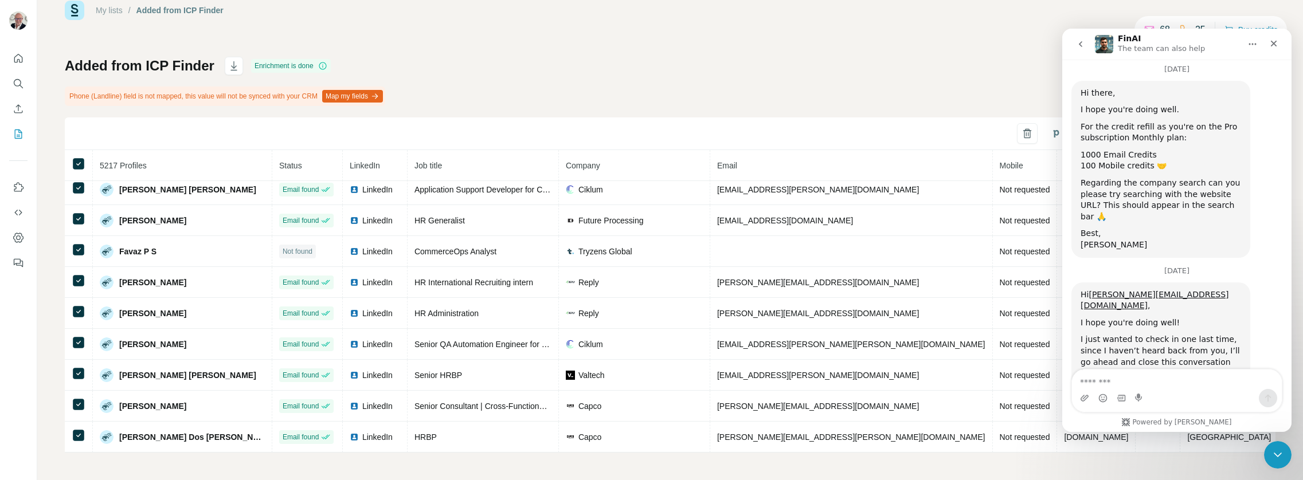
scroll to position [3080, 0]
type textarea "**********"
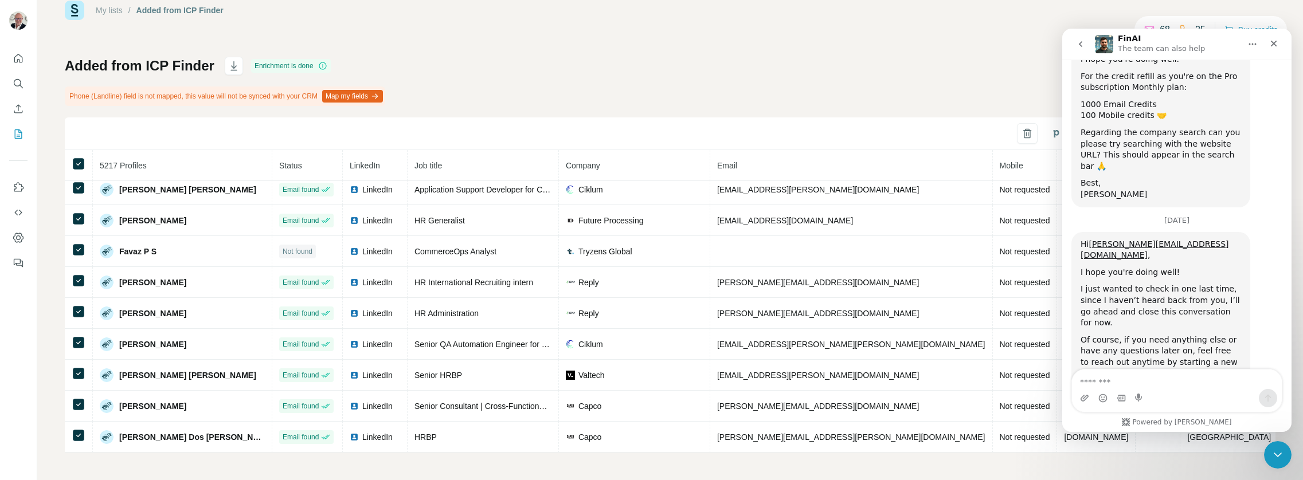
scroll to position [3130, 0]
type textarea "**********"
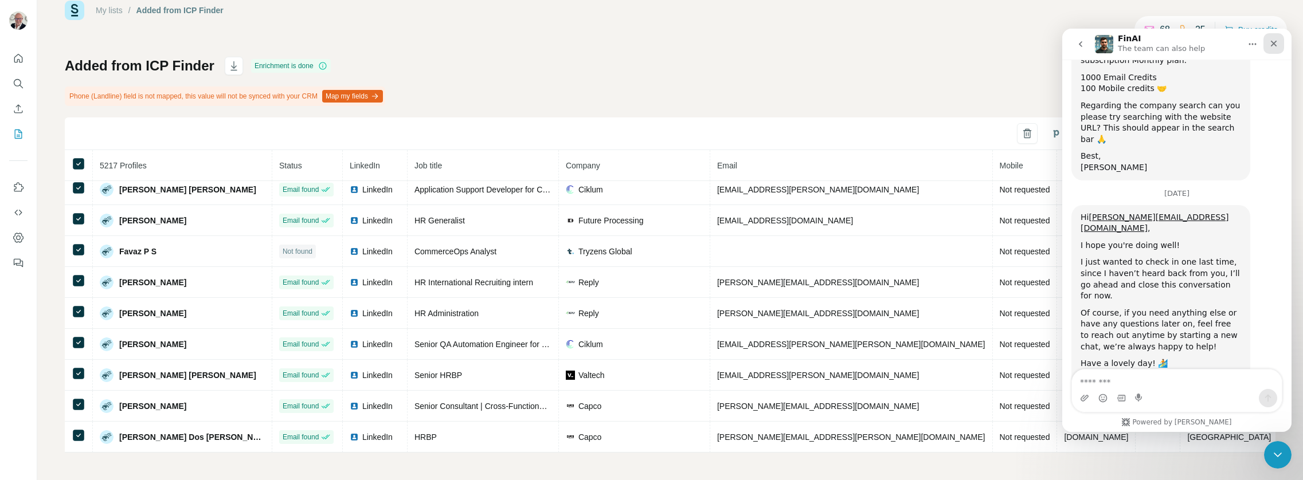
click at [1279, 45] on div "Close" at bounding box center [1274, 43] width 21 height 21
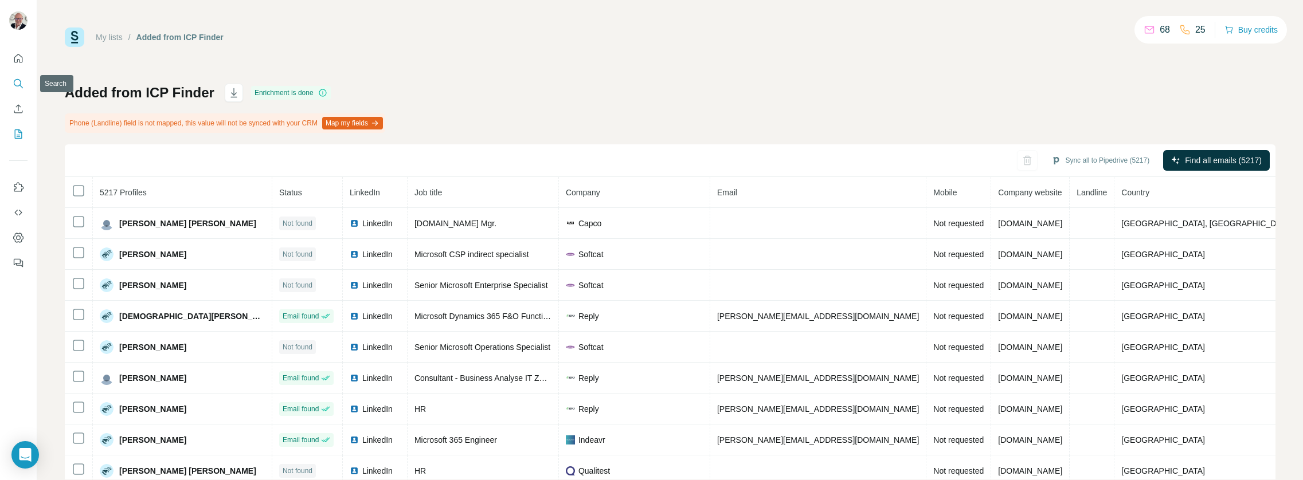
click at [24, 83] on icon "Search" at bounding box center [18, 83] width 11 height 11
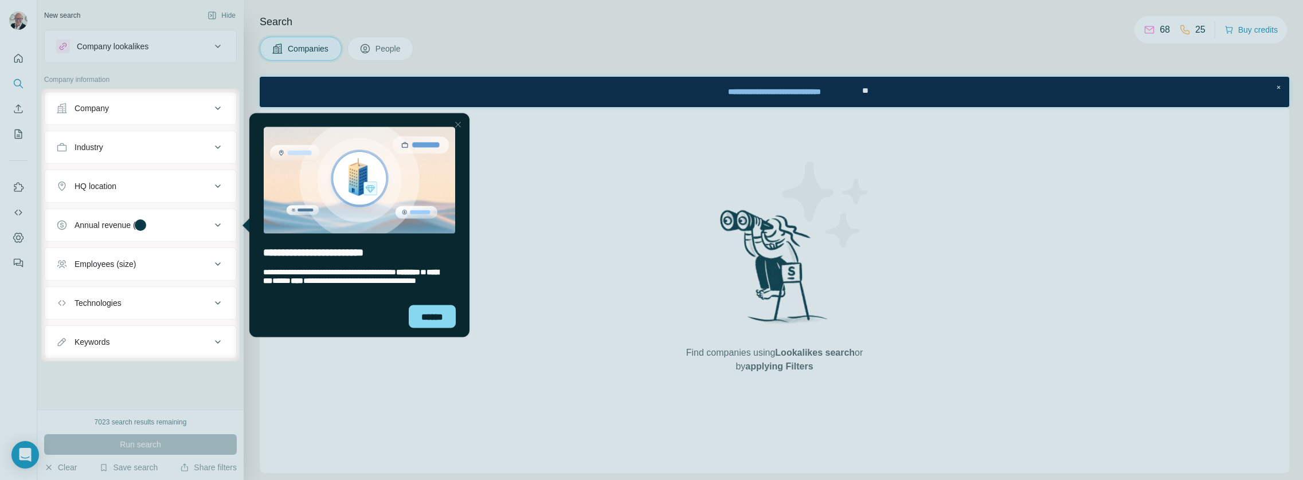
click at [460, 127] on div "Close Step" at bounding box center [458, 125] width 14 height 14
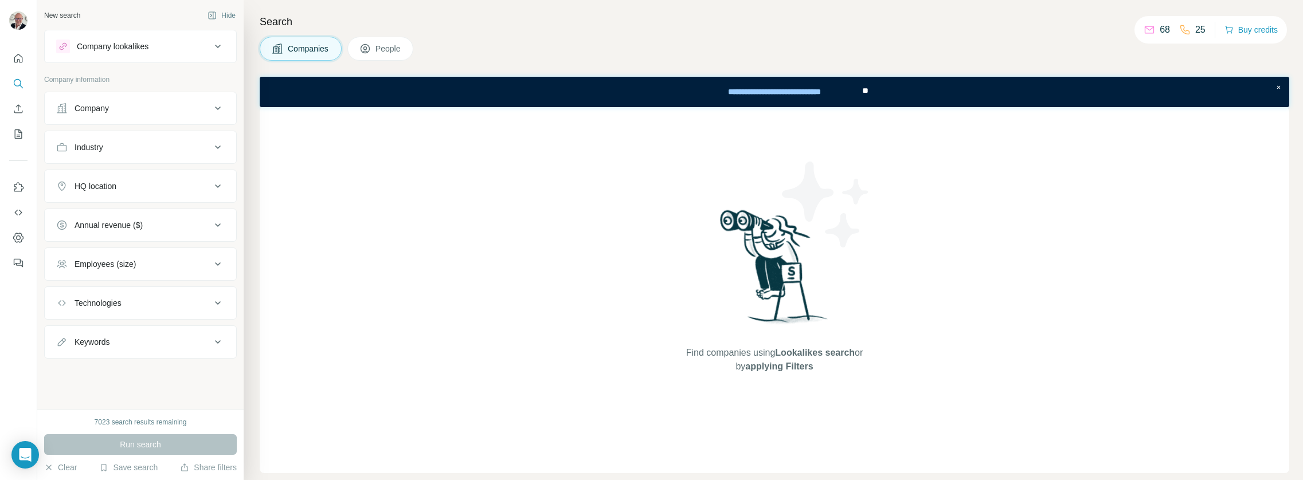
click at [185, 45] on div "Company lookalikes" at bounding box center [133, 47] width 155 height 14
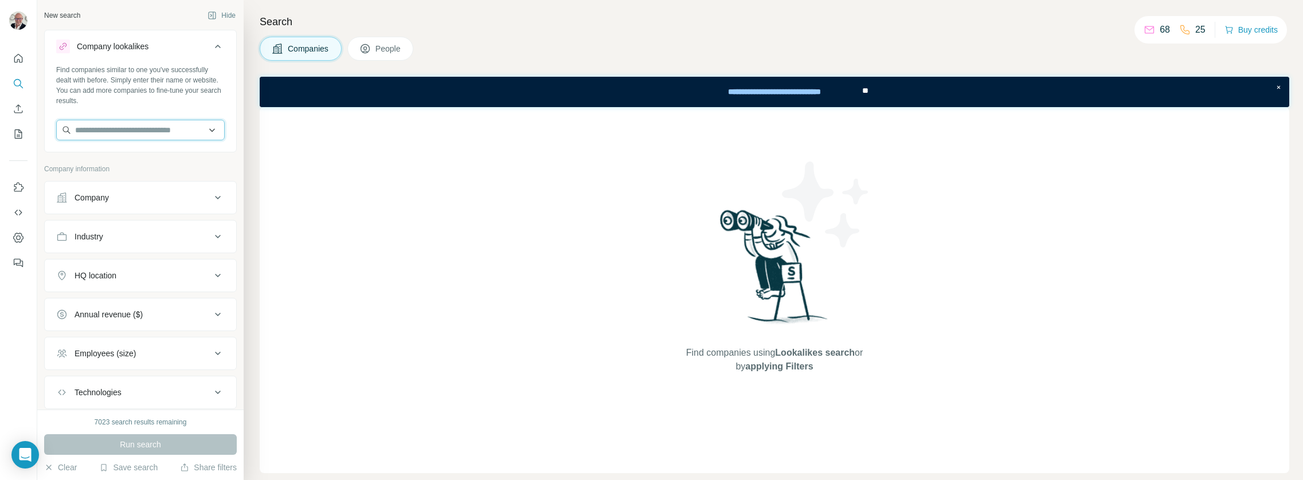
click at [154, 130] on input "text" at bounding box center [140, 130] width 169 height 21
type input "**********"
click at [136, 159] on p "Flat Rock" at bounding box center [116, 155] width 55 height 11
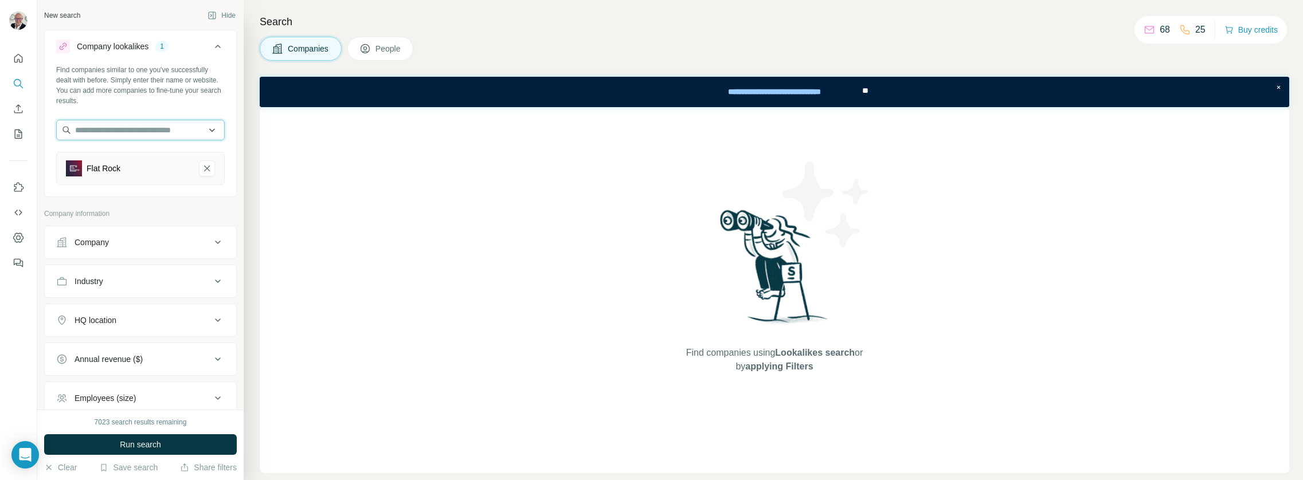
click at [130, 128] on input "text" at bounding box center [140, 130] width 169 height 21
type input "*"
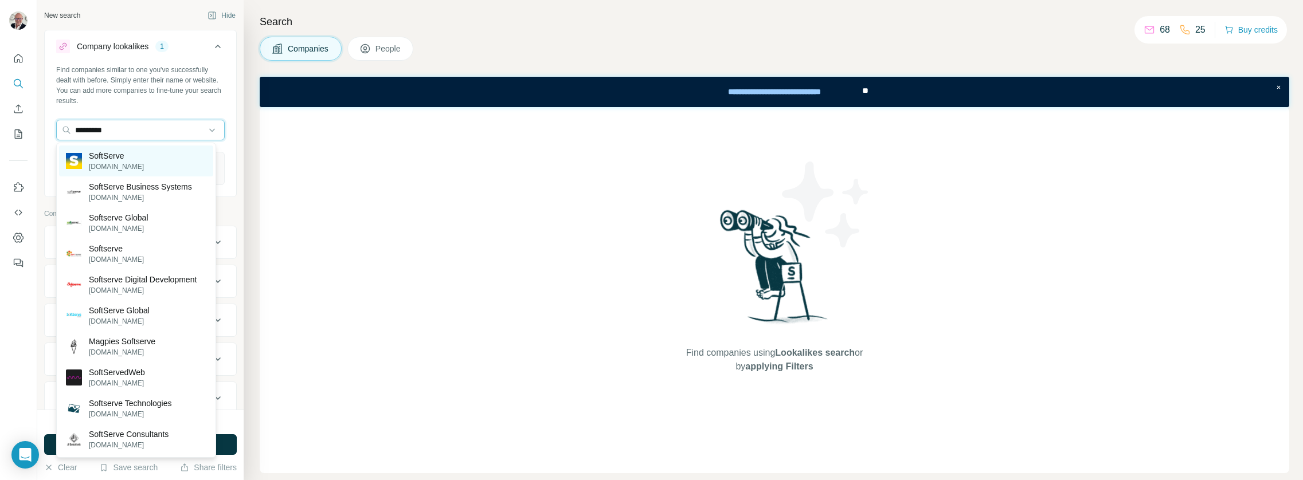
type input "*********"
click at [88, 152] on div "SoftServe [DOMAIN_NAME]" at bounding box center [105, 161] width 78 height 22
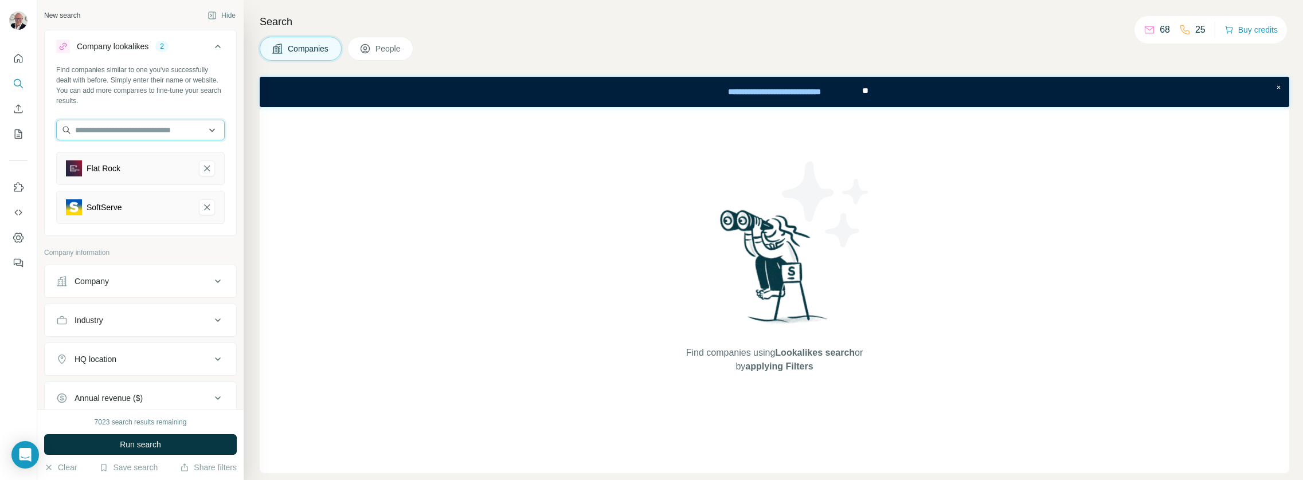
click at [95, 132] on input "text" at bounding box center [140, 130] width 169 height 21
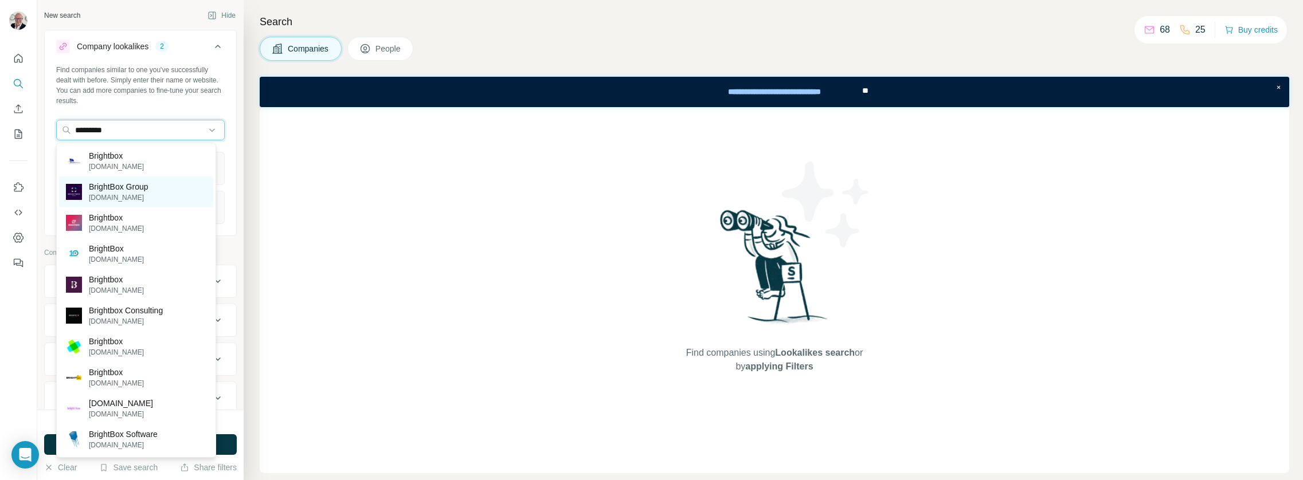
type input "*********"
click at [92, 181] on p "BrightBox Group" at bounding box center [119, 186] width 60 height 11
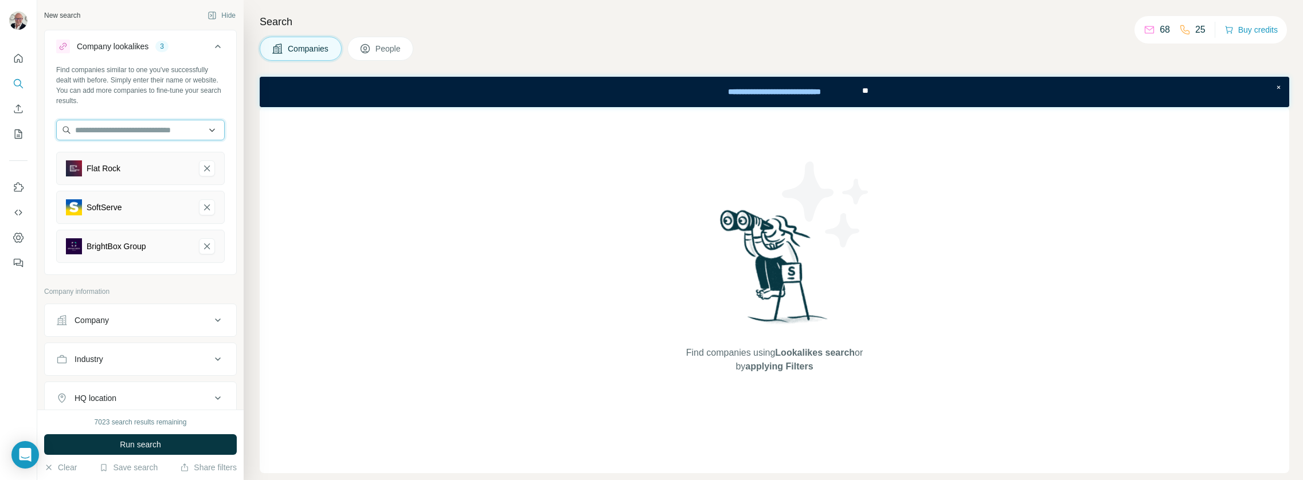
click at [94, 139] on input "text" at bounding box center [140, 130] width 169 height 21
click at [140, 123] on input "text" at bounding box center [140, 130] width 169 height 21
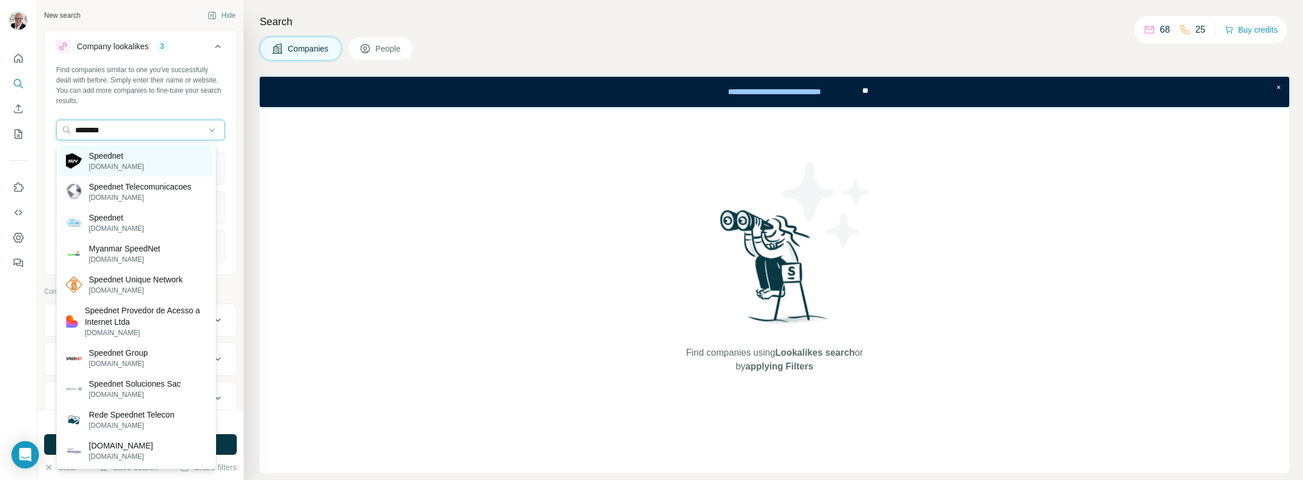
type input "********"
click at [100, 152] on p "Speednet" at bounding box center [116, 155] width 55 height 11
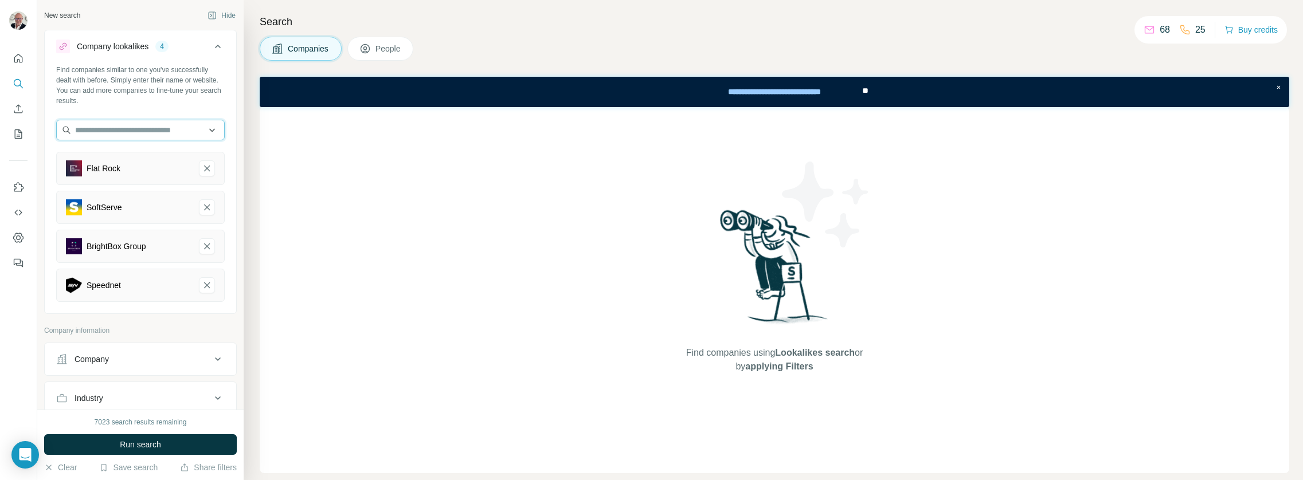
click at [117, 126] on input "text" at bounding box center [140, 130] width 169 height 21
type input "******"
click at [107, 147] on div "Kogifi Consulting Group [DOMAIN_NAME]" at bounding box center [136, 161] width 154 height 31
click at [114, 132] on input "text" at bounding box center [140, 130] width 169 height 21
click at [87, 136] on input "text" at bounding box center [140, 130] width 169 height 21
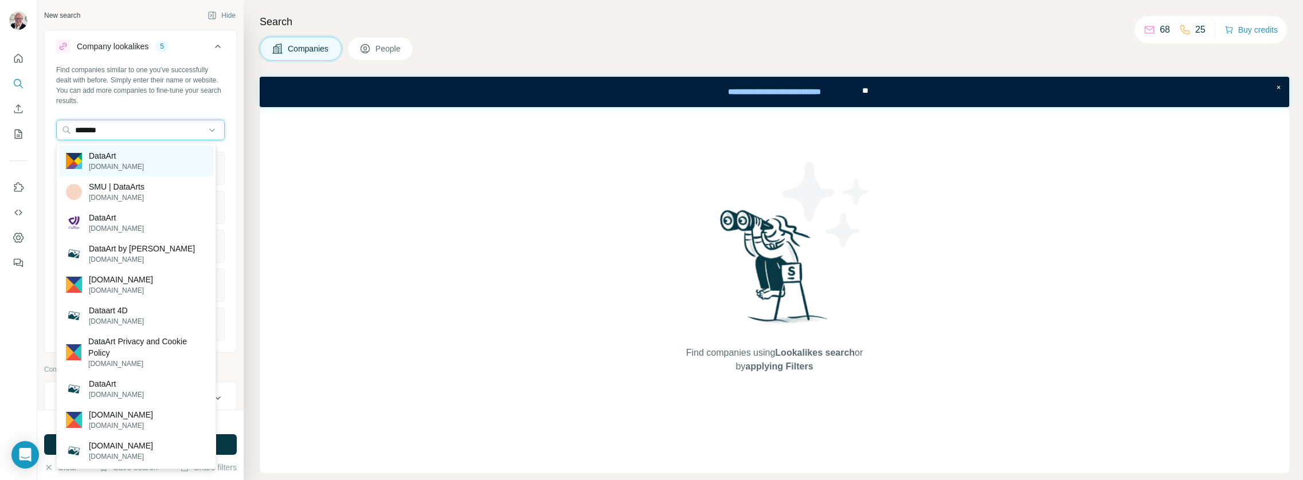
type input "*******"
click at [95, 161] on p "DataArt" at bounding box center [116, 155] width 55 height 11
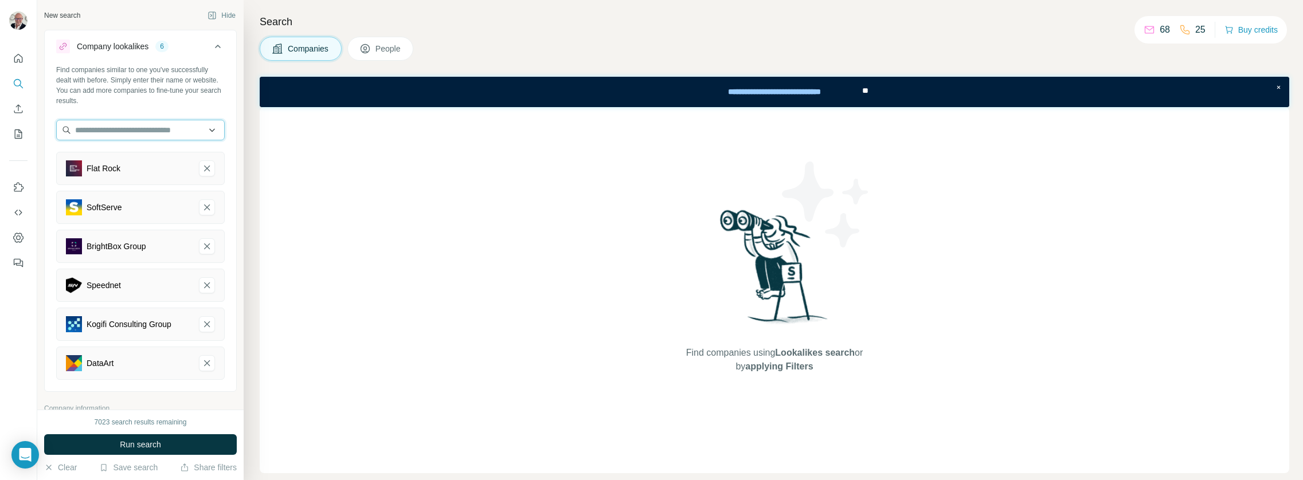
click at [129, 131] on input "text" at bounding box center [140, 130] width 169 height 21
